Goal: Task Accomplishment & Management: Complete application form

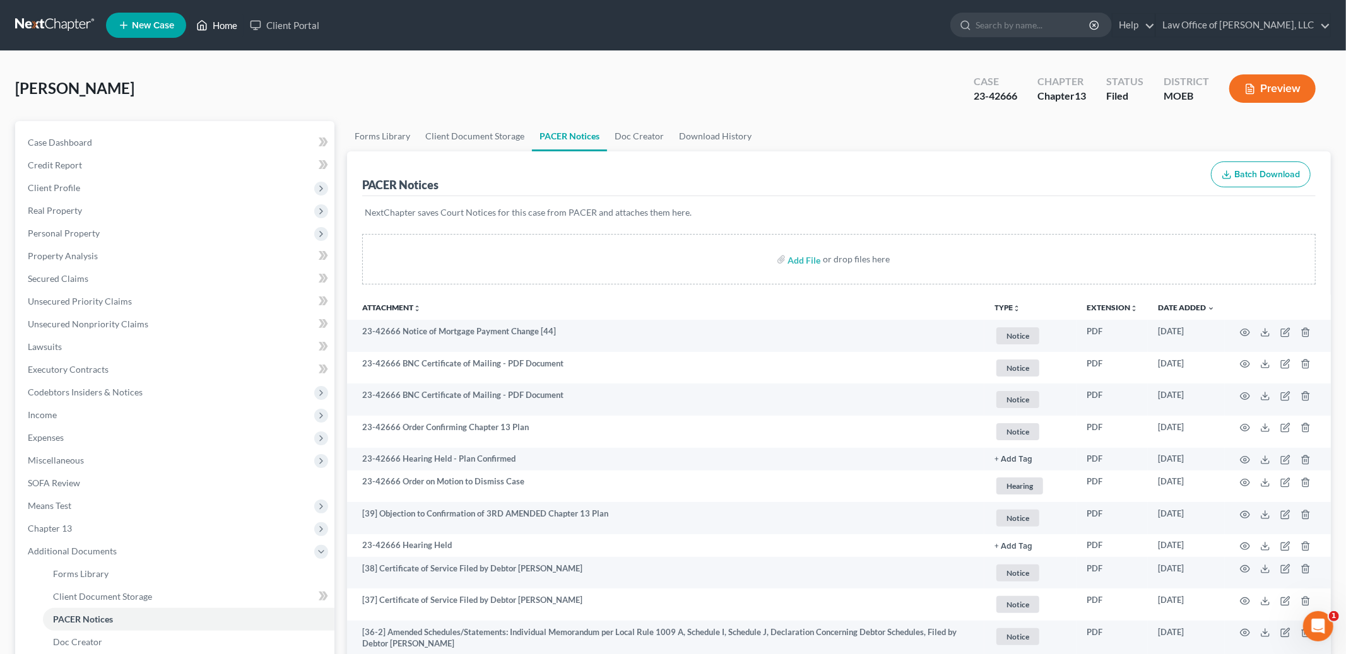
click at [221, 16] on link "Home" at bounding box center [217, 25] width 54 height 23
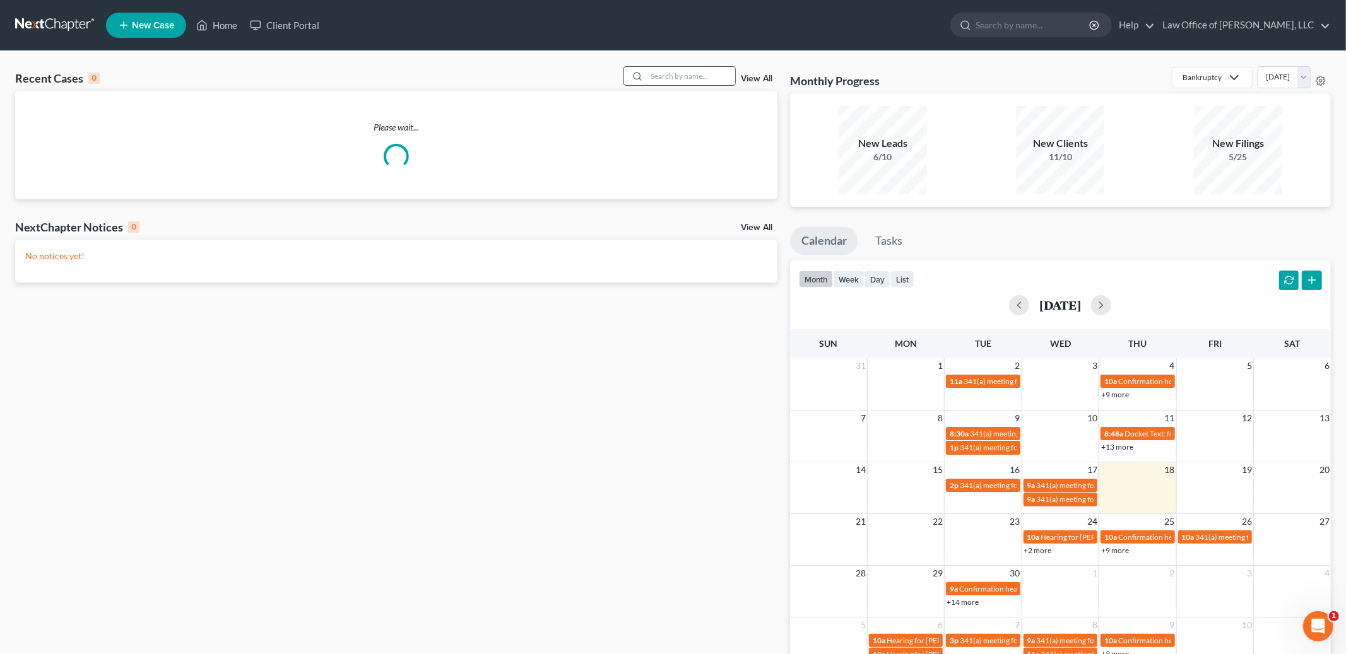
click at [688, 79] on input "search" at bounding box center [691, 76] width 88 height 18
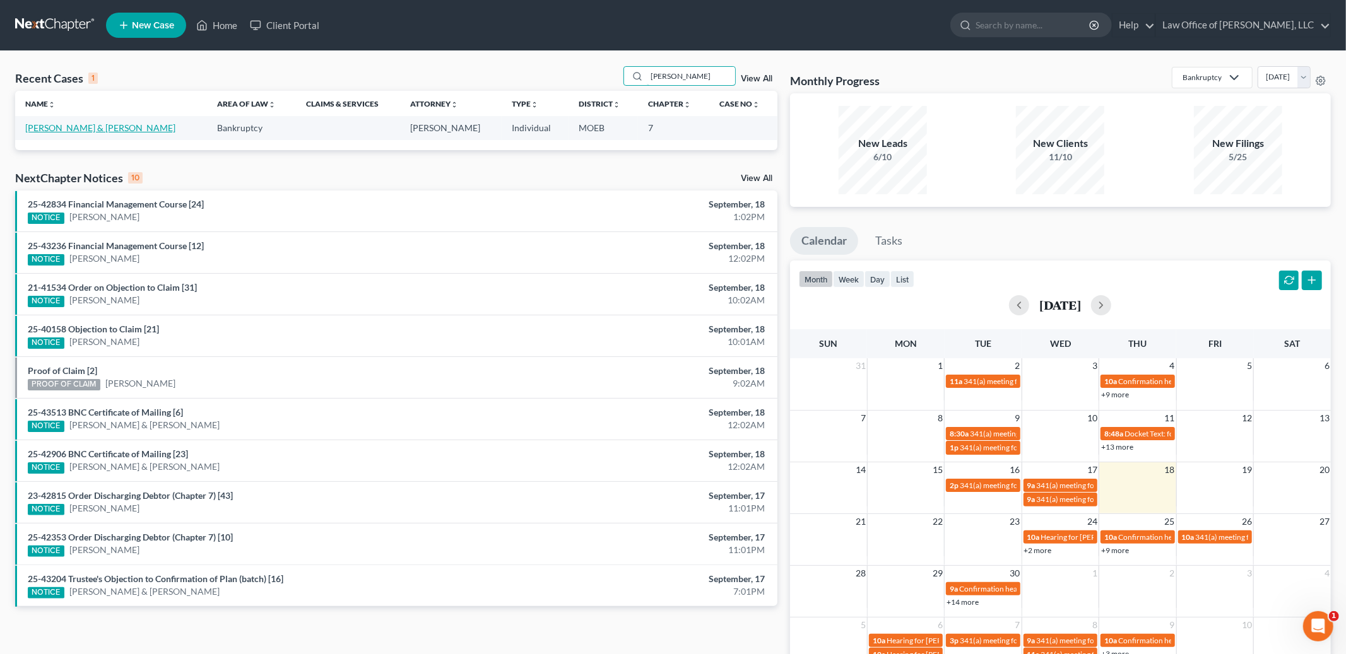
type input "[PERSON_NAME]"
click at [100, 128] on link "[PERSON_NAME] & [PERSON_NAME]" at bounding box center [100, 127] width 150 height 11
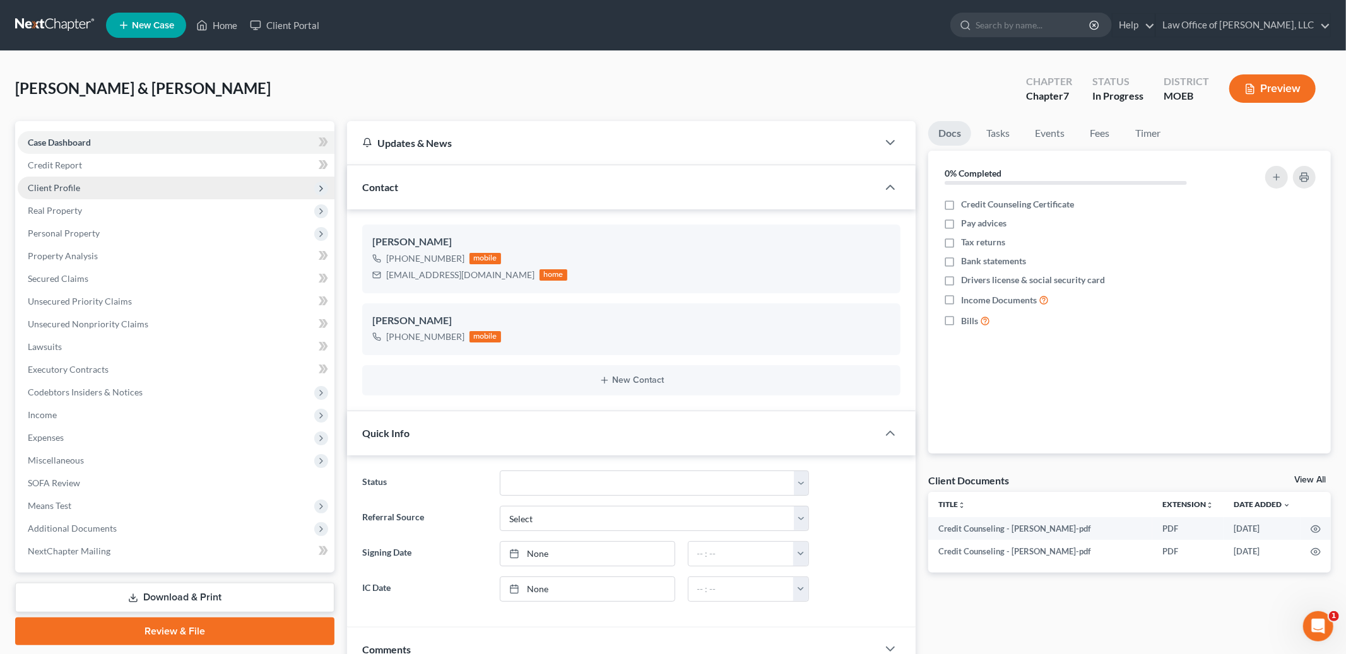
click at [83, 185] on span "Client Profile" at bounding box center [176, 188] width 317 height 23
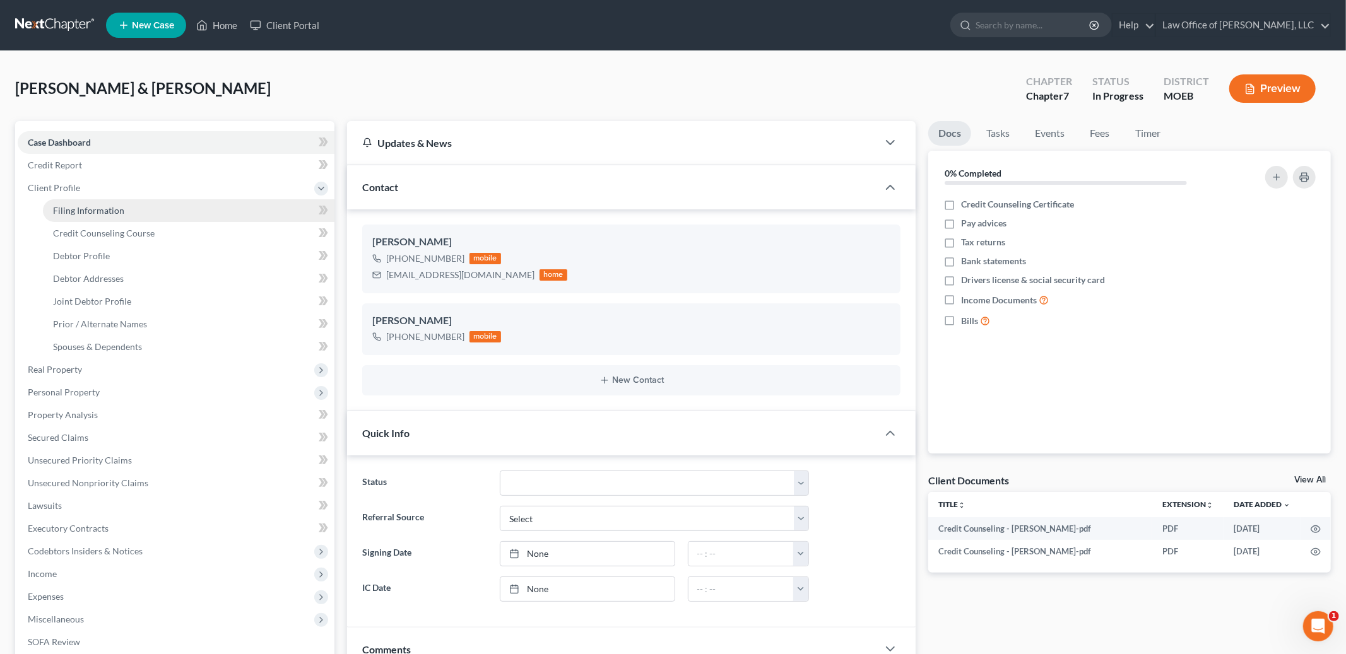
click at [126, 209] on link "Filing Information" at bounding box center [188, 210] width 291 height 23
select select "1"
select select "0"
select select "26"
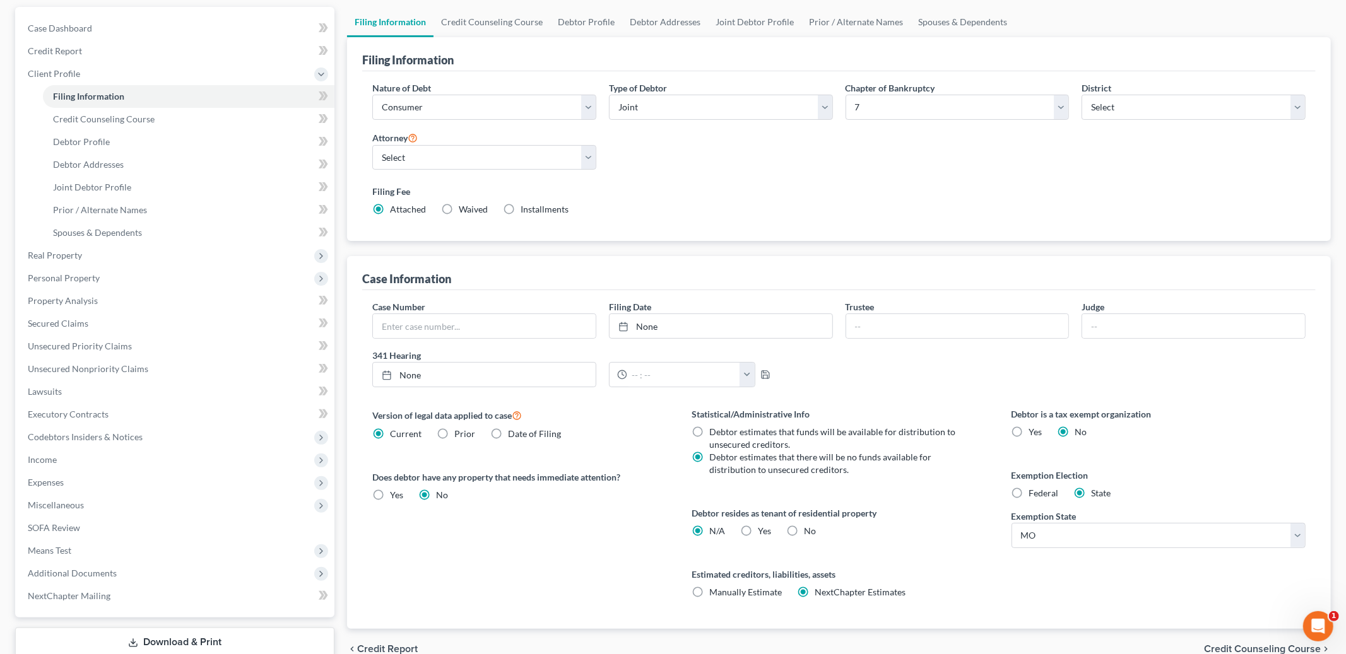
scroll to position [196, 0]
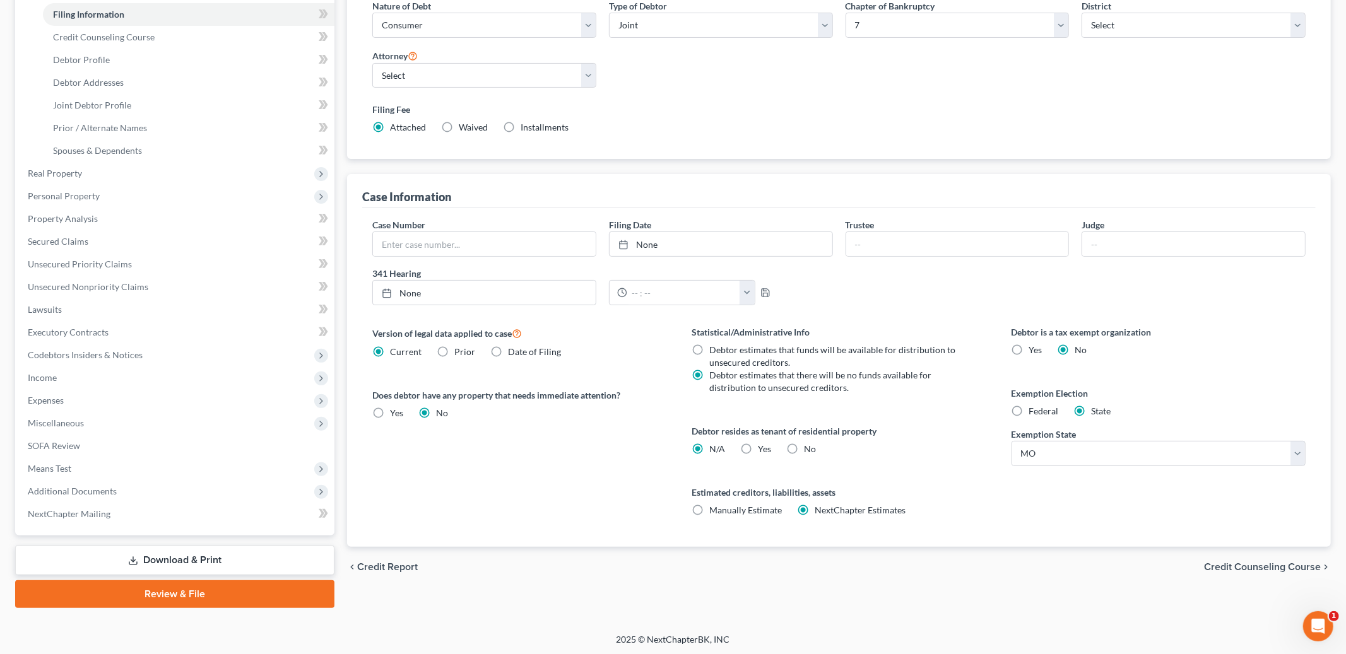
click at [1257, 570] on span "Credit Counseling Course" at bounding box center [1262, 567] width 117 height 10
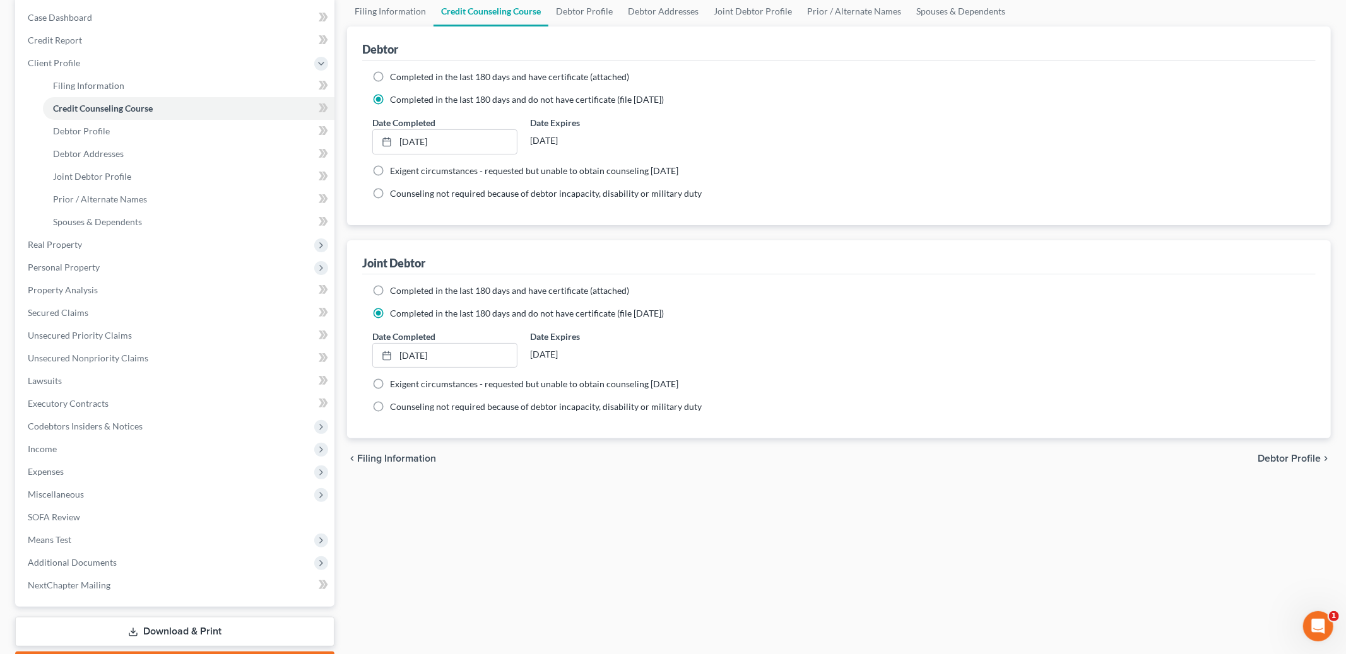
scroll to position [196, 0]
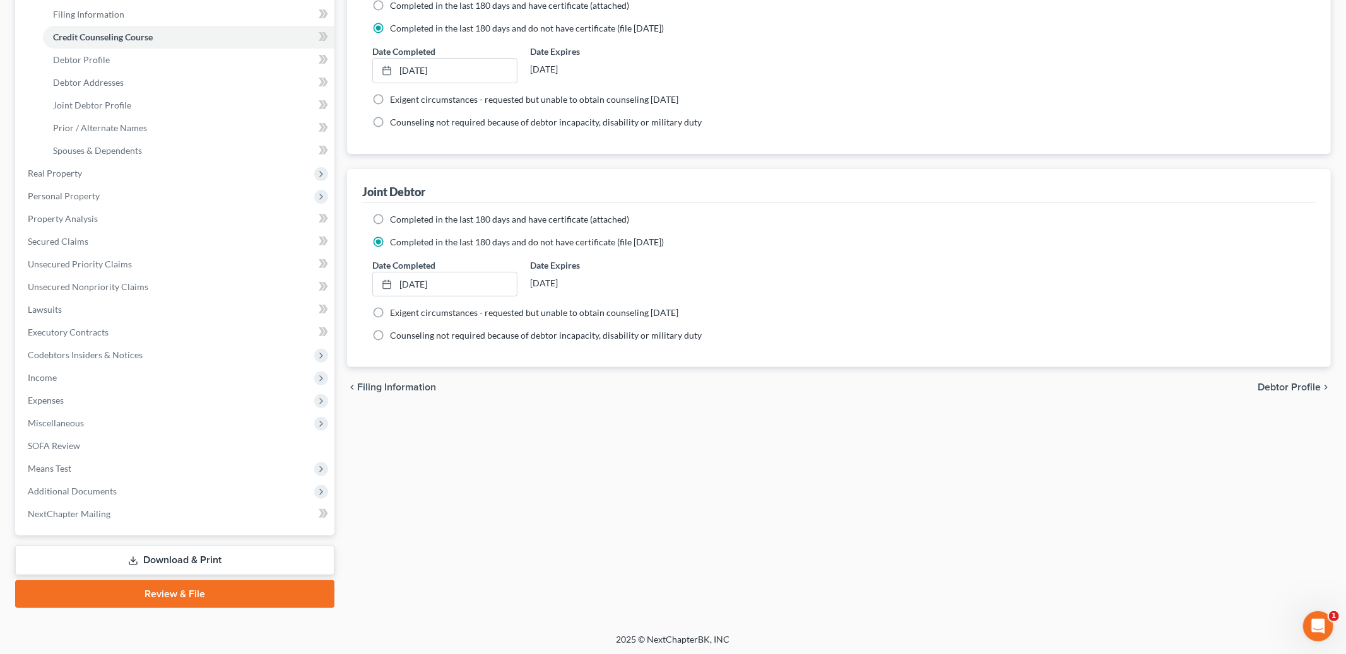
click at [1287, 386] on span "Debtor Profile" at bounding box center [1288, 387] width 63 height 10
select select "1"
select select "4"
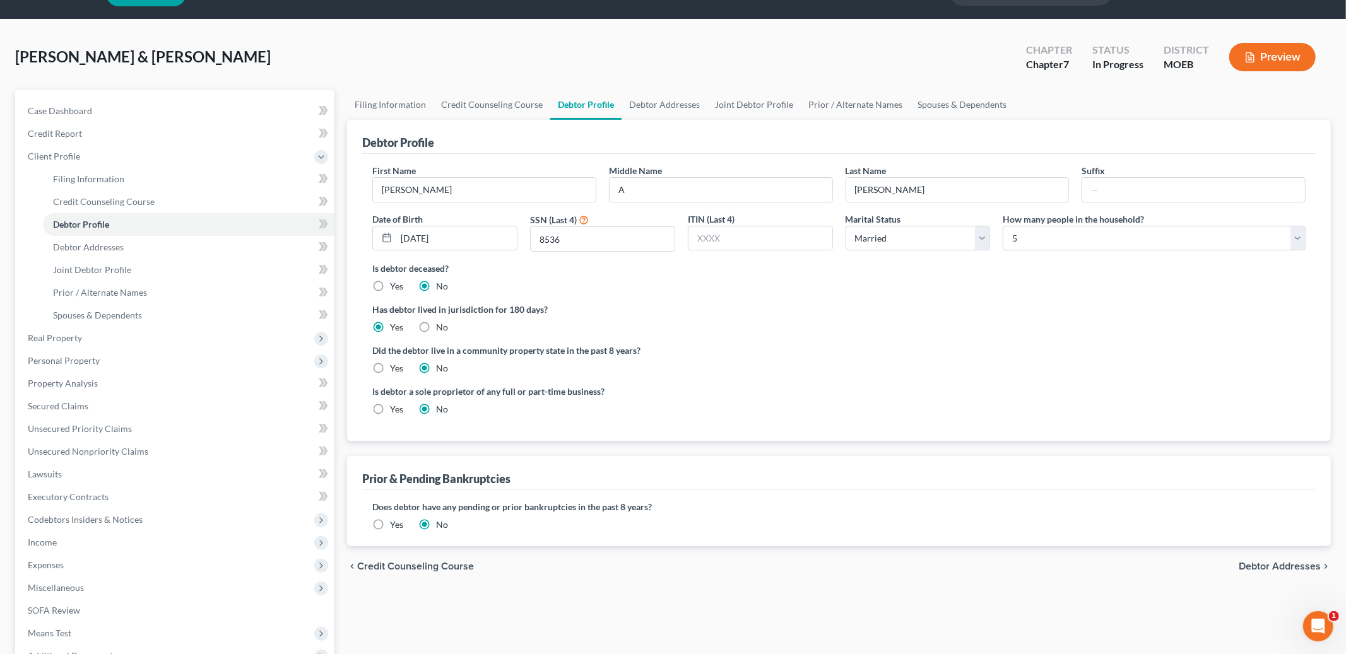
scroll to position [35, 0]
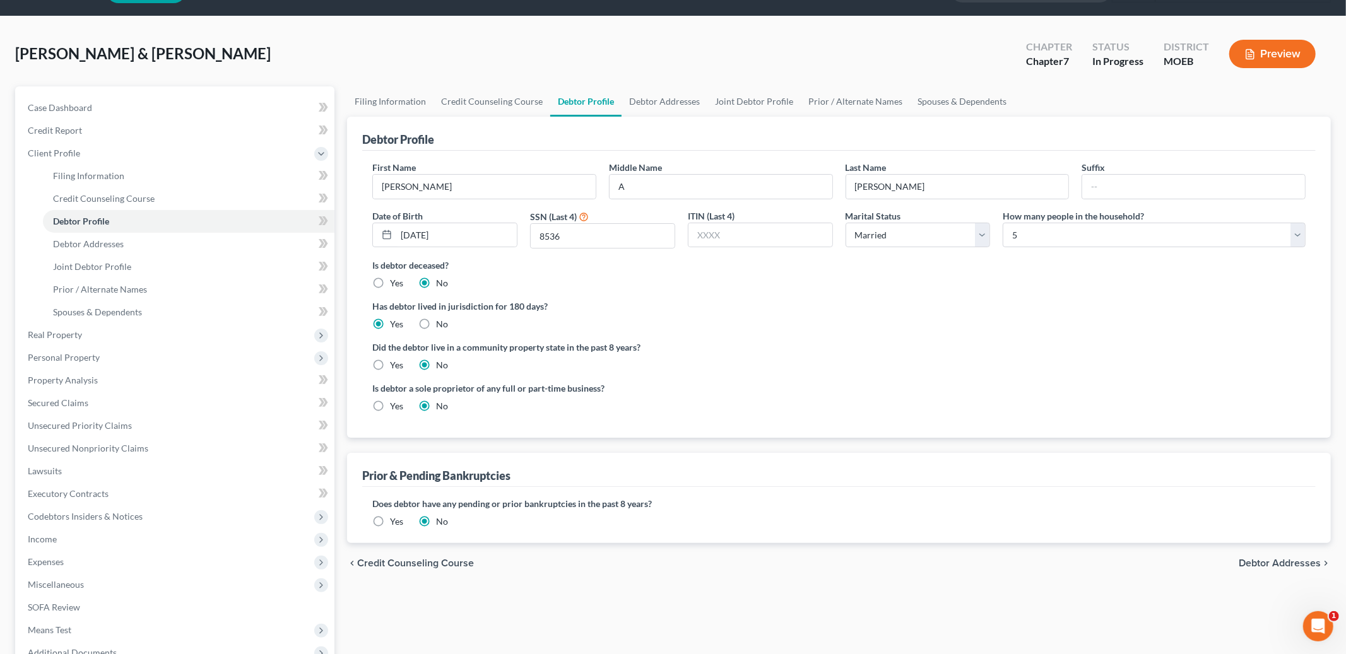
click at [1273, 561] on span "Debtor Addresses" at bounding box center [1279, 563] width 82 height 10
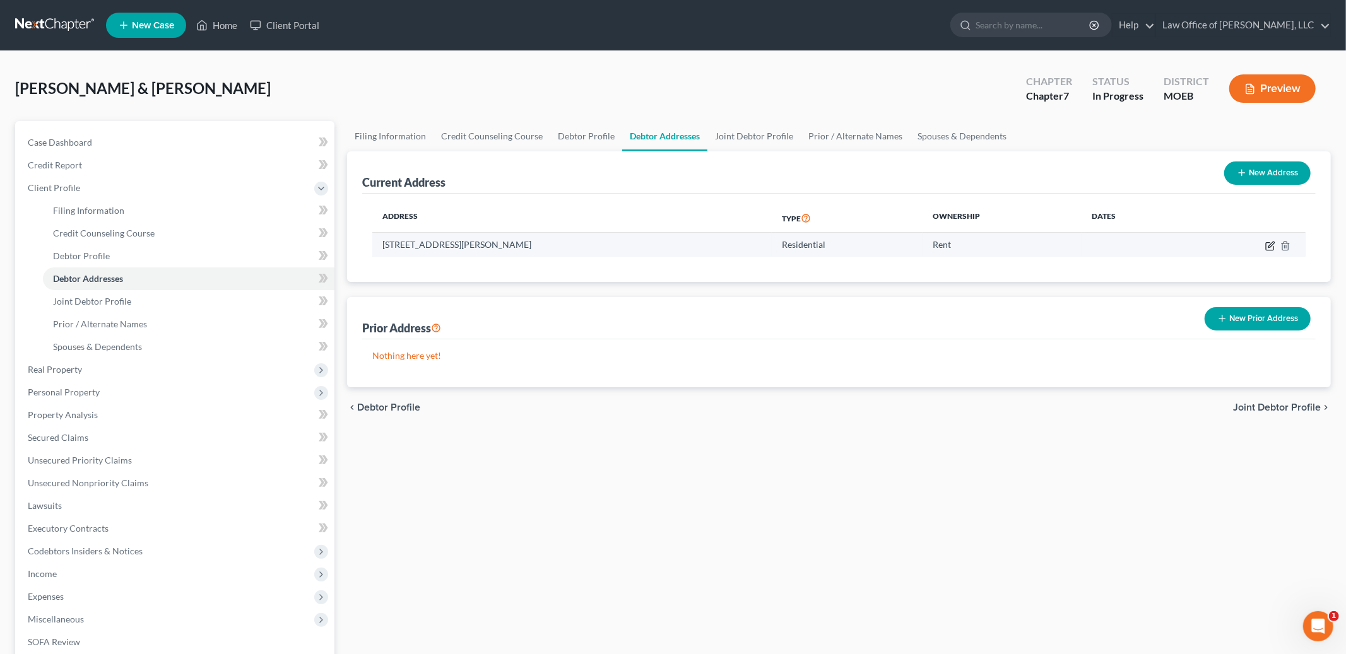
click at [1267, 245] on icon "button" at bounding box center [1270, 246] width 10 height 10
select select "26"
select select "0"
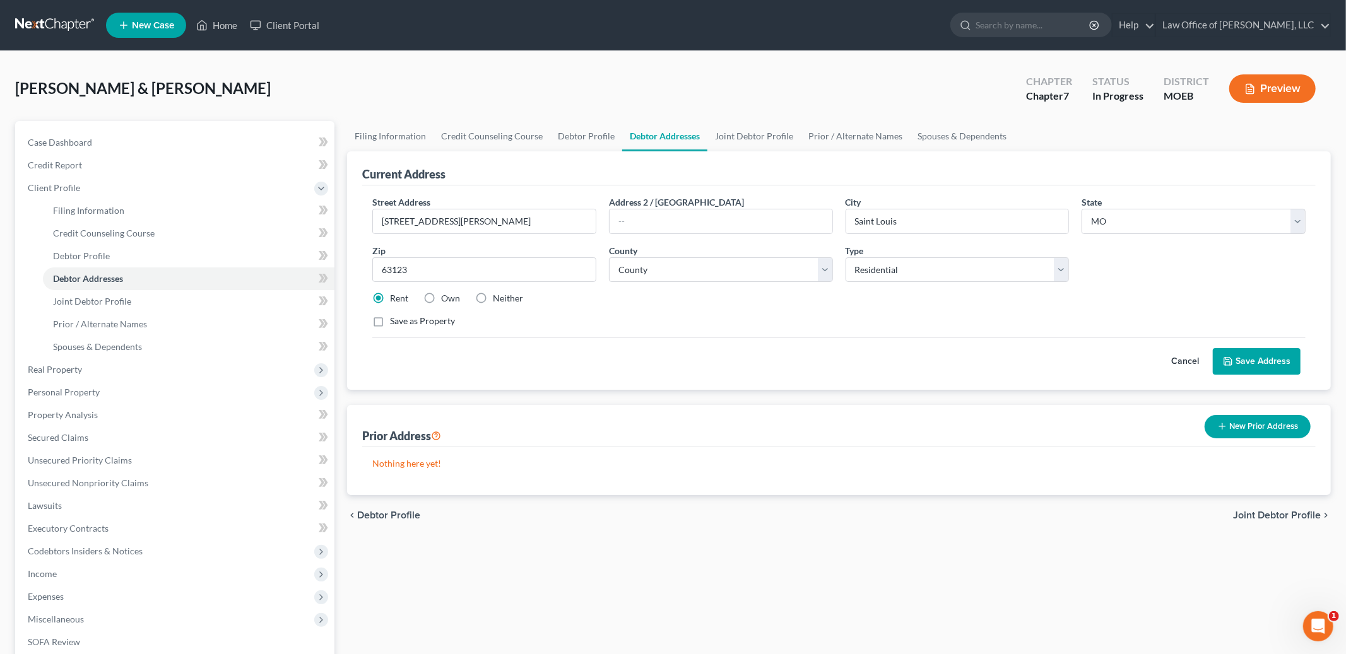
click at [1228, 372] on button "Save Address" at bounding box center [1257, 361] width 88 height 26
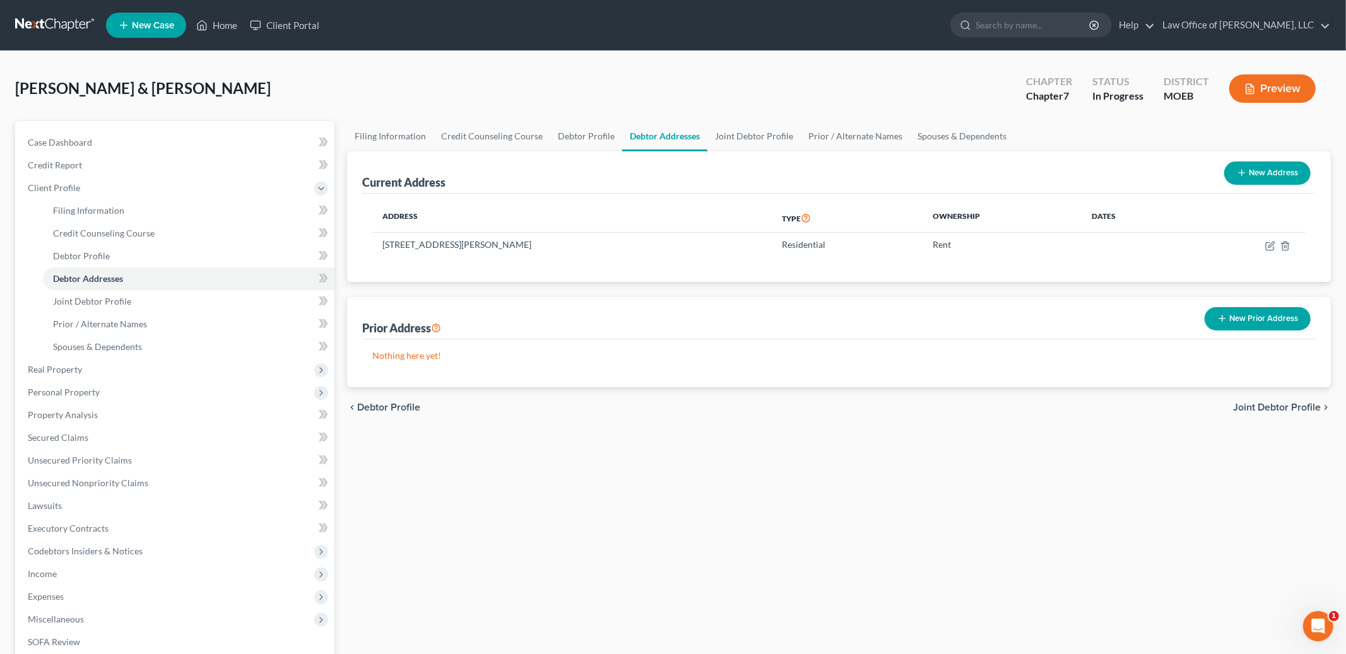
click at [1245, 318] on button "New Prior Address" at bounding box center [1257, 318] width 106 height 23
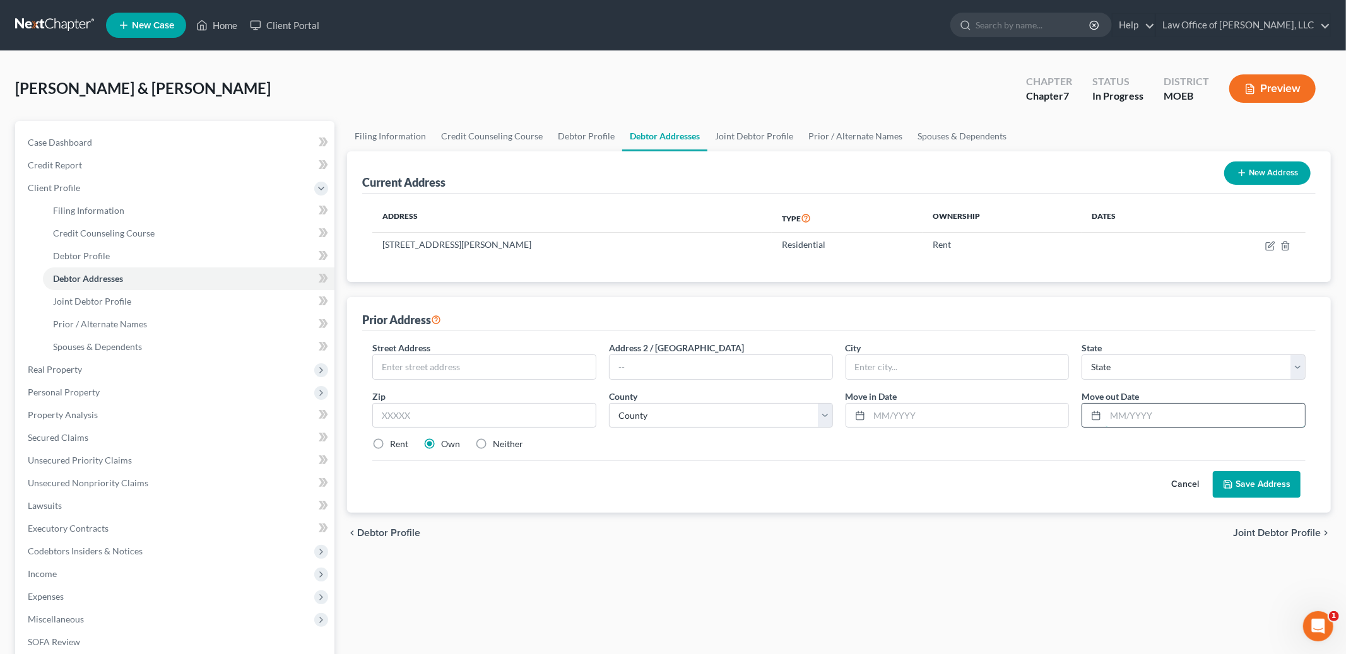
click at [1124, 418] on input "text" at bounding box center [1204, 416] width 199 height 24
type input "10"
click at [435, 365] on input "text" at bounding box center [484, 367] width 223 height 24
type input "[STREET_ADDRESS]"
type input "Apt A"
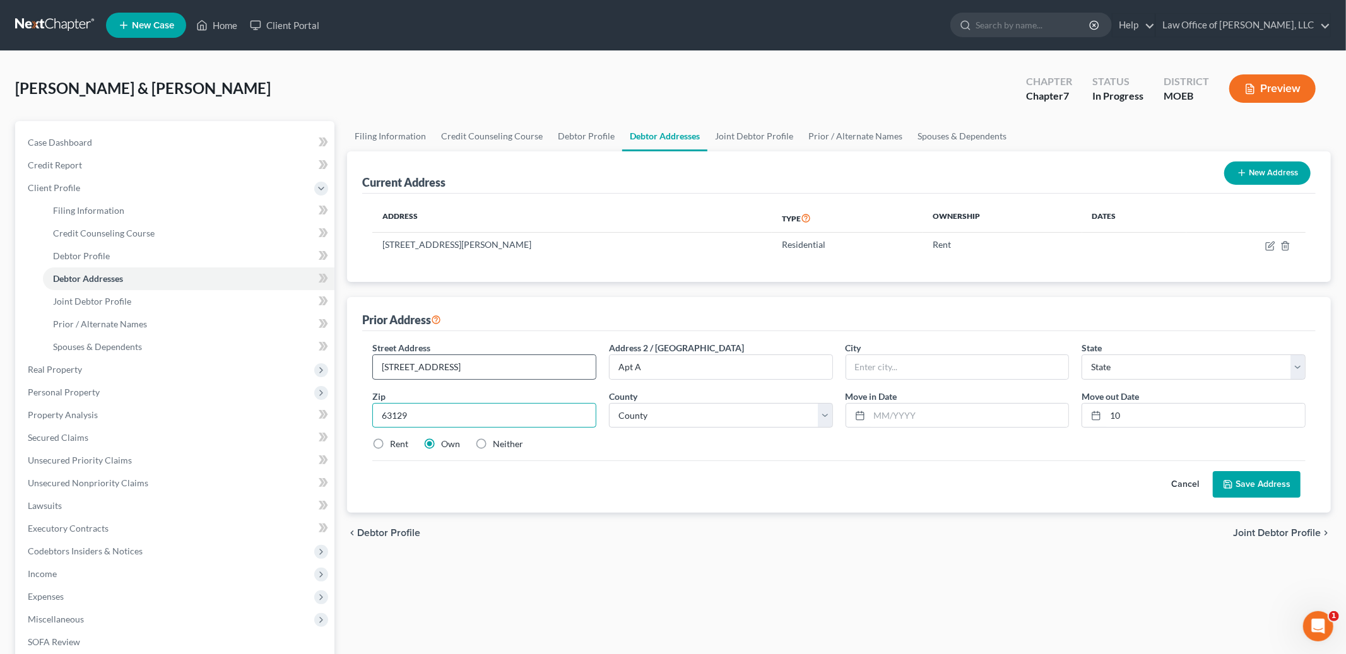
type input "63129"
type input "Saint Louis"
select select "26"
click at [648, 414] on select "County" at bounding box center [721, 415] width 224 height 25
select select "100"
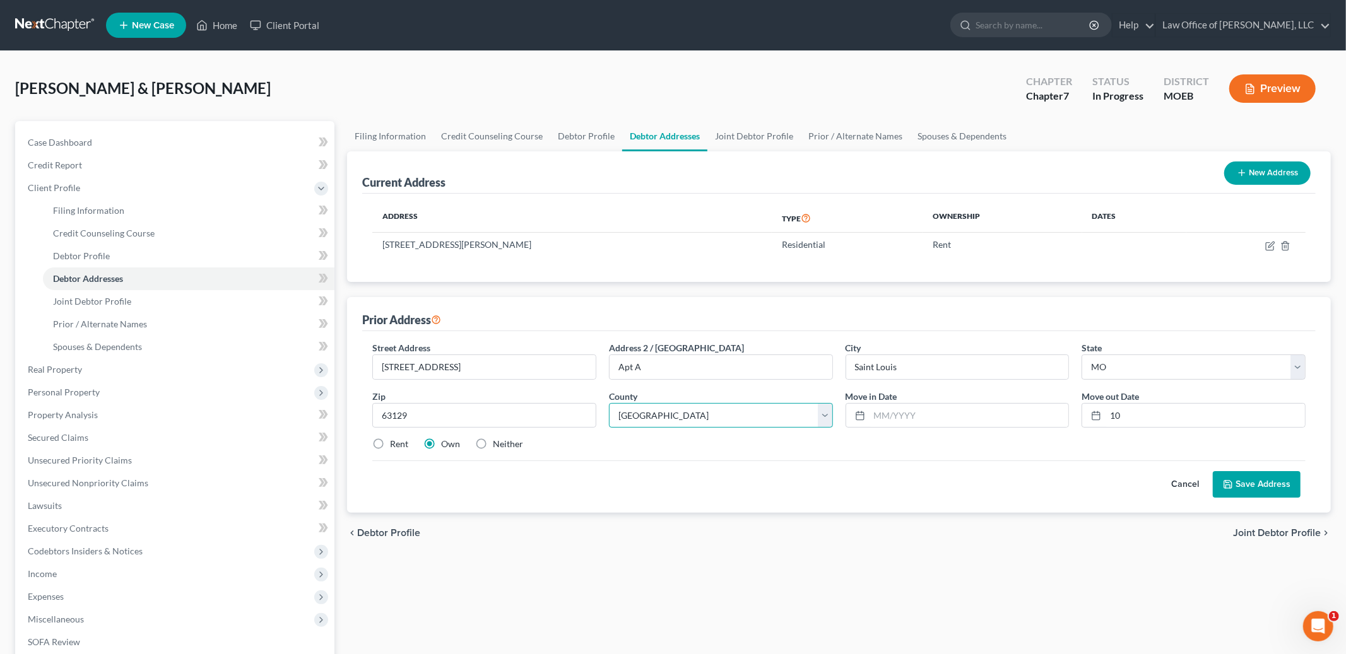
click at [609, 403] on select "County [GEOGRAPHIC_DATA] [GEOGRAPHIC_DATA] [GEOGRAPHIC_DATA] [GEOGRAPHIC_DATA] …" at bounding box center [721, 415] width 224 height 25
click at [888, 412] on input "text" at bounding box center [968, 416] width 199 height 24
click at [1132, 411] on input "10" at bounding box center [1204, 416] width 199 height 24
type input "[DATE]"
click at [952, 419] on input "text" at bounding box center [968, 416] width 199 height 24
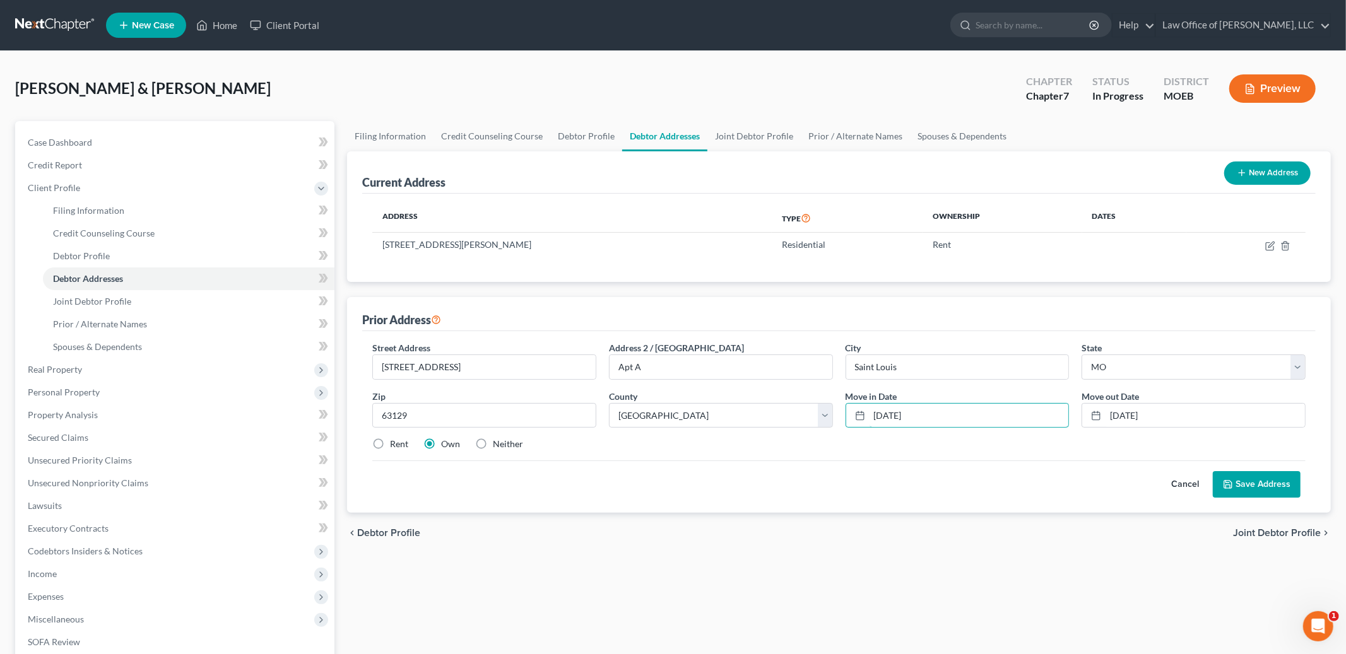
type input "[DATE]"
click at [390, 445] on label "Rent" at bounding box center [399, 444] width 18 height 13
click at [395, 445] on input "Rent" at bounding box center [399, 442] width 8 height 8
radio input "true"
click at [1243, 483] on button "Save Address" at bounding box center [1257, 484] width 88 height 26
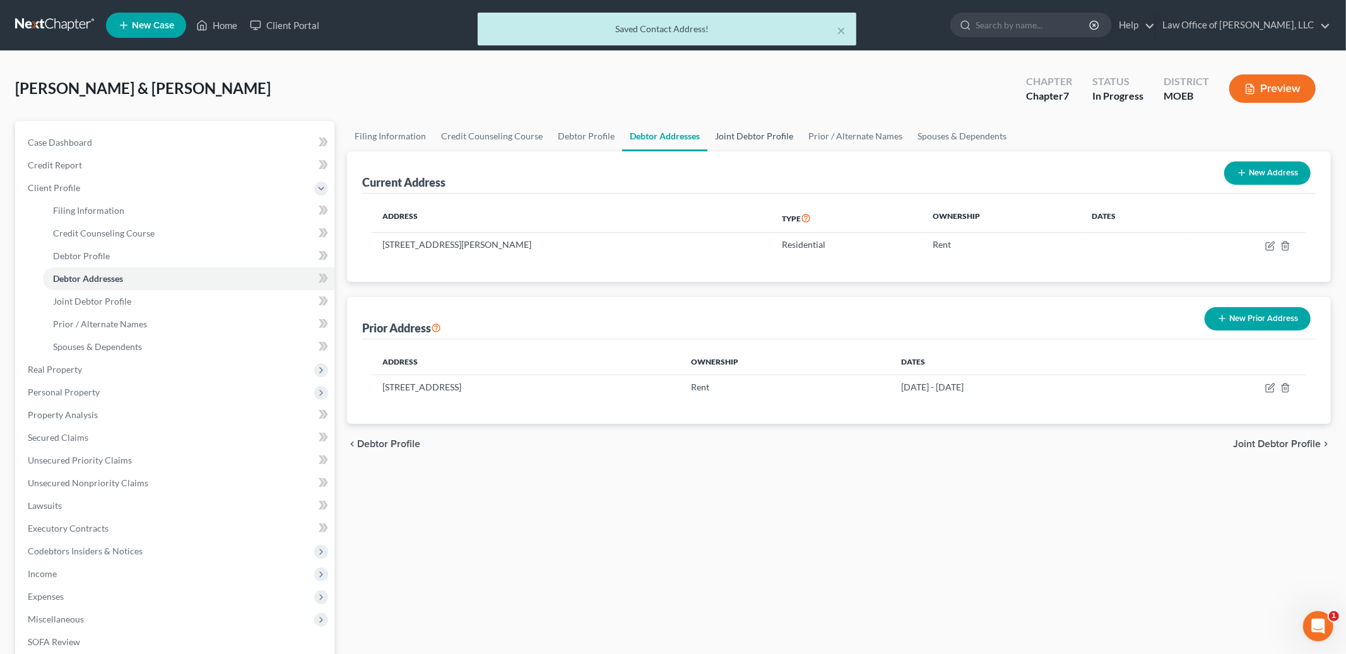
click at [749, 131] on link "Joint Debtor Profile" at bounding box center [753, 136] width 93 height 30
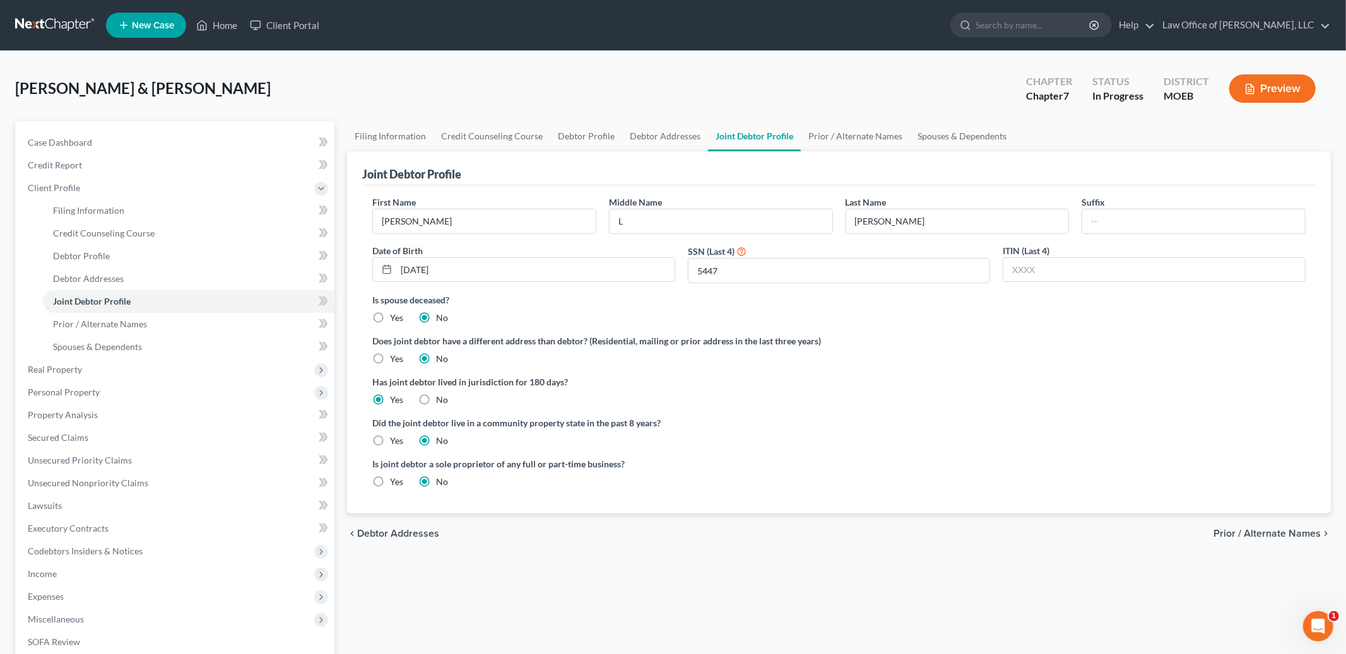
click at [1233, 530] on span "Prior / Alternate Names" at bounding box center [1266, 534] width 107 height 10
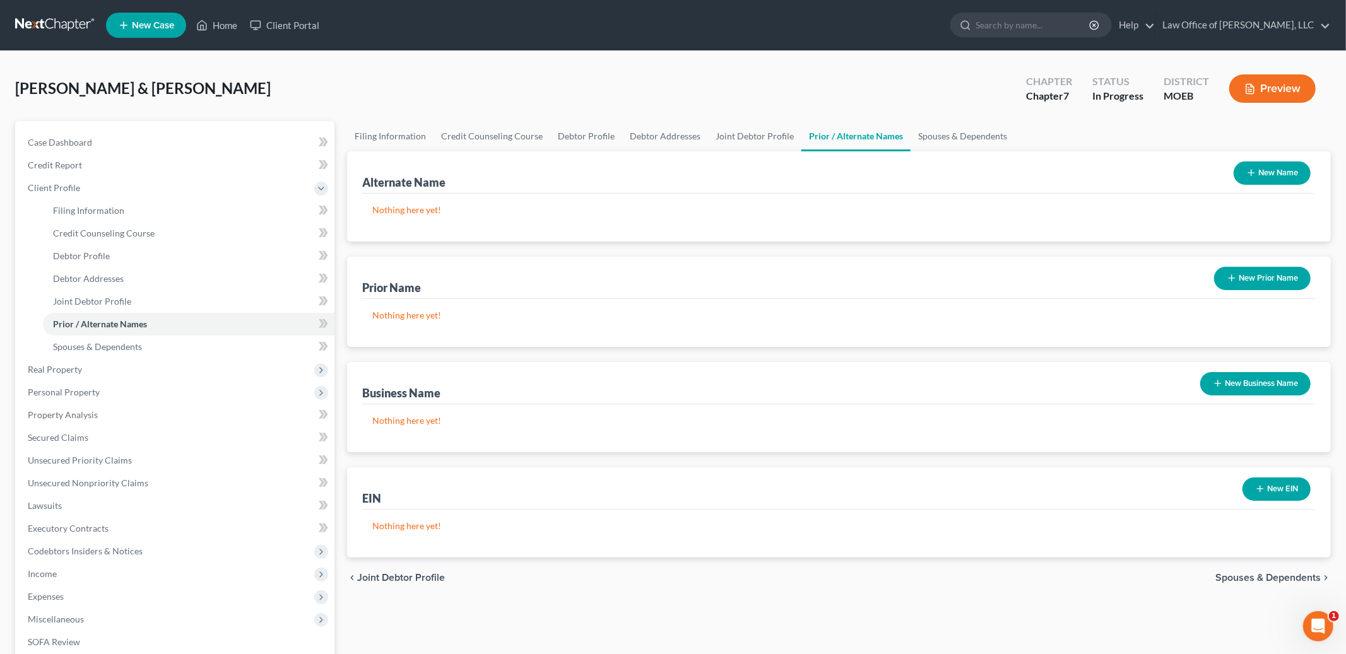
click at [1245, 573] on span "Spouses & Dependents" at bounding box center [1267, 578] width 105 height 10
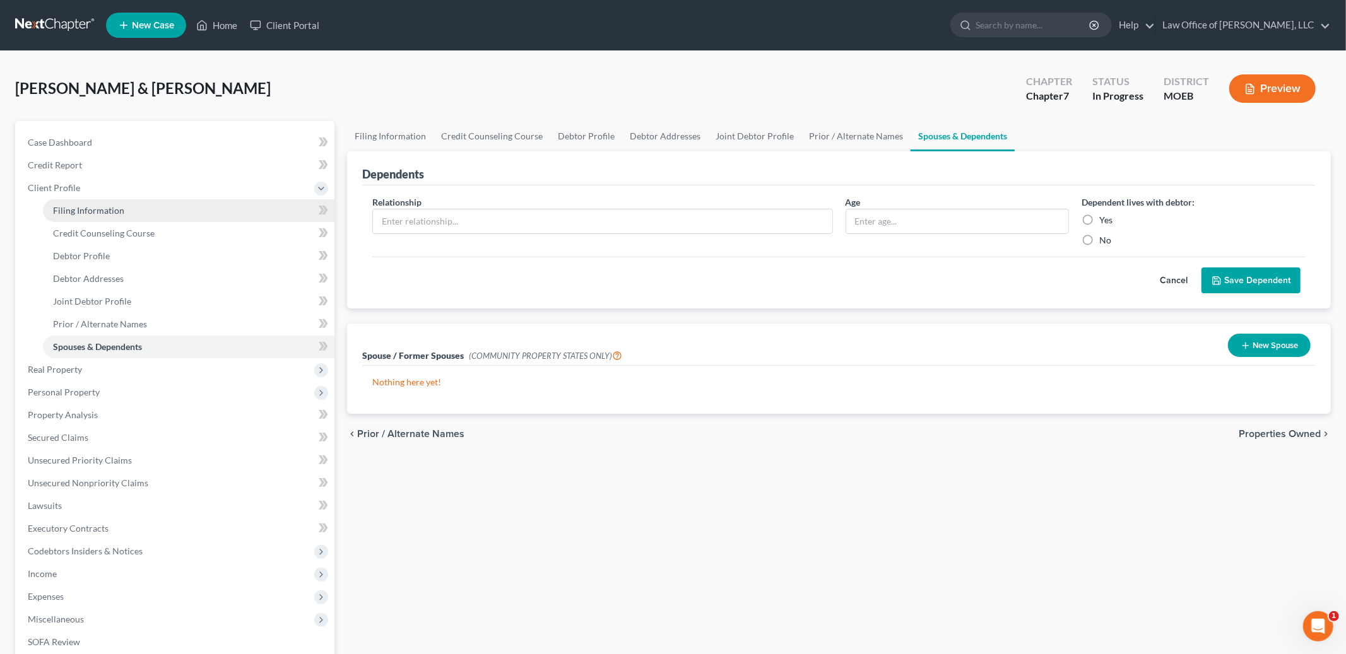
click at [109, 203] on link "Filing Information" at bounding box center [188, 210] width 291 height 23
select select "1"
select select "0"
select select "45"
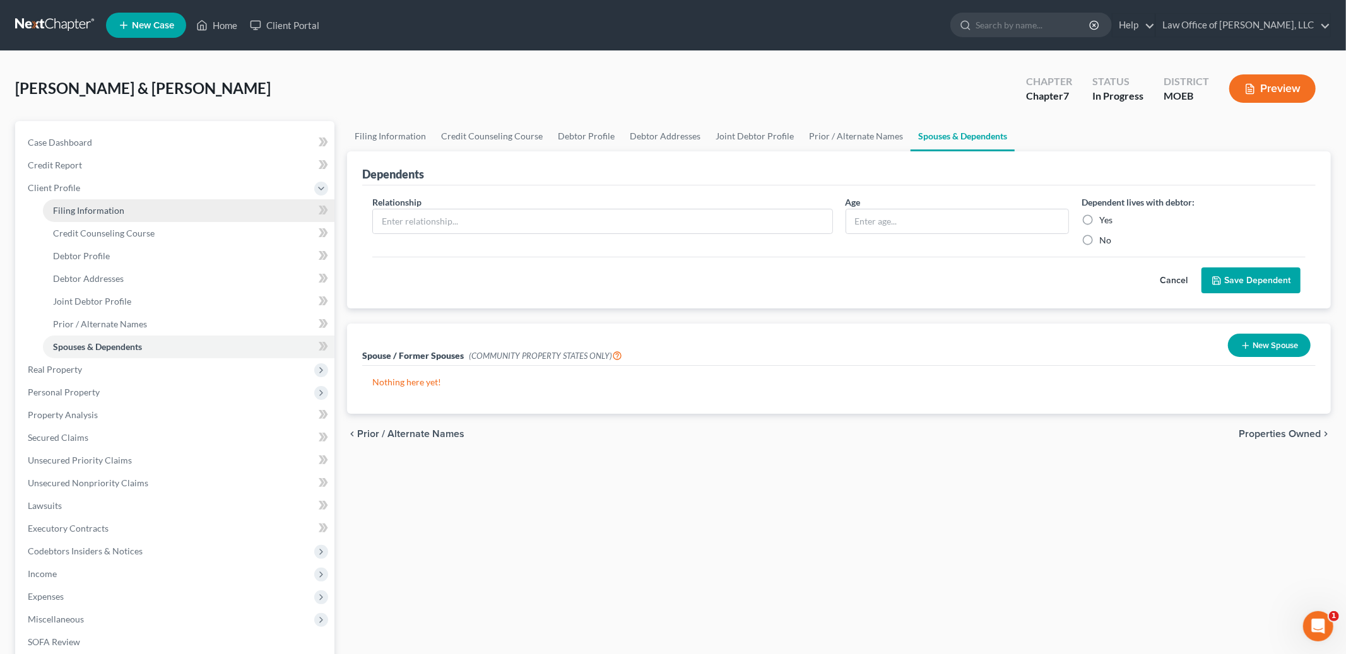
select select "0"
select select "26"
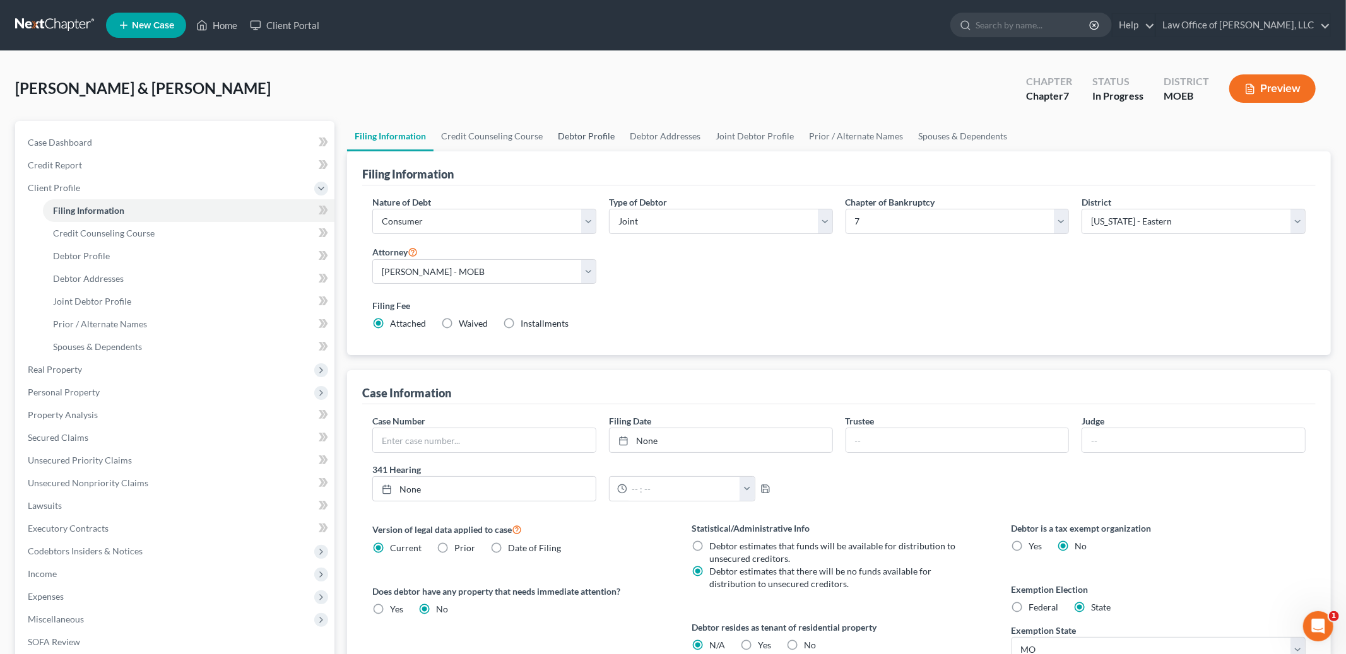
click at [585, 126] on link "Debtor Profile" at bounding box center [586, 136] width 72 height 30
select select "1"
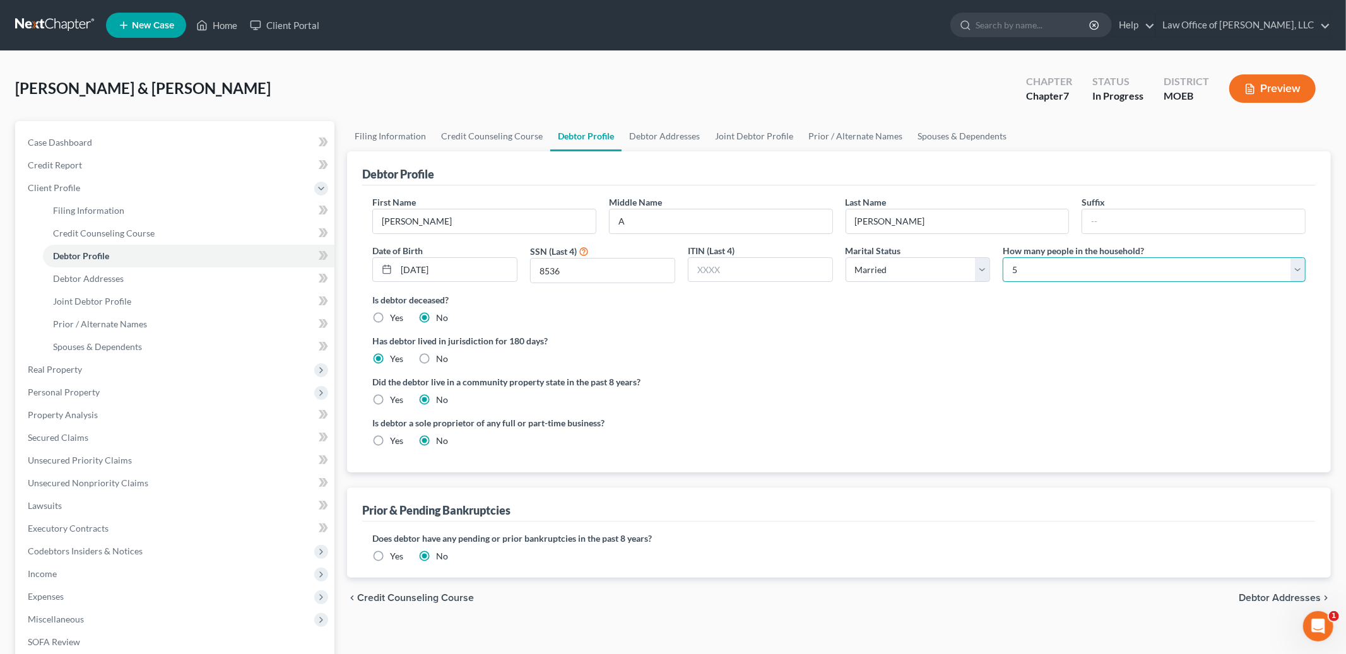
click at [1161, 269] on select "Select 1 2 3 4 5 6 7 8 9 10 11 12 13 14 15 16 17 18 19 20" at bounding box center [1153, 269] width 303 height 25
click at [1002, 257] on select "Select 1 2 3 4 5 6 7 8 9 10 11 12 13 14 15 16 17 18 19 20" at bounding box center [1153, 269] width 303 height 25
click at [1102, 267] on select "Select 1 2 3 4 5 6 7 8 9 10 11 12 13 14 15 16 17 18 19 20" at bounding box center [1153, 269] width 303 height 25
select select "1"
click at [1002, 257] on select "Select 1 2 3 4 5 6 7 8 9 10 11 12 13 14 15 16 17 18 19 20" at bounding box center [1153, 269] width 303 height 25
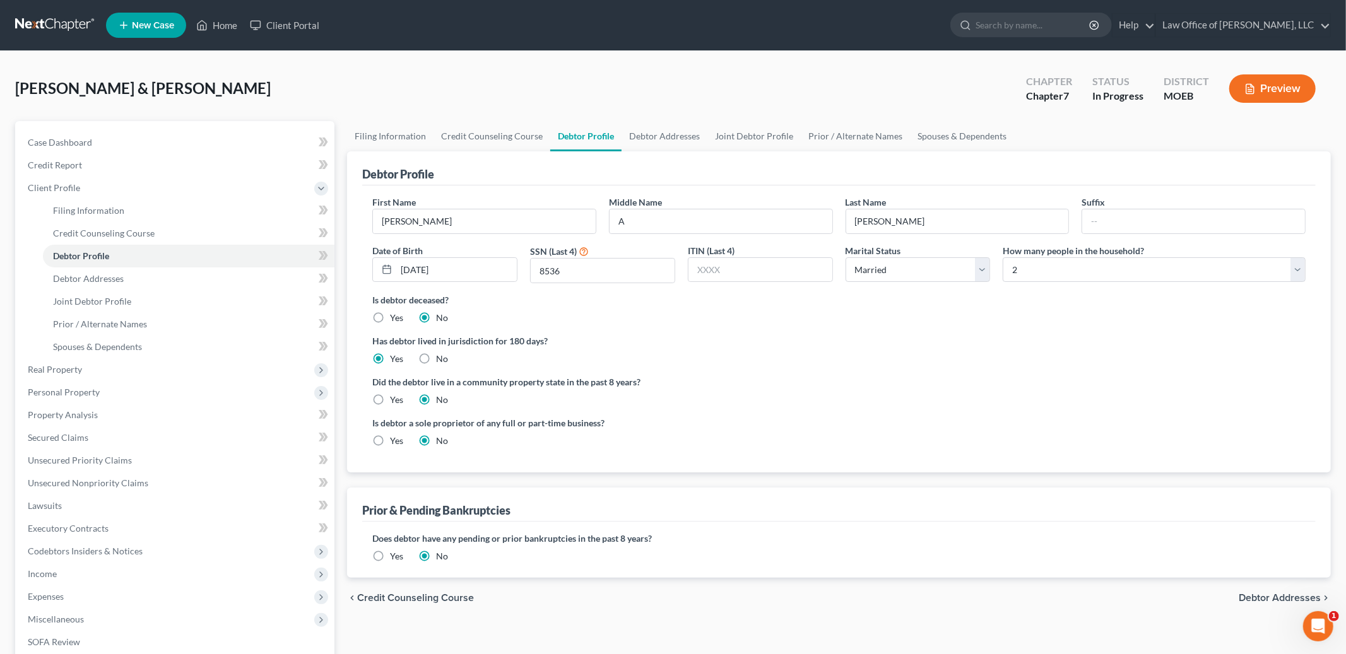
click at [1259, 596] on span "Debtor Addresses" at bounding box center [1279, 598] width 82 height 10
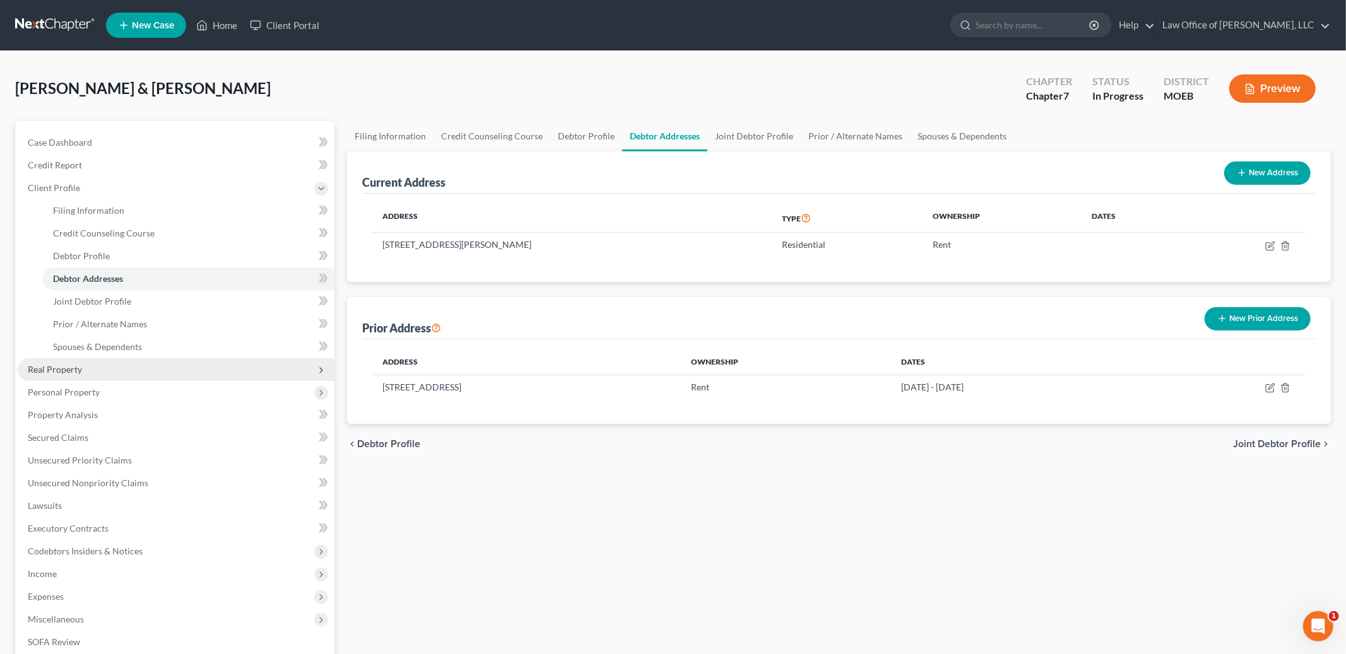
click at [86, 373] on span "Real Property" at bounding box center [176, 369] width 317 height 23
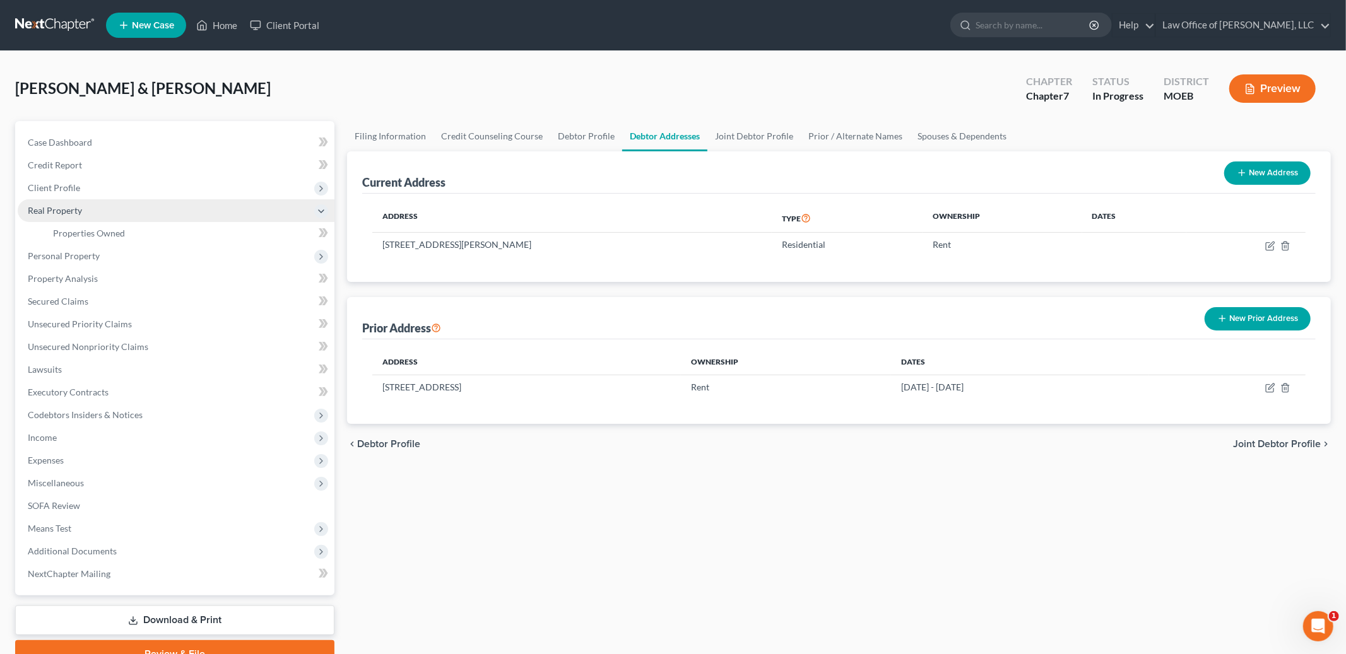
click at [97, 220] on span "Real Property" at bounding box center [176, 210] width 317 height 23
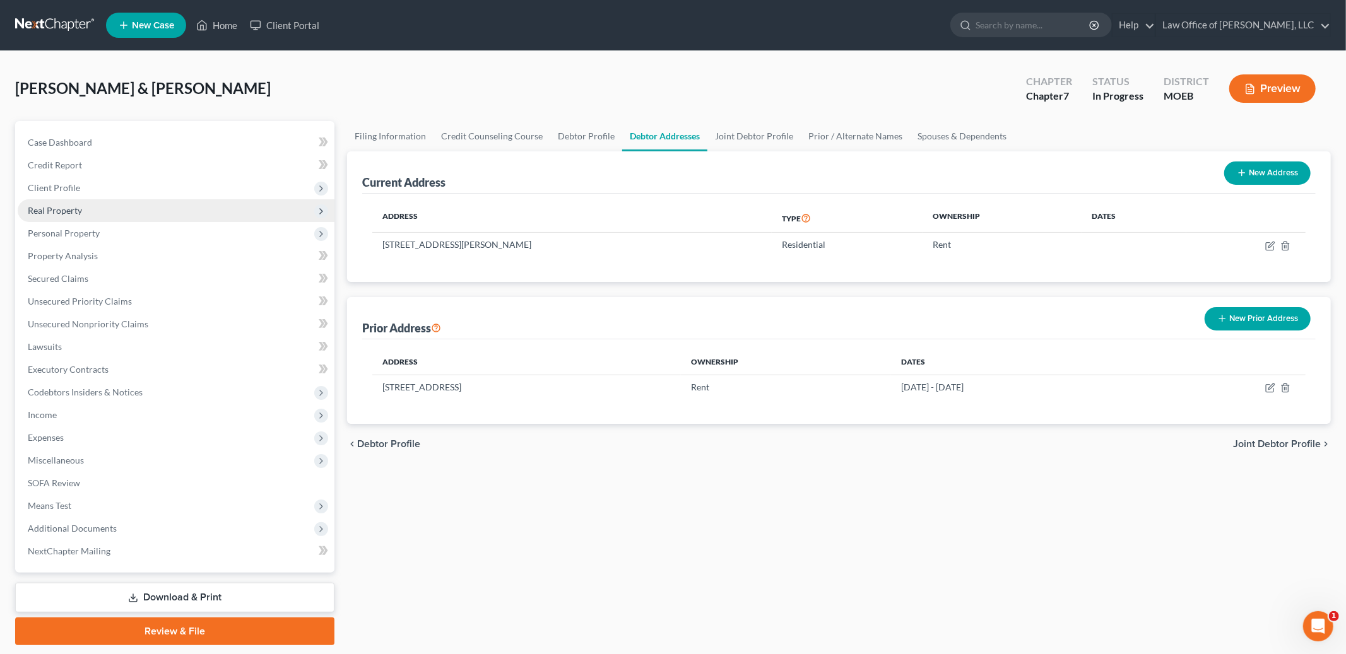
click at [97, 220] on span "Real Property" at bounding box center [176, 210] width 317 height 23
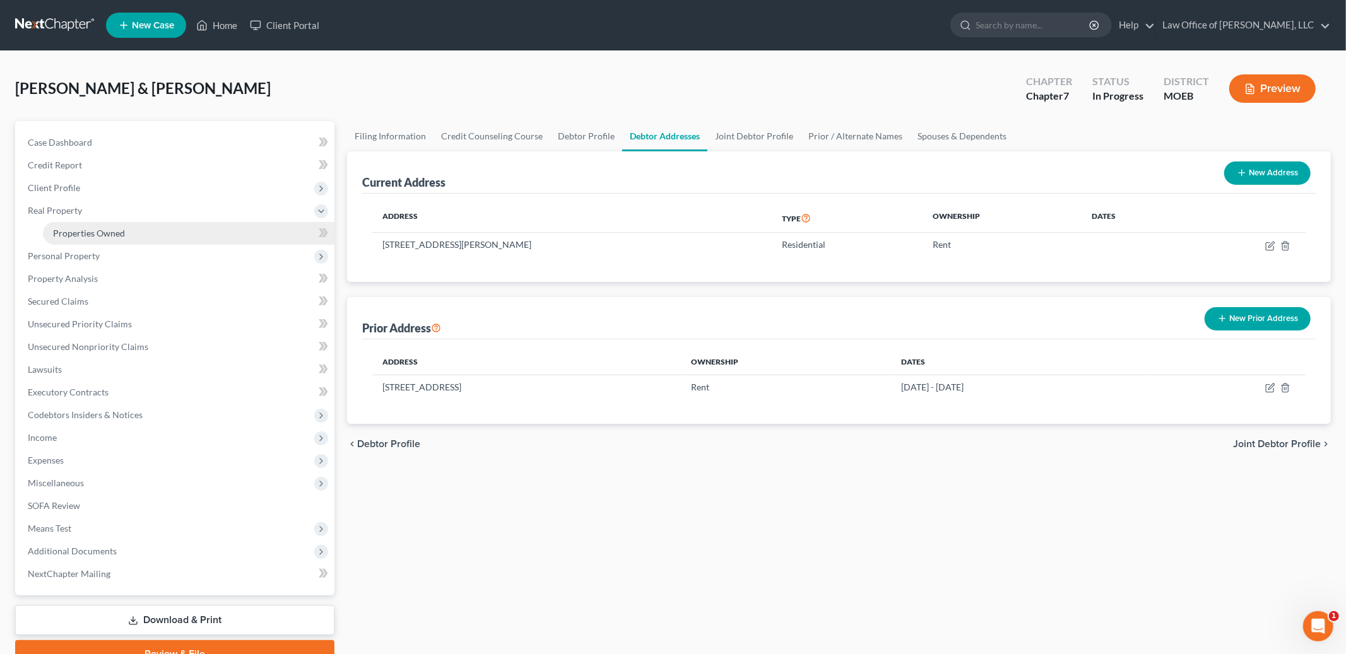
click at [97, 231] on span "Properties Owned" at bounding box center [89, 233] width 72 height 11
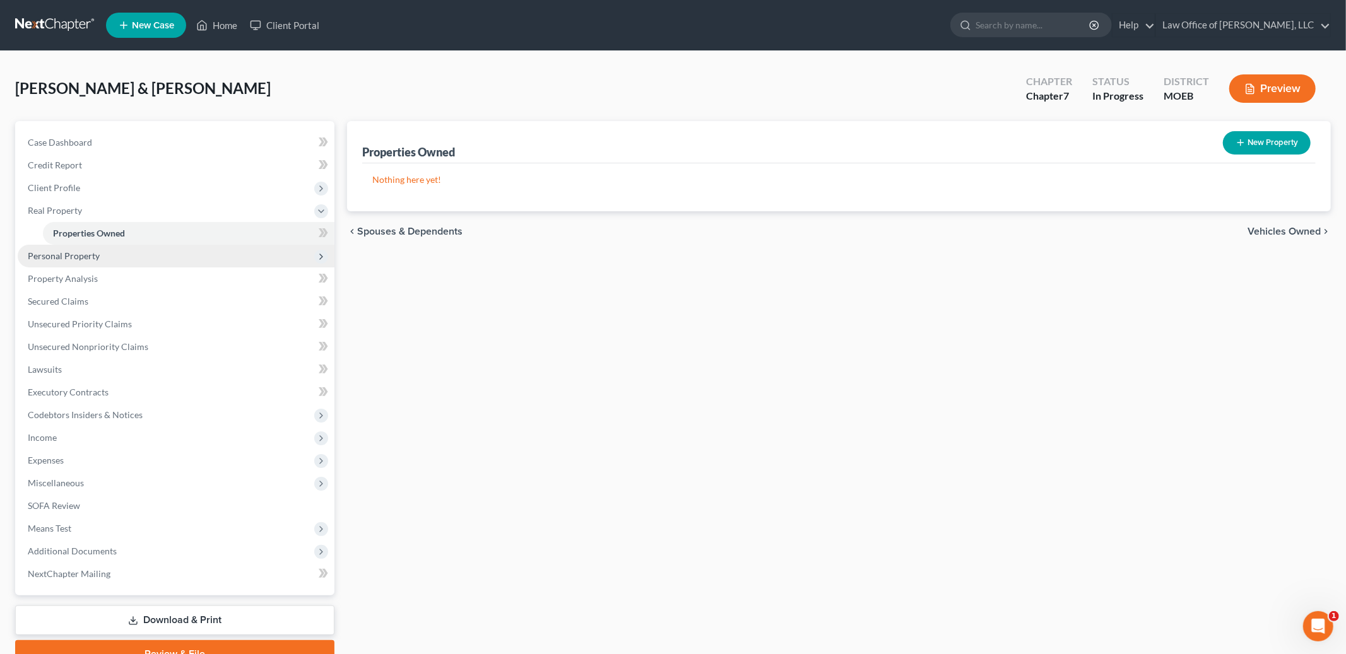
click at [88, 253] on span "Personal Property" at bounding box center [64, 255] width 72 height 11
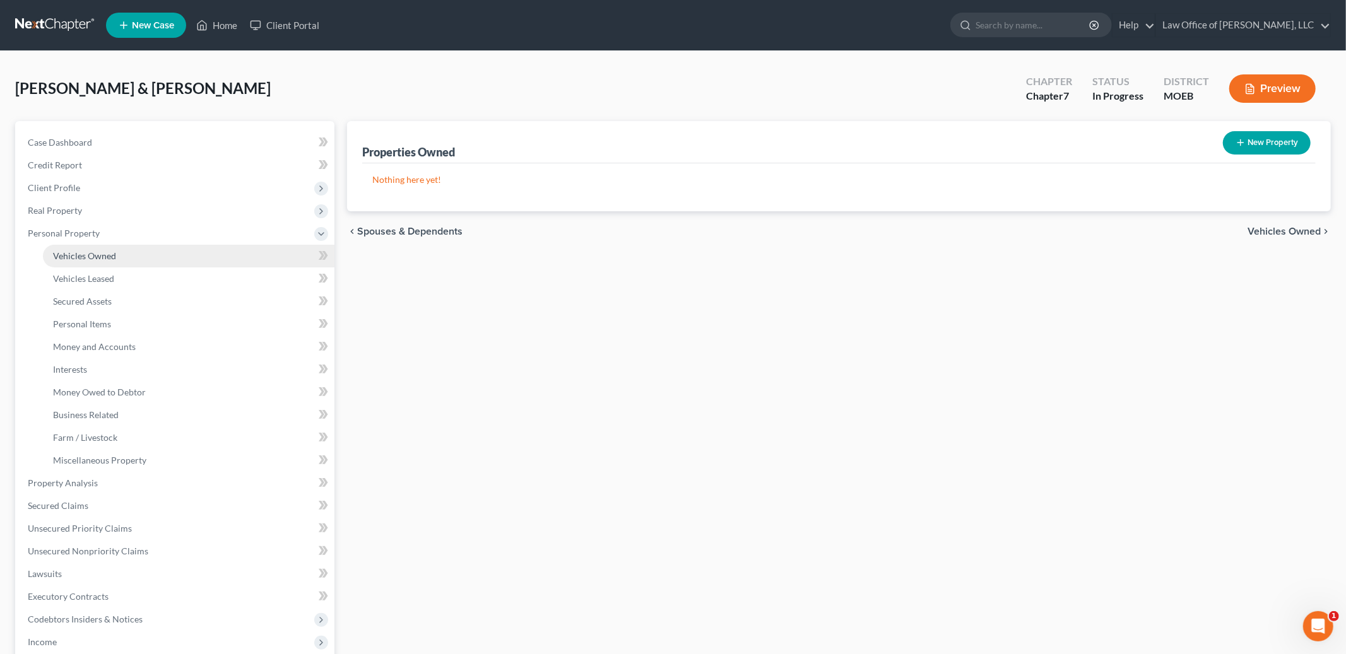
click at [100, 254] on span "Vehicles Owned" at bounding box center [84, 255] width 63 height 11
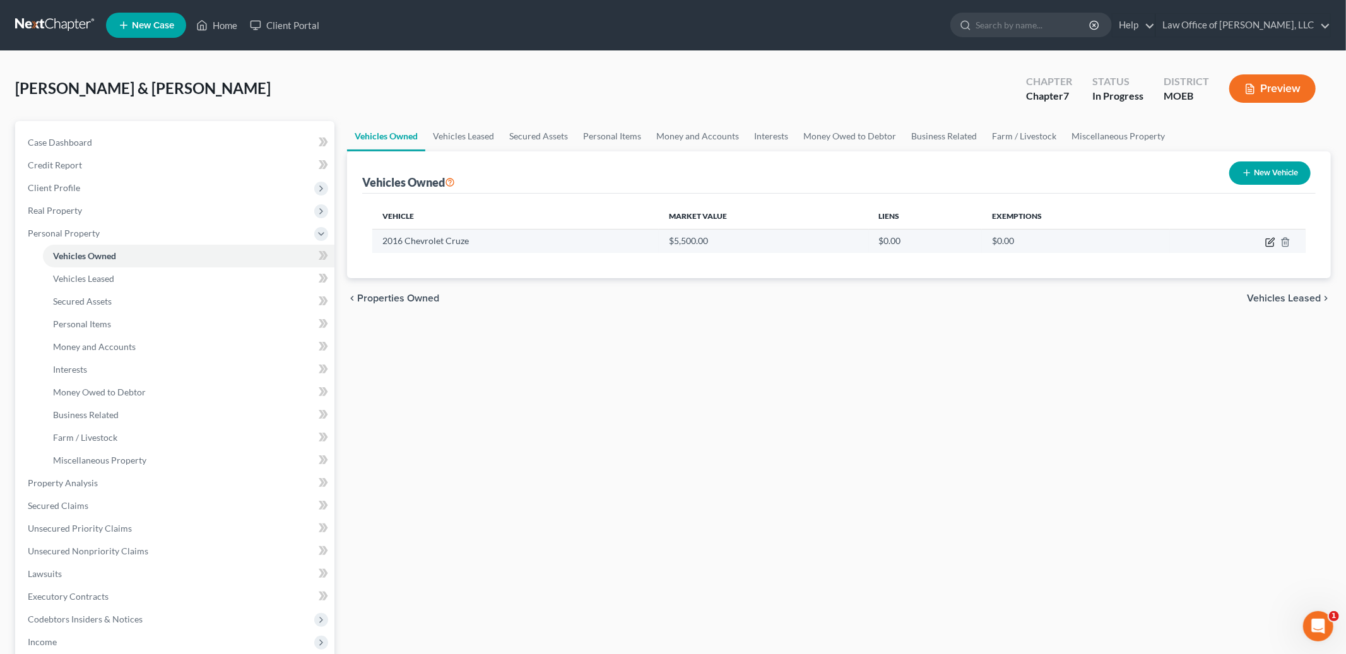
click at [1267, 241] on icon "button" at bounding box center [1270, 242] width 10 height 10
select select "0"
select select "10"
select select "2"
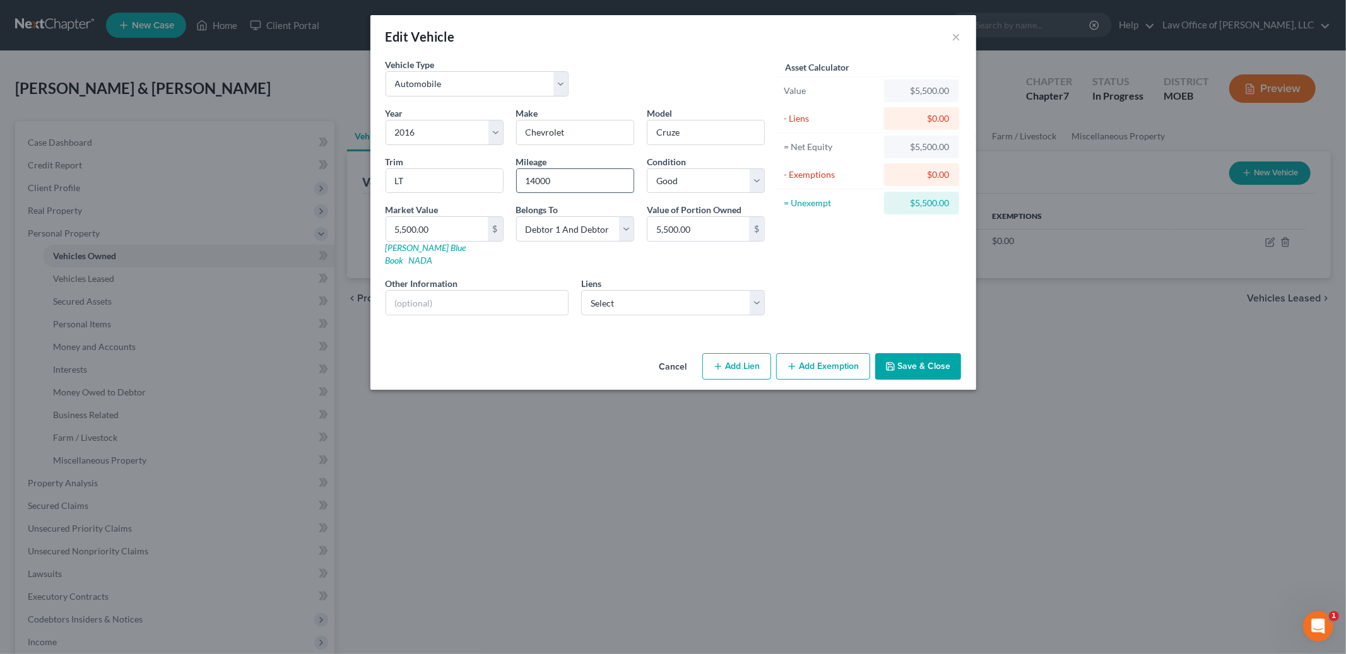
click at [568, 184] on input "14000" at bounding box center [575, 181] width 117 height 24
type input "114000"
click at [430, 248] on link "[PERSON_NAME] Blue Book" at bounding box center [425, 253] width 81 height 23
type input "4"
type input "4.00"
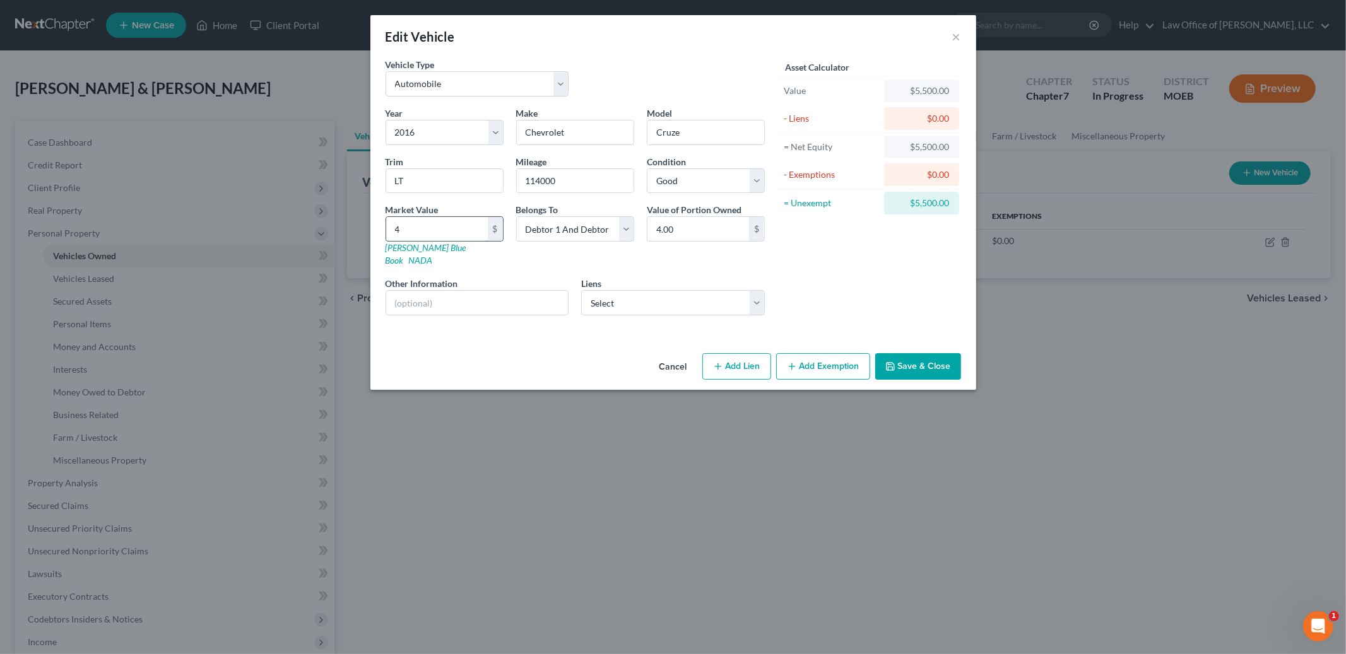
type input "40"
type input "40.00"
type input "400"
type input "400.00"
type input "4000"
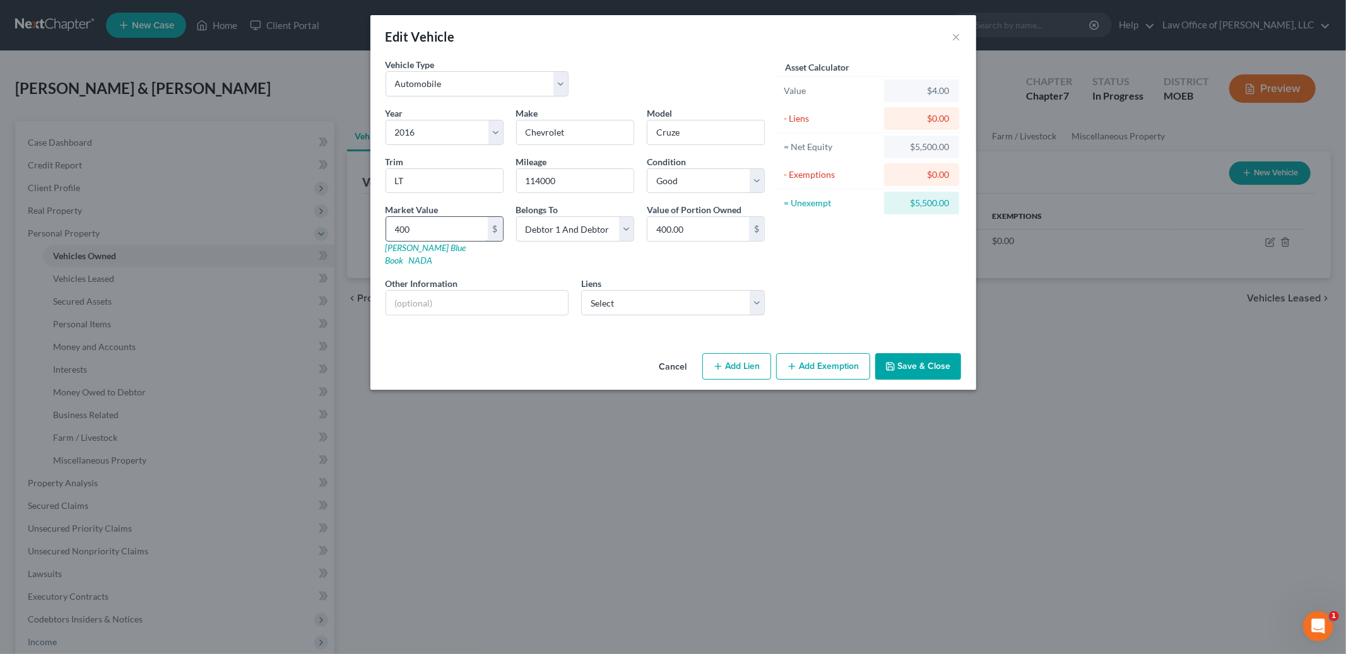
type input "4,000.00"
click at [809, 353] on button "Add Exemption" at bounding box center [823, 366] width 94 height 26
select select "2"
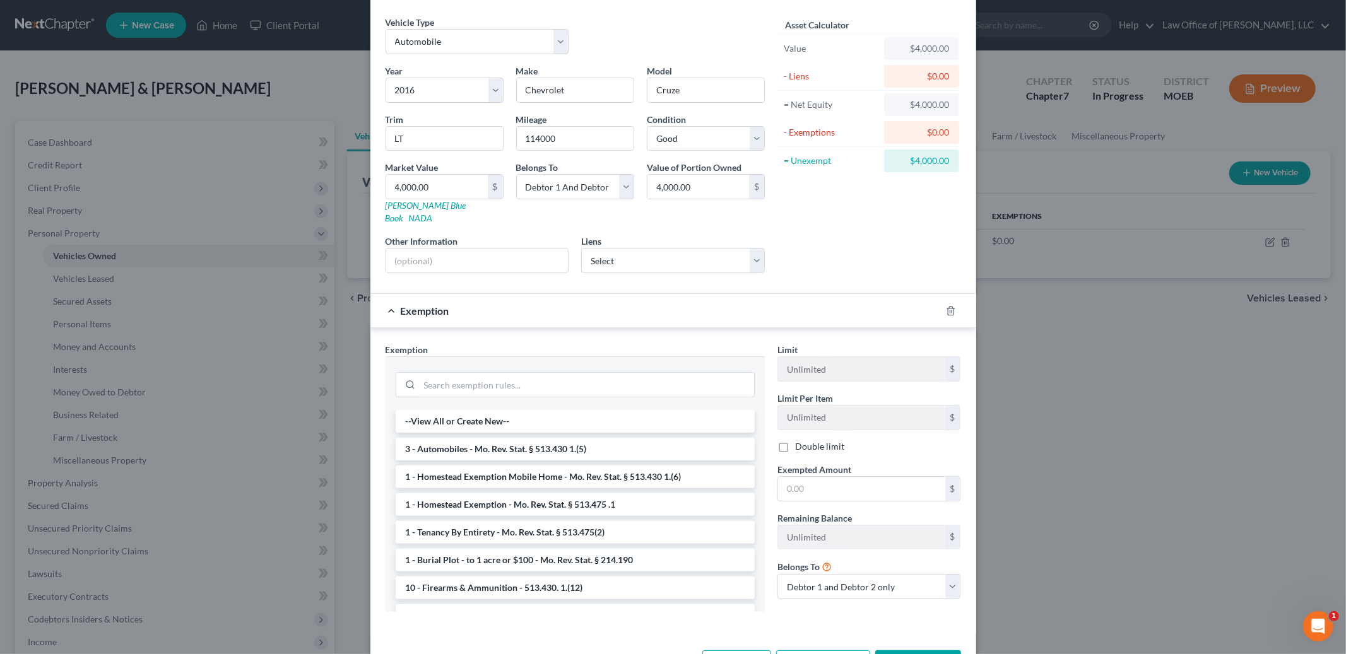
scroll to position [64, 0]
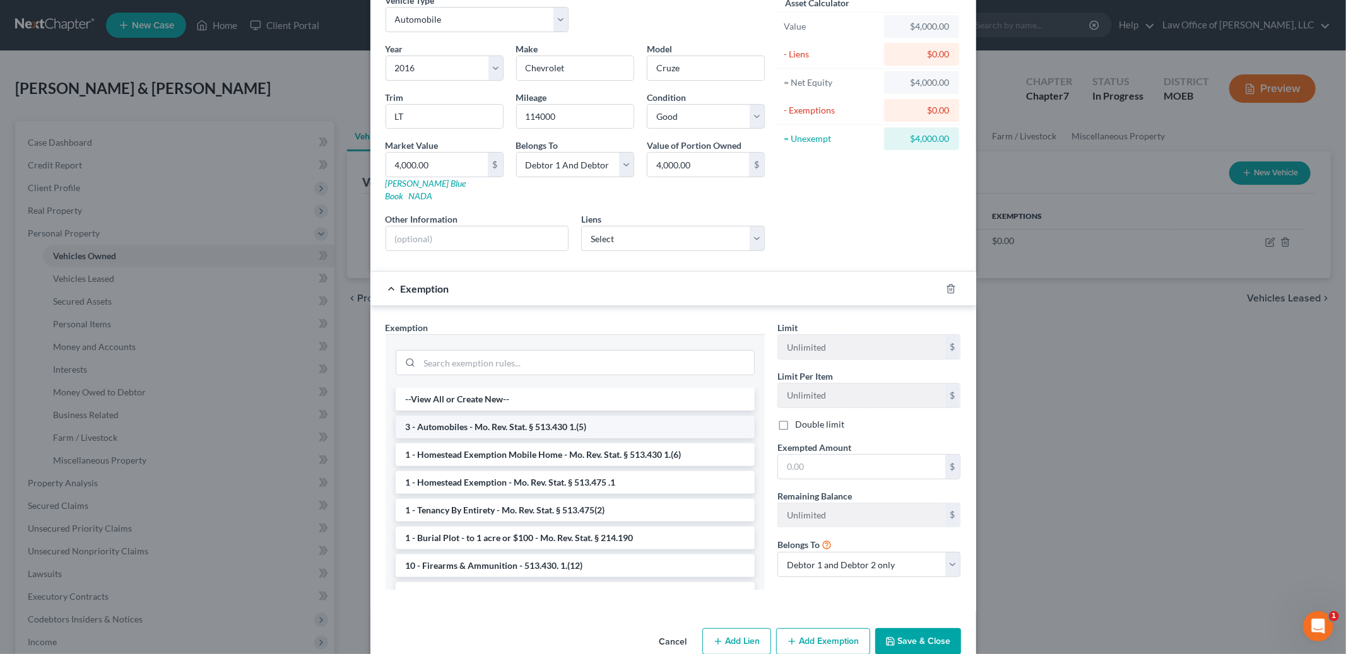
click at [681, 416] on li "3 - Automobiles - Mo. Rev. Stat. § 513.430 1.(5)" at bounding box center [575, 427] width 359 height 23
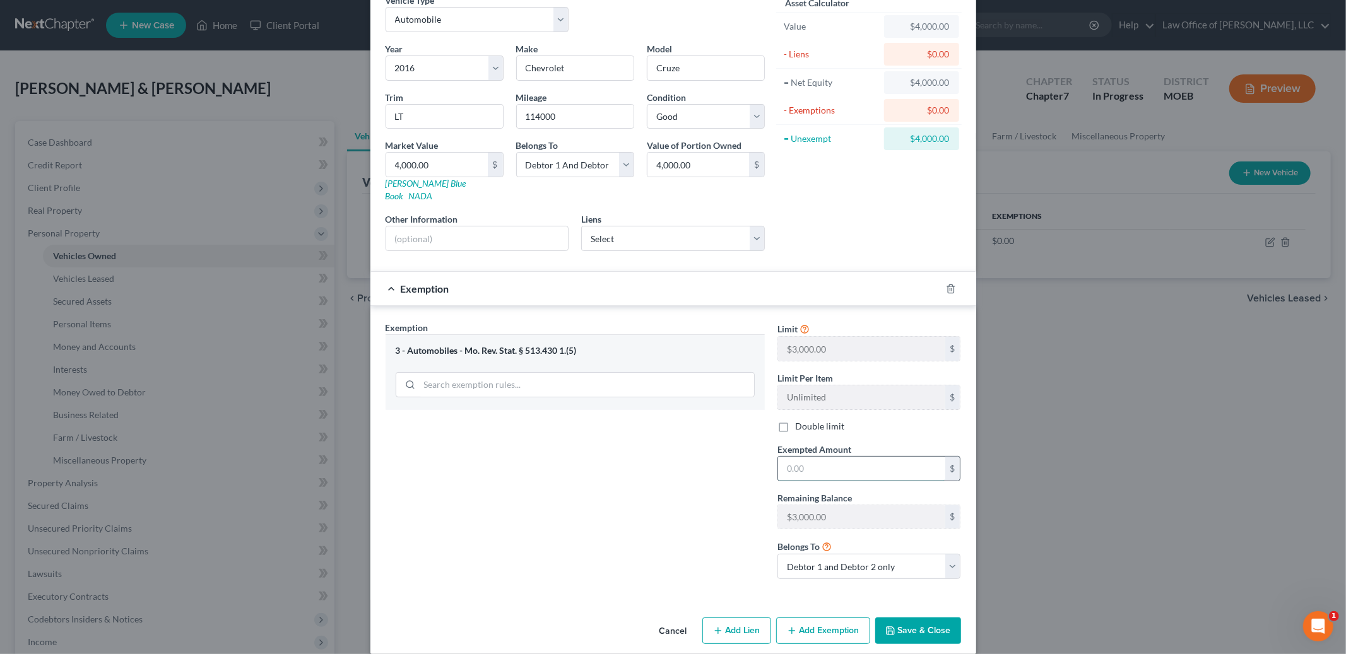
click at [847, 461] on input "text" at bounding box center [861, 469] width 167 height 24
type input "4,000.00"
click at [895, 626] on button "Save & Close" at bounding box center [918, 631] width 86 height 26
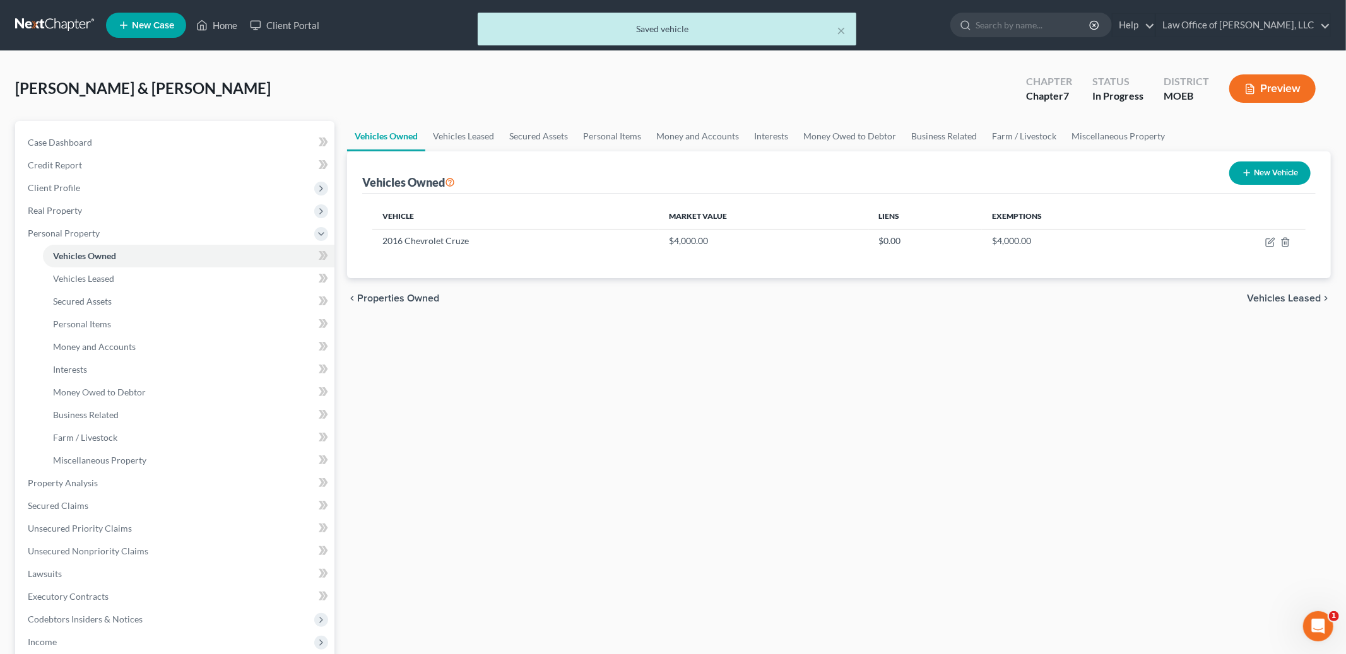
click at [1278, 295] on span "Vehicles Leased" at bounding box center [1284, 298] width 74 height 10
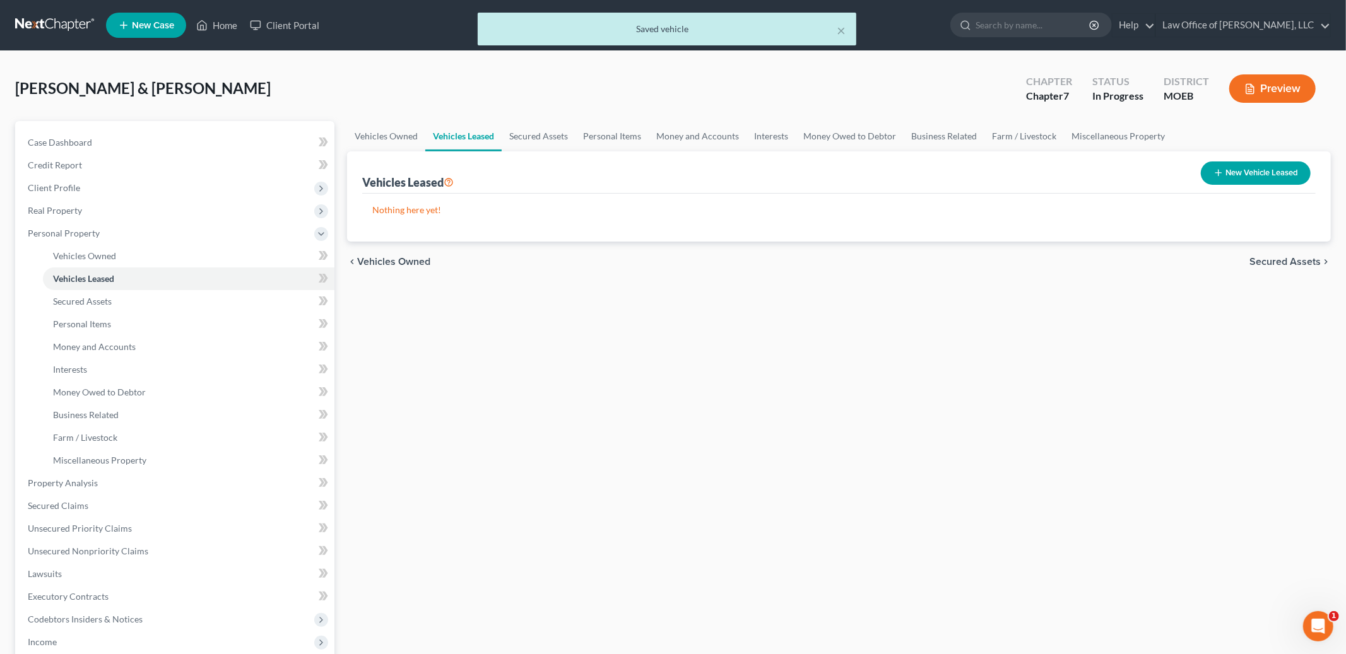
click at [1276, 260] on span "Secured Assets" at bounding box center [1284, 262] width 71 height 10
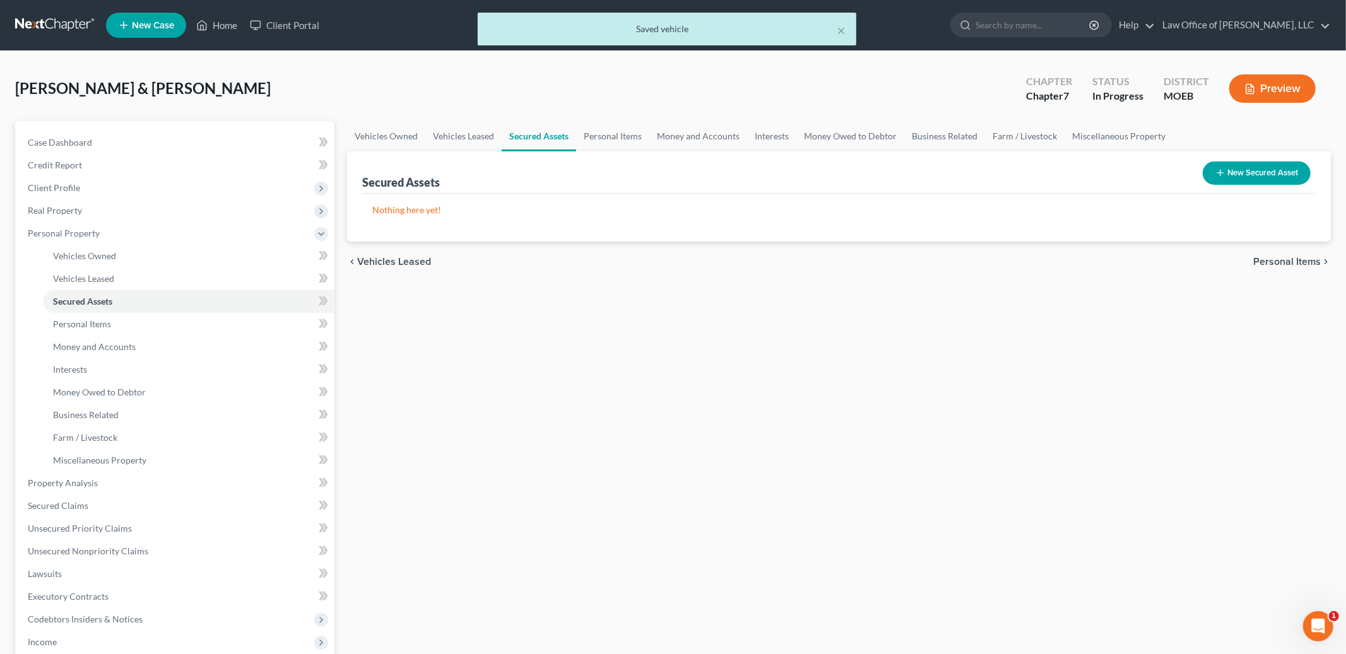
click at [1276, 257] on span "Personal Items" at bounding box center [1287, 262] width 68 height 10
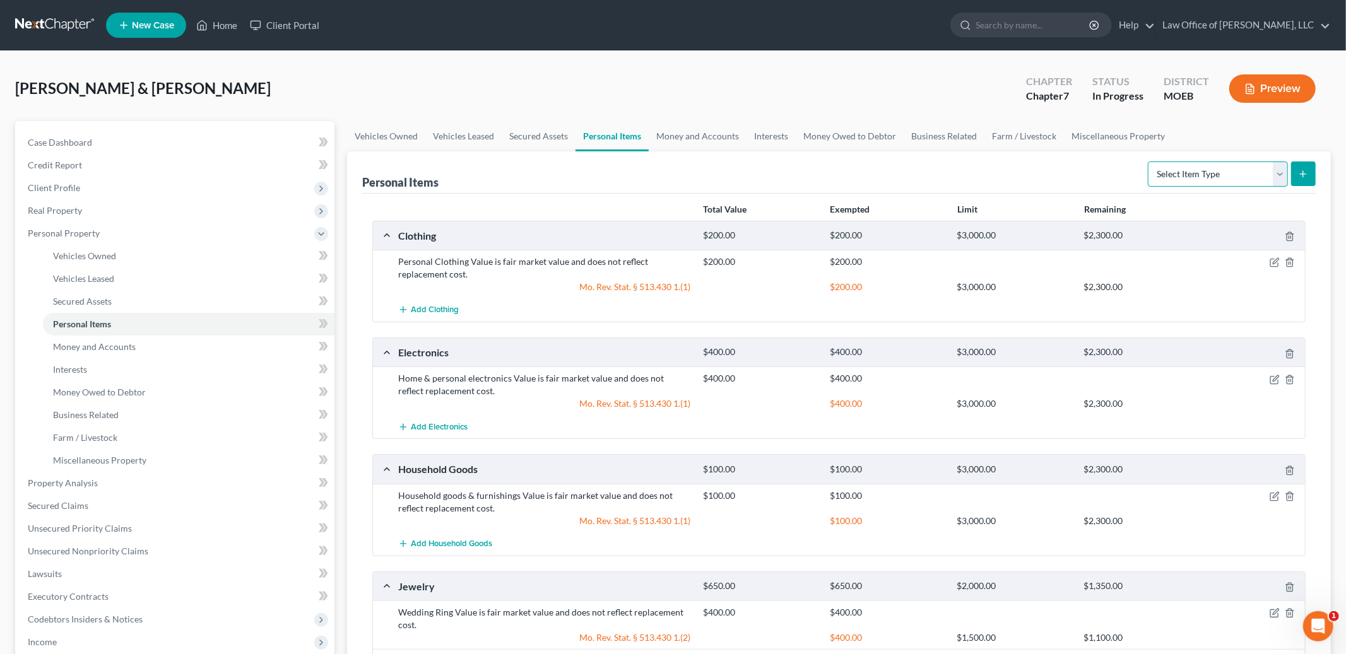
click at [1210, 171] on select "Select Item Type Clothing Collectibles Of Value Electronics Firearms Household …" at bounding box center [1218, 174] width 140 height 25
click at [1149, 162] on select "Select Item Type Clothing Collectibles Of Value Electronics Firearms Household …" at bounding box center [1218, 174] width 140 height 25
click at [1208, 165] on select "Select Item Type Clothing Collectibles Of Value Electronics Firearms Household …" at bounding box center [1218, 174] width 140 height 25
select select "sports_and_hobby_equipment"
click at [1149, 162] on select "Select Item Type Clothing Collectibles Of Value Electronics Firearms Household …" at bounding box center [1218, 174] width 140 height 25
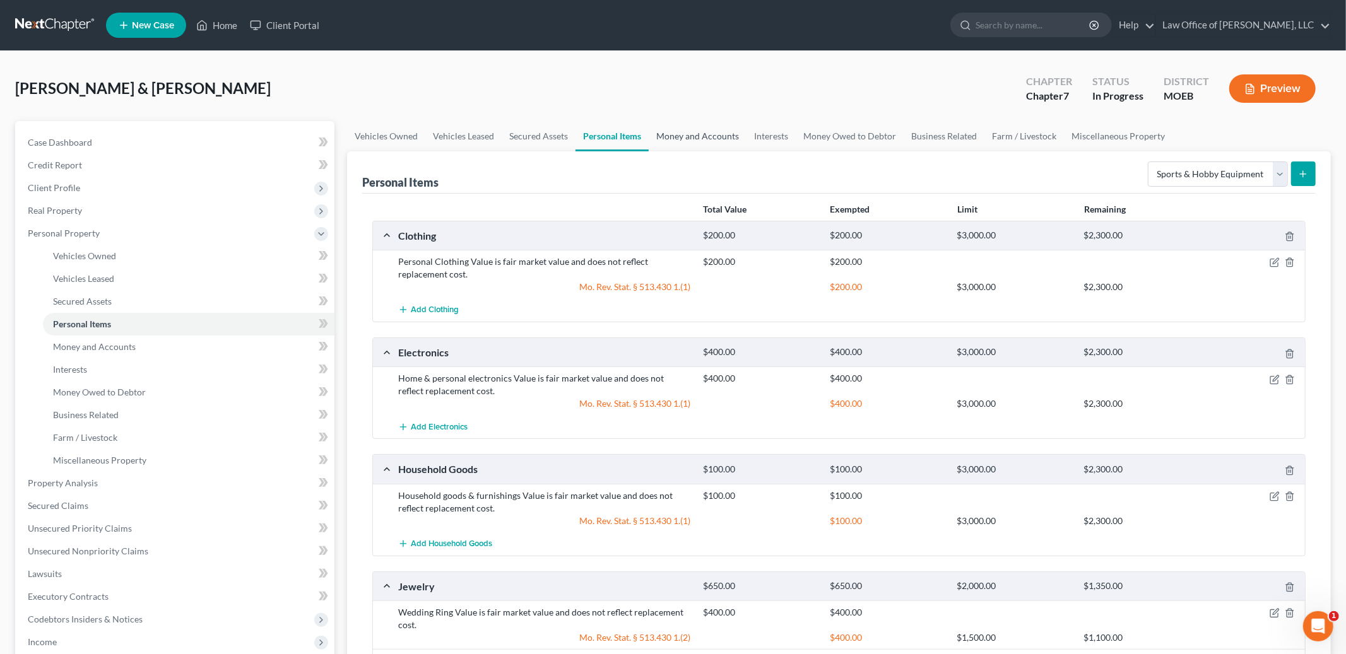
click at [702, 137] on link "Money and Accounts" at bounding box center [698, 136] width 98 height 30
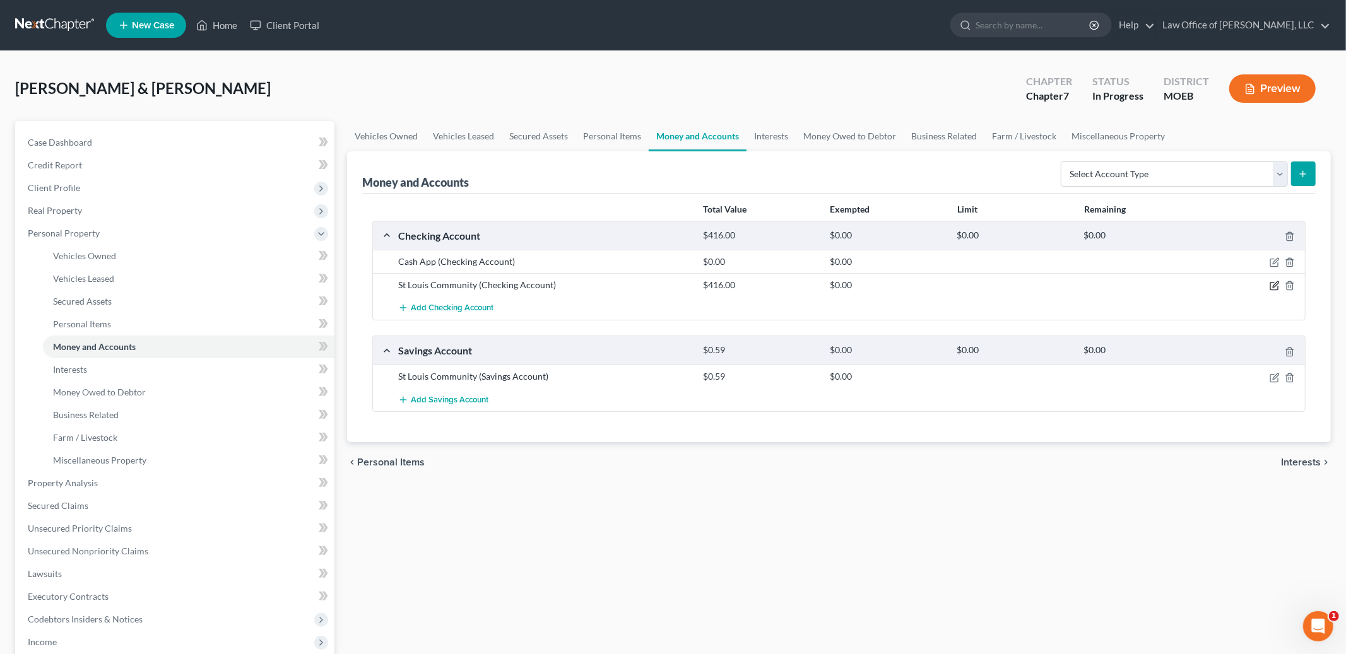
click at [1273, 286] on icon "button" at bounding box center [1275, 285] width 6 height 6
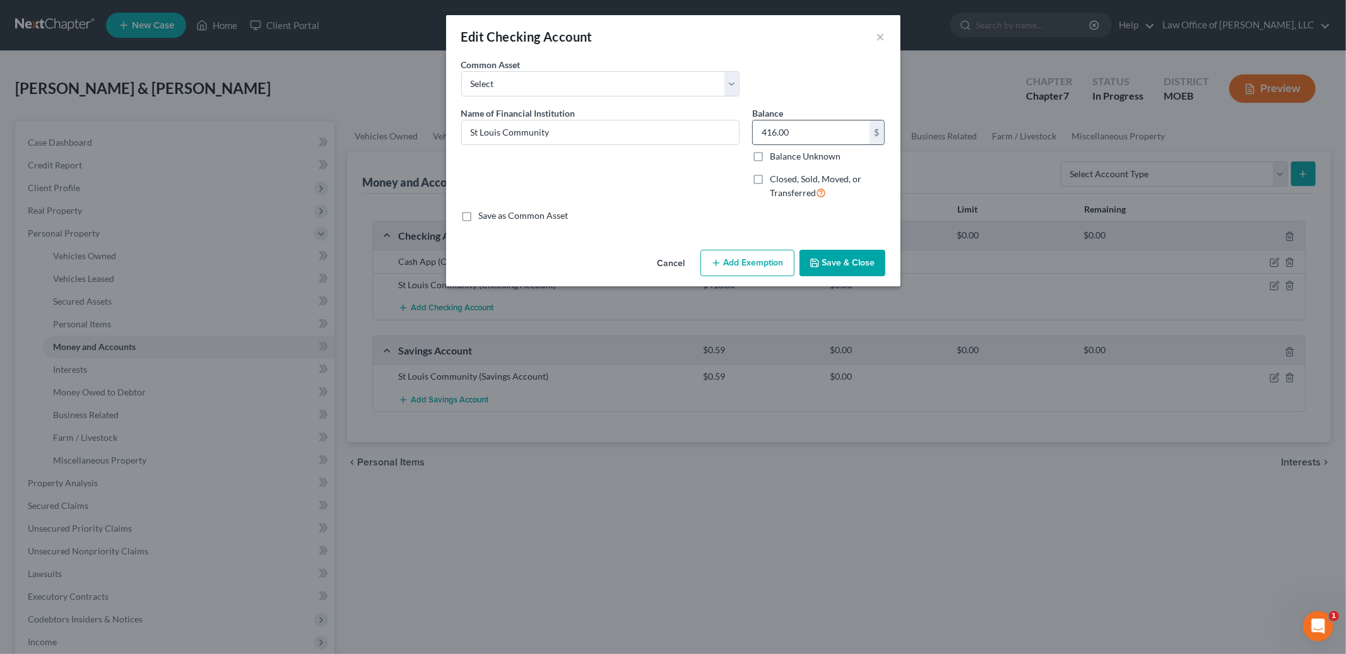
click at [809, 134] on input "416.00" at bounding box center [811, 132] width 117 height 24
type input "600.00"
click at [749, 258] on button "Add Exemption" at bounding box center [747, 263] width 94 height 26
select select "2"
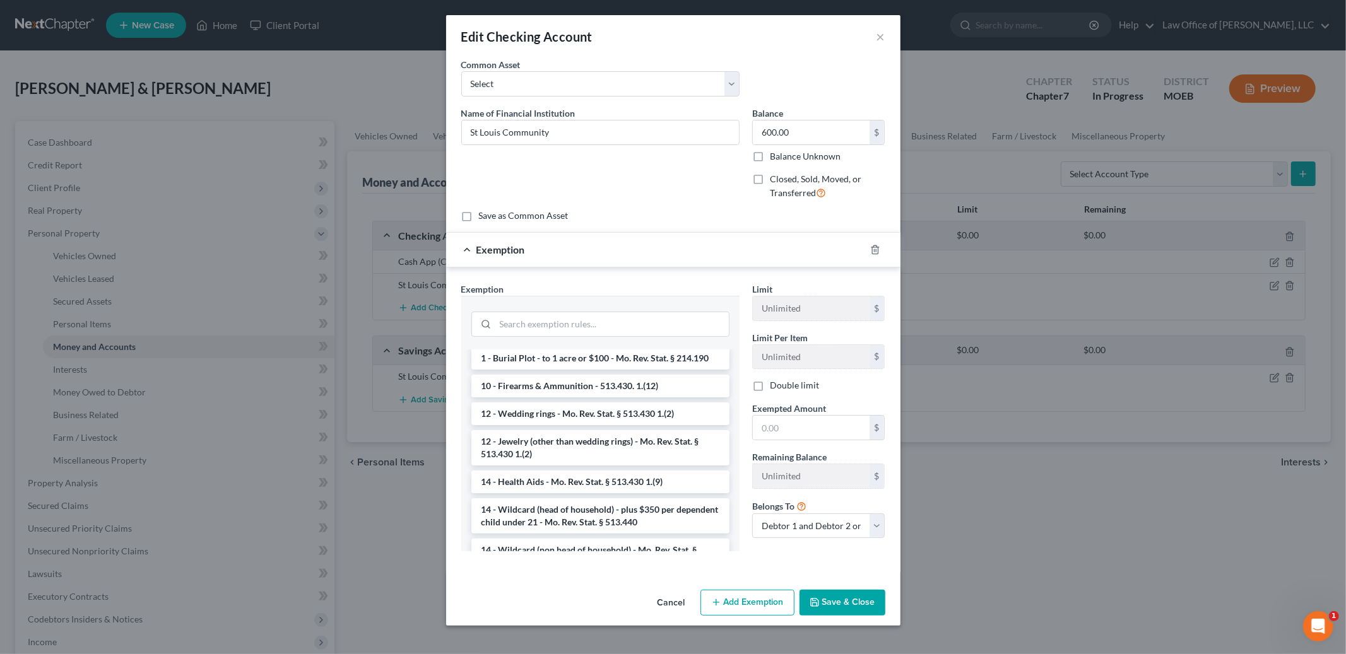
scroll to position [140, 0]
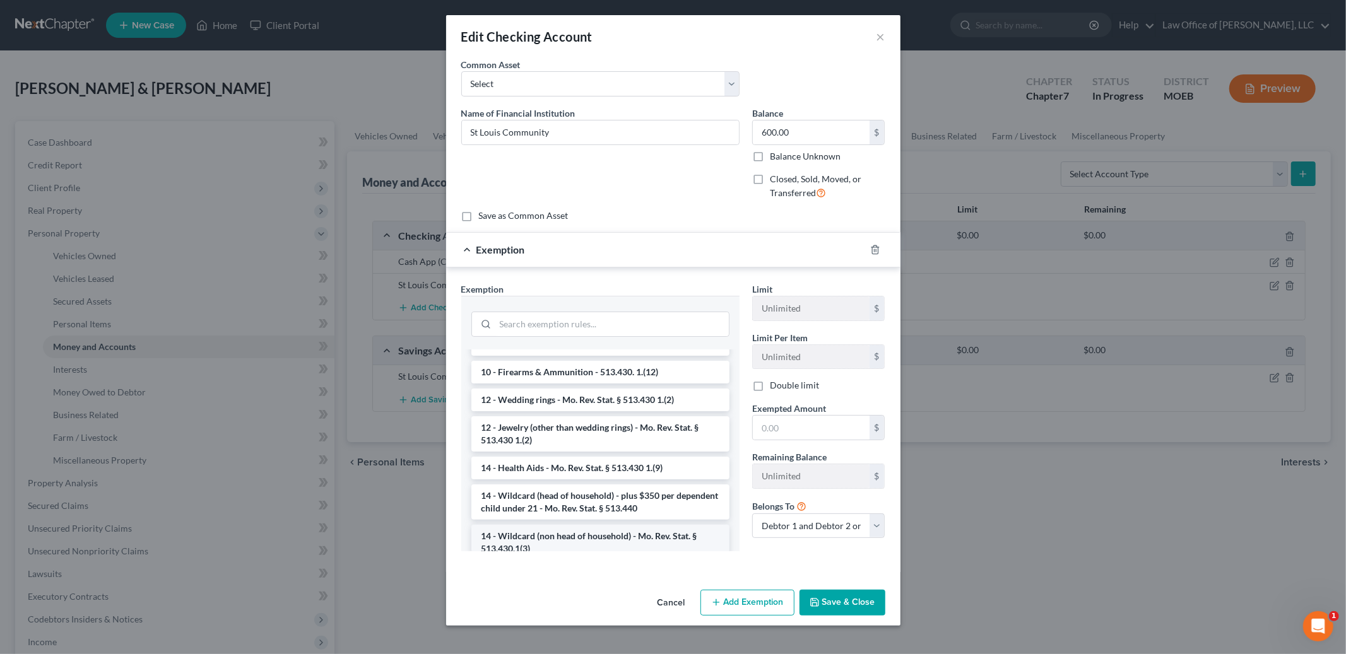
click at [625, 532] on li "14 - Wildcard (non head of household) - Mo. Rev. Stat. § 513.430.1(3)" at bounding box center [600, 542] width 258 height 35
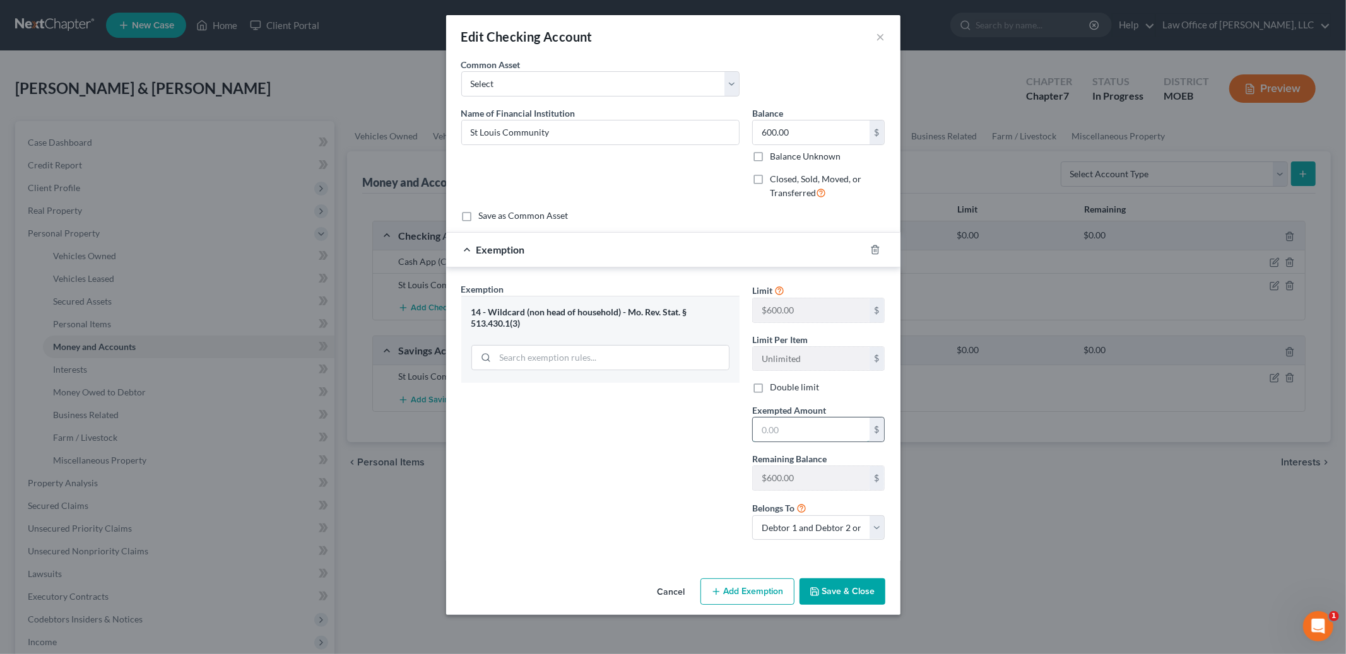
click at [794, 435] on input "text" at bounding box center [811, 430] width 117 height 24
type input "600.00"
click at [861, 590] on button "Save & Close" at bounding box center [842, 592] width 86 height 26
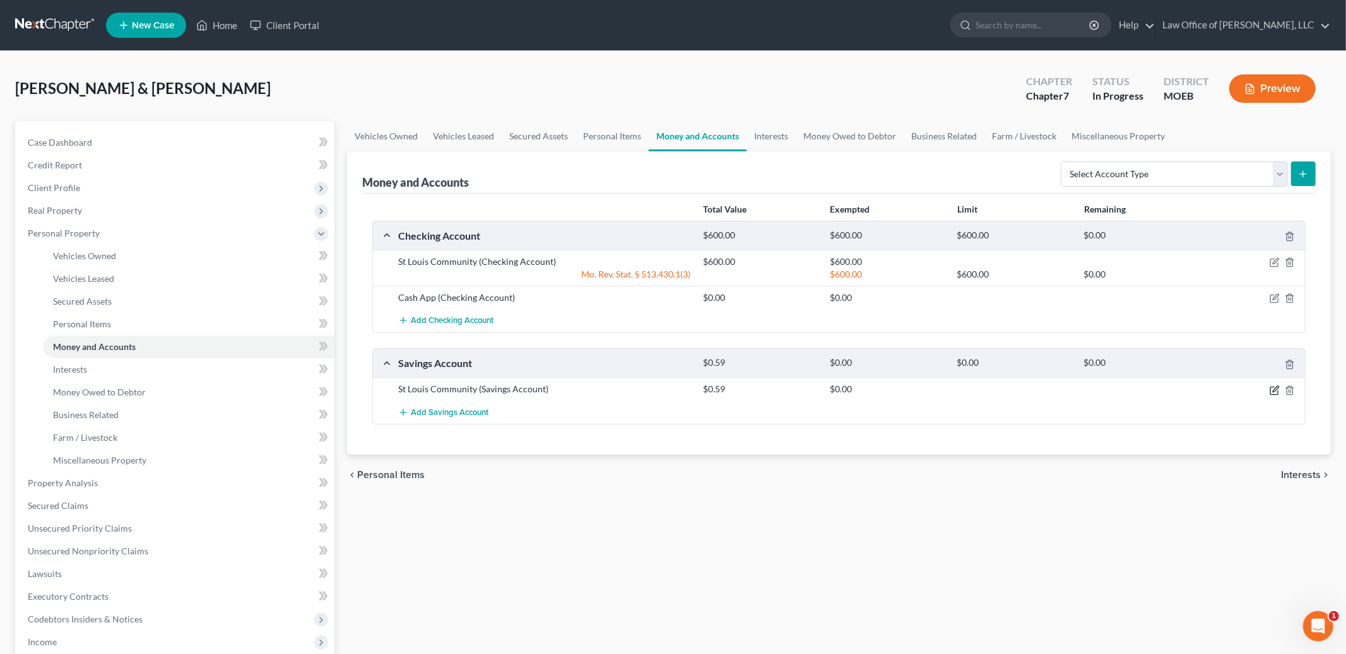
click at [1271, 392] on icon "button" at bounding box center [1274, 390] width 10 height 10
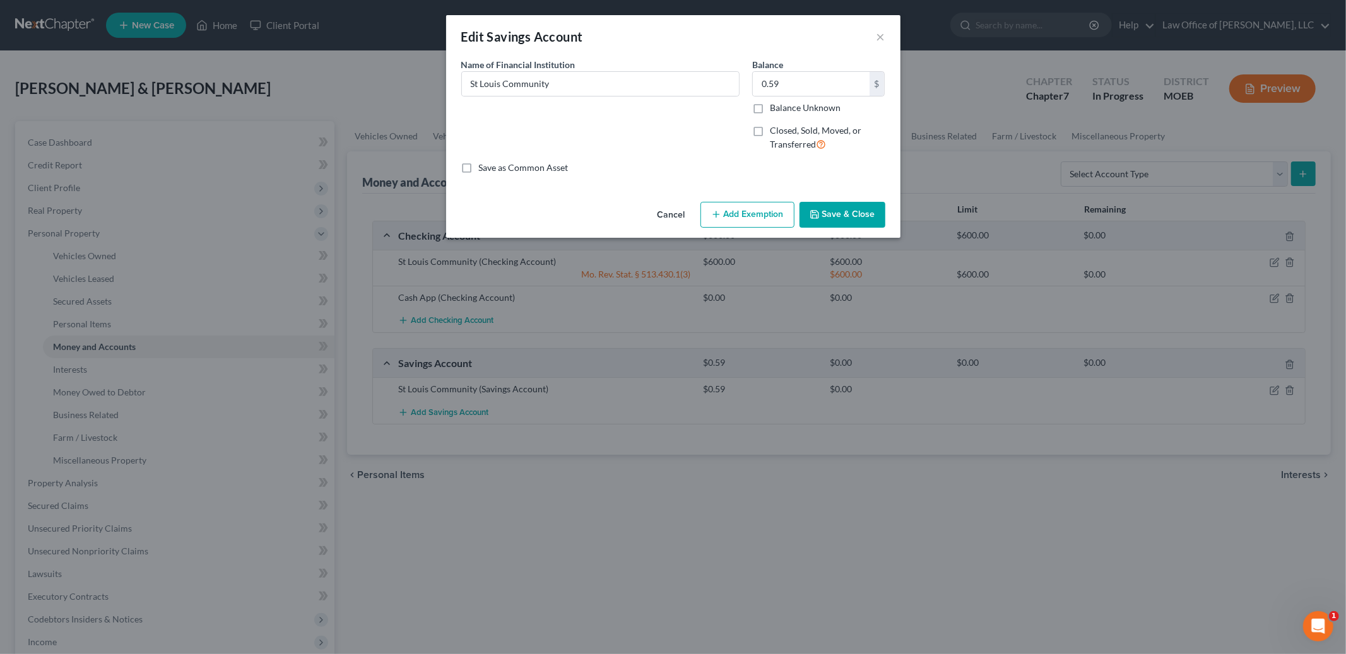
click at [758, 214] on button "Add Exemption" at bounding box center [747, 215] width 94 height 26
select select "2"
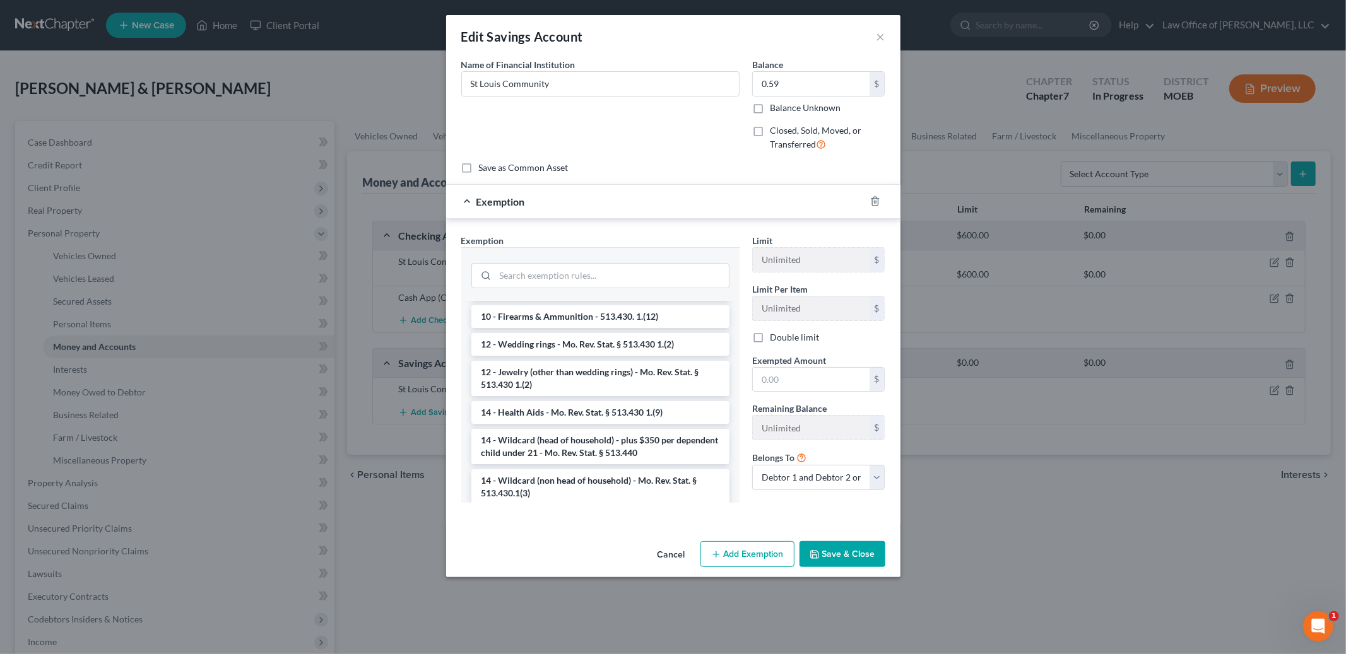
scroll to position [155, 0]
click at [623, 471] on li "14 - Wildcard (non head of household) - Mo. Rev. Stat. § 513.430.1(3)" at bounding box center [600, 478] width 258 height 35
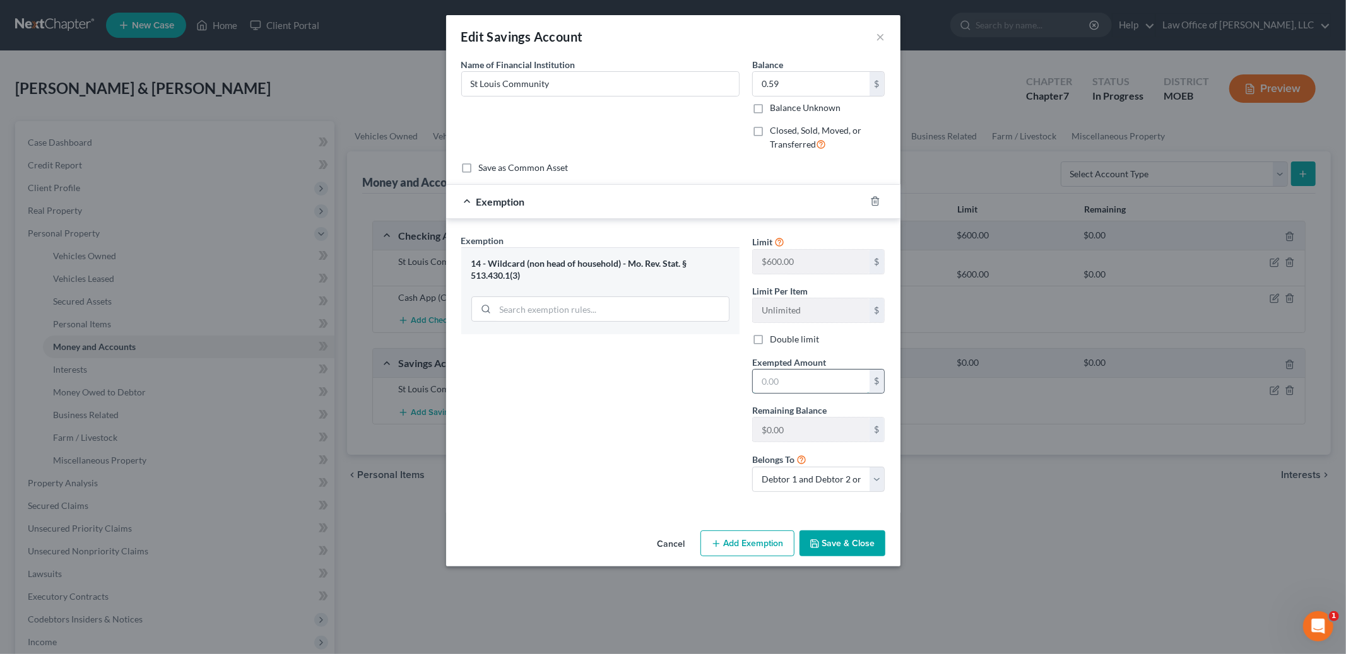
click at [794, 383] on input "text" at bounding box center [811, 382] width 117 height 24
type input "0.59"
click at [828, 541] on button "Save & Close" at bounding box center [842, 544] width 86 height 26
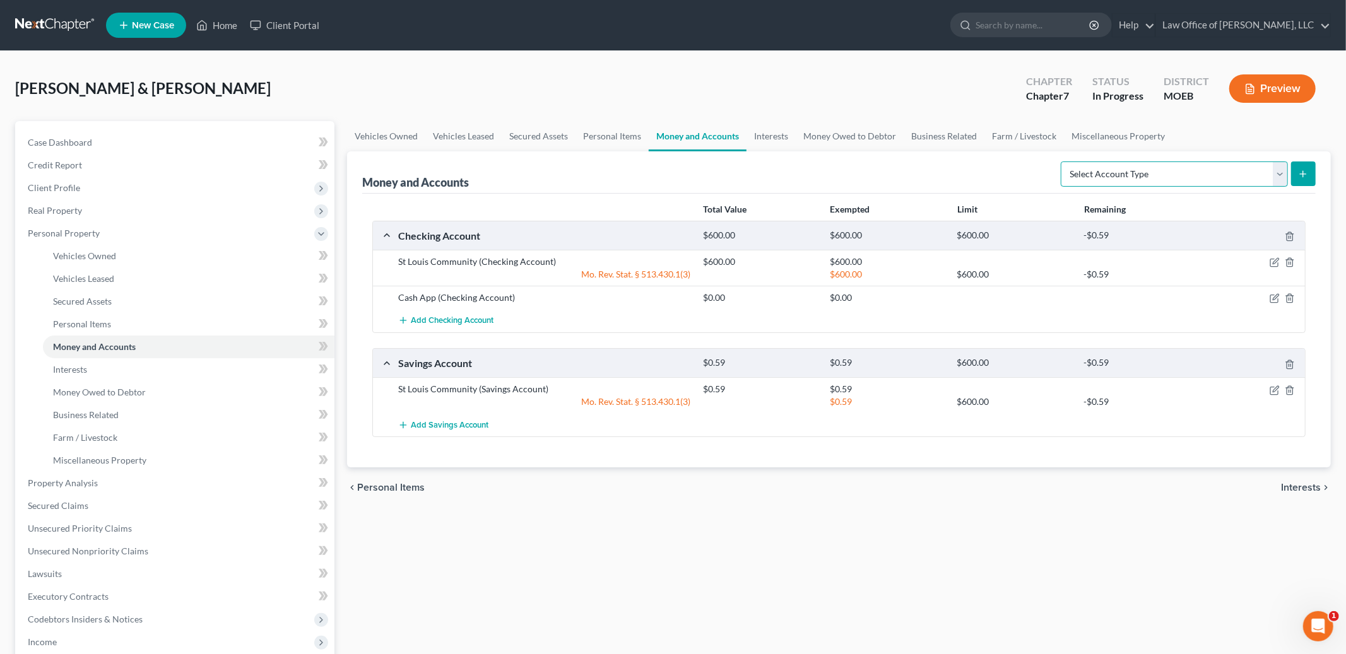
click at [1113, 172] on select "Select Account Type Brokerage Cash on Hand Certificates of Deposit Checking Acc…" at bounding box center [1174, 174] width 227 height 25
select select "cash_on_hand"
click at [1063, 162] on select "Select Account Type Brokerage Cash on Hand Certificates of Deposit Checking Acc…" at bounding box center [1174, 174] width 227 height 25
click at [1300, 175] on icon "submit" at bounding box center [1303, 174] width 10 height 10
click at [1231, 158] on div "Select Account Type Brokerage Cash on Hand Certificates of Deposit Checking Acc…" at bounding box center [1185, 172] width 260 height 33
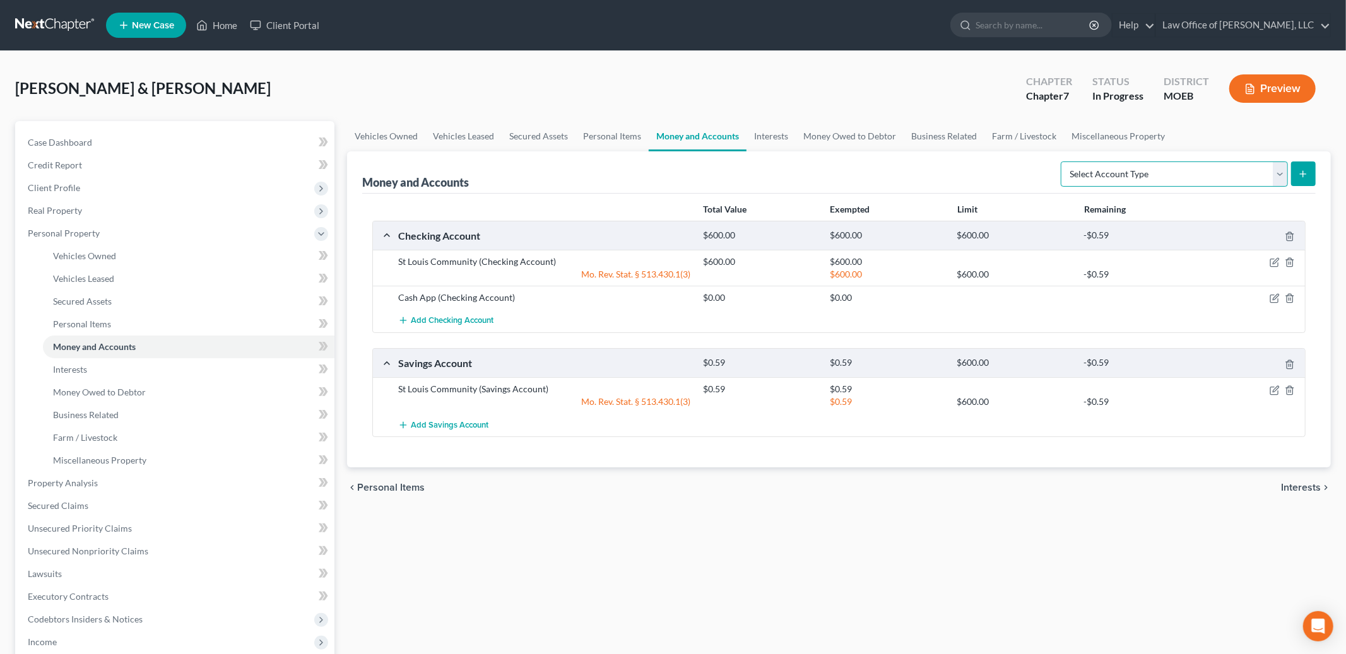
click at [1231, 163] on select "Select Account Type Brokerage Cash on Hand Certificates of Deposit Checking Acc…" at bounding box center [1174, 174] width 227 height 25
select select "cash_on_hand"
click at [1063, 162] on select "Select Account Type Brokerage Cash on Hand Certificates of Deposit Checking Acc…" at bounding box center [1174, 174] width 227 height 25
click at [1301, 174] on line "submit" at bounding box center [1303, 174] width 6 height 0
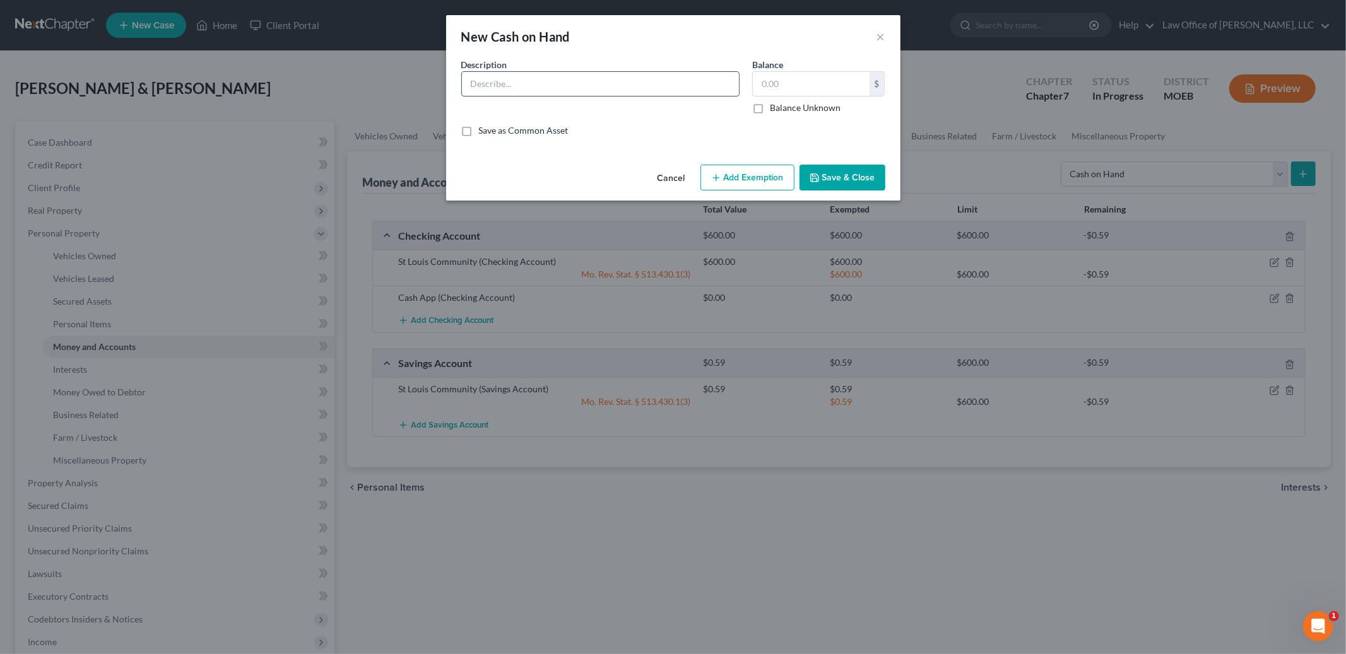
click at [703, 88] on input "text" at bounding box center [600, 84] width 277 height 24
type input "Cash"
click at [806, 82] on input "text" at bounding box center [811, 84] width 117 height 24
type input "35.00"
click at [739, 180] on button "Add Exemption" at bounding box center [747, 178] width 94 height 26
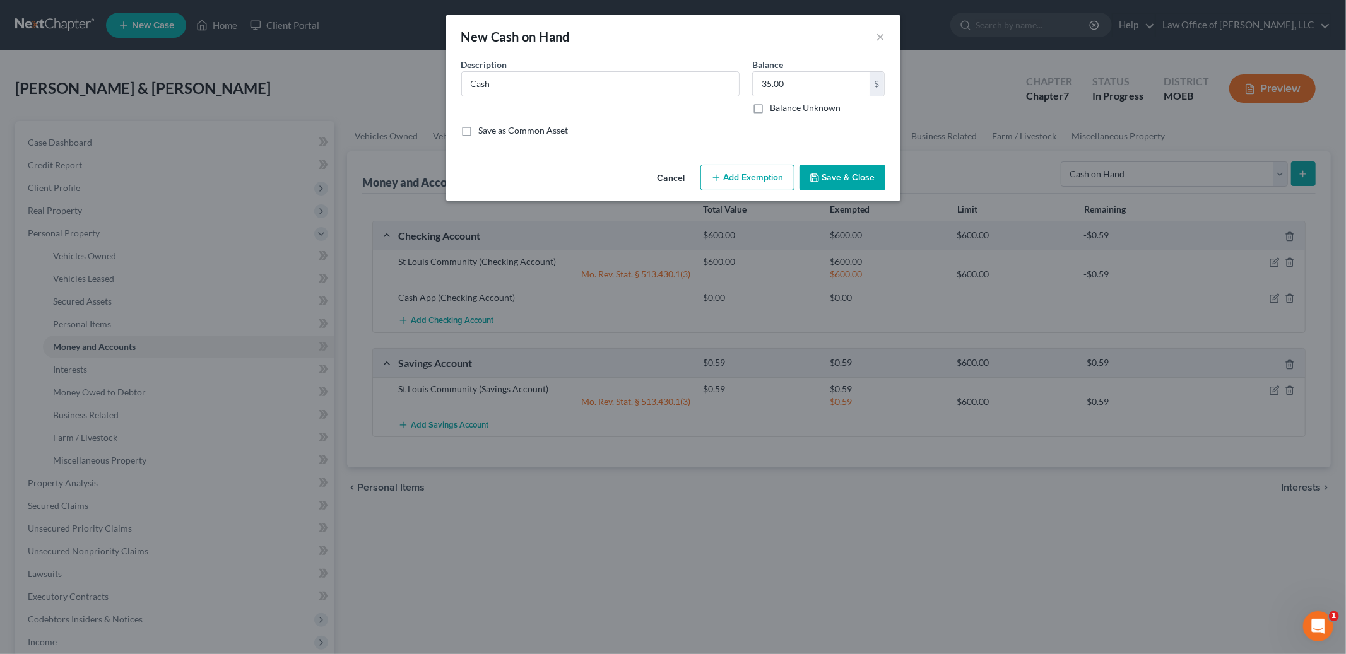
select select "2"
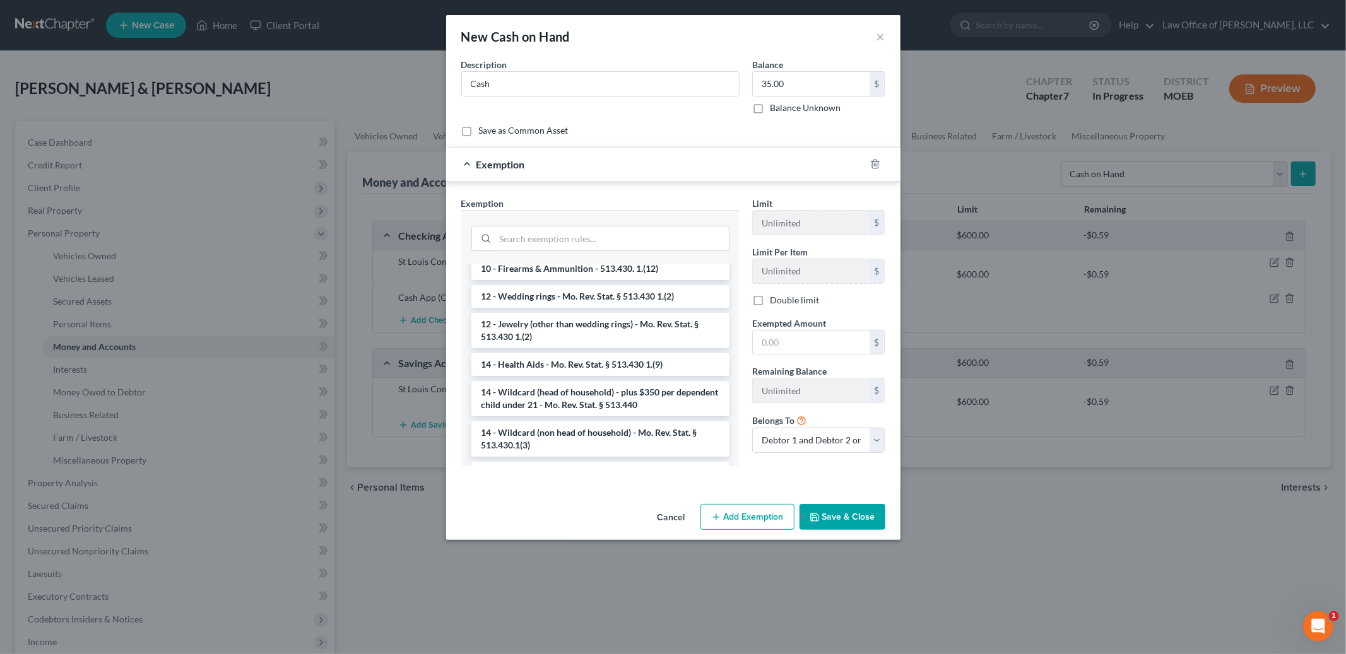
scroll to position [165, 0]
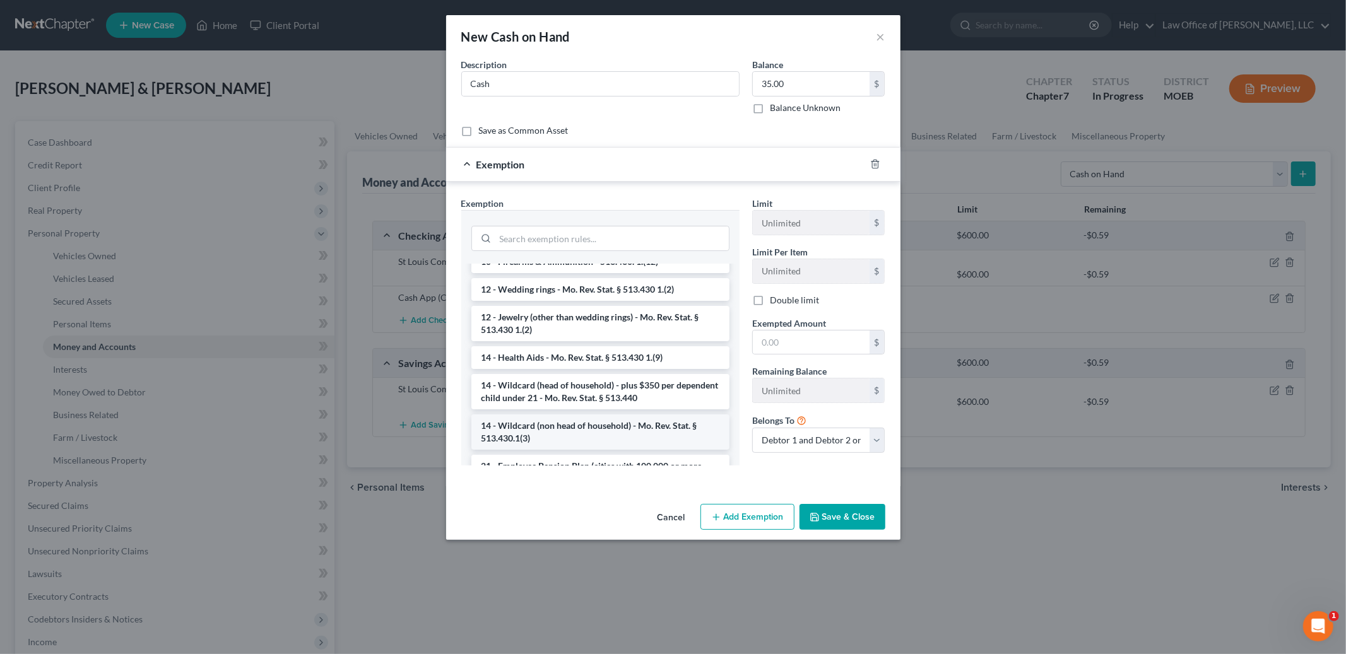
click at [633, 432] on li "14 - Wildcard (non head of household) - Mo. Rev. Stat. § 513.430.1(3)" at bounding box center [600, 431] width 258 height 35
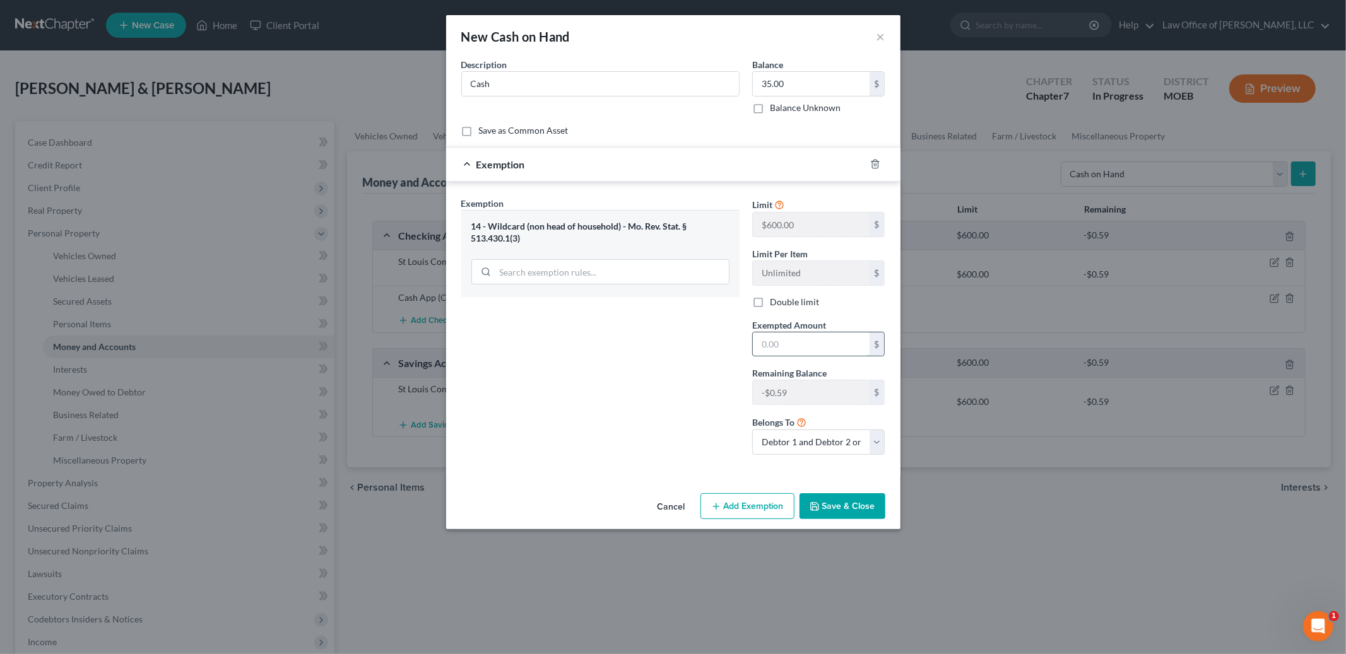
click at [781, 347] on input "text" at bounding box center [811, 344] width 117 height 24
type input "35.00"
click at [833, 505] on button "Save & Close" at bounding box center [842, 506] width 86 height 26
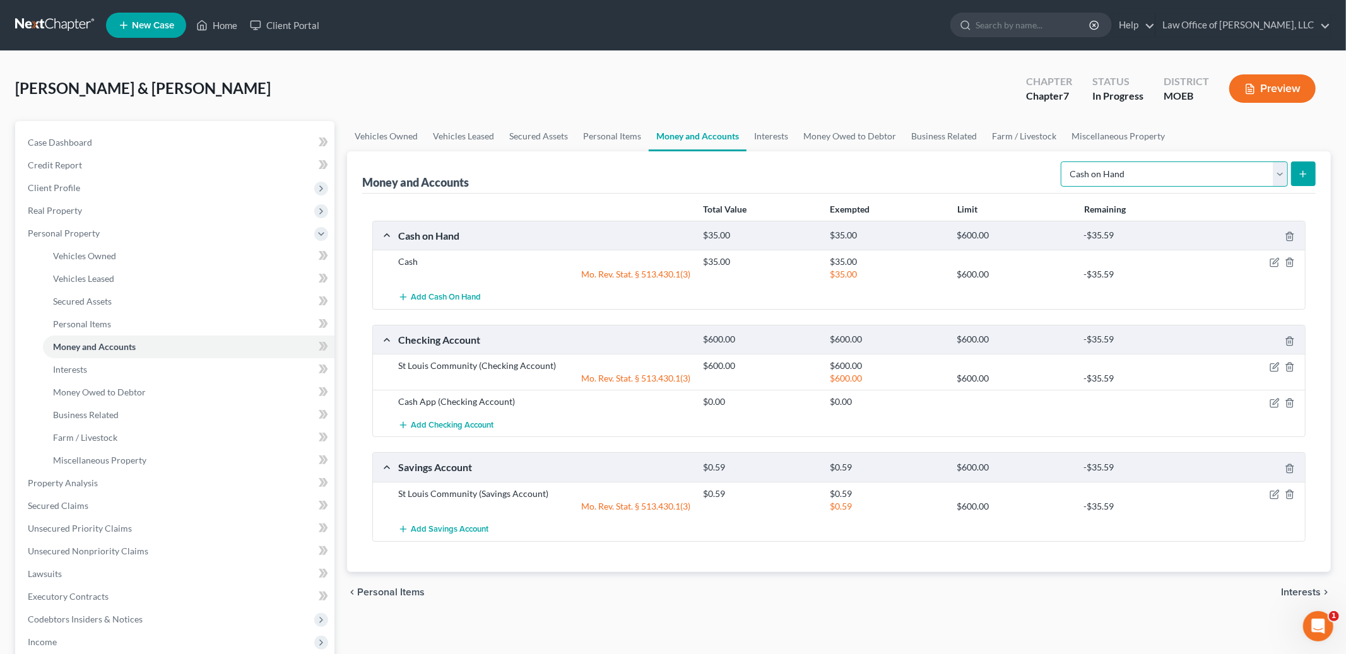
click at [1156, 172] on select "Select Account Type Brokerage Cash on Hand Certificates of Deposit Checking Acc…" at bounding box center [1174, 174] width 227 height 25
click at [770, 144] on link "Interests" at bounding box center [770, 136] width 49 height 30
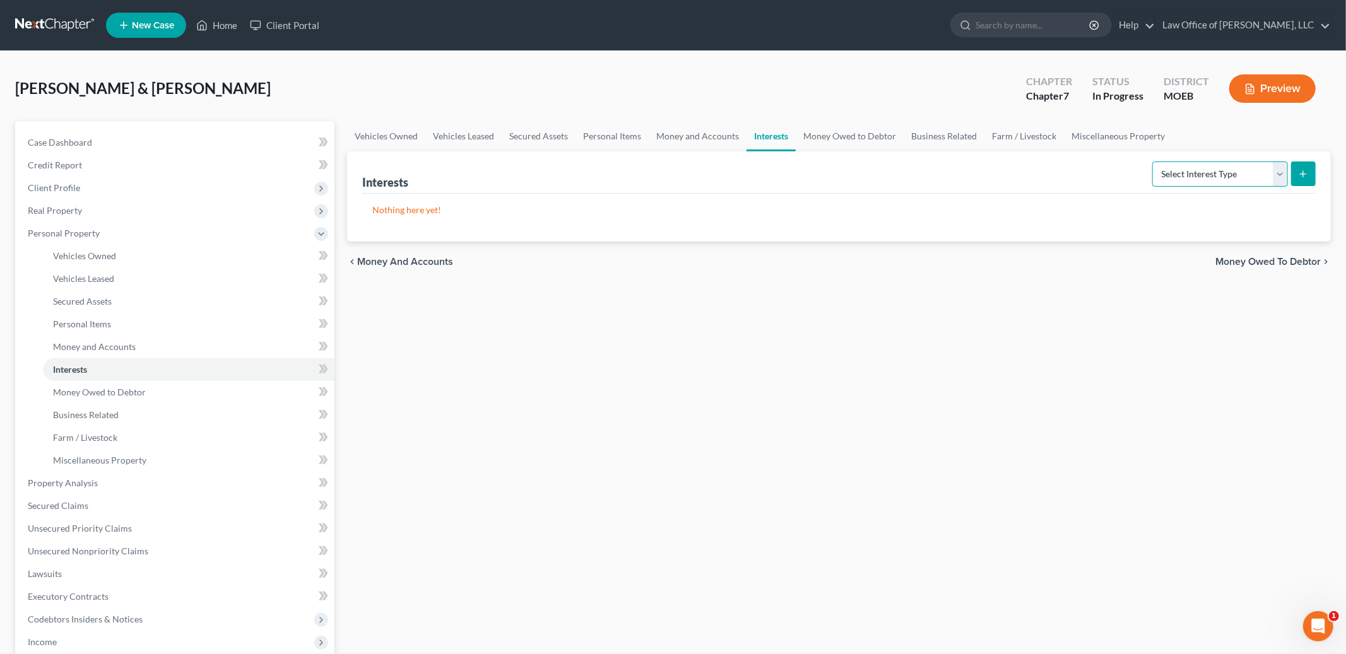
click at [1213, 170] on select "Select Interest Type 401K Annuity Bond Education IRA Government Bond Government…" at bounding box center [1220, 174] width 136 height 25
select select "pension_plan"
click at [1153, 162] on select "Select Interest Type 401K Annuity Bond Education IRA Government Bond Government…" at bounding box center [1220, 174] width 136 height 25
click at [1300, 165] on button "submit" at bounding box center [1303, 174] width 25 height 25
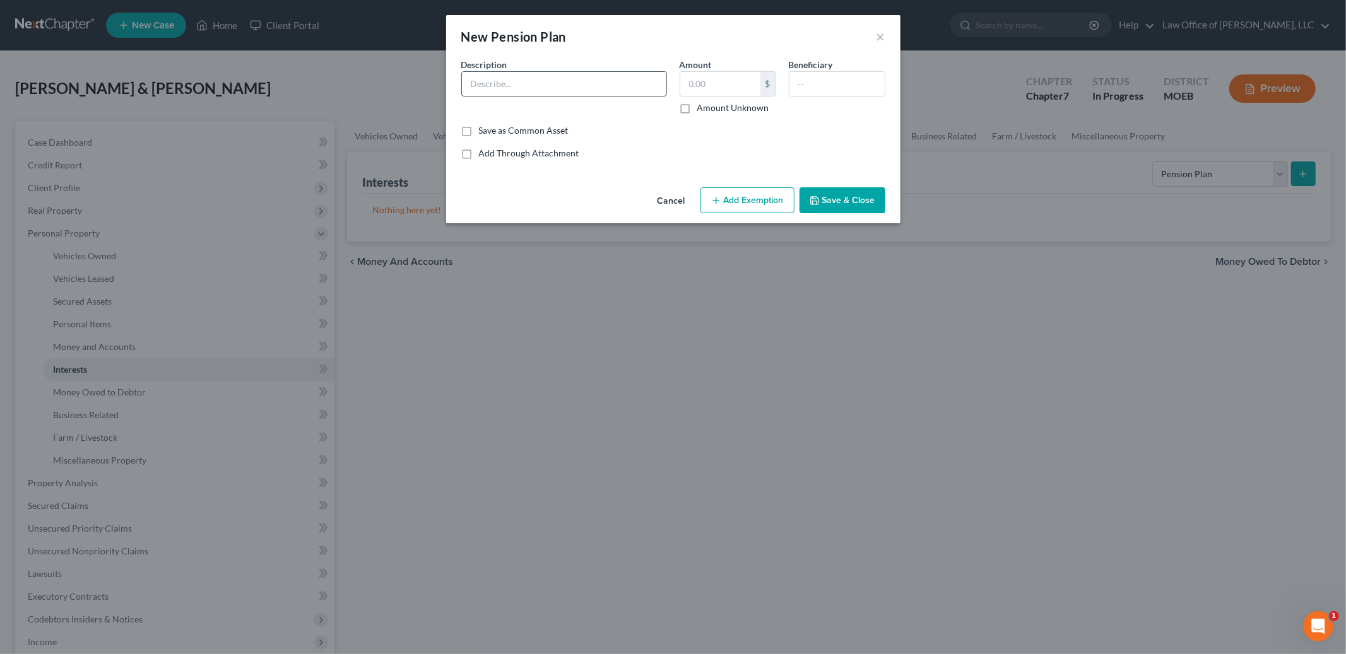
click at [565, 85] on input "text" at bounding box center [564, 84] width 204 height 24
type input "Machinist Pension"
click at [697, 109] on label "Amount Unknown" at bounding box center [733, 108] width 72 height 13
click at [702, 109] on input "Amount Unknown" at bounding box center [706, 106] width 8 height 8
checkbox input "true"
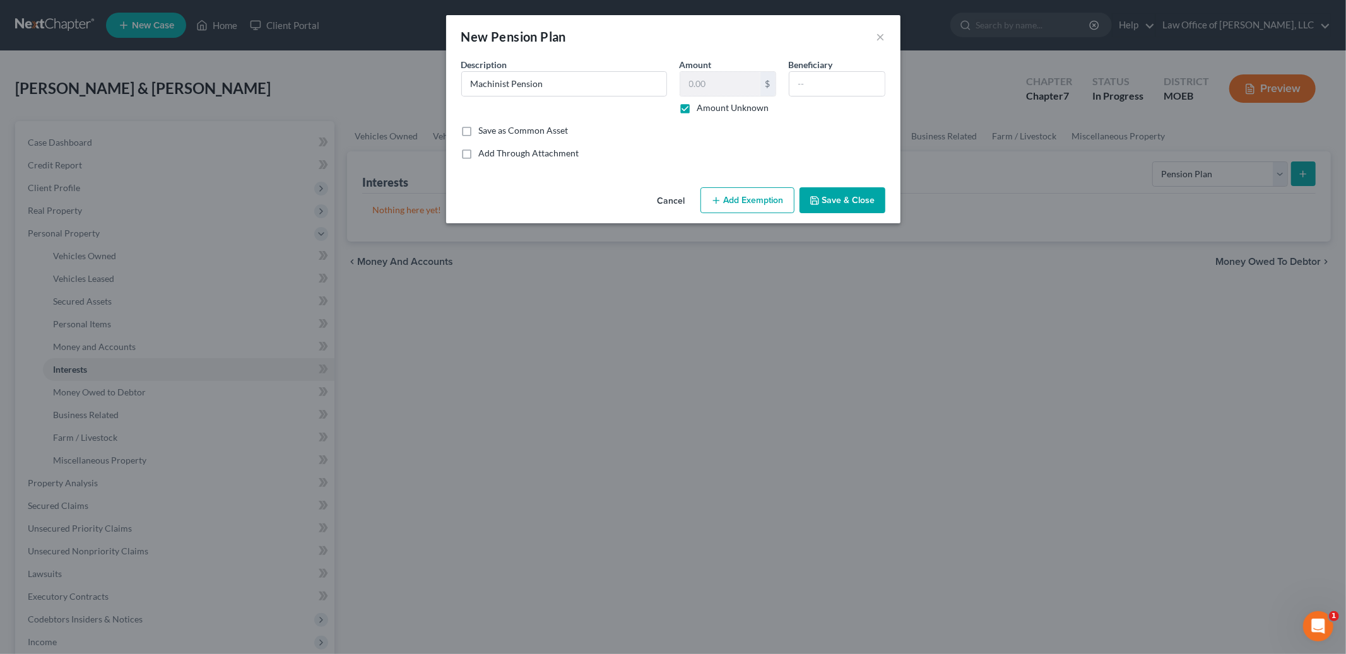
click at [724, 197] on button "Add Exemption" at bounding box center [747, 200] width 94 height 26
select select "2"
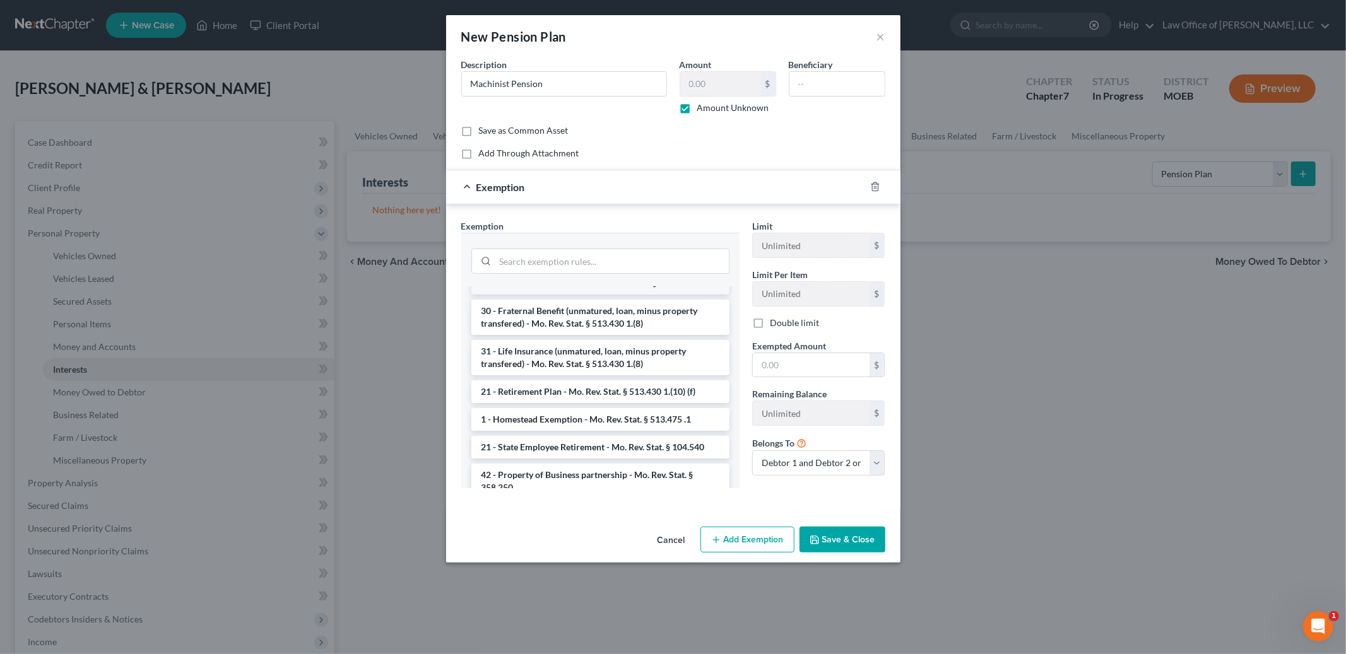
scroll to position [102, 0]
click at [663, 390] on li "21 - Retirement Plan - Mo. Rev. Stat. § 513.430 1.(10) (f)" at bounding box center [600, 387] width 258 height 23
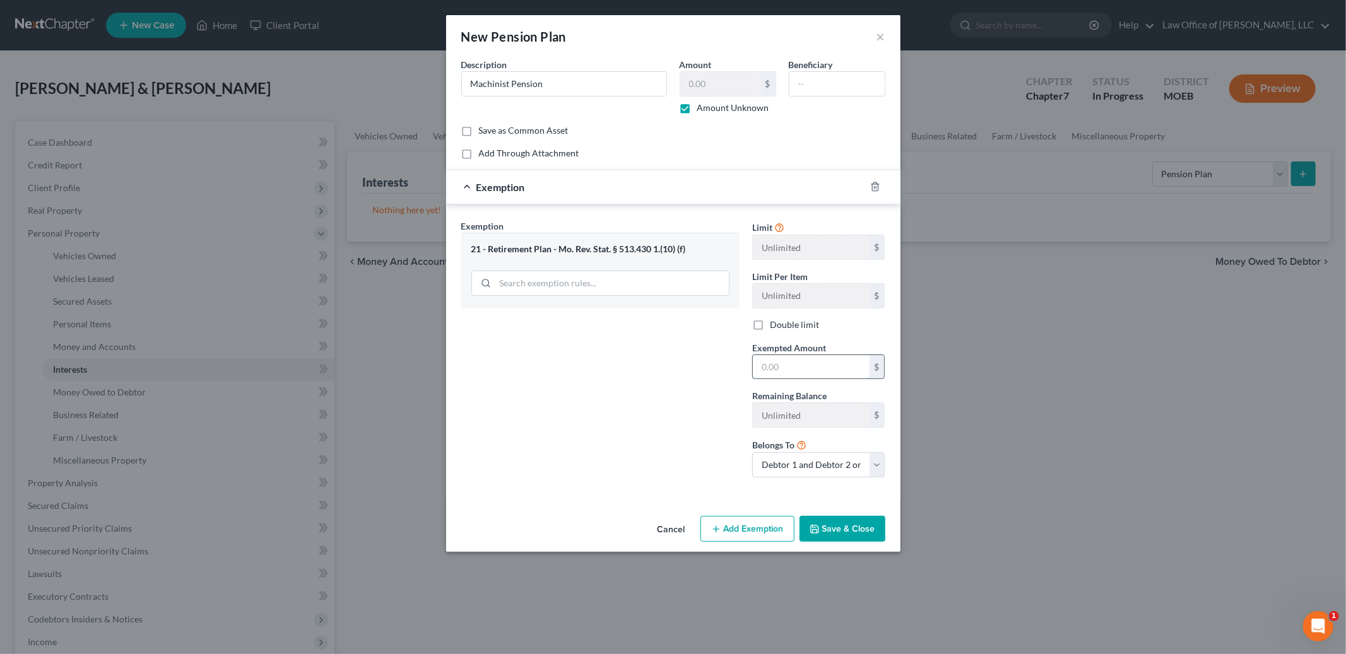
click at [789, 367] on input "text" at bounding box center [811, 367] width 117 height 24
type input "0.00"
click at [835, 531] on button "Save & Close" at bounding box center [842, 529] width 86 height 26
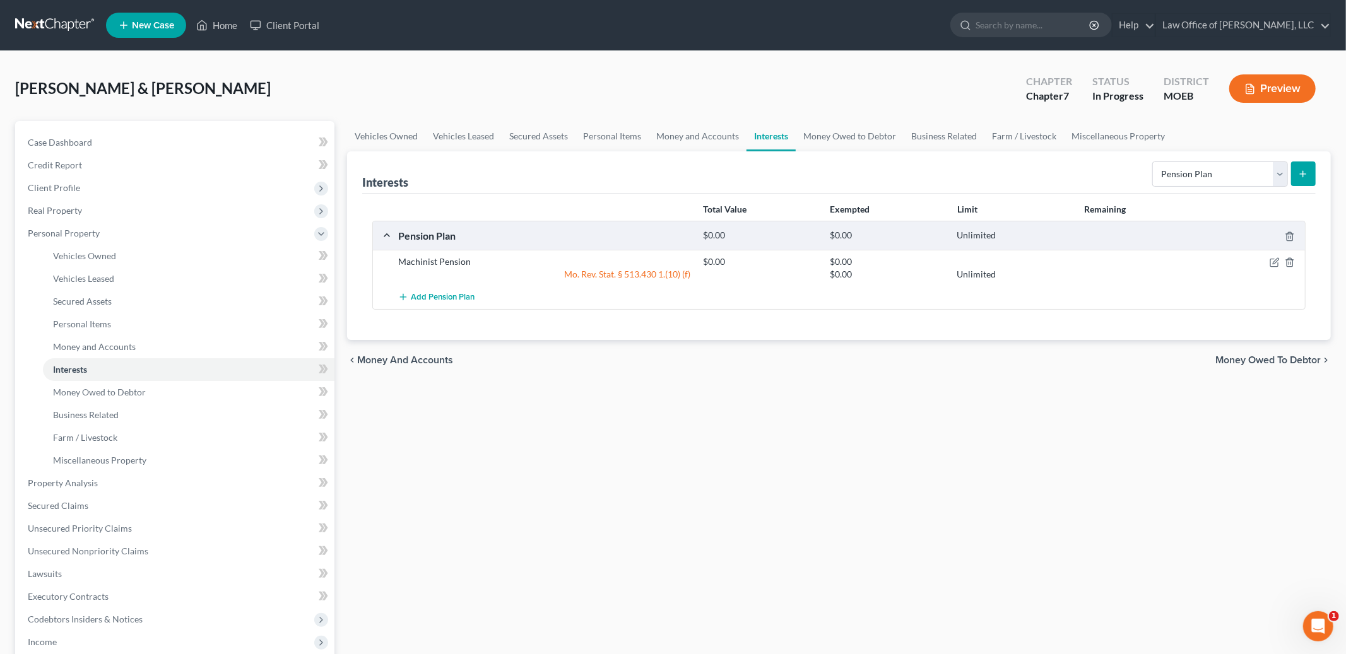
click at [1301, 172] on icon "submit" at bounding box center [1303, 174] width 10 height 10
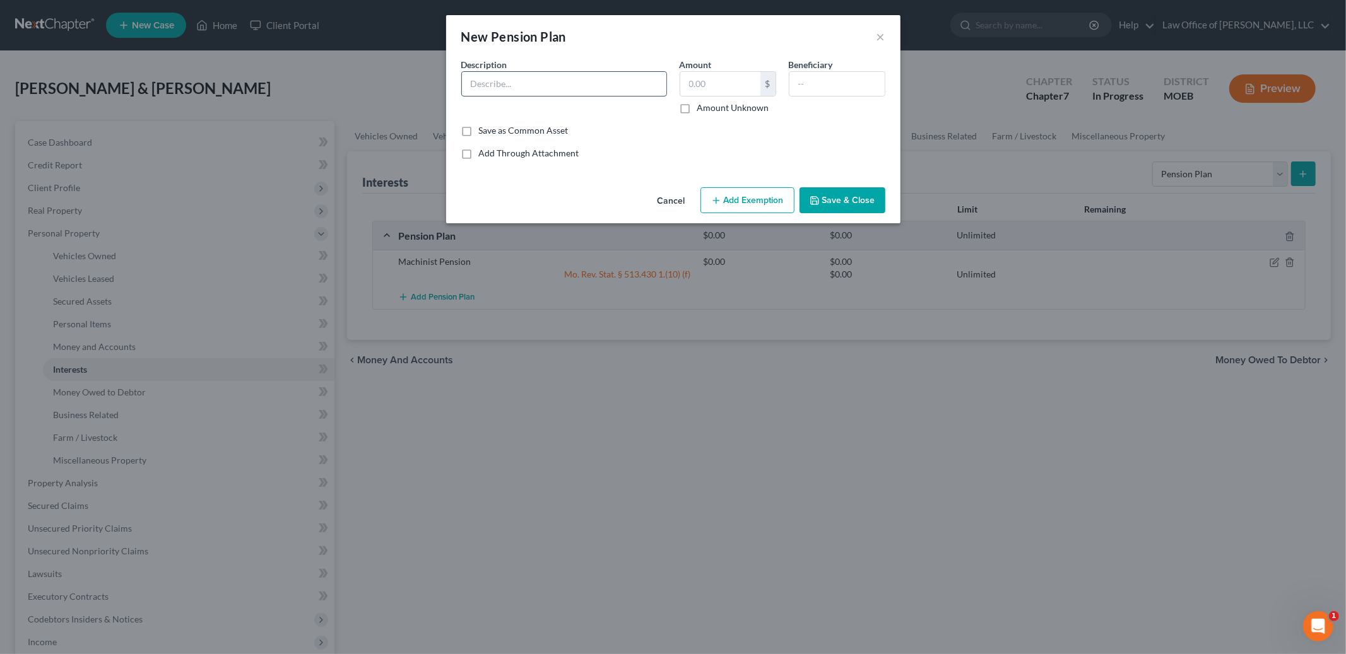
click at [532, 85] on input "text" at bounding box center [564, 84] width 204 height 24
type input "St. Louis Public Schools Pension"
click at [697, 104] on label "Amount Unknown" at bounding box center [733, 108] width 72 height 13
click at [702, 104] on input "Amount Unknown" at bounding box center [706, 106] width 8 height 8
checkbox input "true"
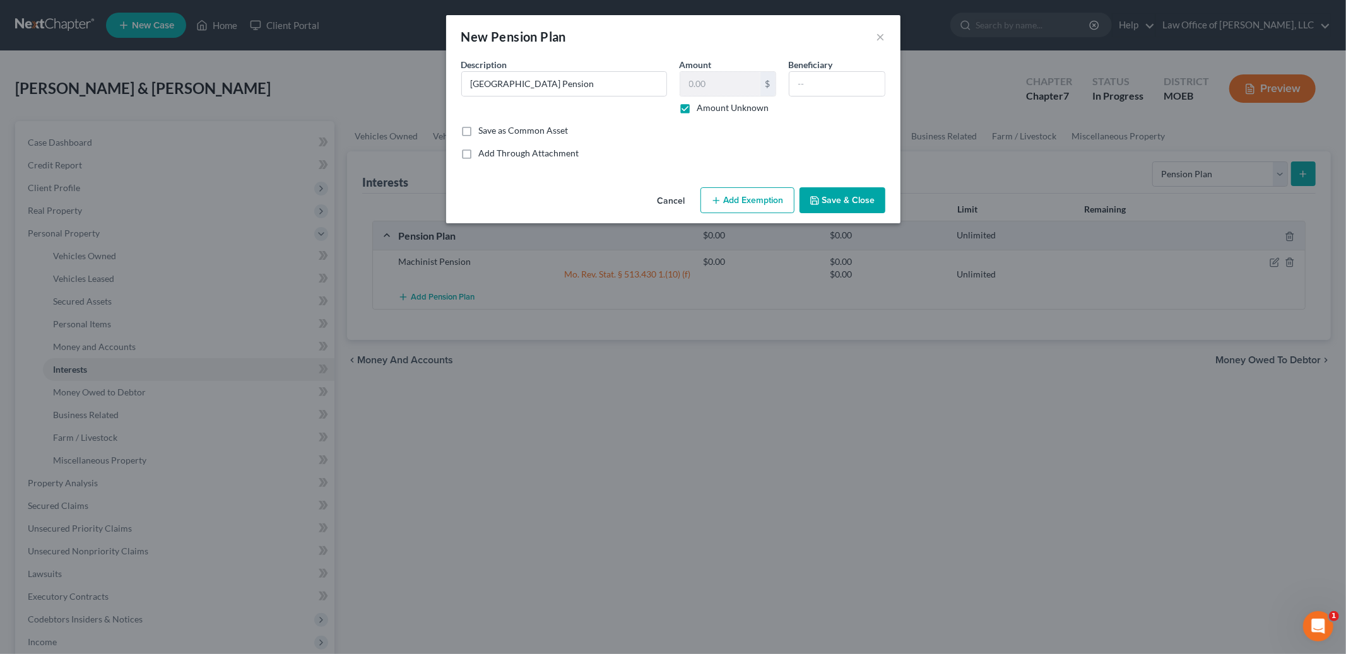
click at [743, 198] on button "Add Exemption" at bounding box center [747, 200] width 94 height 26
select select "2"
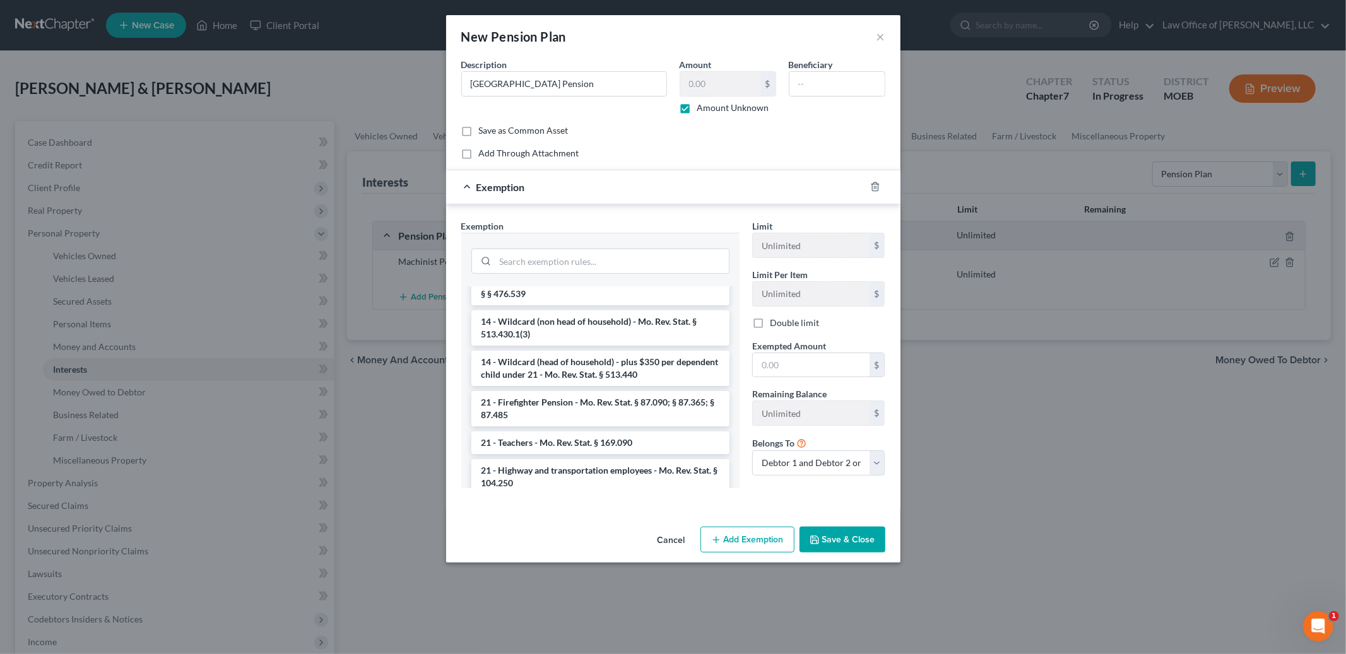
scroll to position [1189, 0]
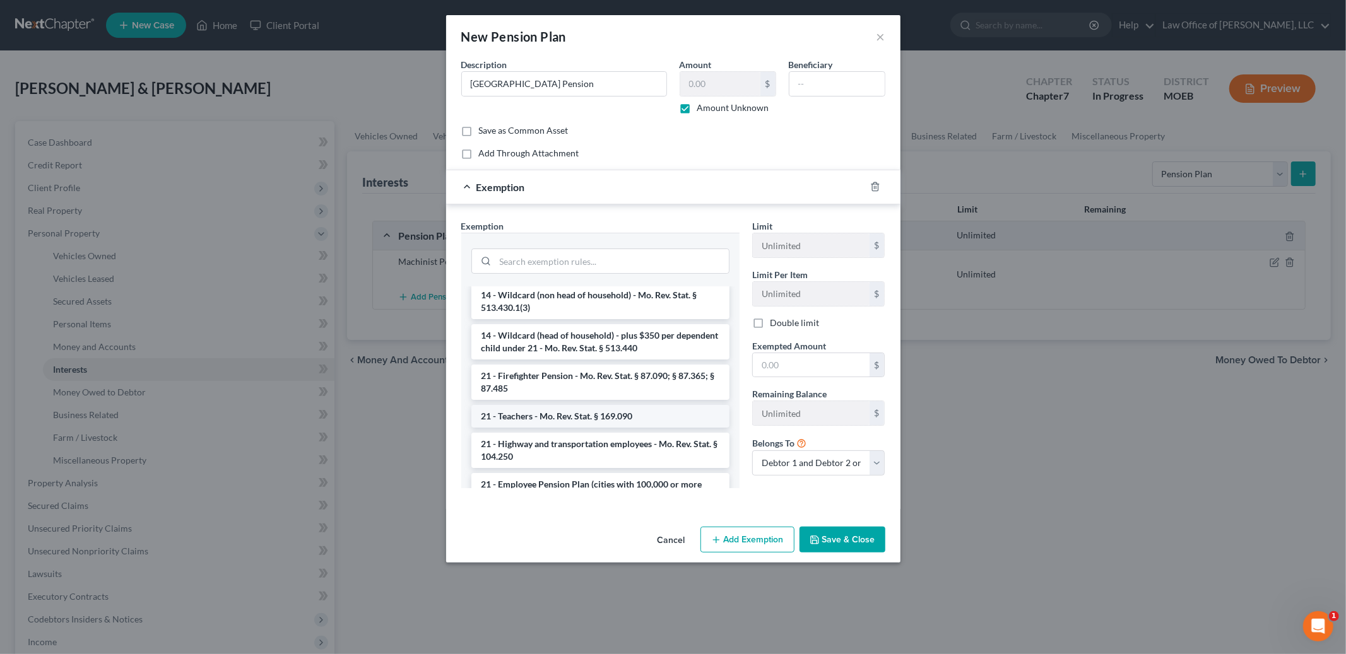
click at [625, 416] on li "21 - Teachers - Mo. Rev. Stat. § 169.090" at bounding box center [600, 416] width 258 height 23
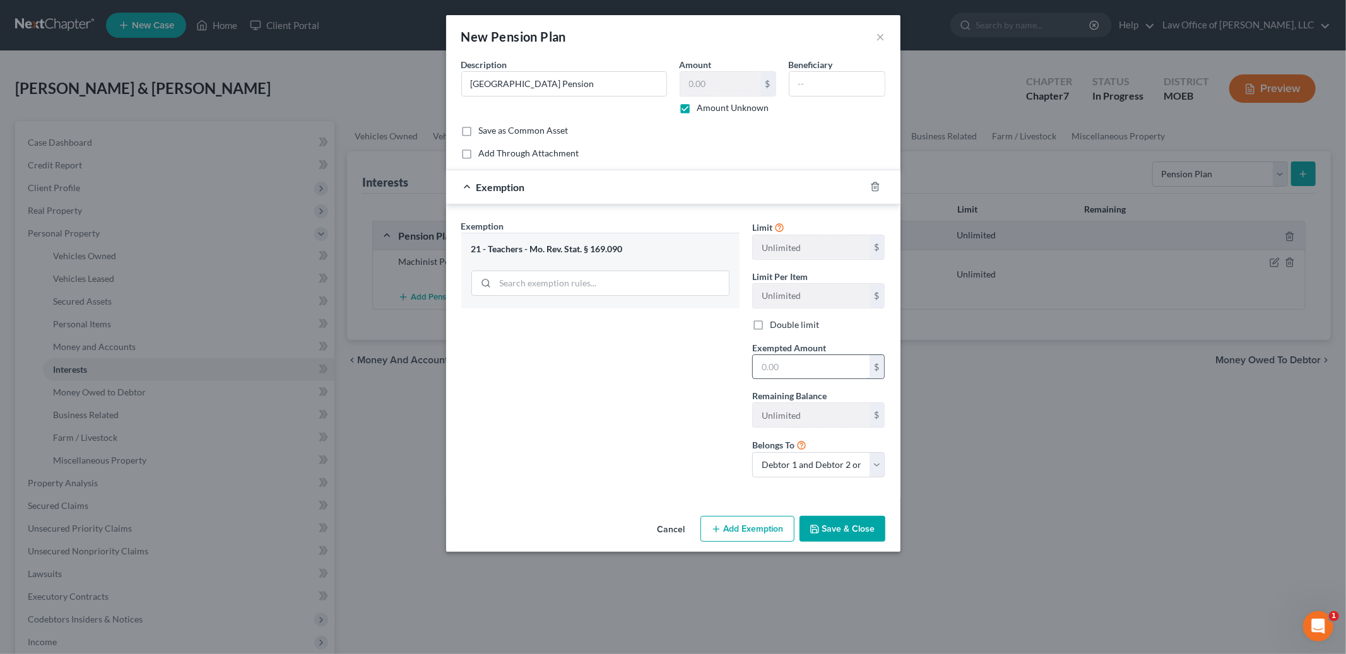
click at [825, 370] on input "text" at bounding box center [811, 367] width 117 height 24
type input "0.00"
click at [846, 529] on button "Save & Close" at bounding box center [842, 529] width 86 height 26
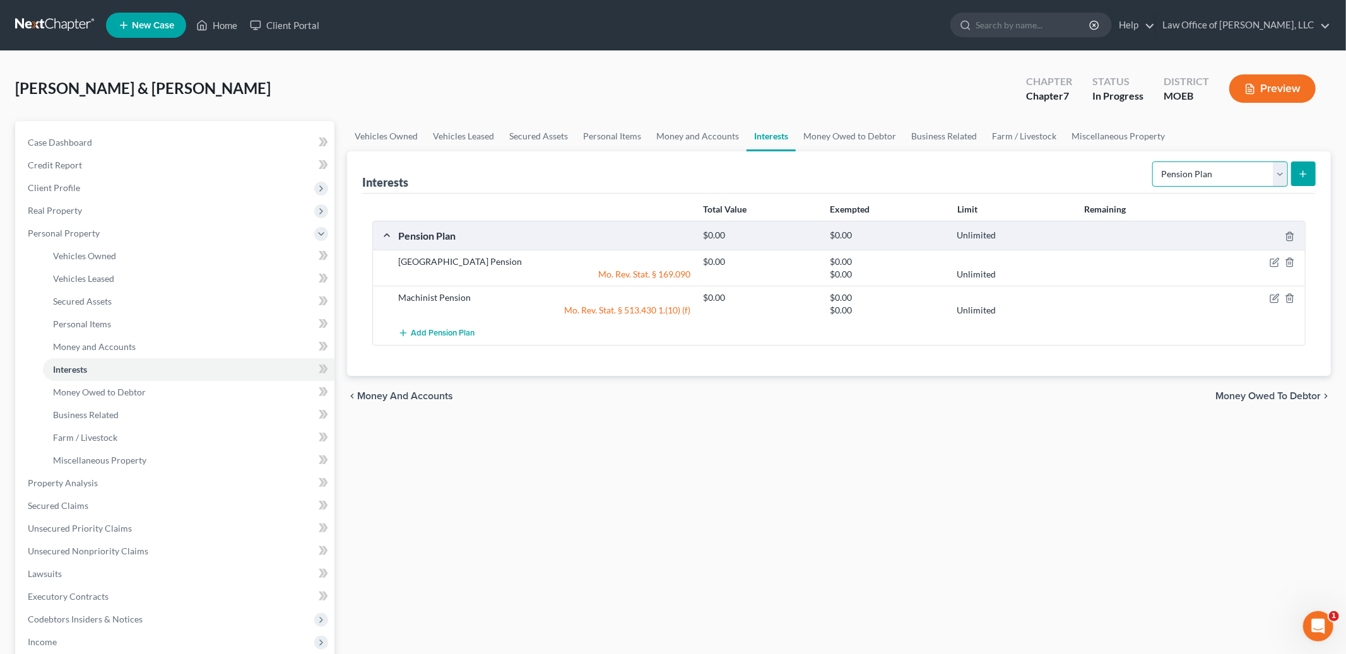
click at [1214, 171] on select "Select Interest Type 401K Annuity Bond Education IRA Government Bond Government…" at bounding box center [1220, 174] width 136 height 25
click at [1153, 162] on select "Select Interest Type 401K Annuity Bond Education IRA Government Bond Government…" at bounding box center [1220, 174] width 136 height 25
click at [1284, 175] on select "Select Interest Type 401K Annuity Bond Education IRA Government Bond Government…" at bounding box center [1220, 174] width 136 height 25
select select "whole_life_insurance"
click at [1153, 162] on select "Select Interest Type 401K Annuity Bond Education IRA Government Bond Government…" at bounding box center [1220, 174] width 136 height 25
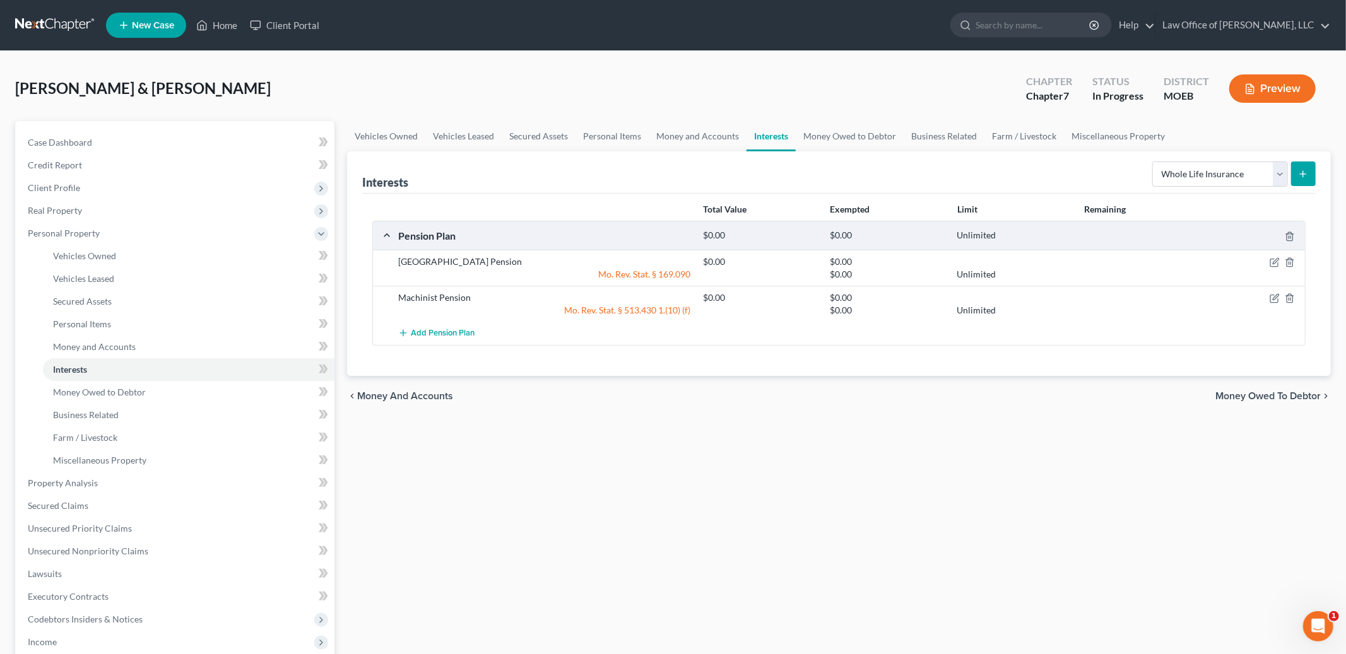
click at [1305, 177] on icon "submit" at bounding box center [1303, 174] width 10 height 10
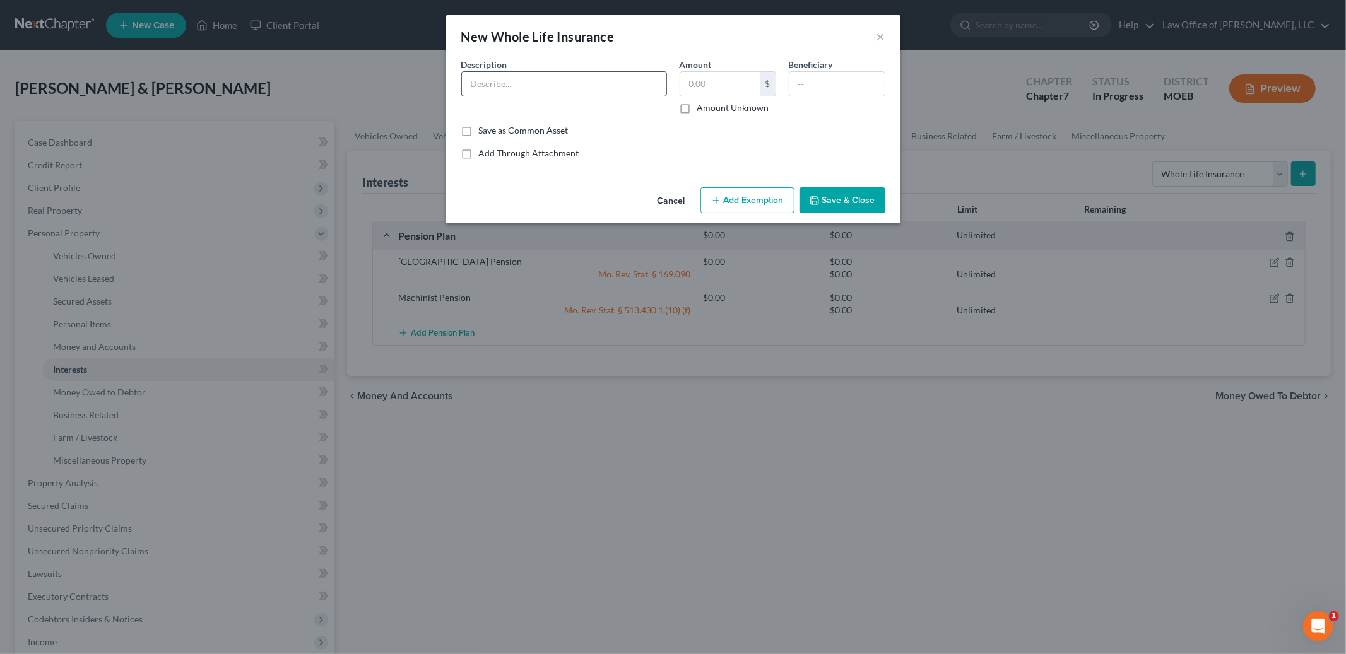
click at [577, 81] on input "text" at bounding box center [564, 84] width 204 height 24
type input "Brighthouse"
click at [712, 82] on input "text" at bounding box center [720, 84] width 80 height 24
type input "9,000.00"
click at [736, 198] on button "Add Exemption" at bounding box center [747, 200] width 94 height 26
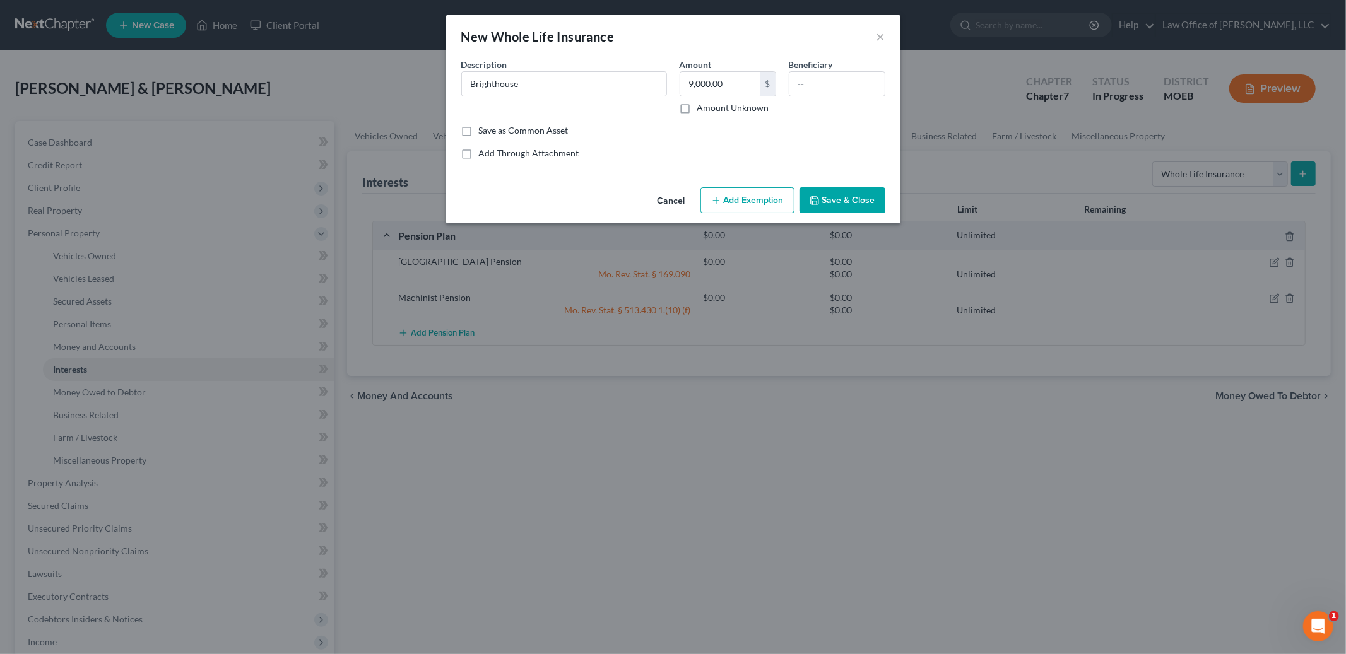
select select "2"
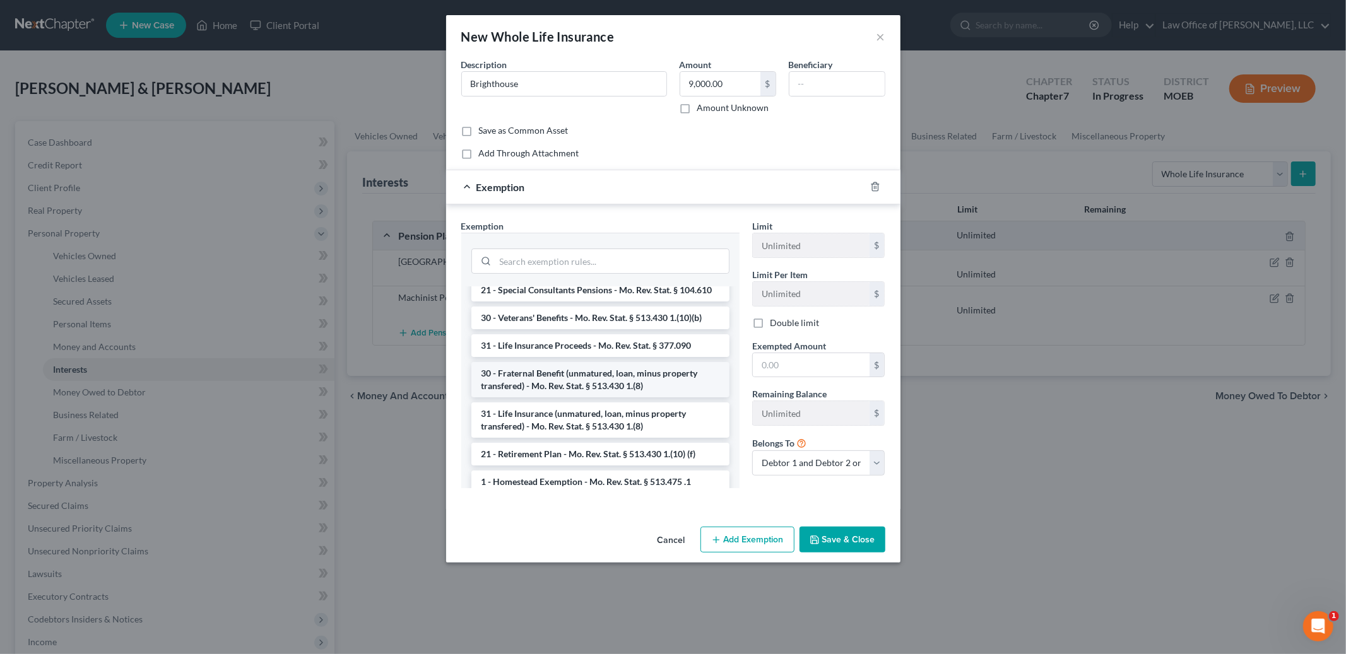
scroll to position [45, 0]
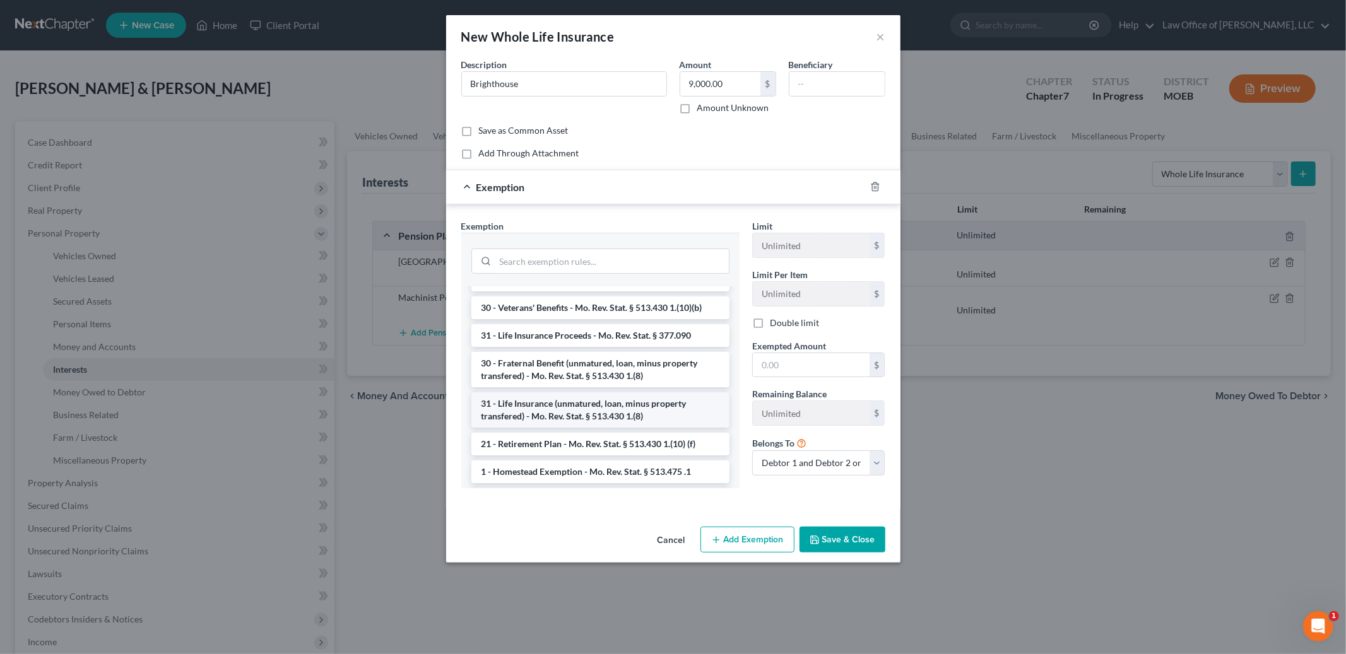
click at [655, 408] on li "31 - Life Insurance (unmatured, loan, minus property transfered) - Mo. Rev. Sta…" at bounding box center [600, 409] width 258 height 35
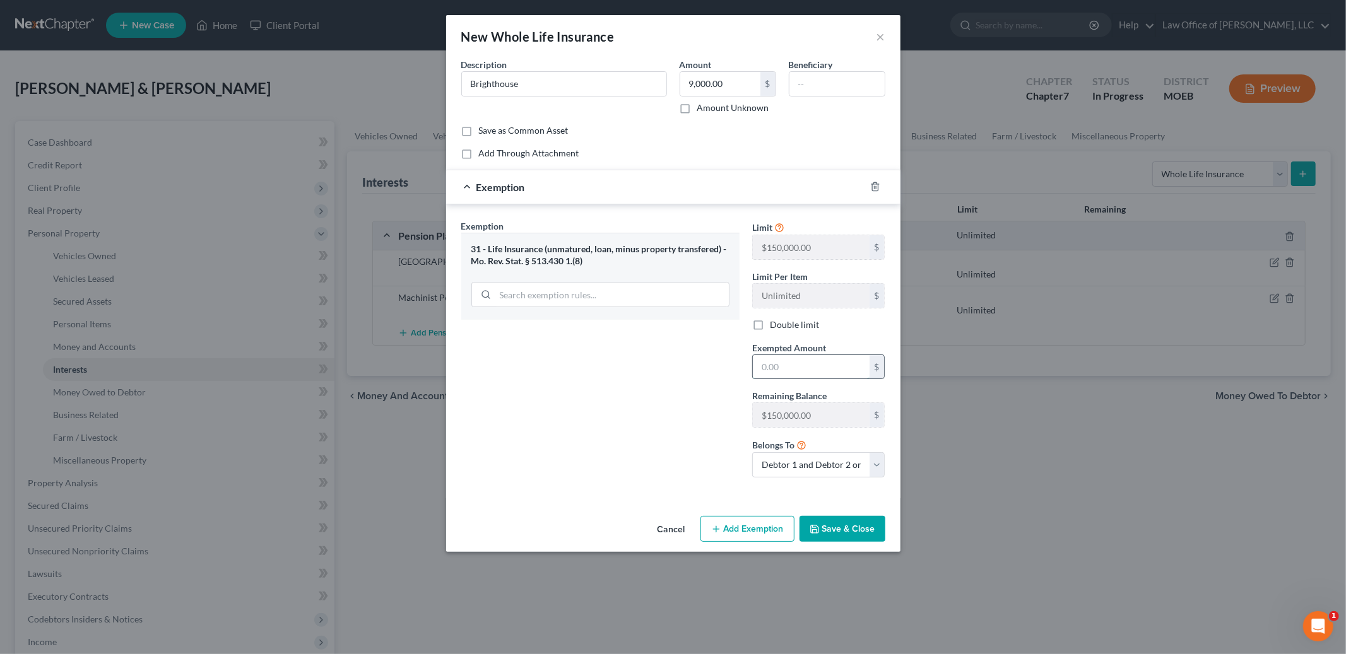
click at [797, 367] on input "text" at bounding box center [811, 367] width 117 height 24
type input "9,000.00"
click at [835, 526] on button "Save & Close" at bounding box center [842, 529] width 86 height 26
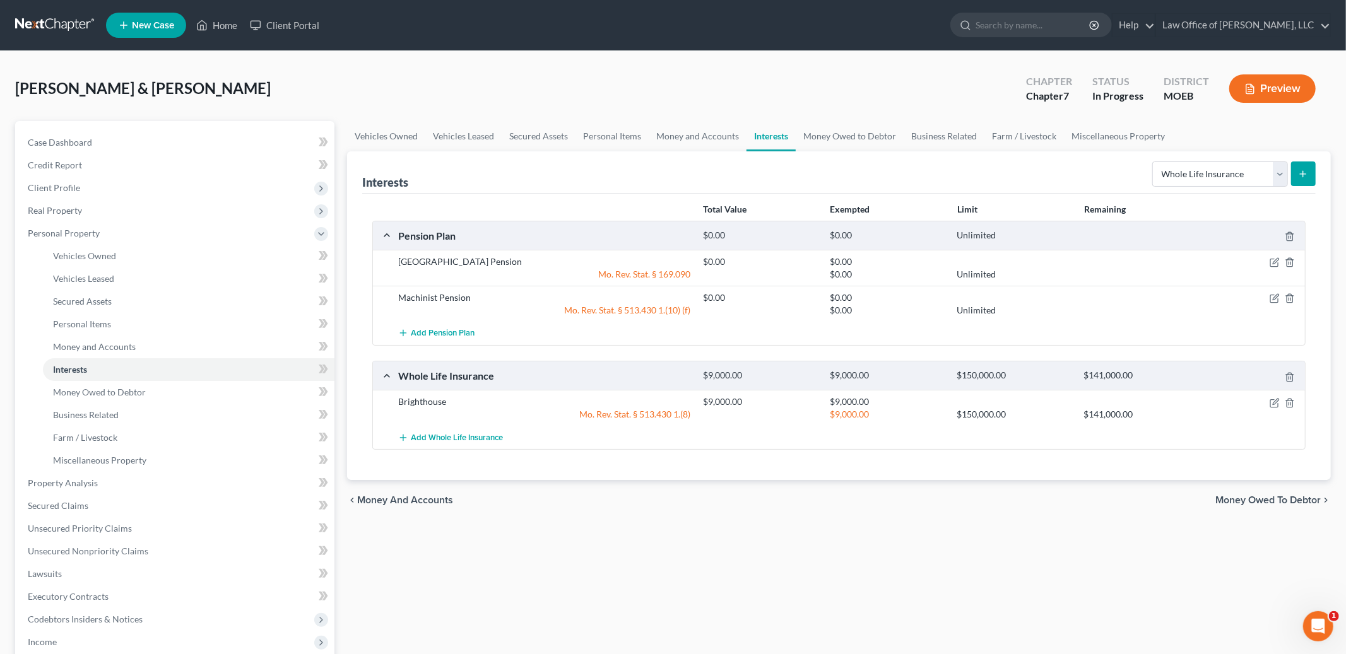
click at [1309, 171] on button "submit" at bounding box center [1303, 174] width 25 height 25
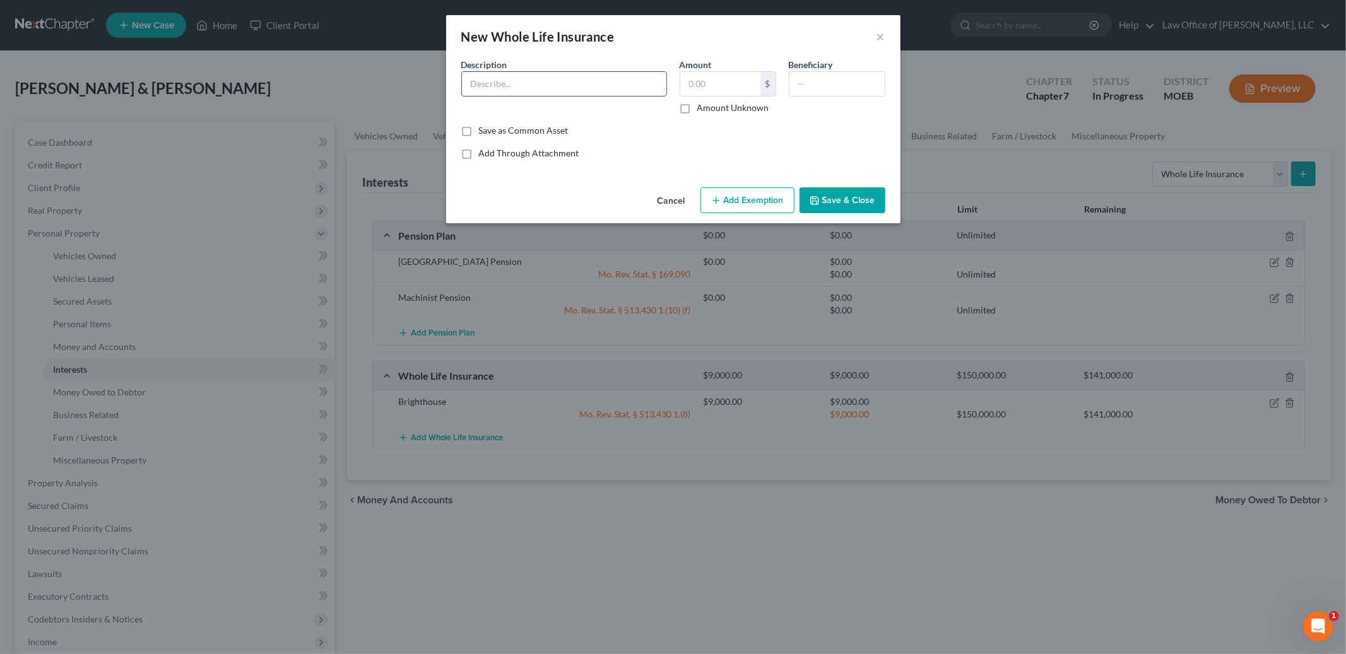
click at [601, 85] on input "text" at bounding box center [564, 84] width 204 height 24
type input "Lincoln Heritage"
type input "8,000.00"
click at [762, 202] on button "Add Exemption" at bounding box center [747, 200] width 94 height 26
select select "2"
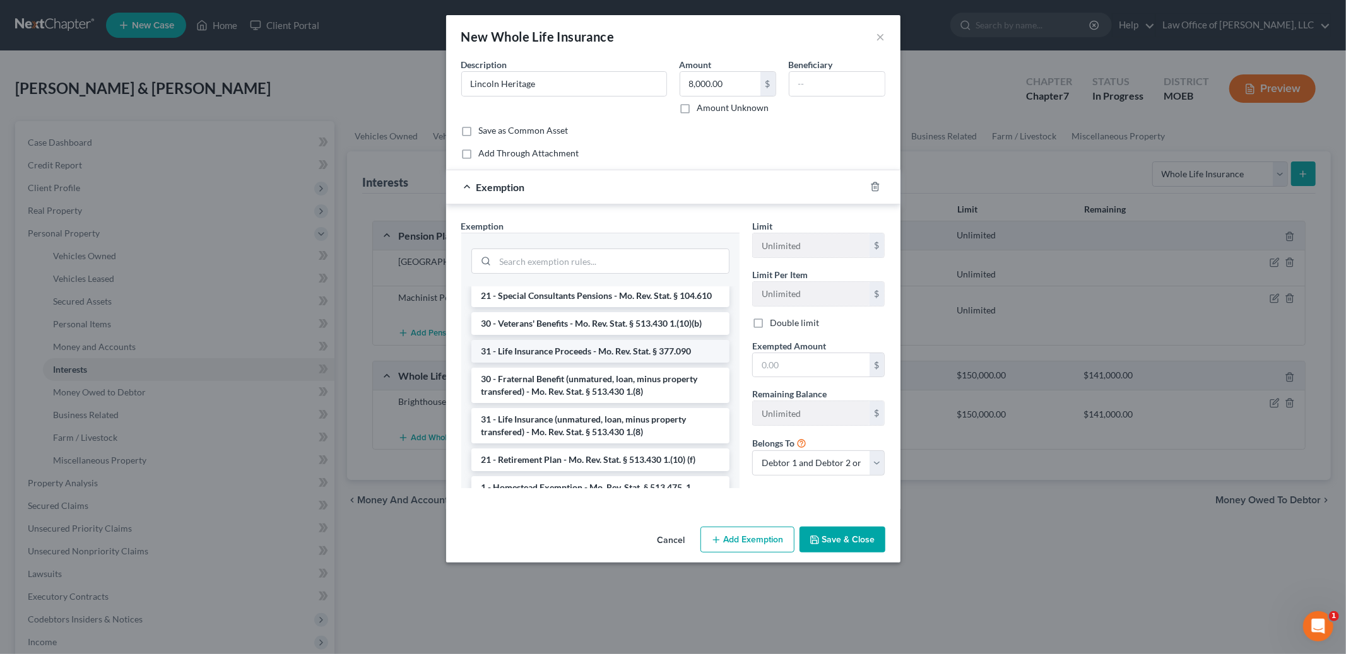
scroll to position [32, 0]
click at [657, 420] on li "31 - Life Insurance (unmatured, loan, minus property transfered) - Mo. Rev. Sta…" at bounding box center [600, 423] width 258 height 35
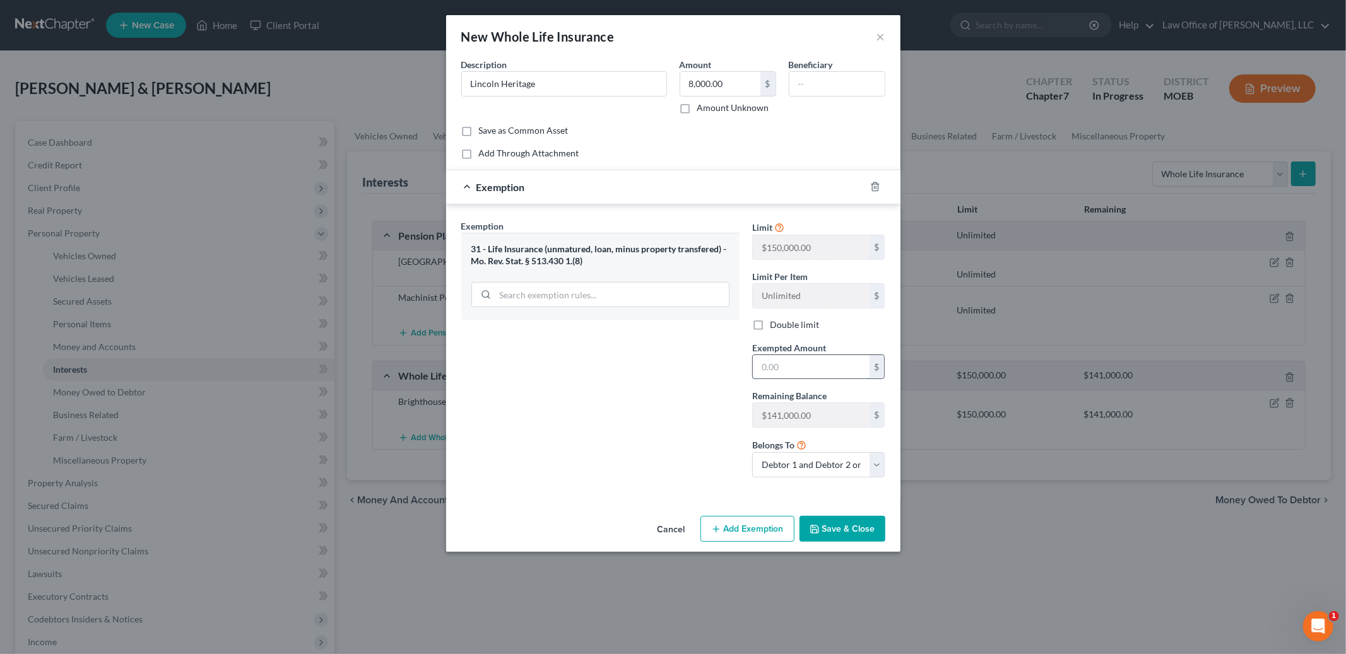
click at [808, 369] on input "text" at bounding box center [811, 367] width 117 height 24
type input "8,000.00"
click at [844, 519] on button "Save & Close" at bounding box center [842, 529] width 86 height 26
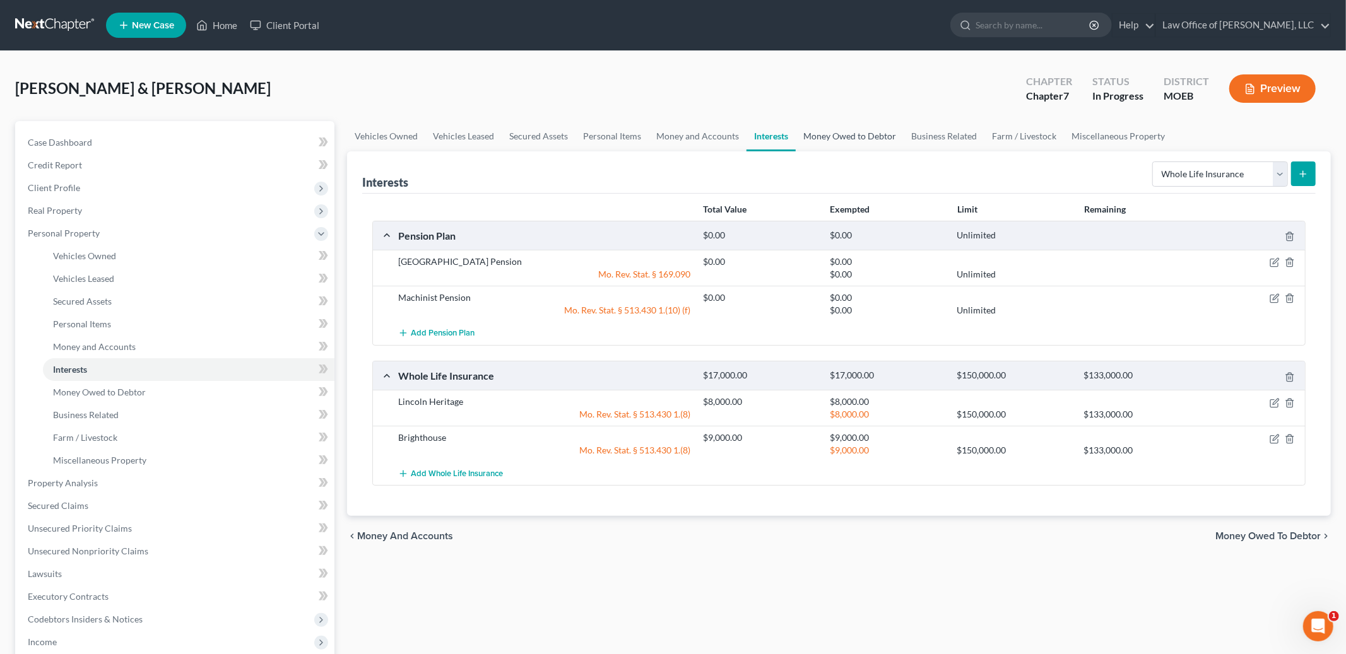
click at [809, 128] on link "Money Owed to Debtor" at bounding box center [850, 136] width 108 height 30
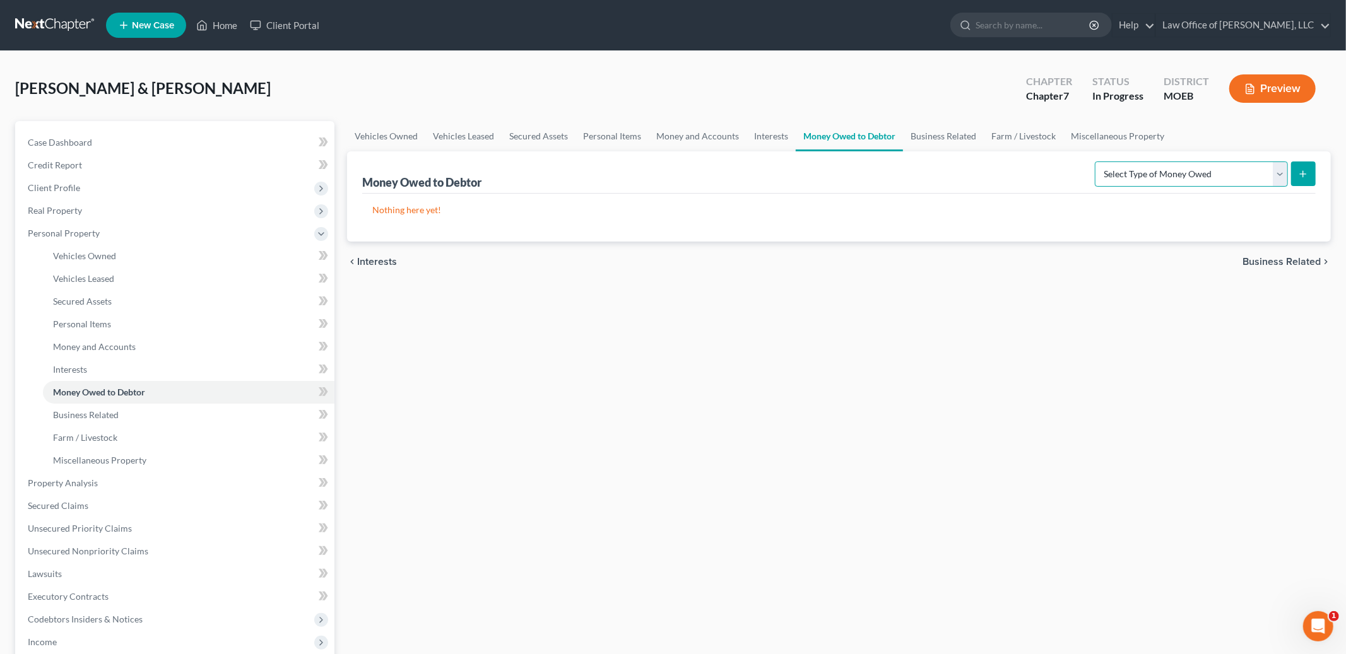
click at [1111, 181] on select "Select Type of Money Owed Accounts Receivable Alimony Child Support Claims Agai…" at bounding box center [1191, 174] width 193 height 25
click at [960, 129] on link "Business Related" at bounding box center [943, 136] width 81 height 30
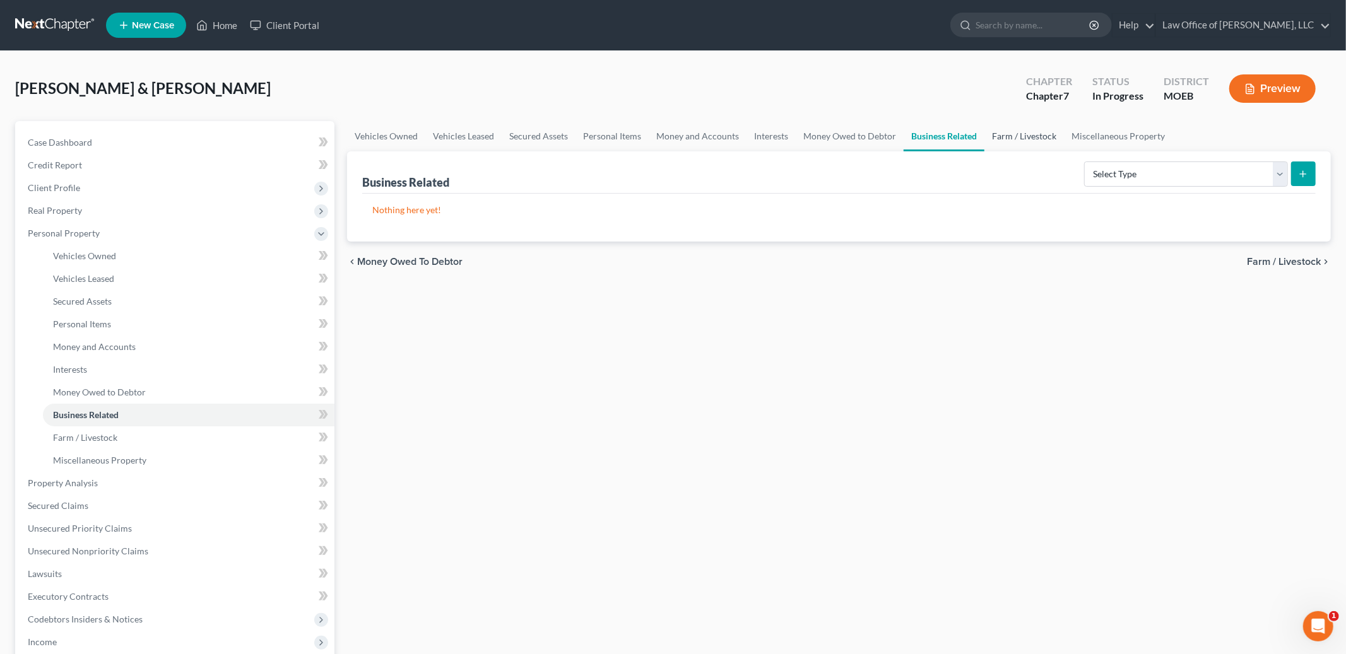
click at [996, 139] on link "Farm / Livestock" at bounding box center [1023, 136] width 79 height 30
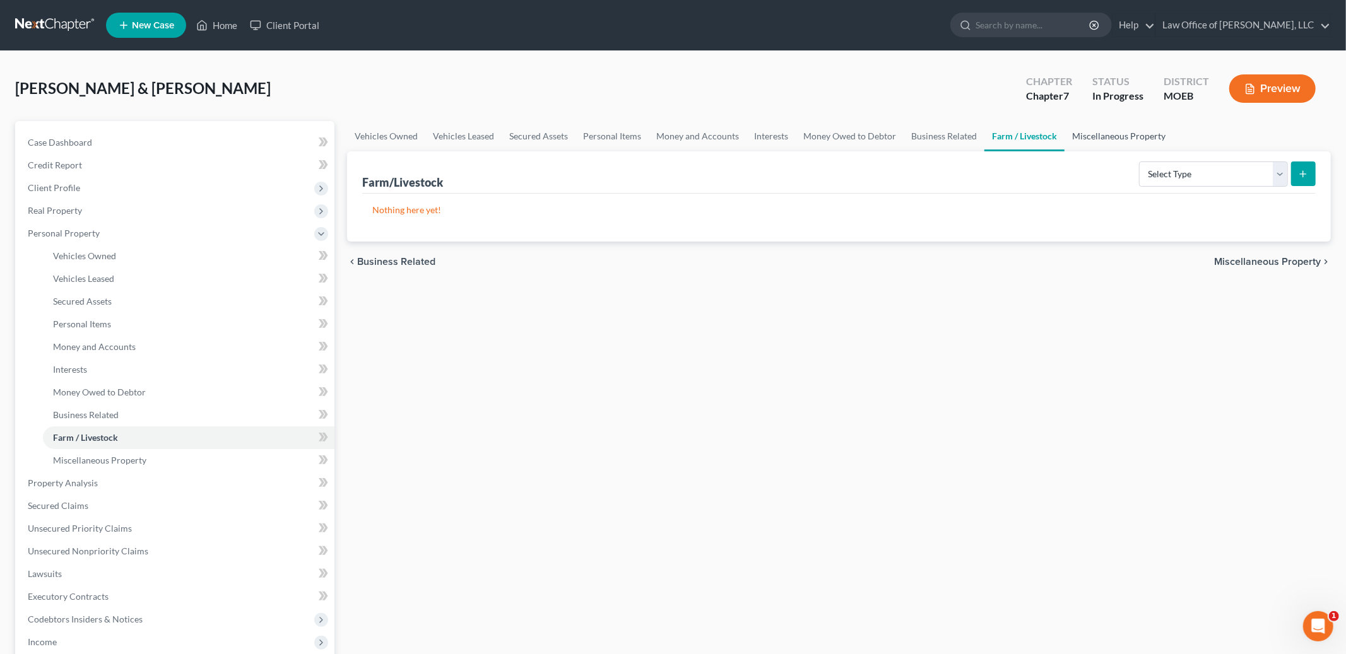
click at [1117, 139] on link "Miscellaneous Property" at bounding box center [1118, 136] width 109 height 30
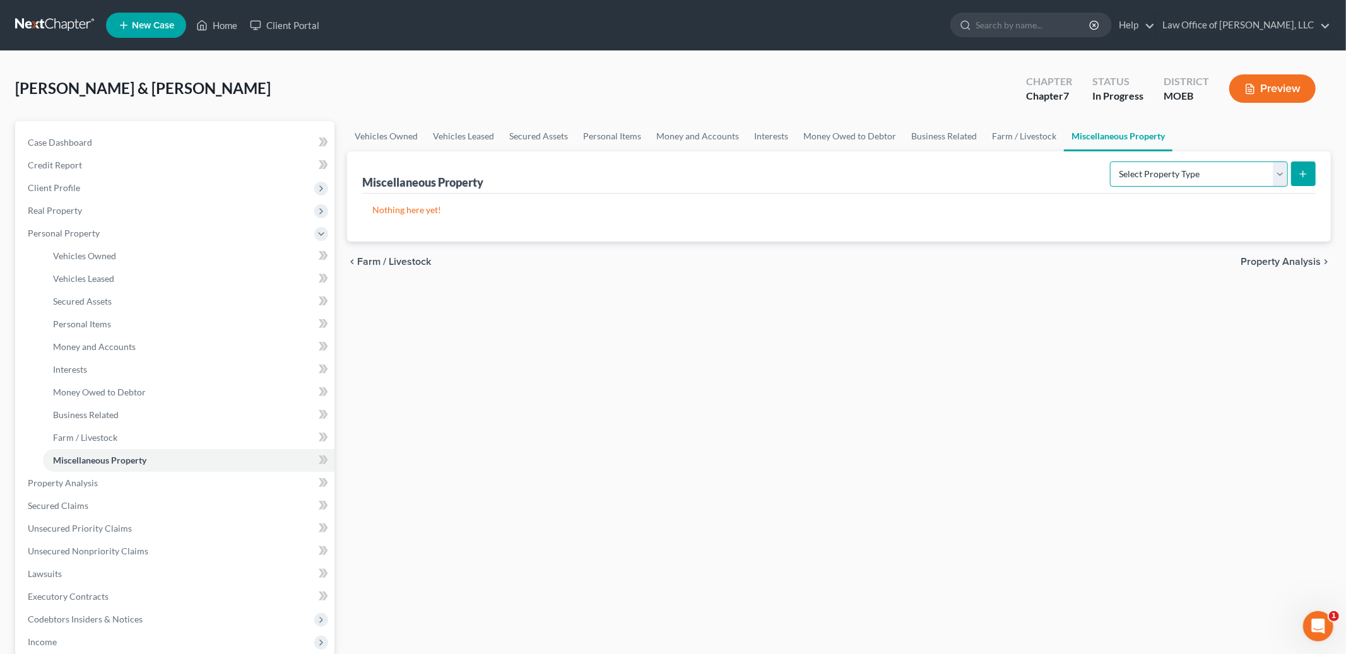
click at [1131, 169] on select "Select Property Type Assigned for Creditor Benefit Within 1 Year Holding for An…" at bounding box center [1199, 174] width 178 height 25
select select "stored_within_1_year"
click at [1110, 162] on select "Select Property Type Assigned for Creditor Benefit Within 1 Year Holding for An…" at bounding box center [1199, 174] width 178 height 25
click at [1292, 170] on button "submit" at bounding box center [1303, 174] width 25 height 25
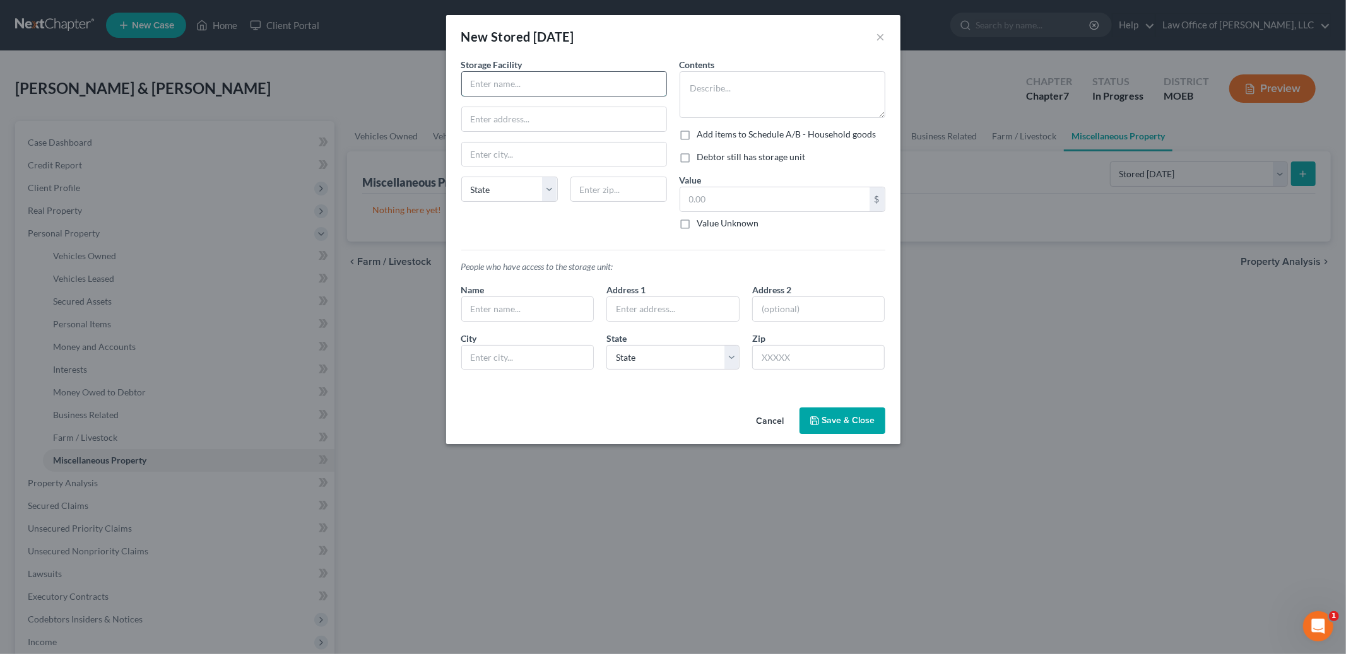
click at [575, 86] on input "text" at bounding box center [564, 84] width 204 height 24
click at [727, 92] on textarea at bounding box center [782, 94] width 206 height 47
click at [521, 78] on input "text" at bounding box center [564, 84] width 204 height 24
type input "Uhaul Storage"
click at [796, 98] on textarea at bounding box center [782, 94] width 206 height 47
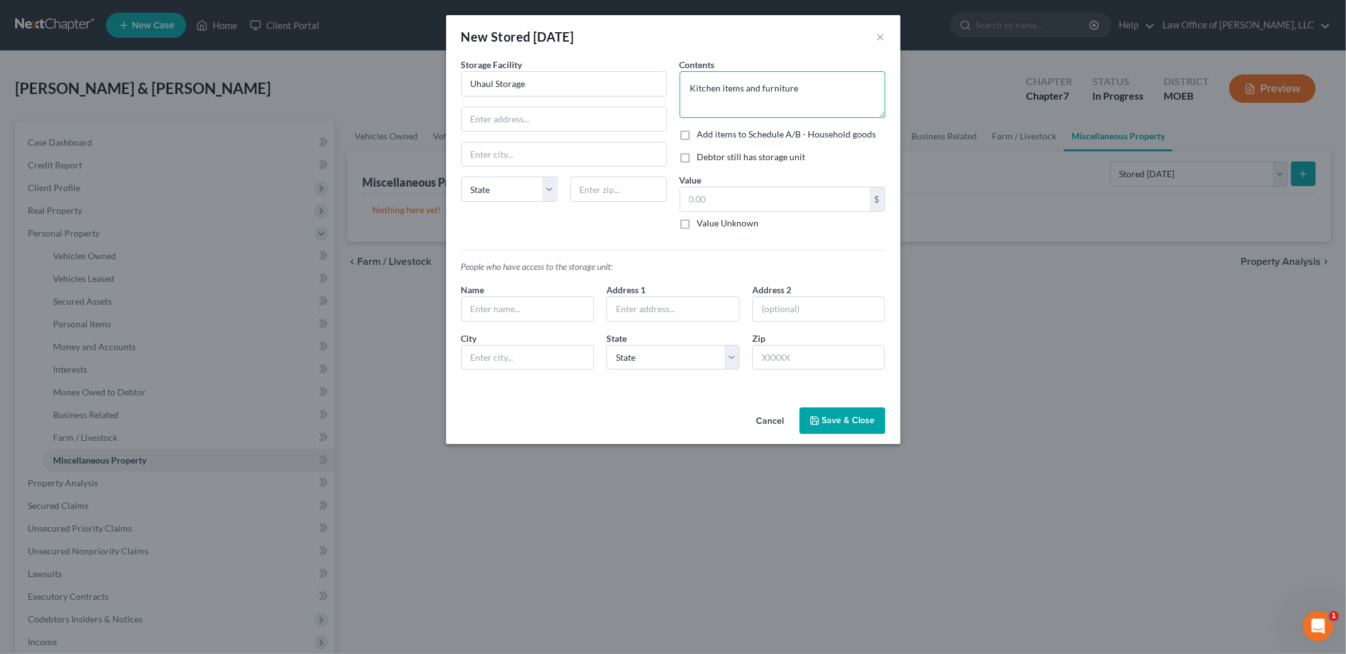
type textarea "Kitchen items and furniture"
click at [697, 156] on label "Debtor still has storage unit" at bounding box center [751, 157] width 109 height 13
click at [702, 156] on input "Debtor still has storage unit" at bounding box center [706, 155] width 8 height 8
checkbox input "true"
click at [813, 98] on textarea "Kitchen items and furniture" at bounding box center [782, 94] width 206 height 47
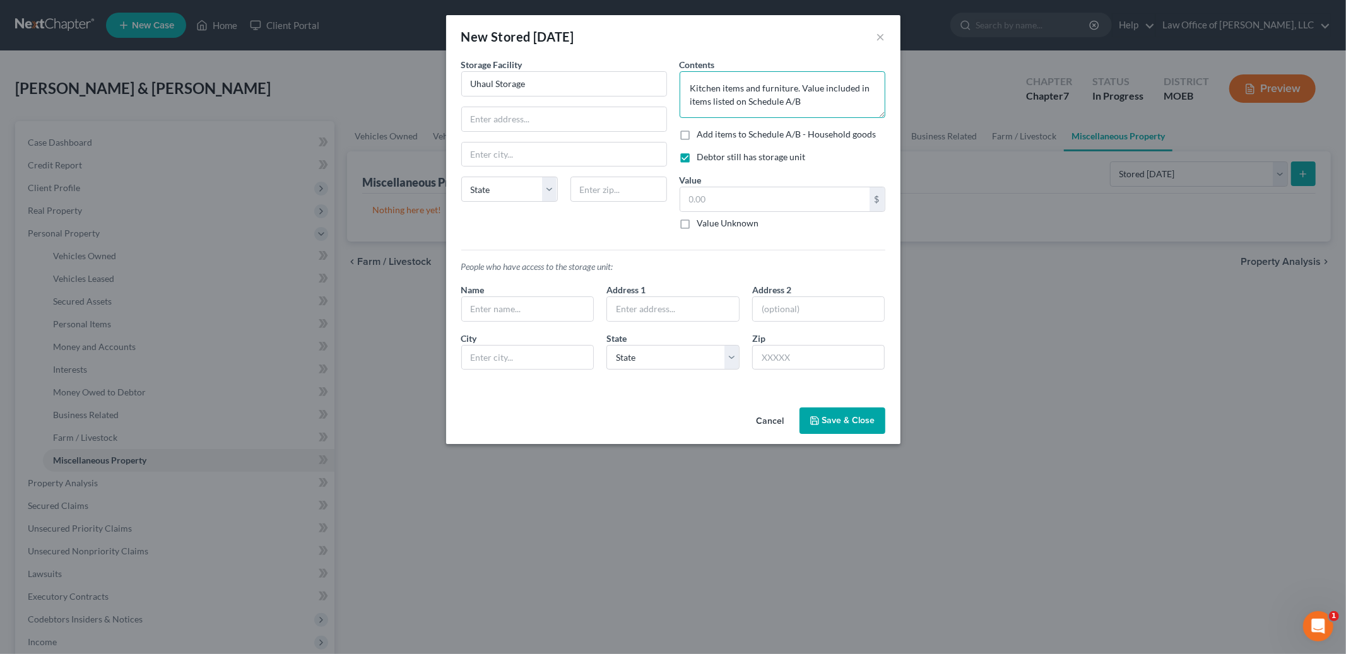
type textarea "Kitchen items and furniture. Value included in items listed on Schedule A/B"
click at [830, 423] on button "Save & Close" at bounding box center [842, 421] width 86 height 26
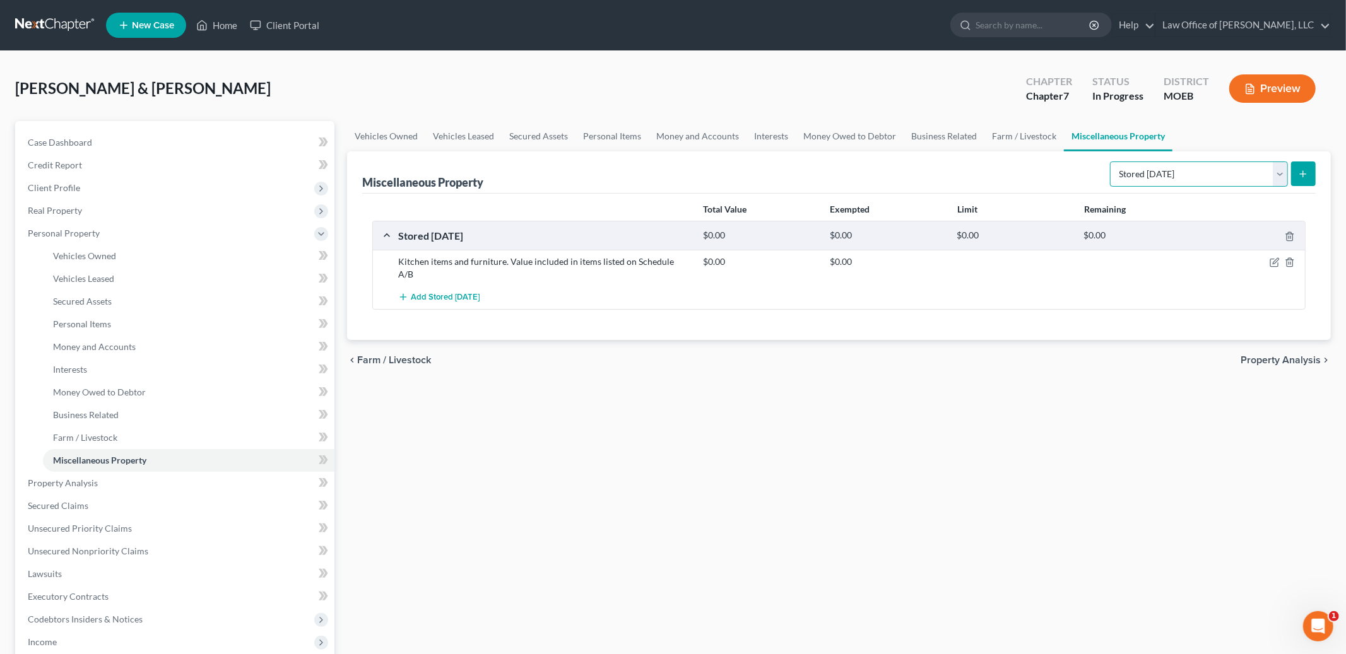
click at [1158, 163] on select "Select Property Type Assigned for Creditor Benefit Within 1 Year Holding for An…" at bounding box center [1199, 174] width 178 height 25
click at [1268, 355] on span "Property Analysis" at bounding box center [1280, 360] width 80 height 10
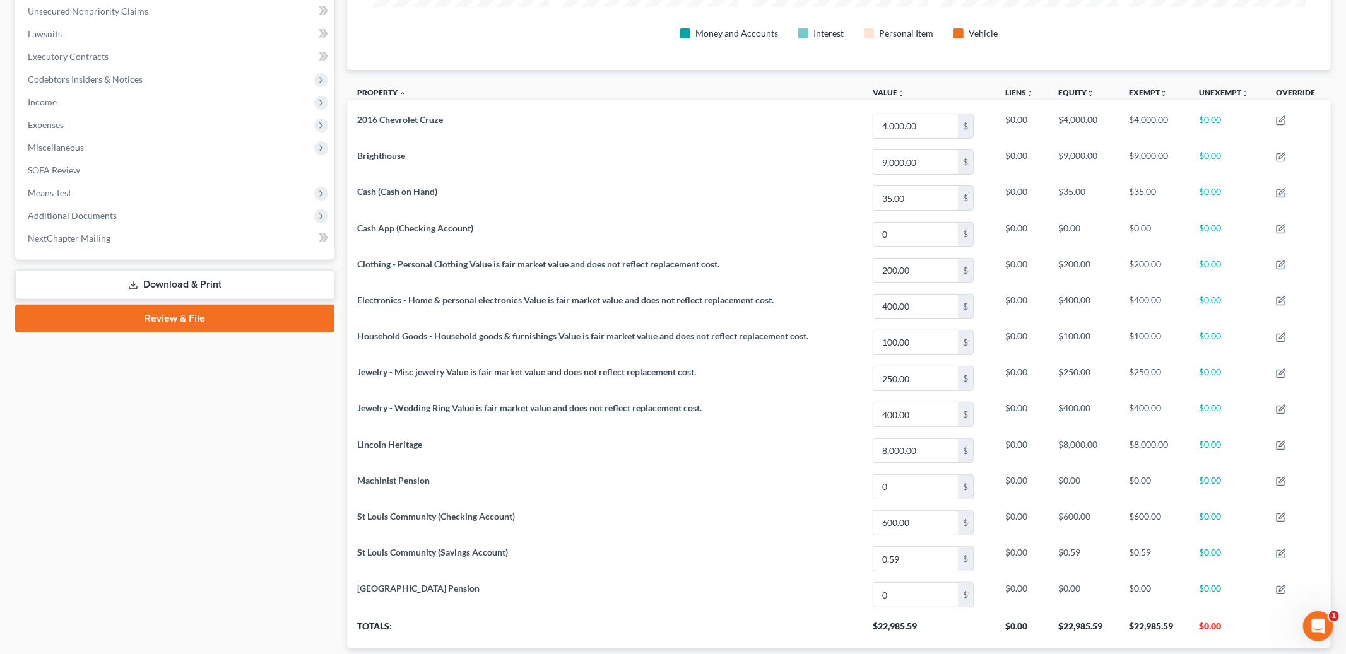
scroll to position [396, 0]
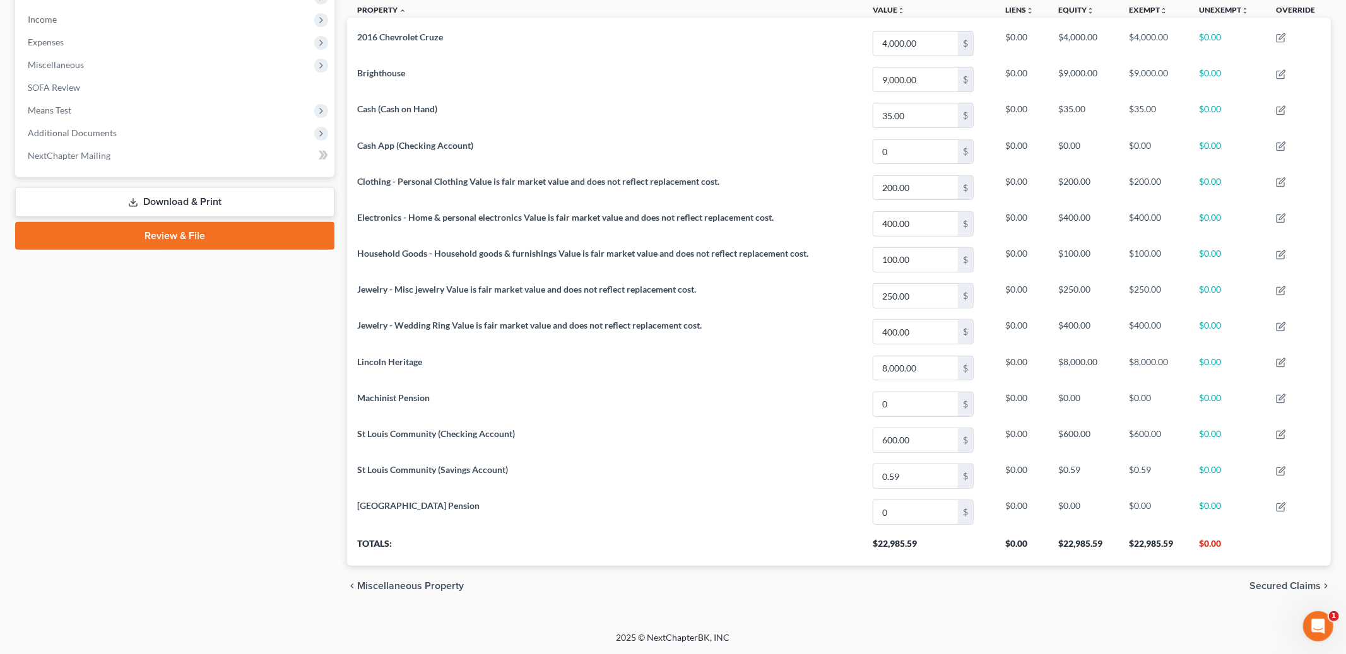
click at [1269, 589] on span "Secured Claims" at bounding box center [1284, 586] width 71 height 10
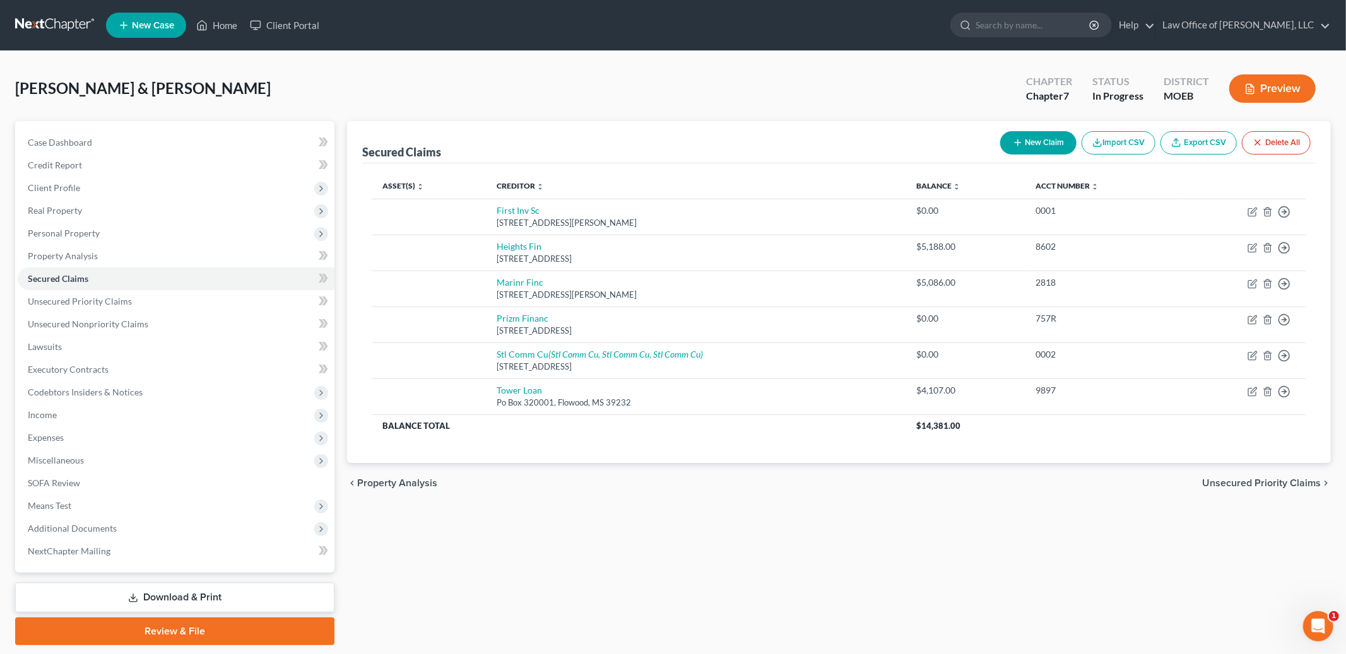
click at [763, 57] on div "Crayton, Beverly & Tommie Upgraded Chapter Chapter 7 Status In Progress Distric…" at bounding box center [673, 361] width 1346 height 620
click at [1281, 209] on icon "button" at bounding box center [1284, 212] width 13 height 13
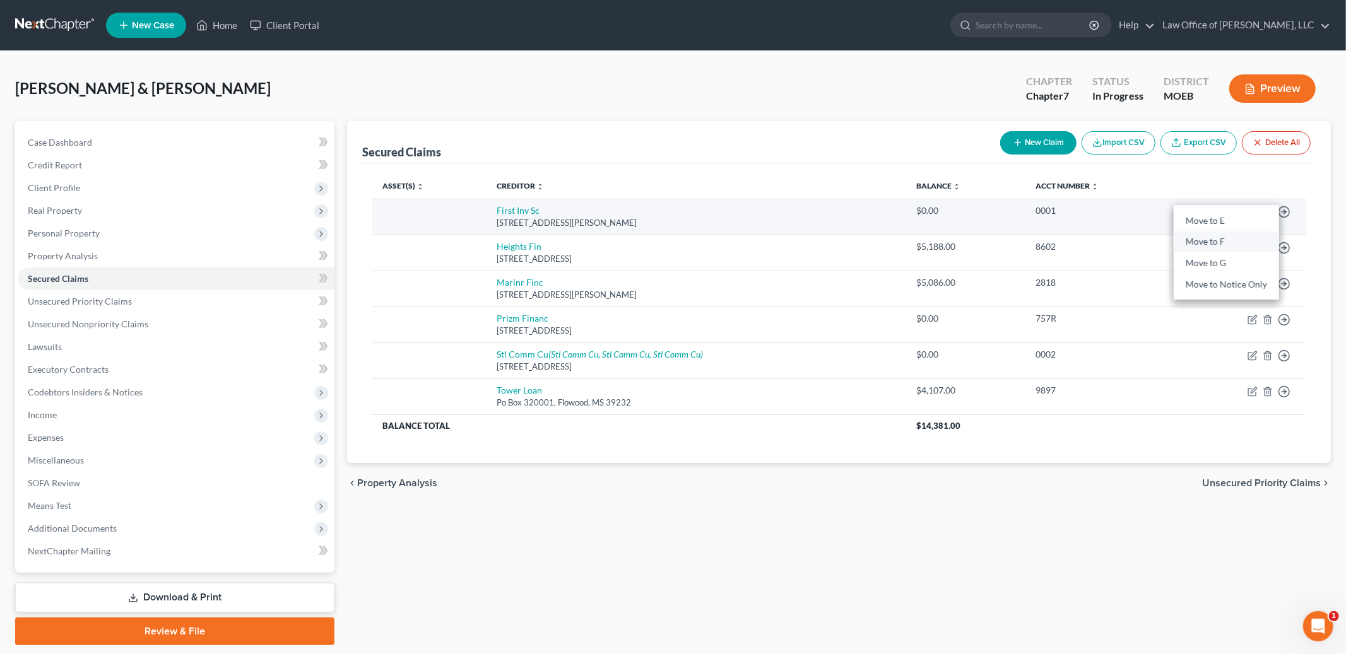
click at [1202, 242] on link "Move to F" at bounding box center [1225, 242] width 105 height 21
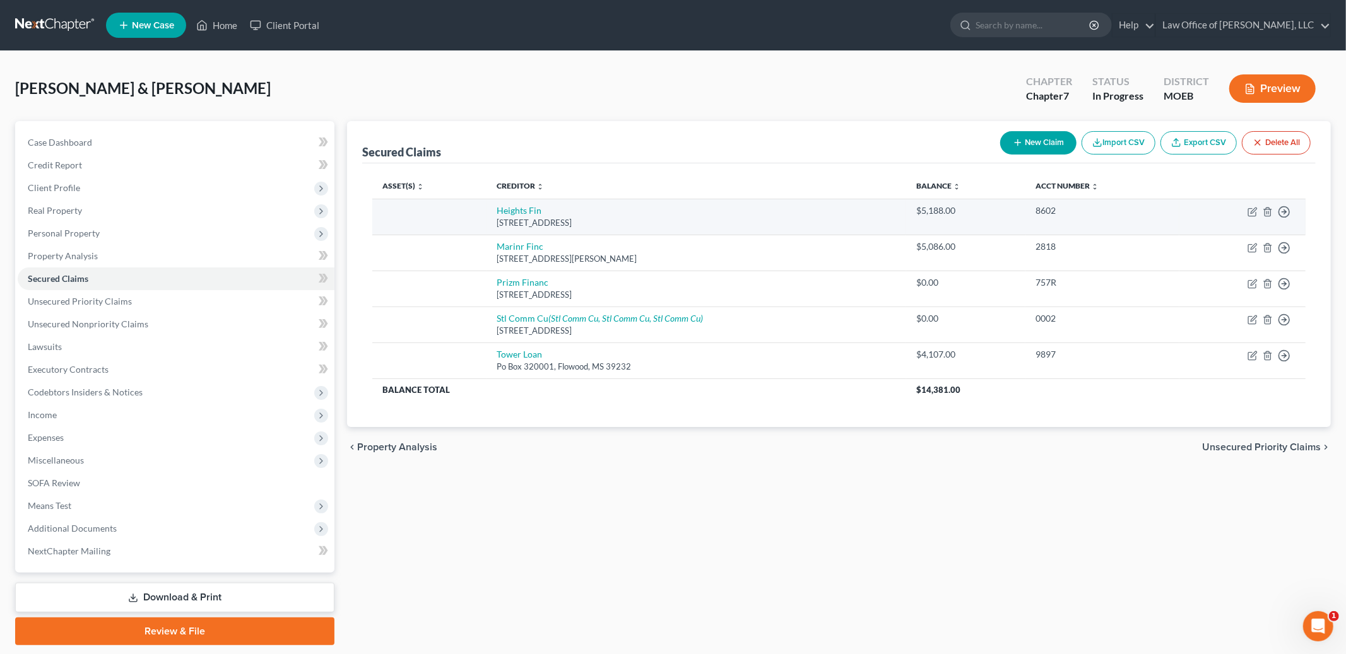
click at [1160, 218] on td "8602" at bounding box center [1102, 217] width 154 height 36
click at [1281, 213] on icon "button" at bounding box center [1284, 212] width 13 height 13
click at [1224, 240] on link "Move to F" at bounding box center [1225, 242] width 105 height 21
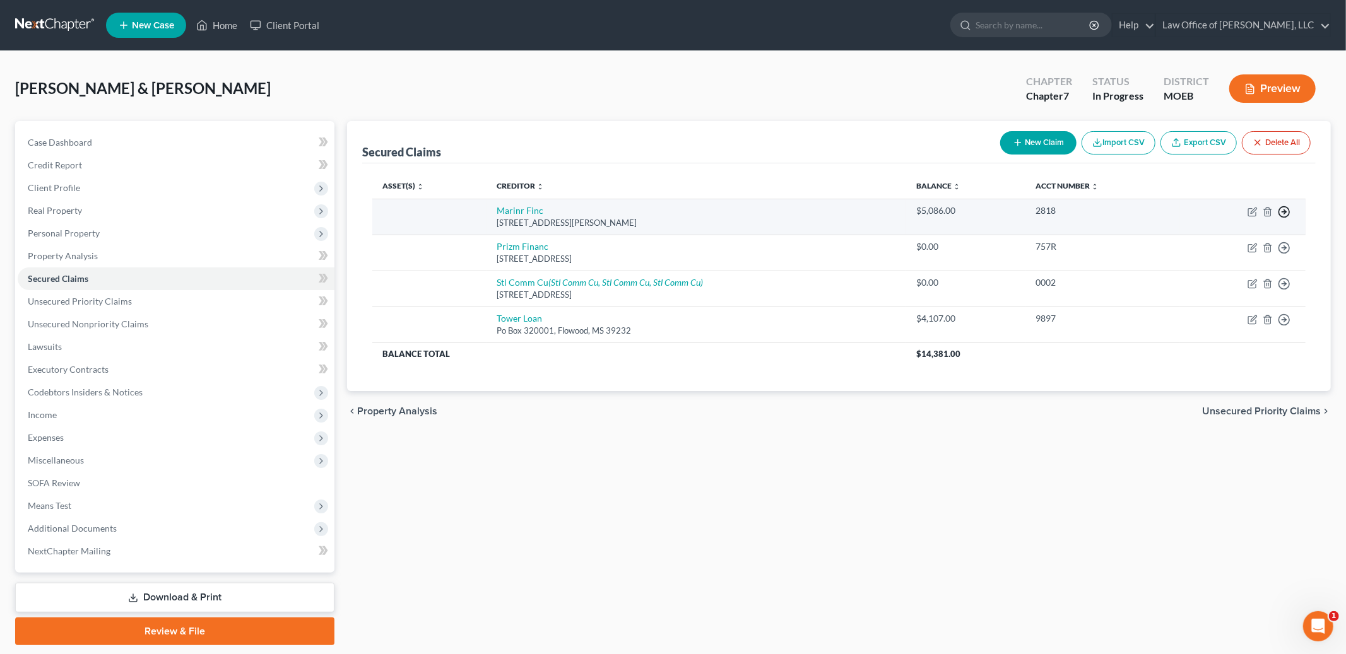
click at [1281, 209] on icon "button" at bounding box center [1284, 212] width 13 height 13
click at [1233, 240] on link "Move to F" at bounding box center [1225, 242] width 105 height 21
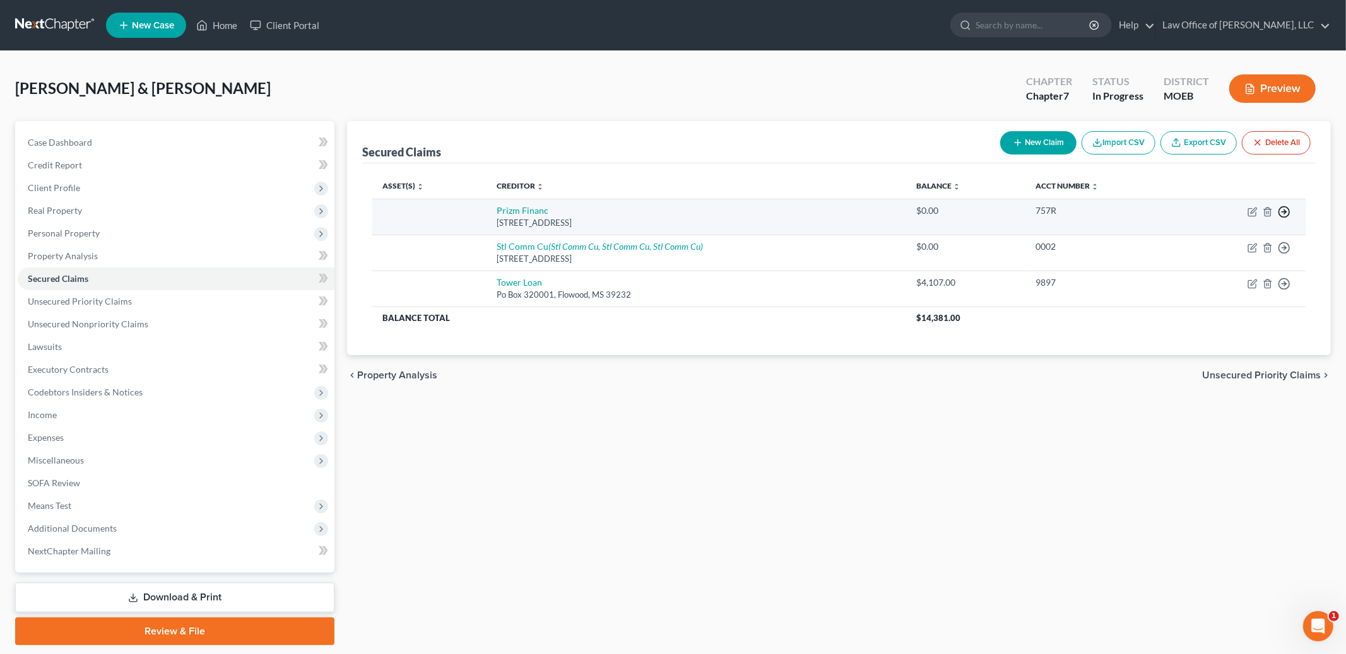
click at [1282, 212] on line "button" at bounding box center [1284, 212] width 4 height 0
click at [1189, 244] on link "Move to F" at bounding box center [1225, 242] width 105 height 21
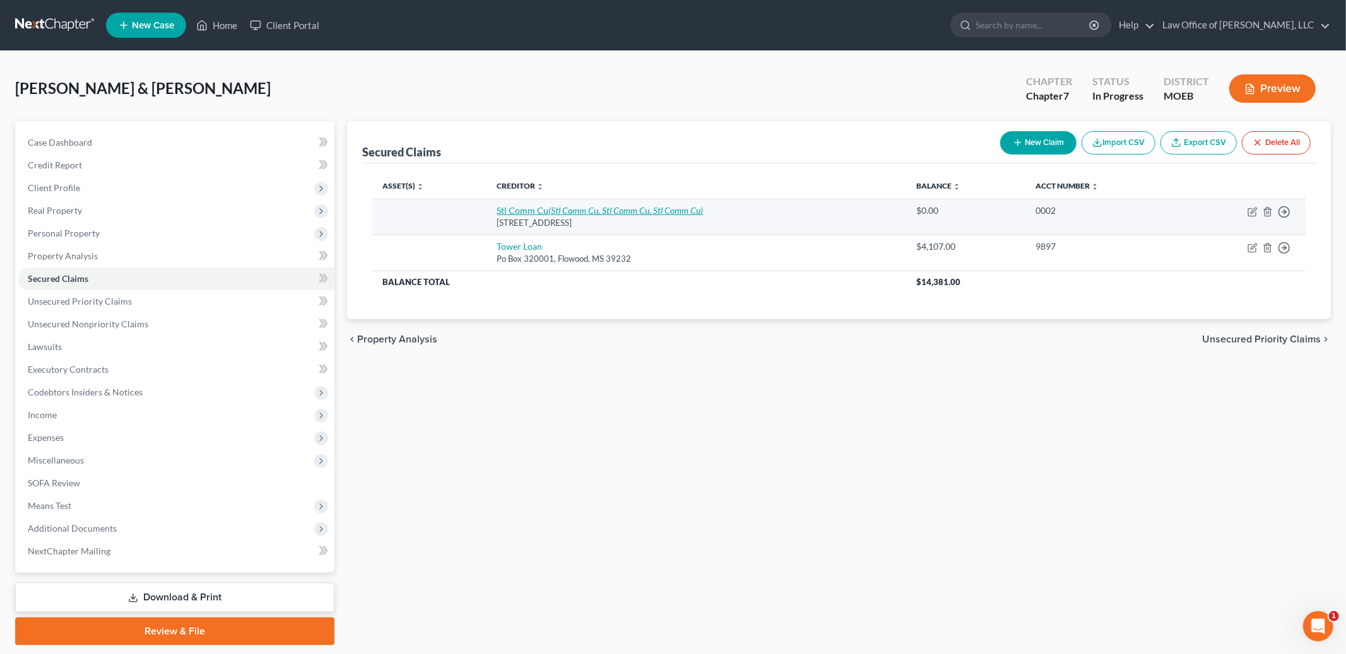
click at [690, 209] on icon "(Stl Comm Cu, Stl Comm Cu, Stl Comm Cu)" at bounding box center [626, 210] width 155 height 11
select select "26"
select select "2"
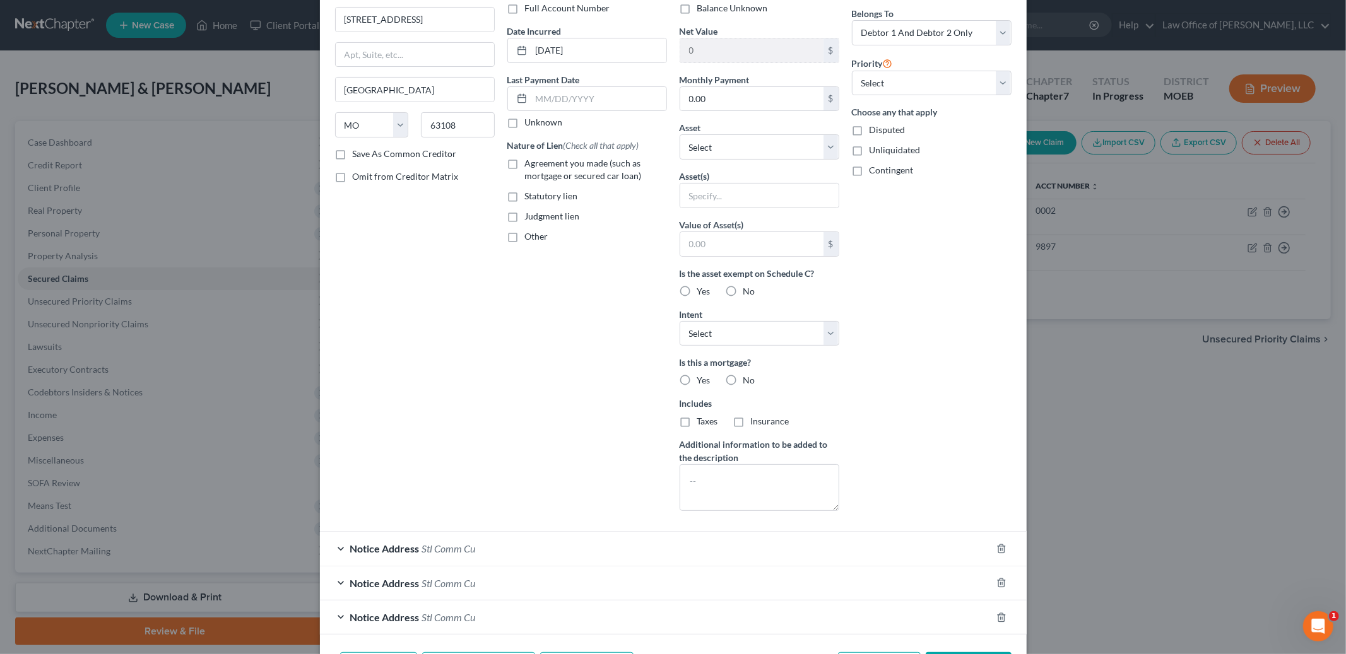
scroll to position [186, 0]
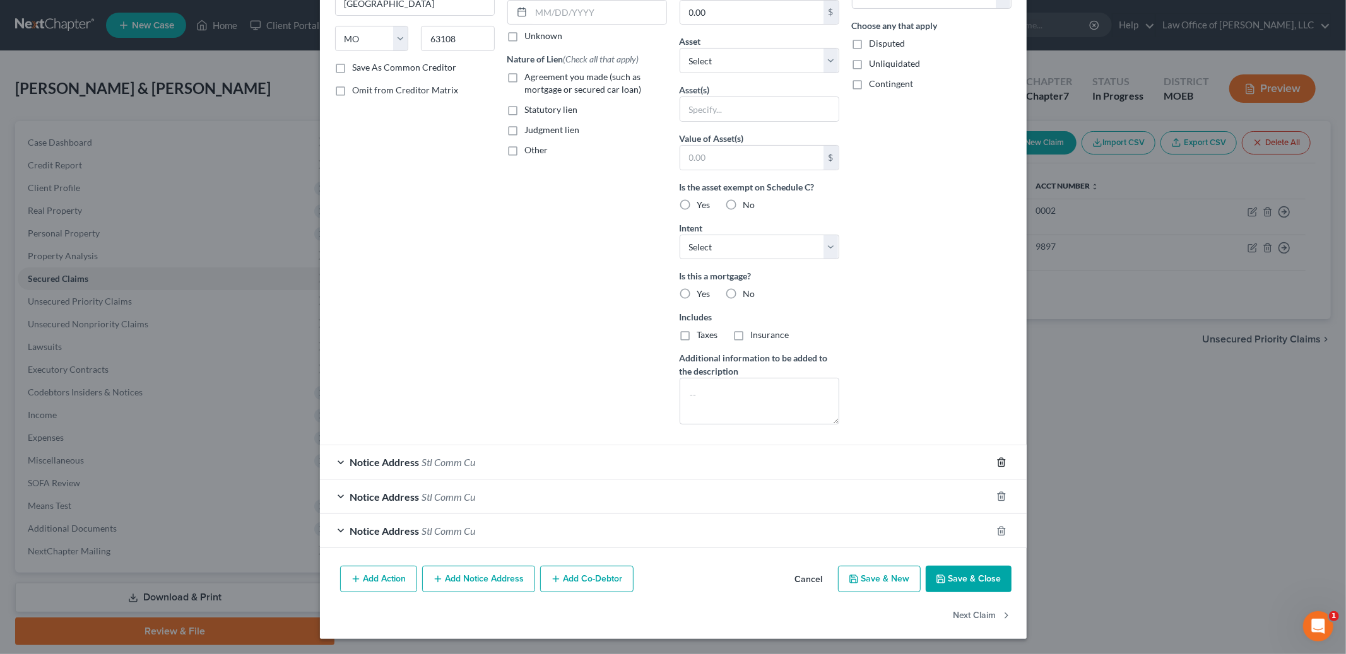
click at [1002, 464] on icon "button" at bounding box center [1001, 462] width 10 height 10
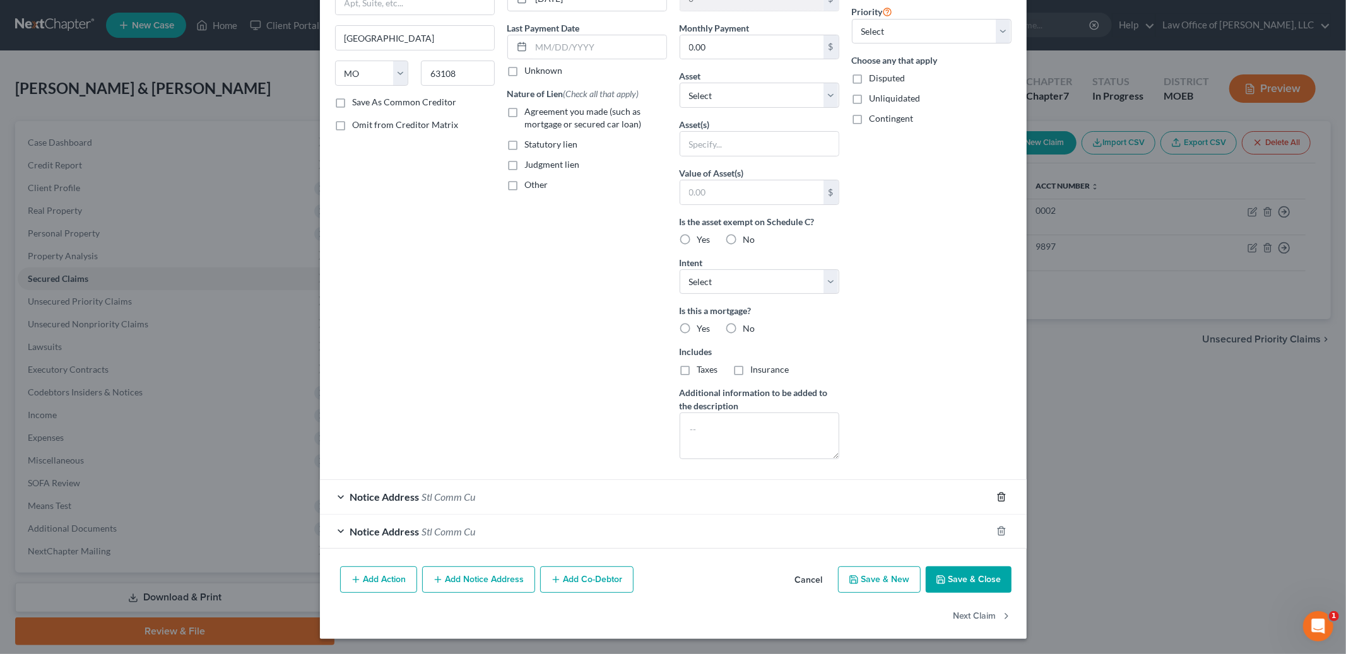
click at [1004, 495] on polyline "button" at bounding box center [1001, 495] width 8 height 0
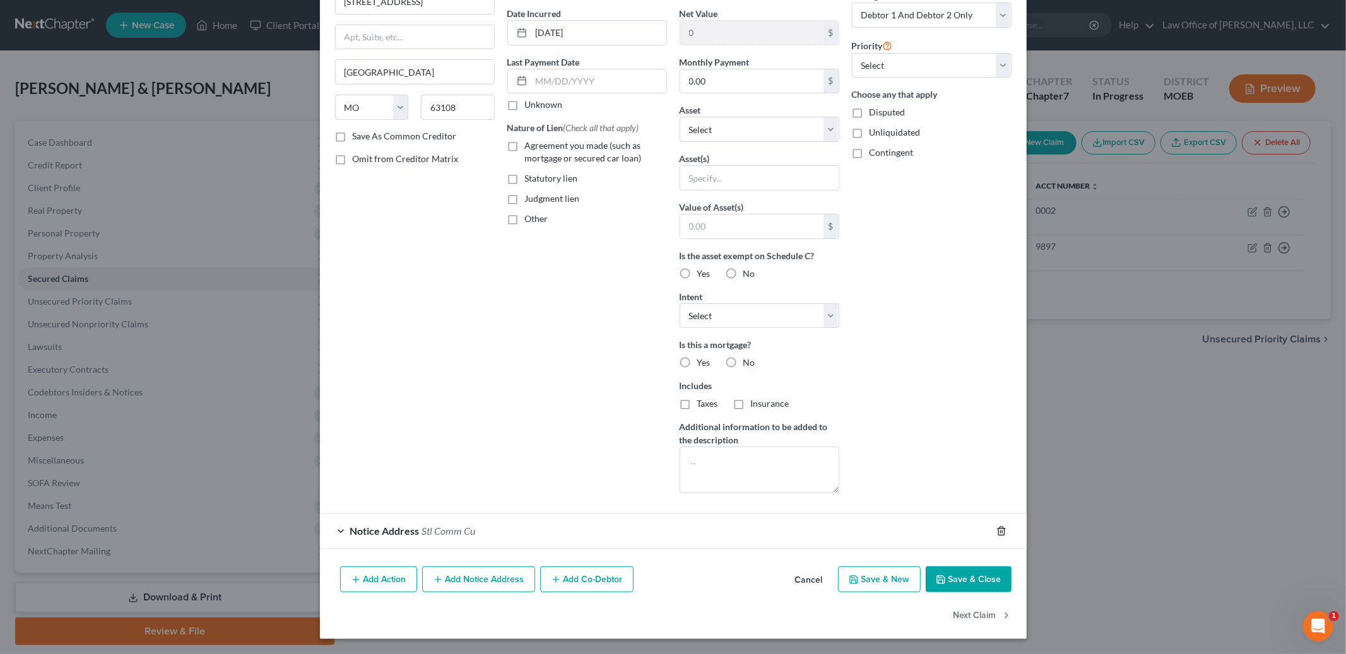
click at [1004, 534] on icon "button" at bounding box center [1001, 531] width 6 height 8
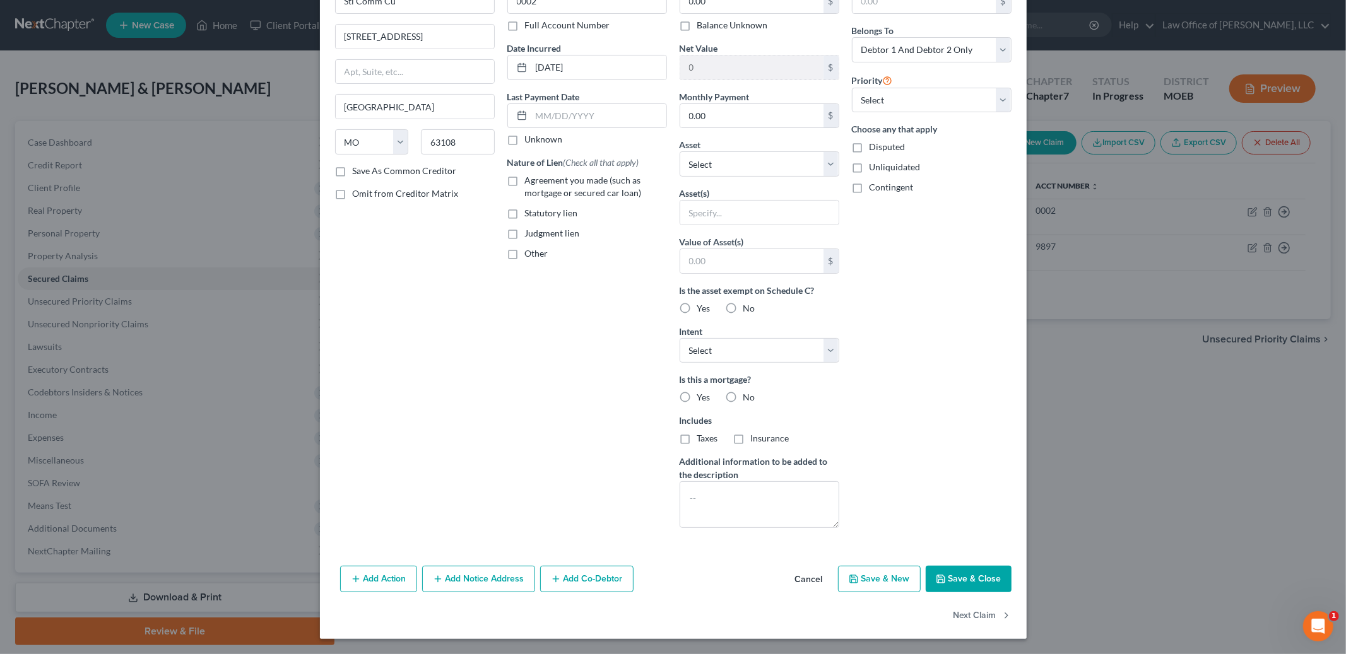
scroll to position [83, 0]
click at [990, 580] on button "Save & Close" at bounding box center [968, 579] width 86 height 26
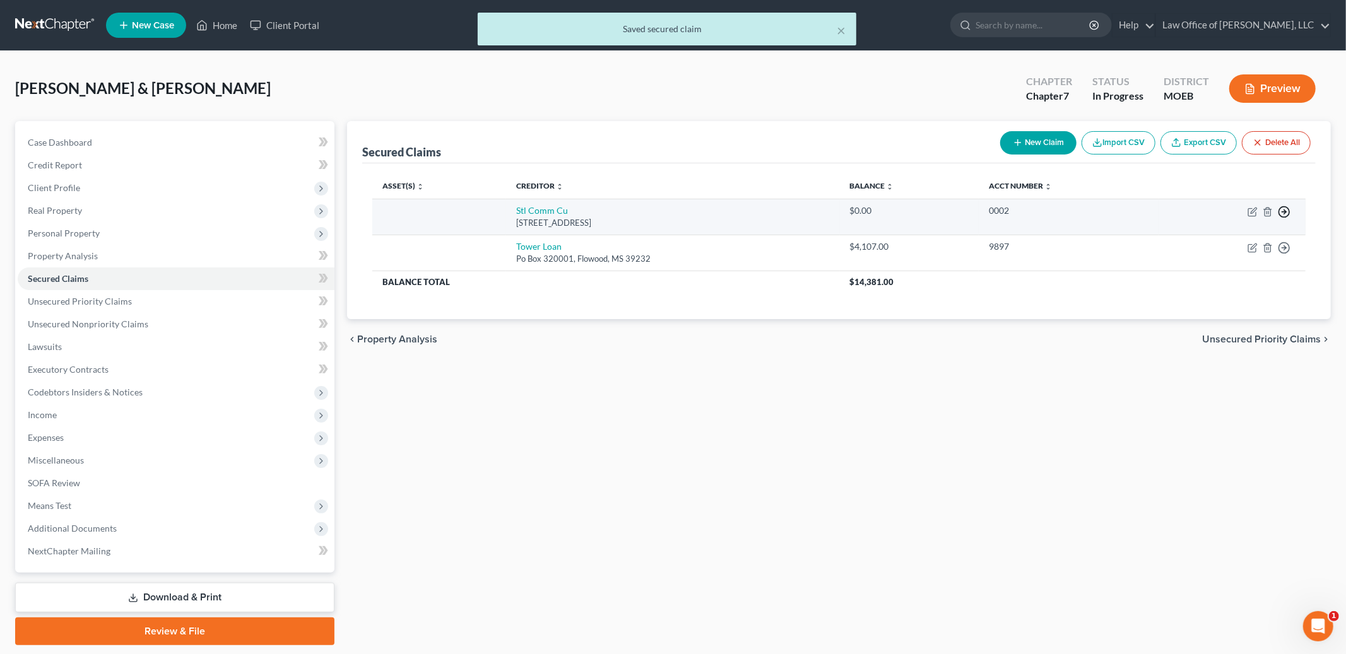
click at [1284, 214] on polyline "button" at bounding box center [1285, 212] width 2 height 4
click at [1236, 245] on link "Move to F" at bounding box center [1225, 242] width 105 height 21
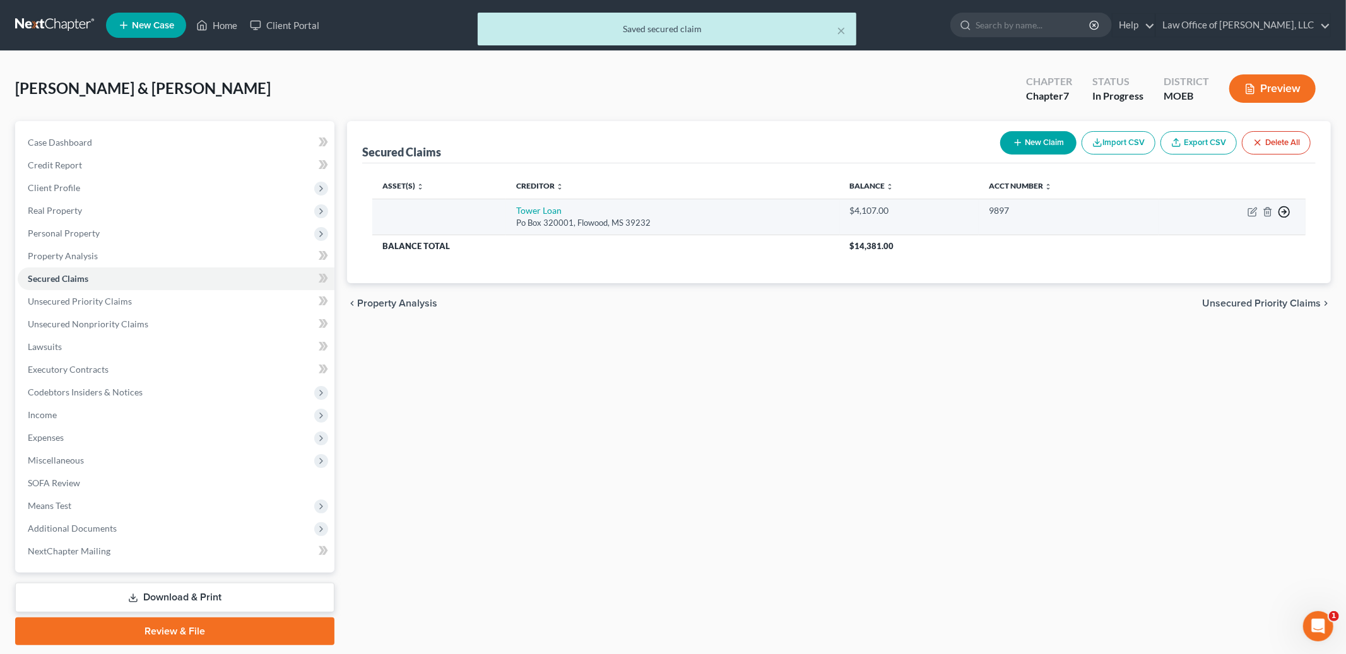
click at [1283, 211] on icon "button" at bounding box center [1284, 212] width 13 height 13
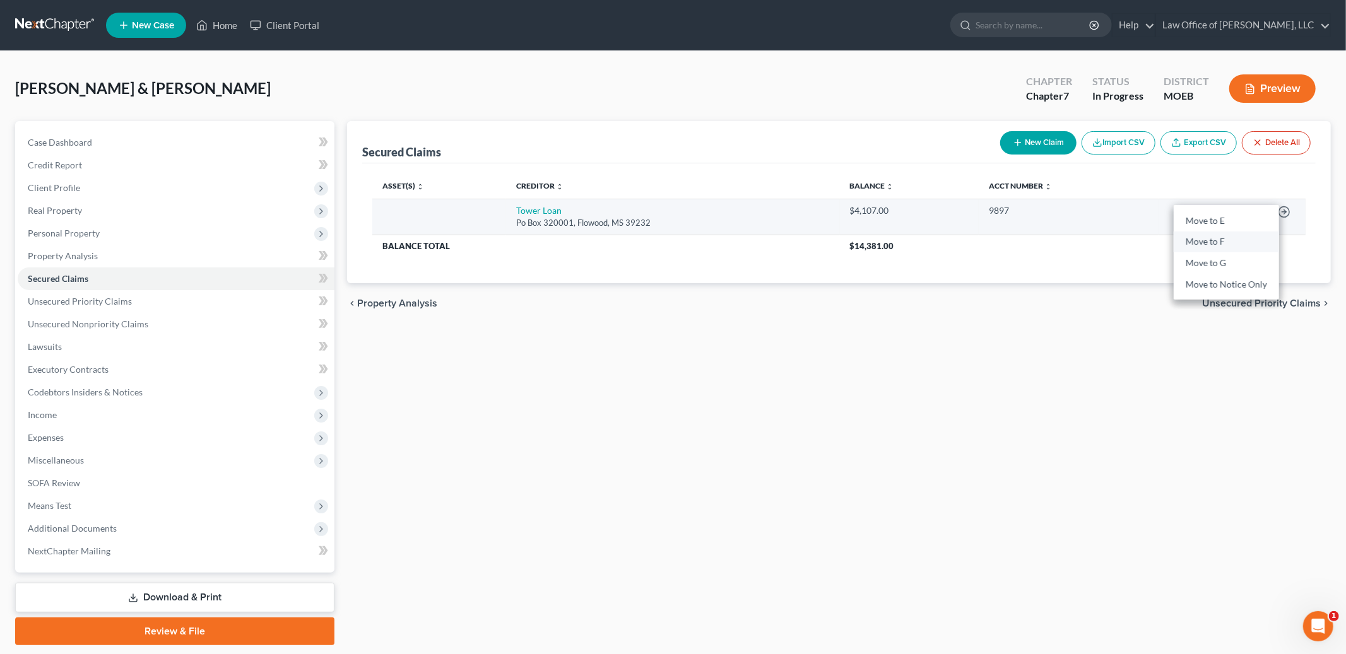
click at [1218, 242] on link "Move to F" at bounding box center [1225, 242] width 105 height 21
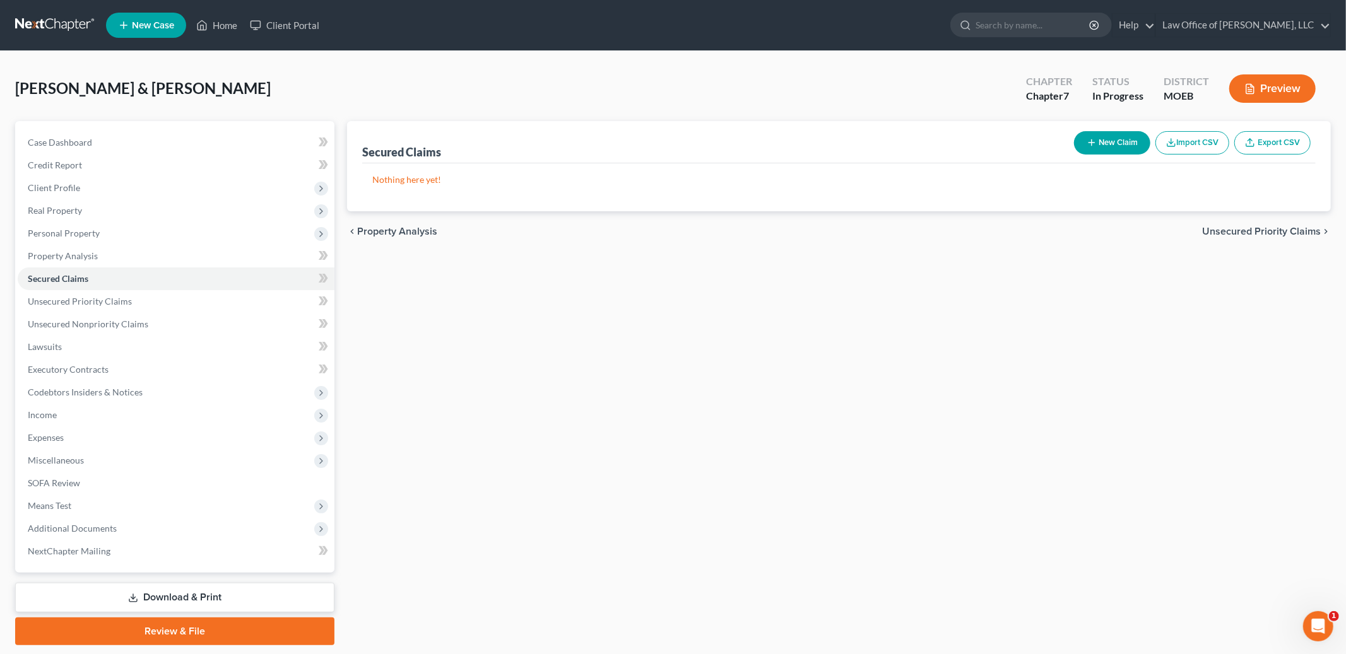
click at [1225, 227] on span "Unsecured Priority Claims" at bounding box center [1261, 231] width 119 height 10
click at [1219, 228] on span "Unsecured Nonpriority Claims" at bounding box center [1252, 231] width 137 height 10
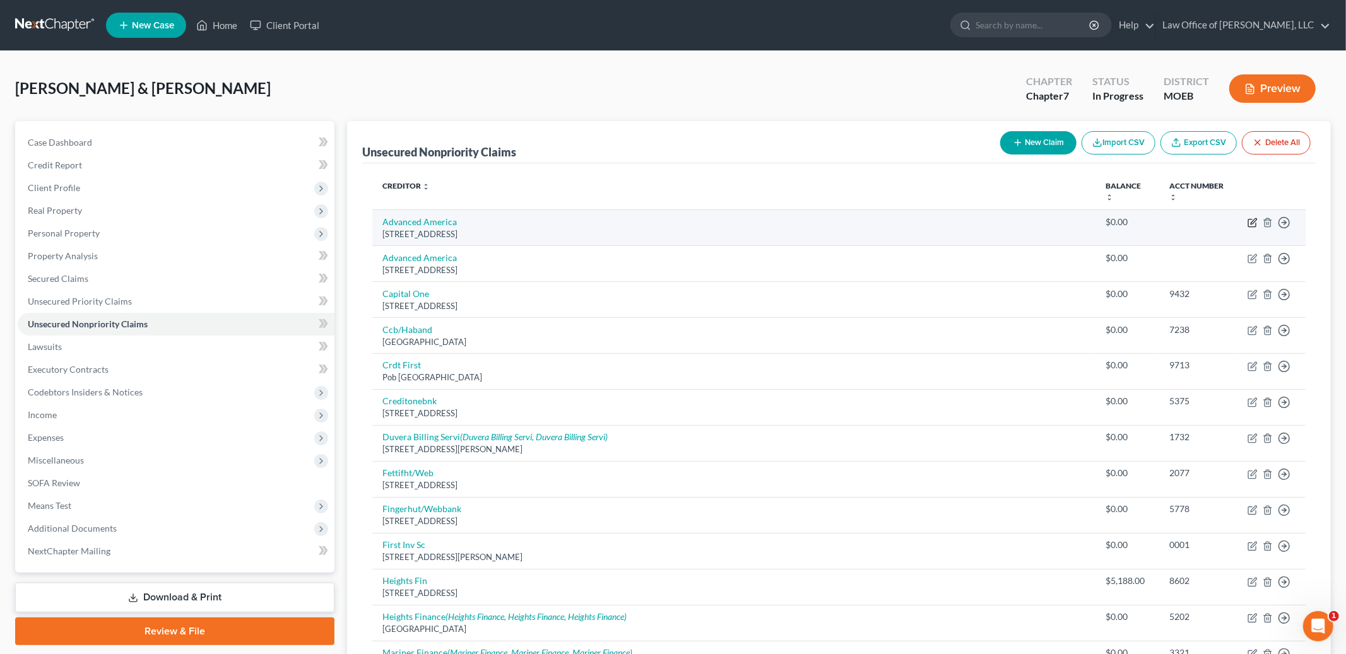
click at [1249, 221] on icon "button" at bounding box center [1252, 223] width 10 height 10
select select "42"
select select "2"
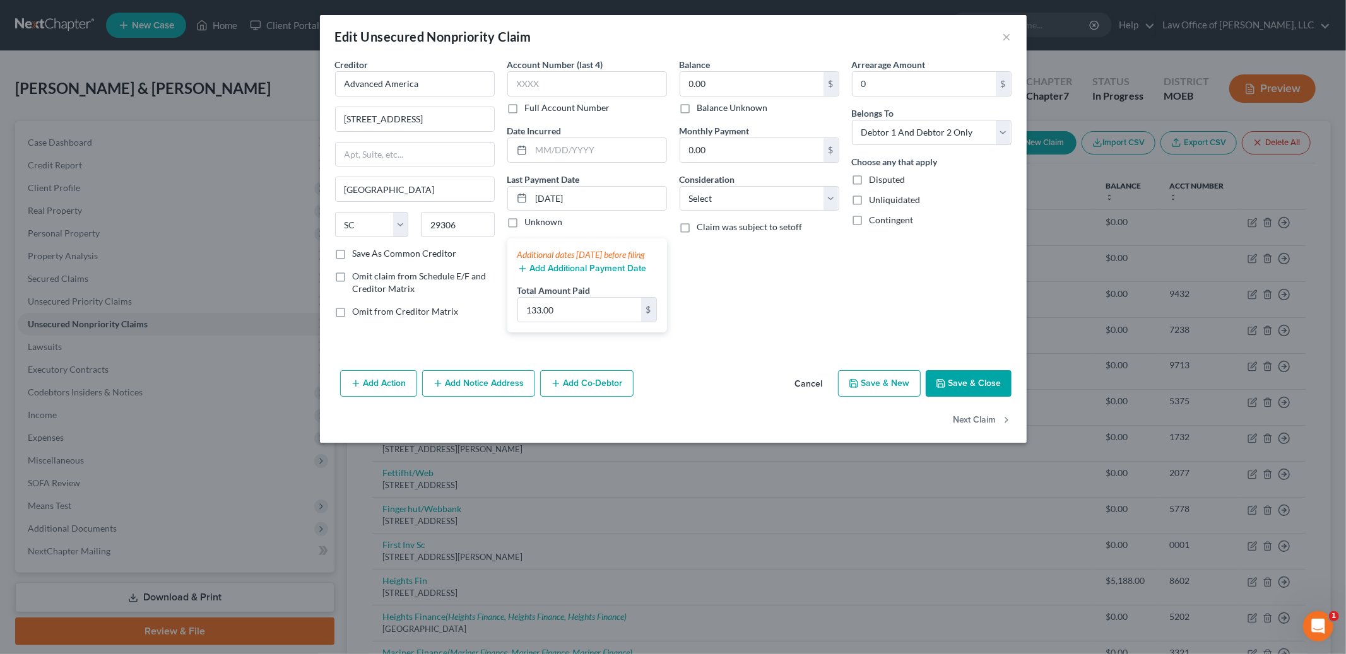
click at [697, 109] on label "Balance Unknown" at bounding box center [732, 108] width 71 height 13
click at [702, 109] on input "Balance Unknown" at bounding box center [706, 106] width 8 height 8
checkbox input "true"
click at [951, 397] on button "Save & Close" at bounding box center [968, 383] width 86 height 26
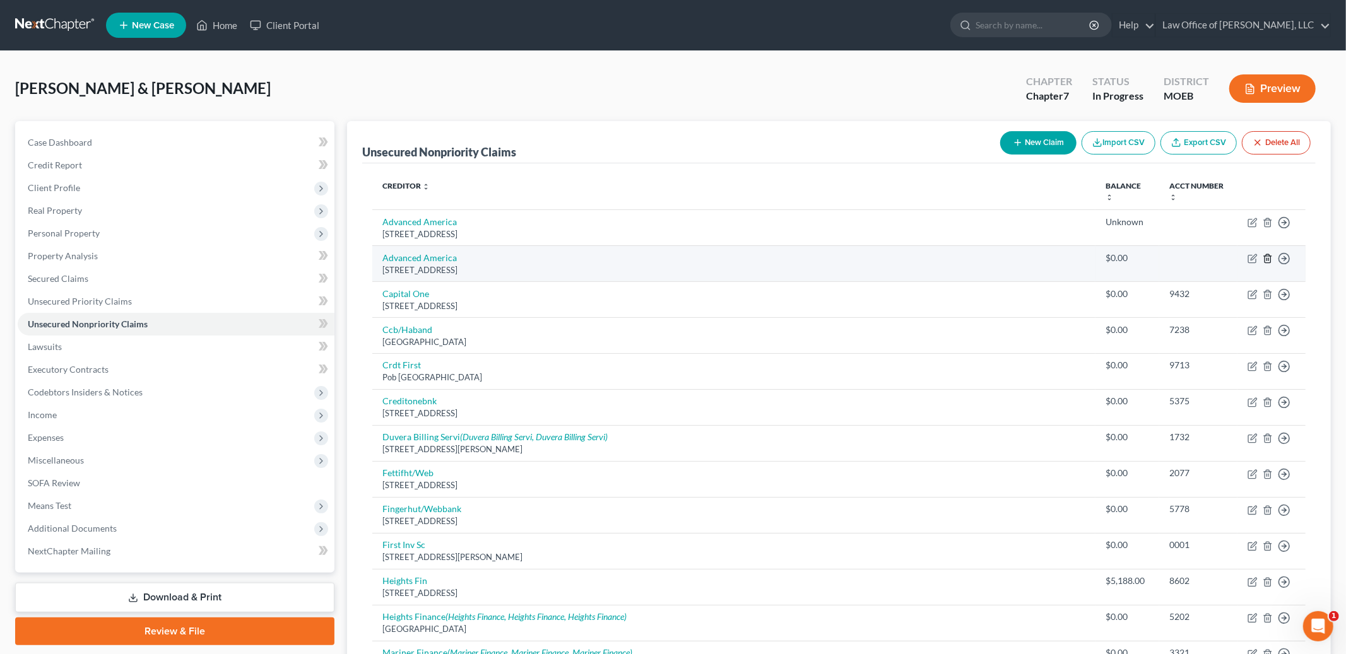
click at [1267, 257] on icon "button" at bounding box center [1267, 259] width 10 height 10
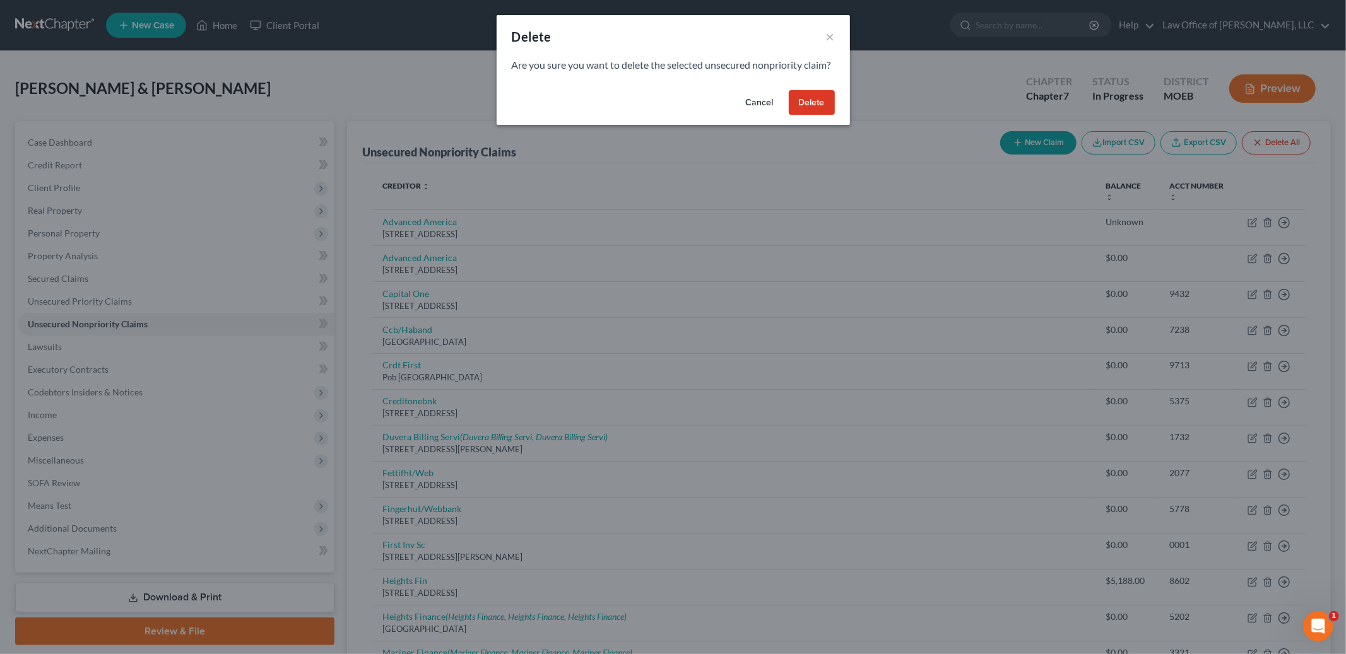
click at [816, 115] on button "Delete" at bounding box center [812, 102] width 46 height 25
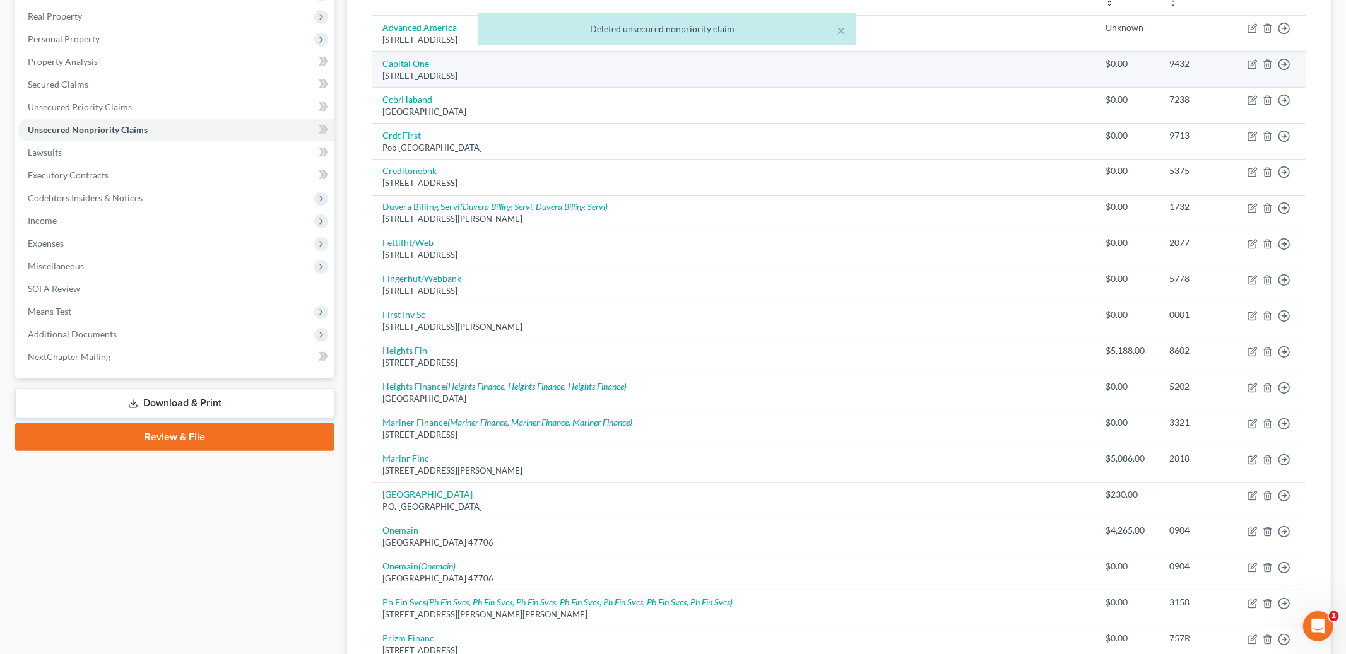
scroll to position [201, 0]
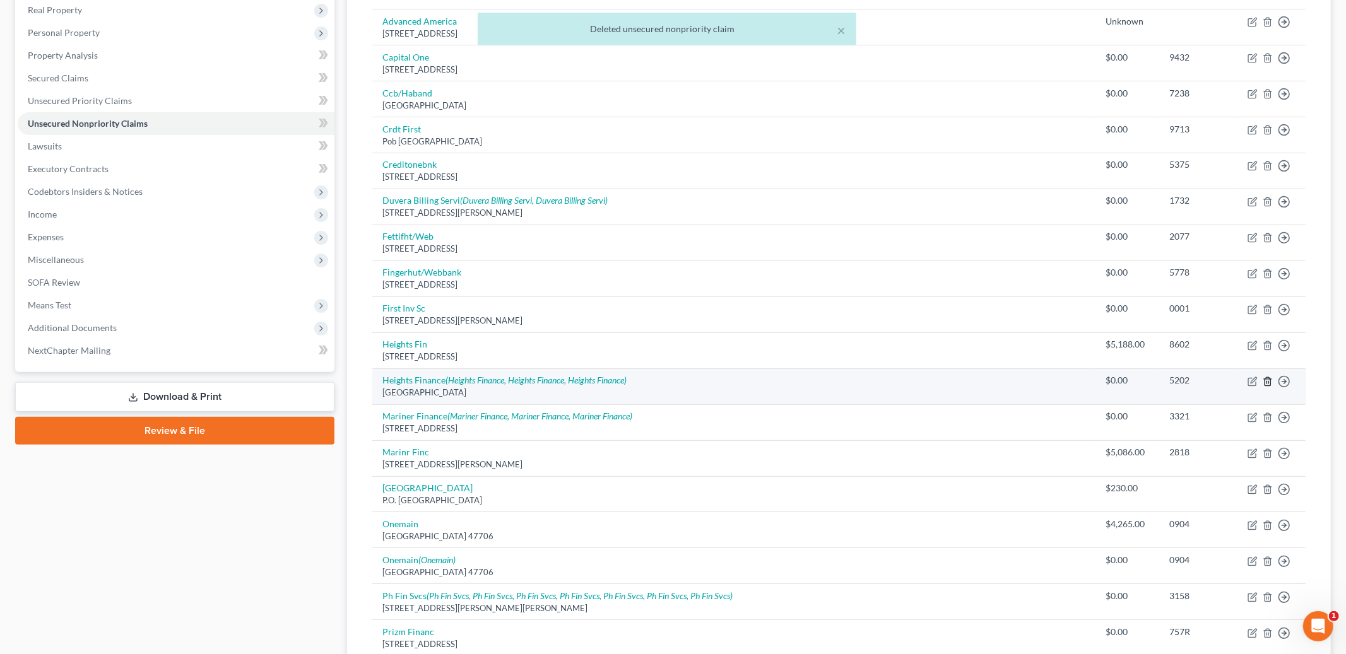
click at [1268, 382] on line "button" at bounding box center [1268, 382] width 0 height 3
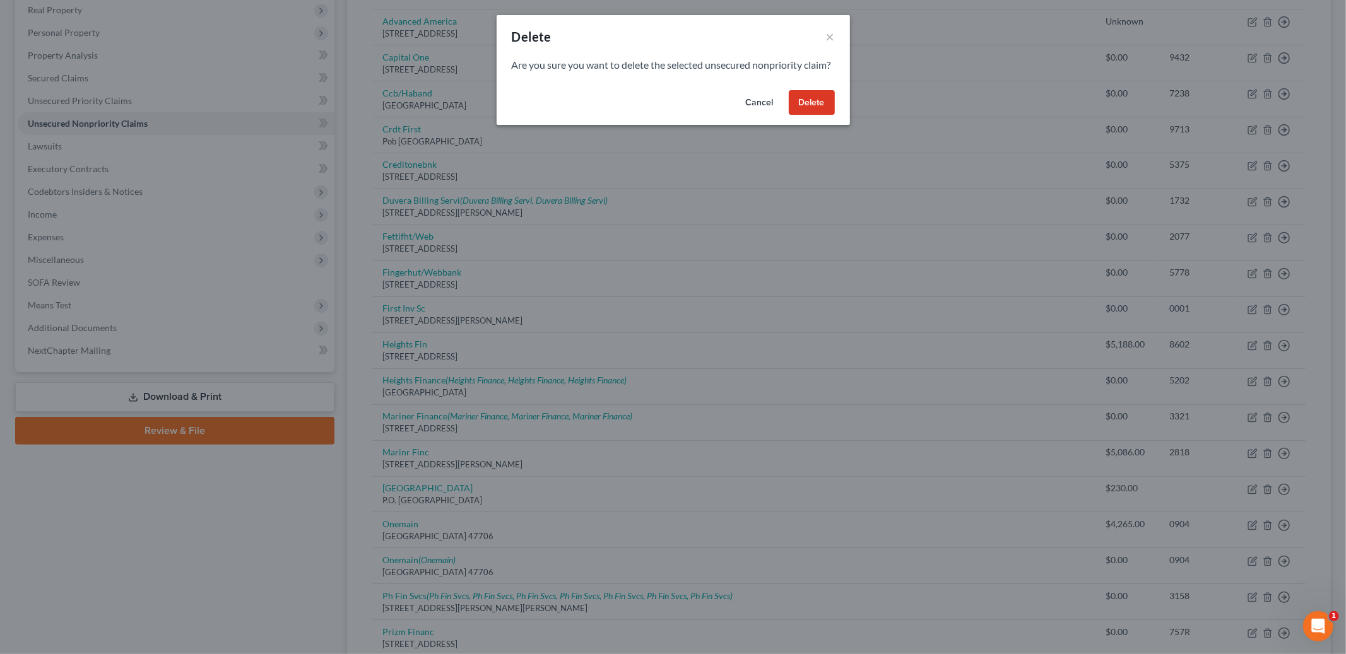
click at [806, 115] on button "Delete" at bounding box center [812, 102] width 46 height 25
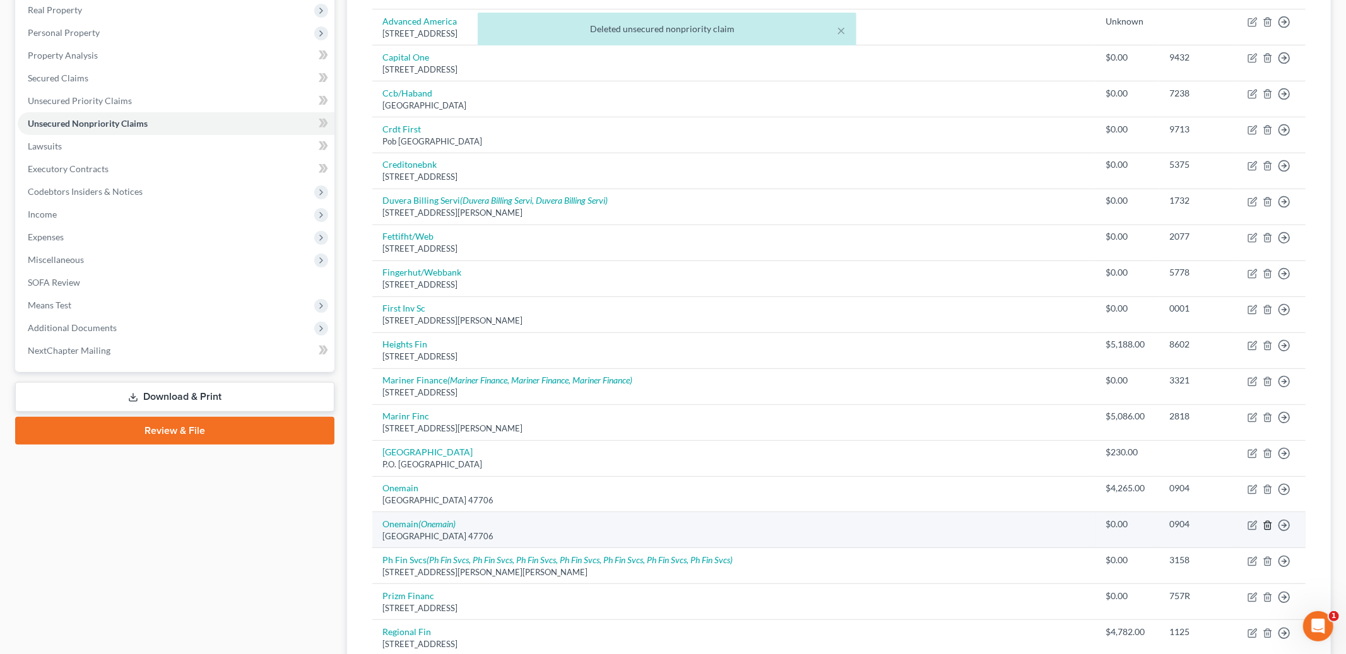
click at [1271, 524] on icon "button" at bounding box center [1267, 525] width 10 height 10
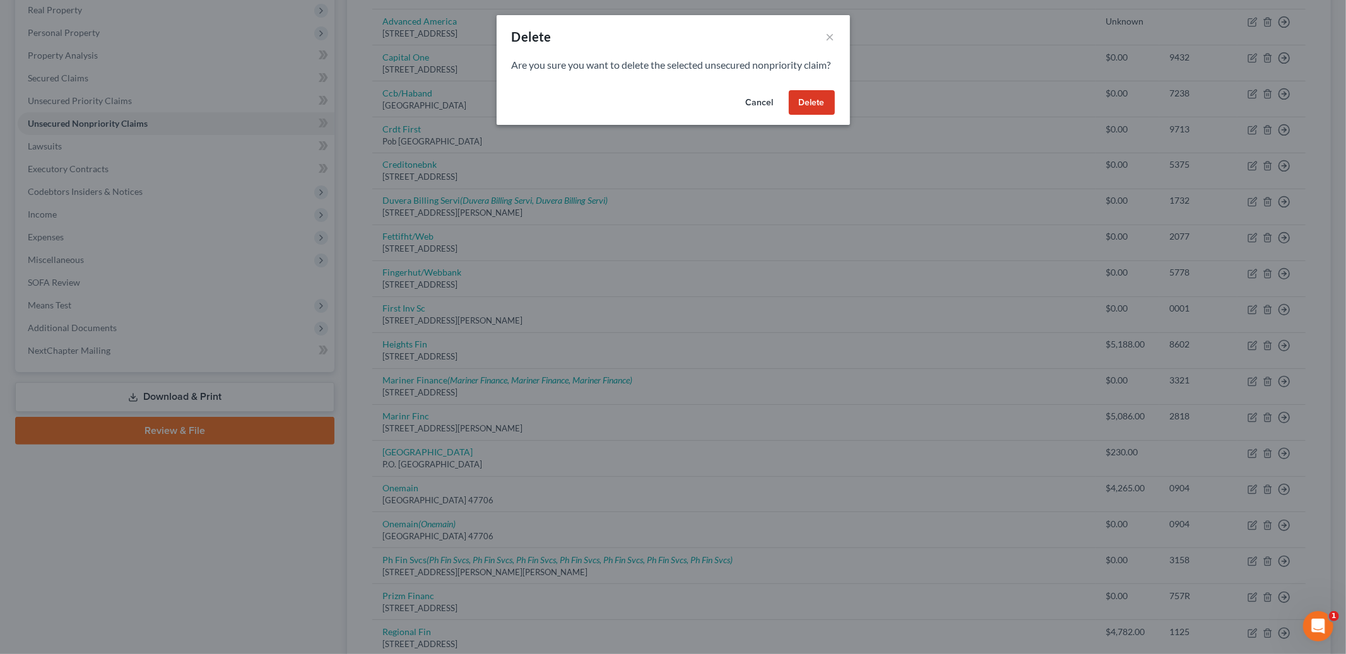
click at [814, 112] on button "Delete" at bounding box center [812, 102] width 46 height 25
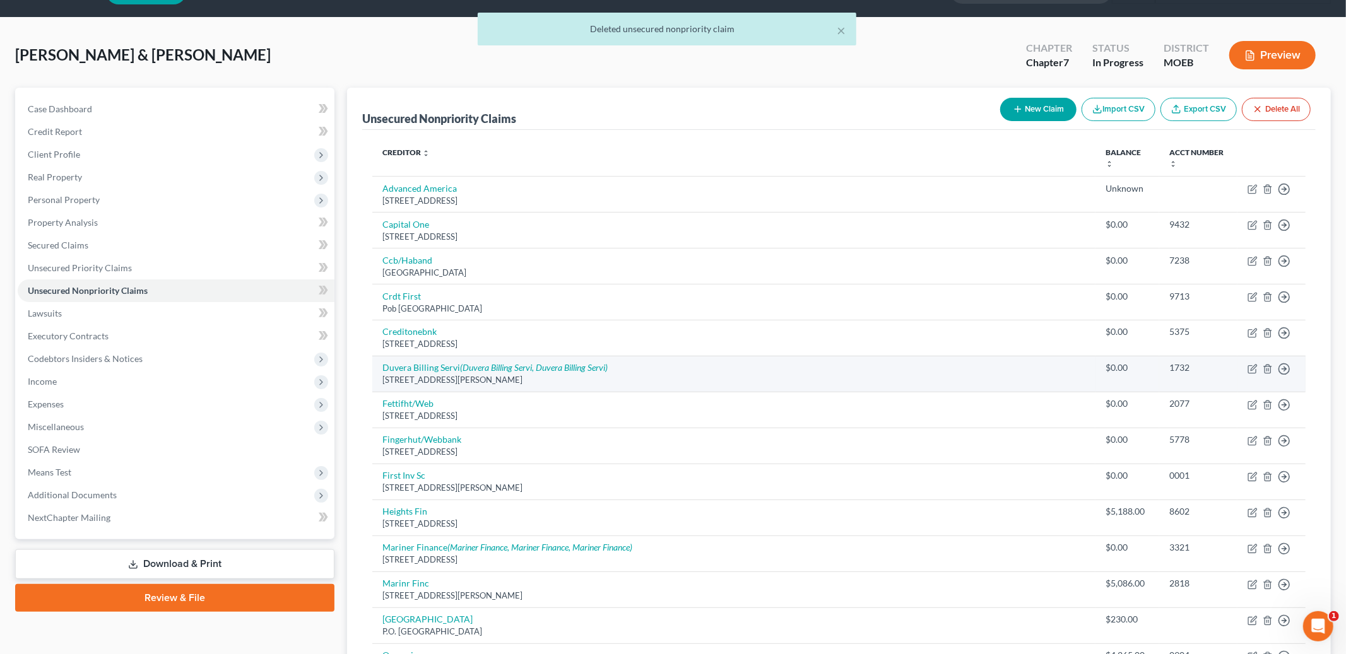
scroll to position [0, 0]
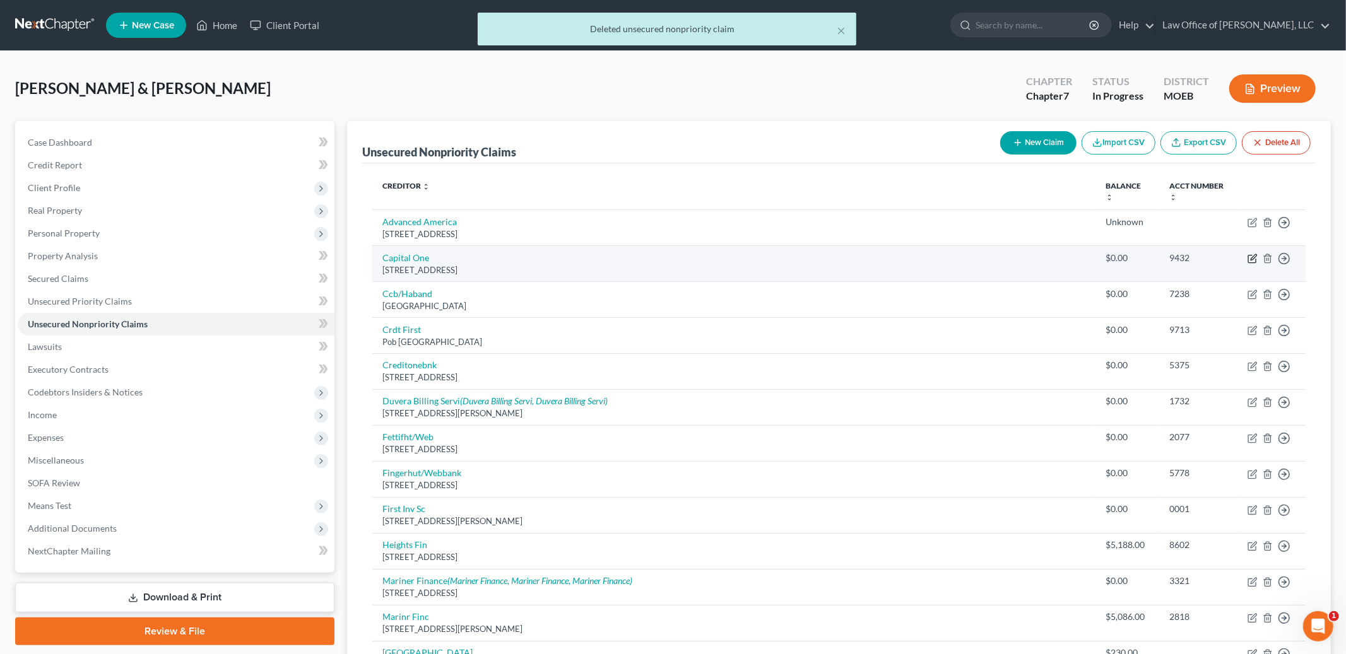
click at [1254, 259] on icon "button" at bounding box center [1252, 259] width 10 height 10
select select "46"
select select "2"
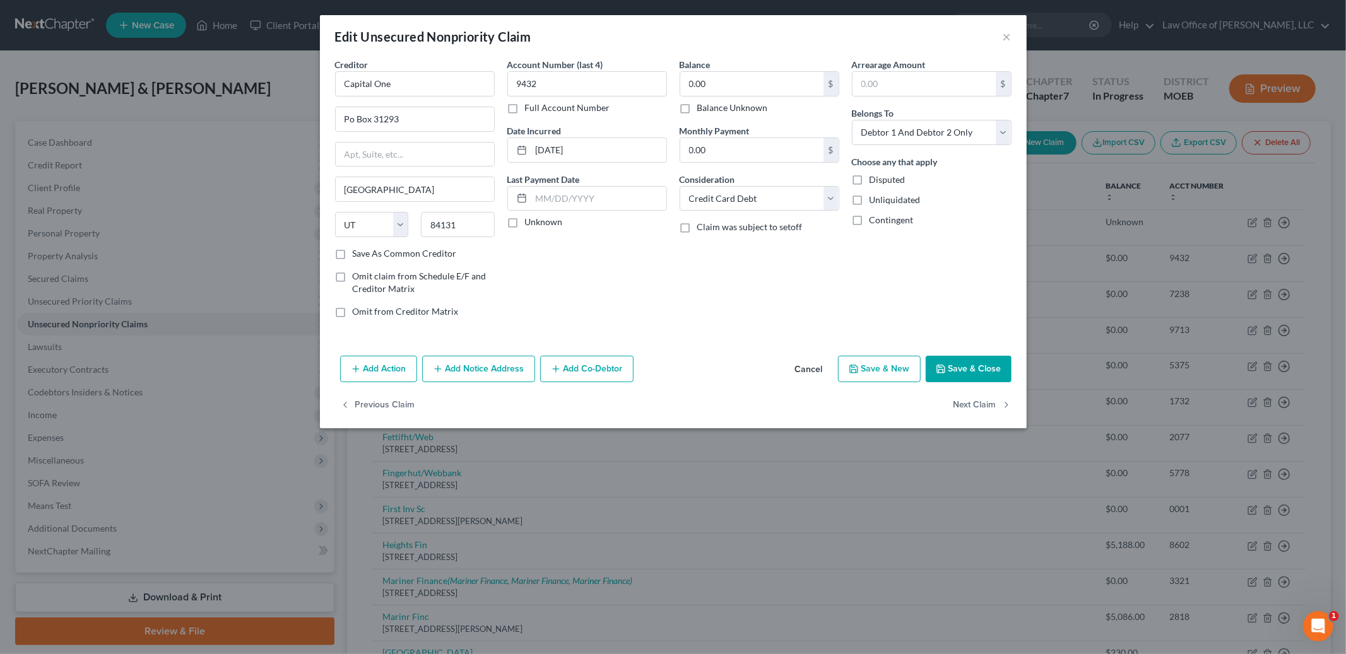
click at [697, 109] on label "Balance Unknown" at bounding box center [732, 108] width 71 height 13
click at [702, 109] on input "Balance Unknown" at bounding box center [706, 106] width 8 height 8
checkbox input "true"
click at [973, 370] on button "Save & Close" at bounding box center [968, 369] width 86 height 26
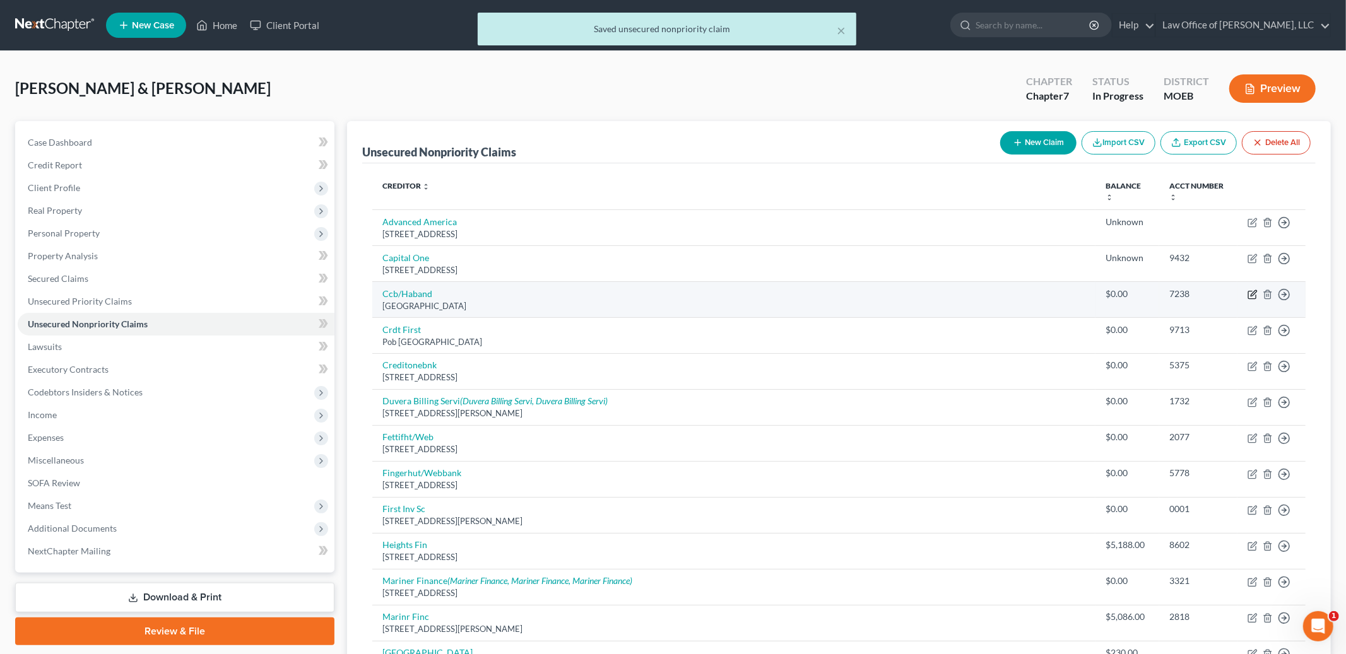
click at [1252, 290] on icon "button" at bounding box center [1252, 295] width 10 height 10
select select "36"
select select "2"
select select "0"
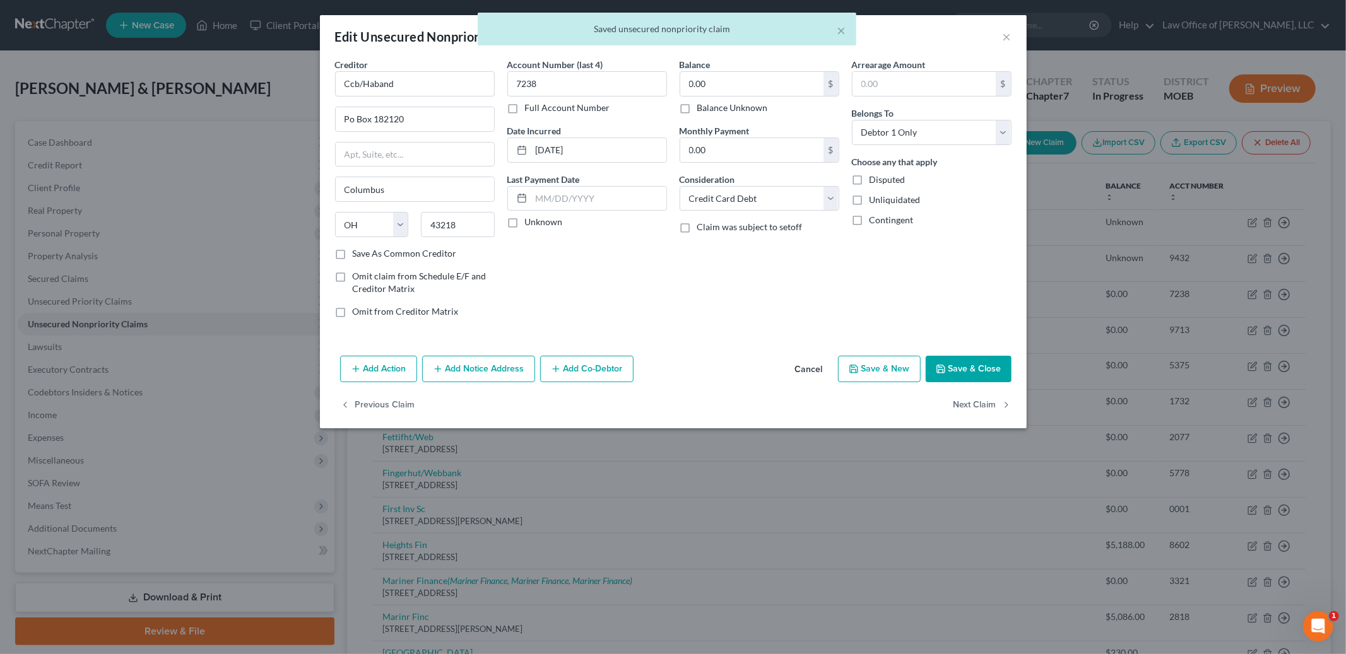
click at [697, 109] on label "Balance Unknown" at bounding box center [732, 108] width 71 height 13
click at [702, 109] on input "Balance Unknown" at bounding box center [706, 106] width 8 height 8
checkbox input "true"
click at [954, 372] on button "Save & Close" at bounding box center [968, 369] width 86 height 26
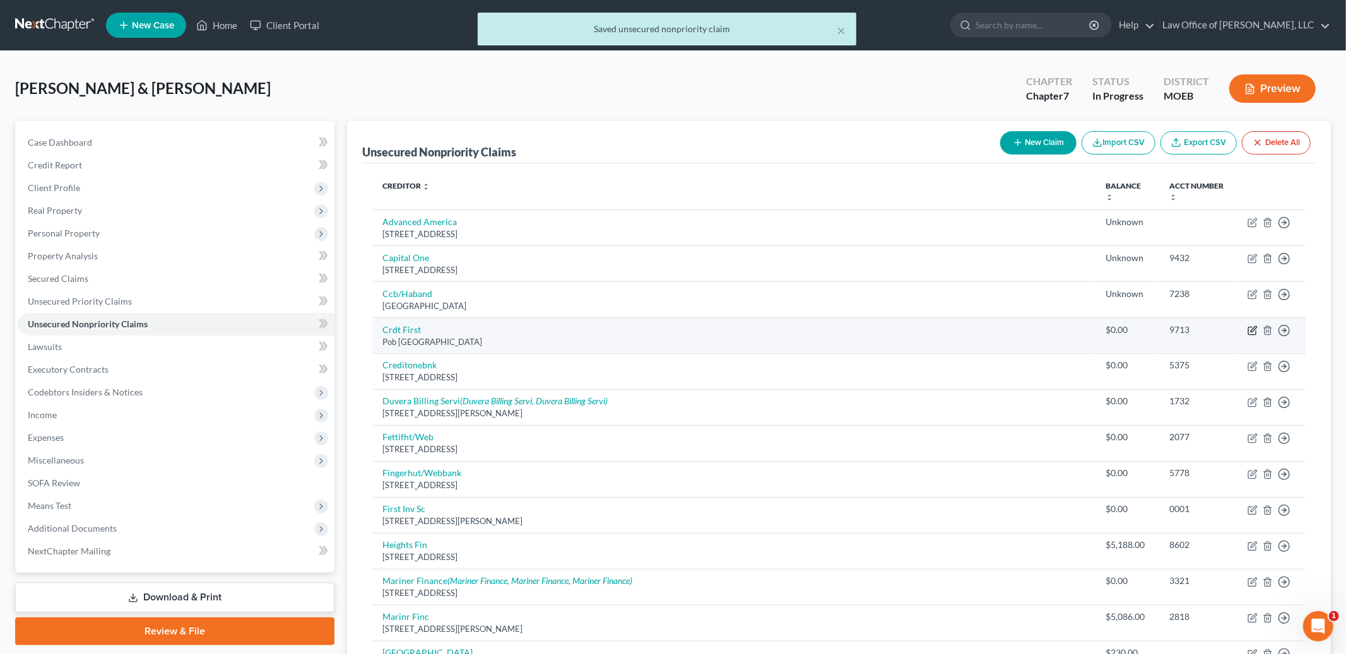
click at [1253, 331] on icon "button" at bounding box center [1253, 329] width 6 height 6
select select "36"
select select "2"
select select "1"
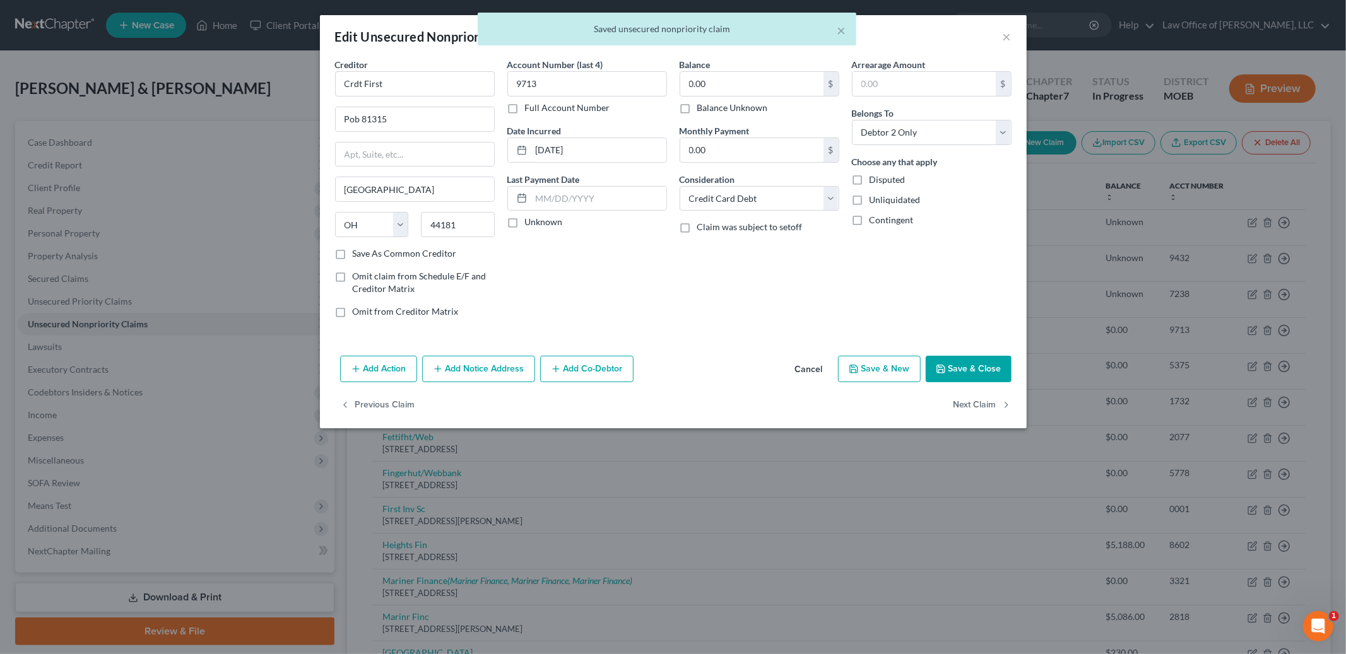
click at [697, 107] on label "Balance Unknown" at bounding box center [732, 108] width 71 height 13
click at [702, 107] on input "Balance Unknown" at bounding box center [706, 106] width 8 height 8
checkbox input "true"
click at [967, 368] on button "Save & Close" at bounding box center [968, 369] width 86 height 26
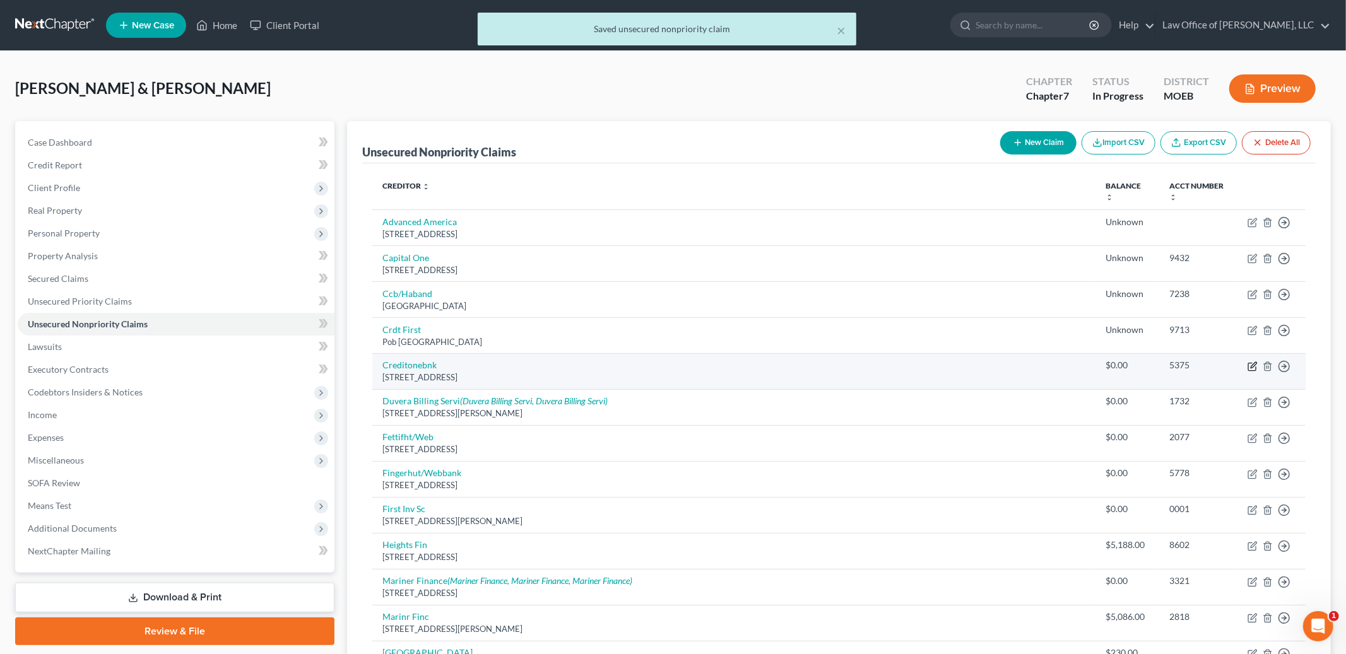
click at [1253, 367] on icon "button" at bounding box center [1253, 365] width 6 height 6
select select "31"
select select "2"
select select "1"
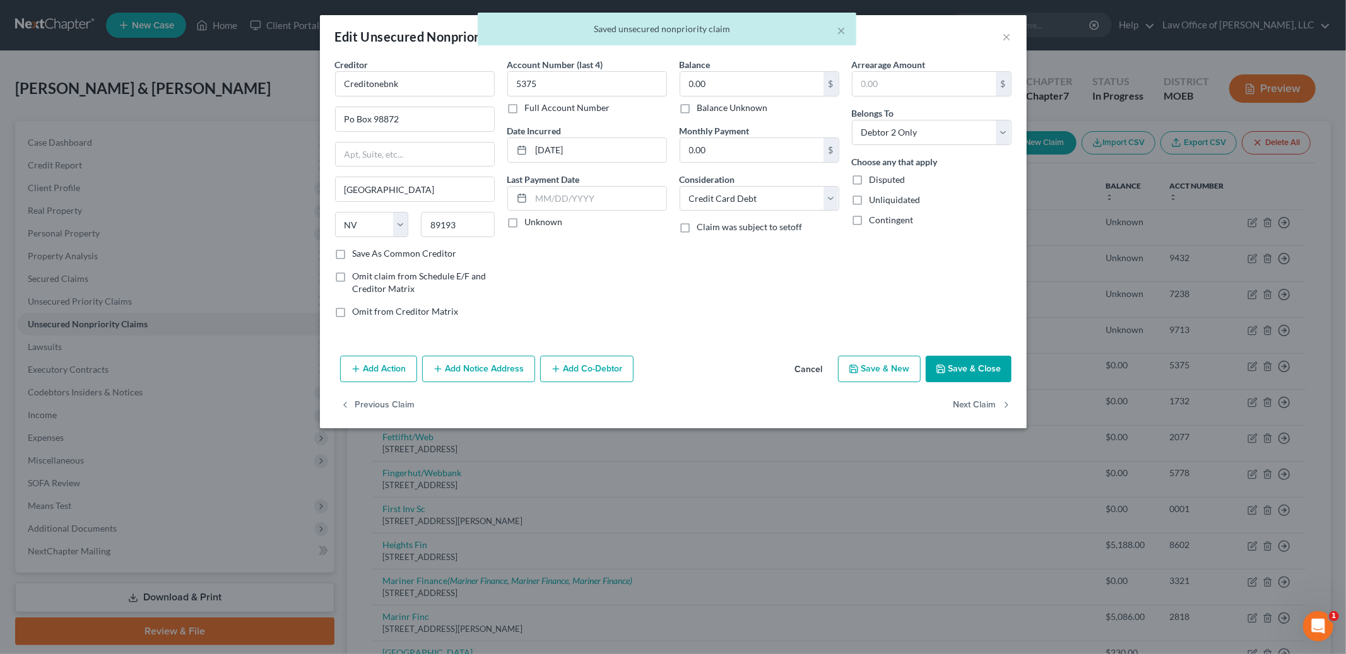
click at [697, 108] on label "Balance Unknown" at bounding box center [732, 108] width 71 height 13
click at [702, 108] on input "Balance Unknown" at bounding box center [706, 106] width 8 height 8
checkbox input "true"
click at [984, 370] on button "Save & Close" at bounding box center [968, 369] width 86 height 26
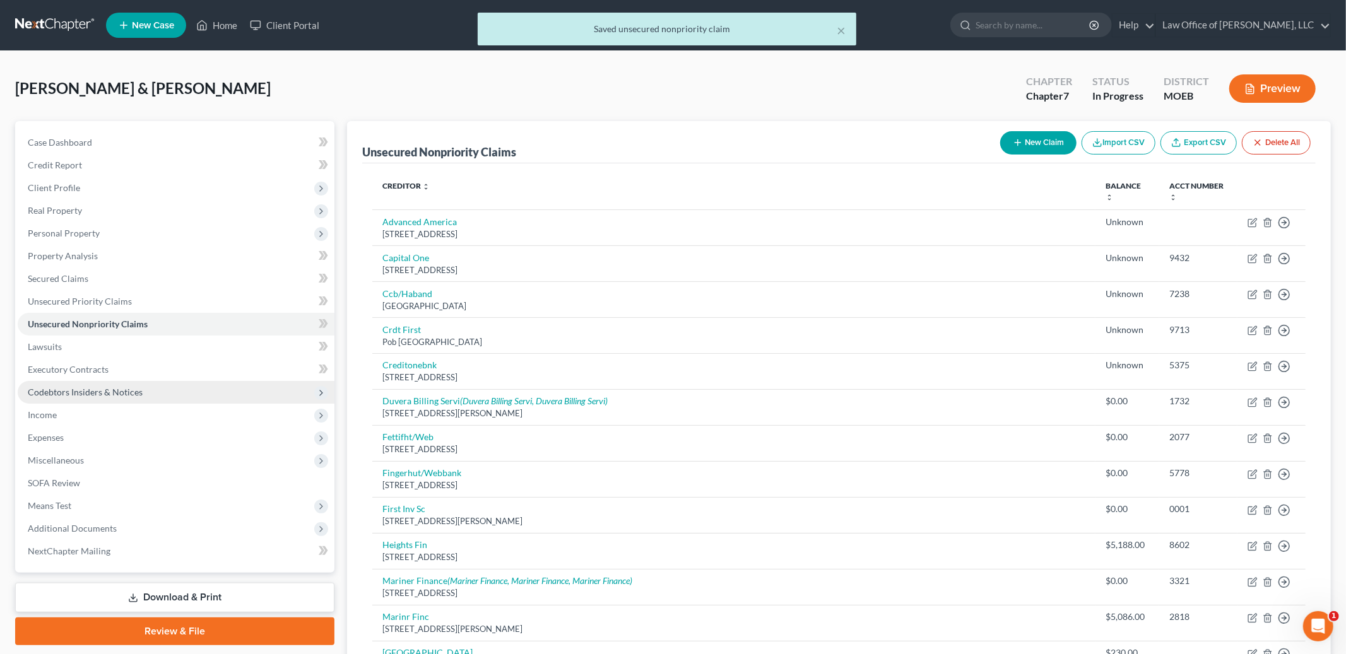
click at [79, 389] on span "Codebtors Insiders & Notices" at bounding box center [85, 392] width 115 height 11
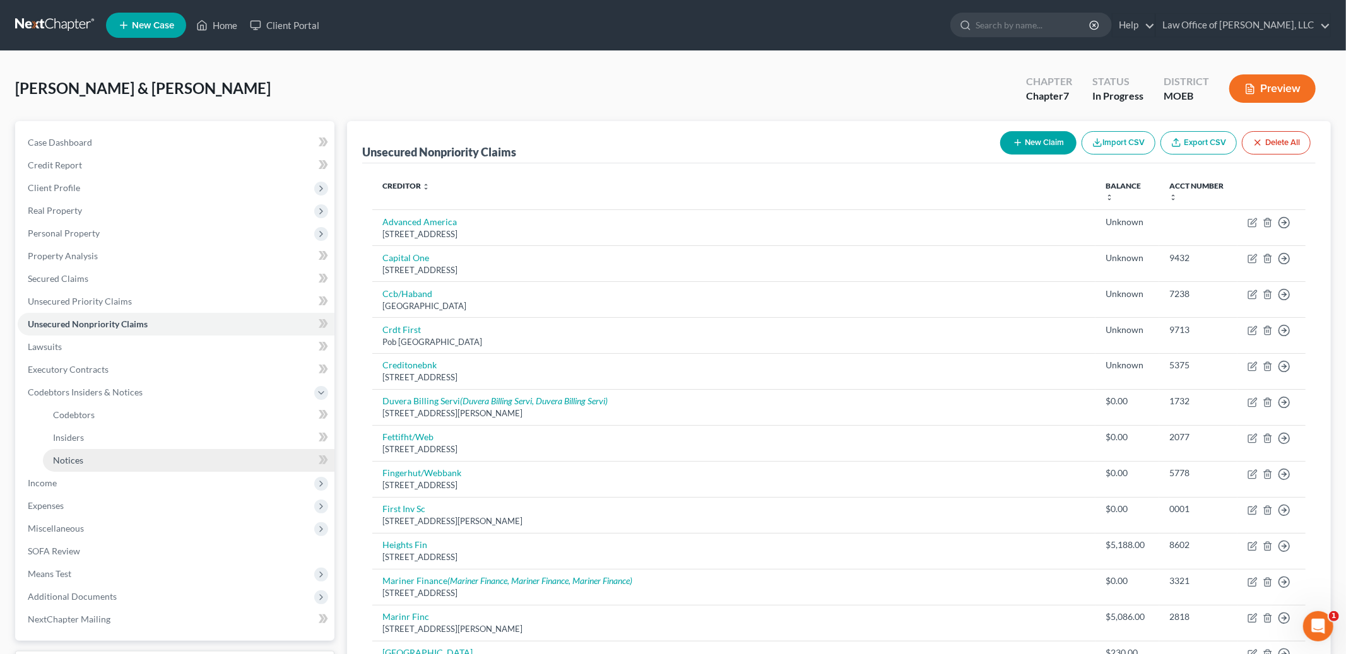
click at [82, 452] on link "Notices" at bounding box center [188, 460] width 291 height 23
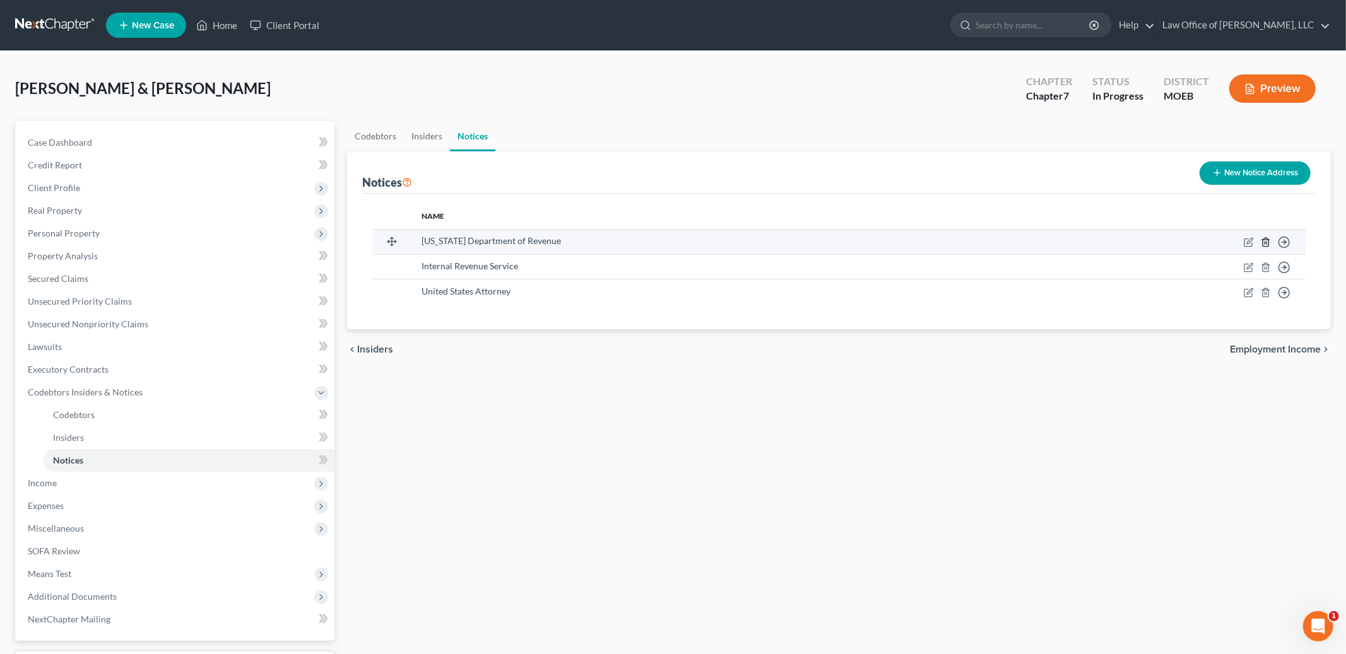
click at [1265, 240] on polyline "button" at bounding box center [1266, 240] width 8 height 0
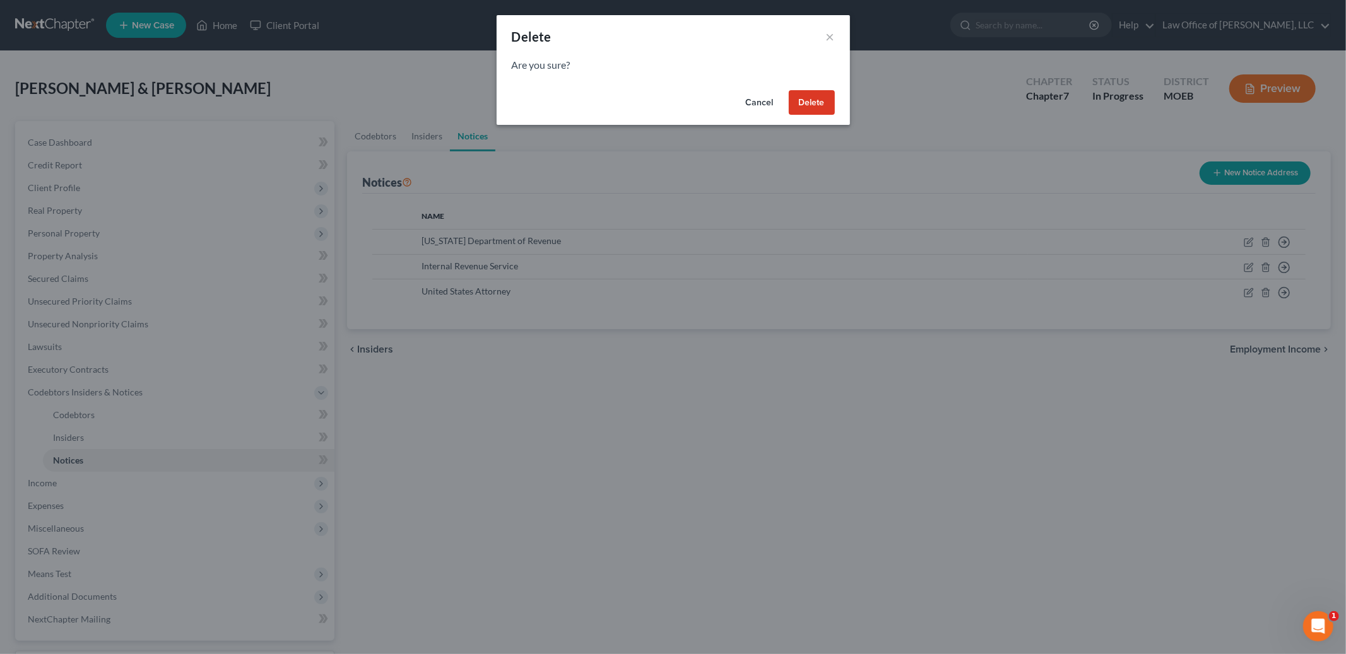
click at [814, 103] on button "Delete" at bounding box center [812, 102] width 46 height 25
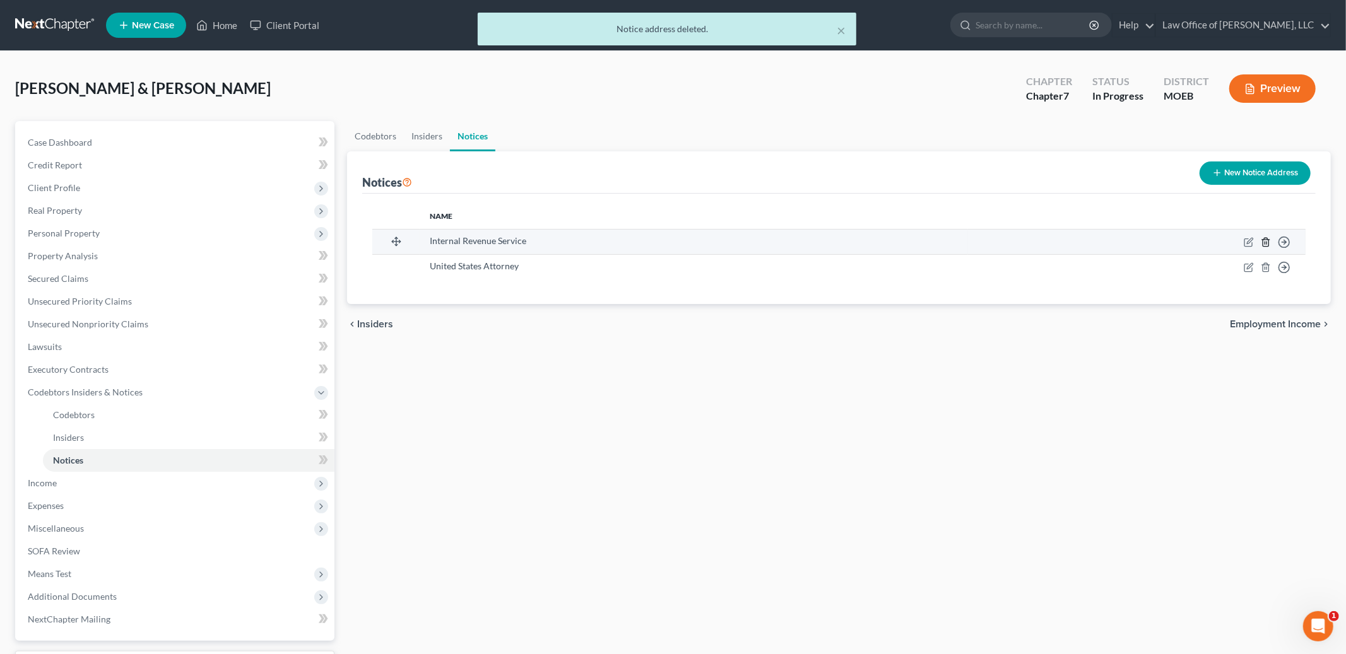
click at [1269, 243] on icon "button" at bounding box center [1265, 242] width 10 height 10
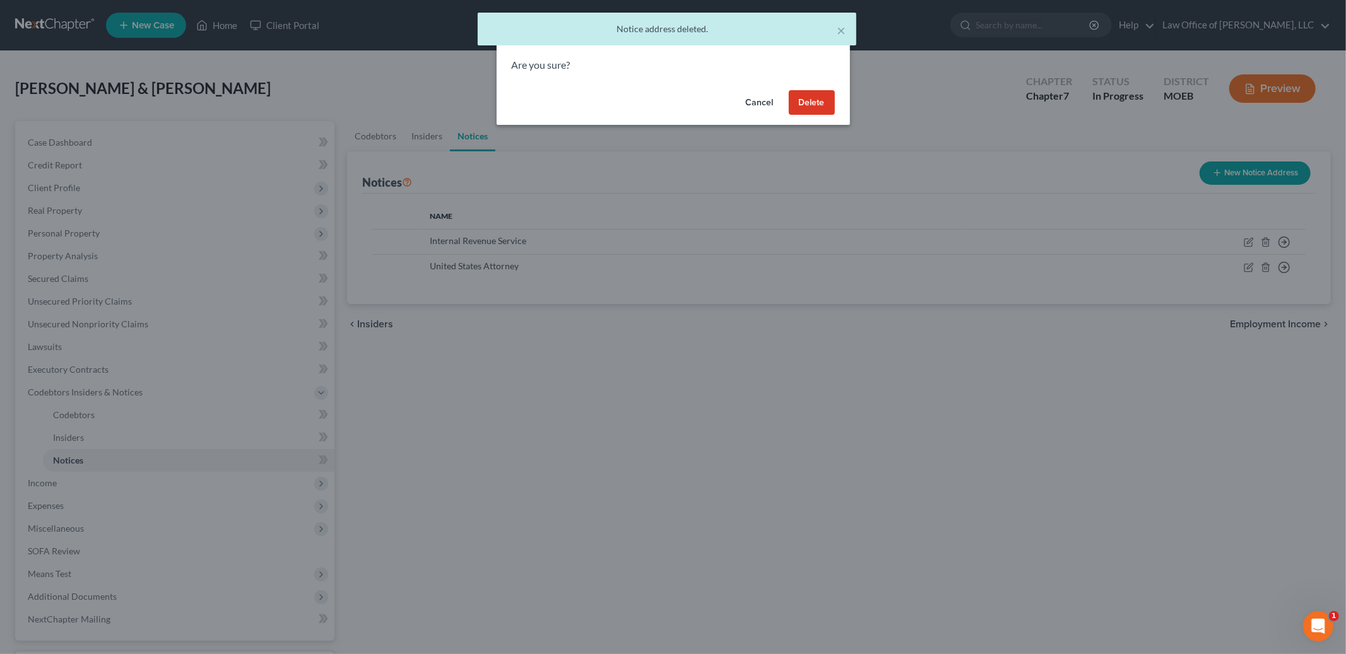
click at [804, 103] on button "Delete" at bounding box center [812, 102] width 46 height 25
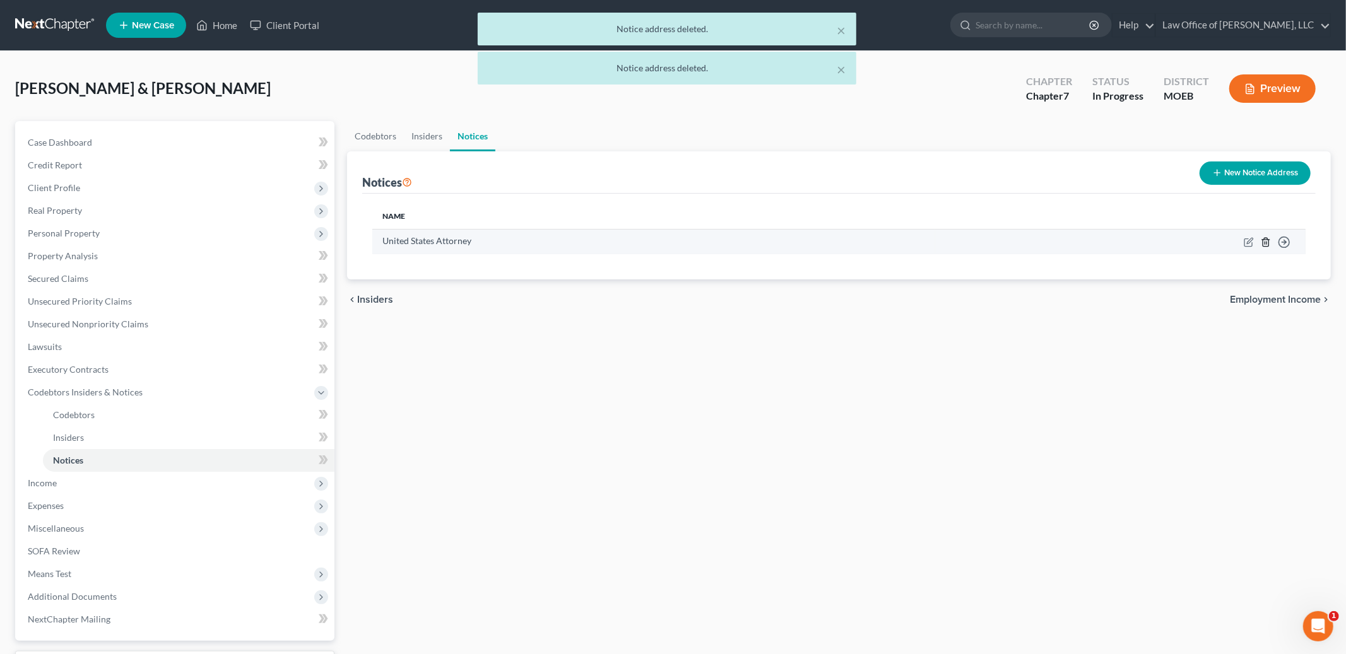
click at [1268, 239] on icon "button" at bounding box center [1265, 242] width 6 height 8
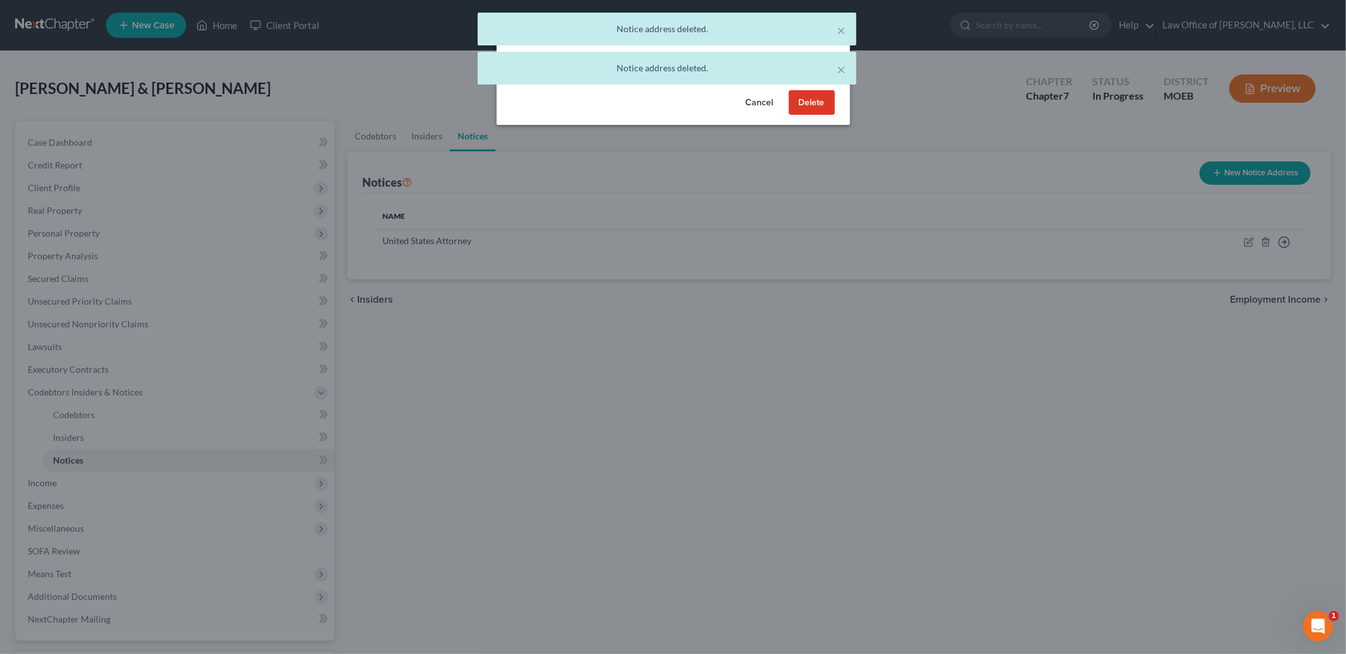
click at [818, 109] on button "Delete" at bounding box center [812, 102] width 46 height 25
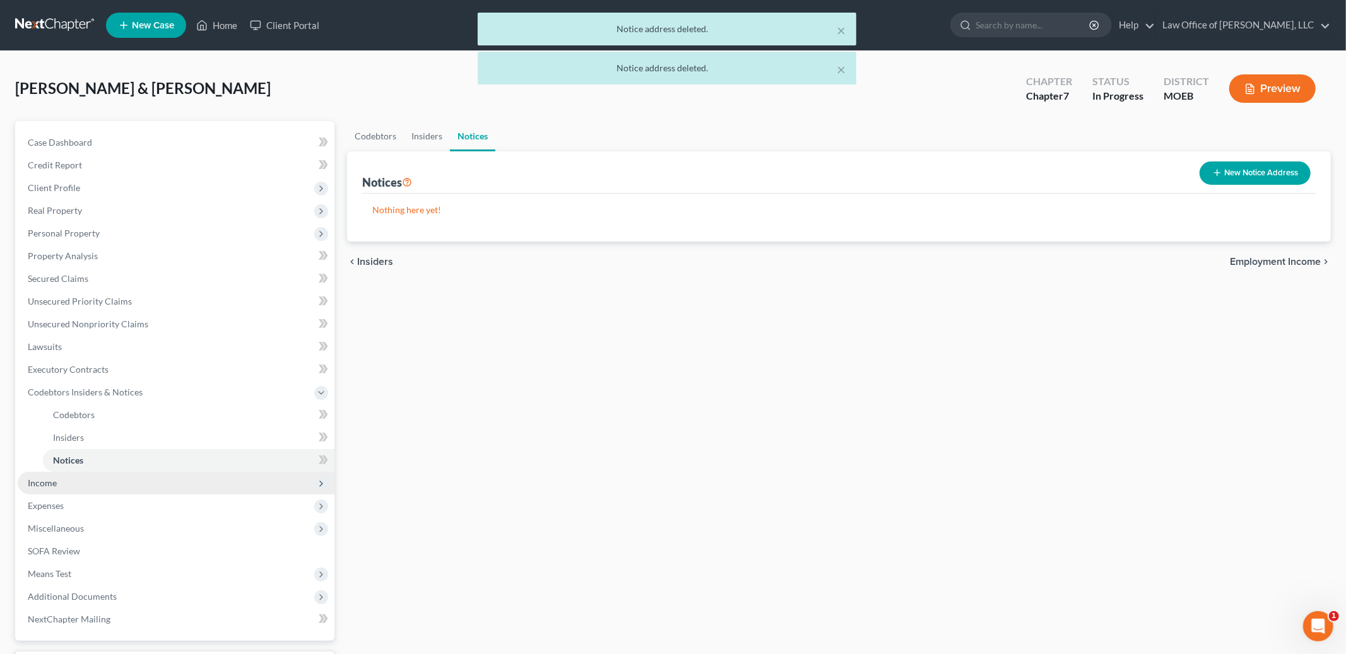
click at [129, 485] on span "Income" at bounding box center [176, 483] width 317 height 23
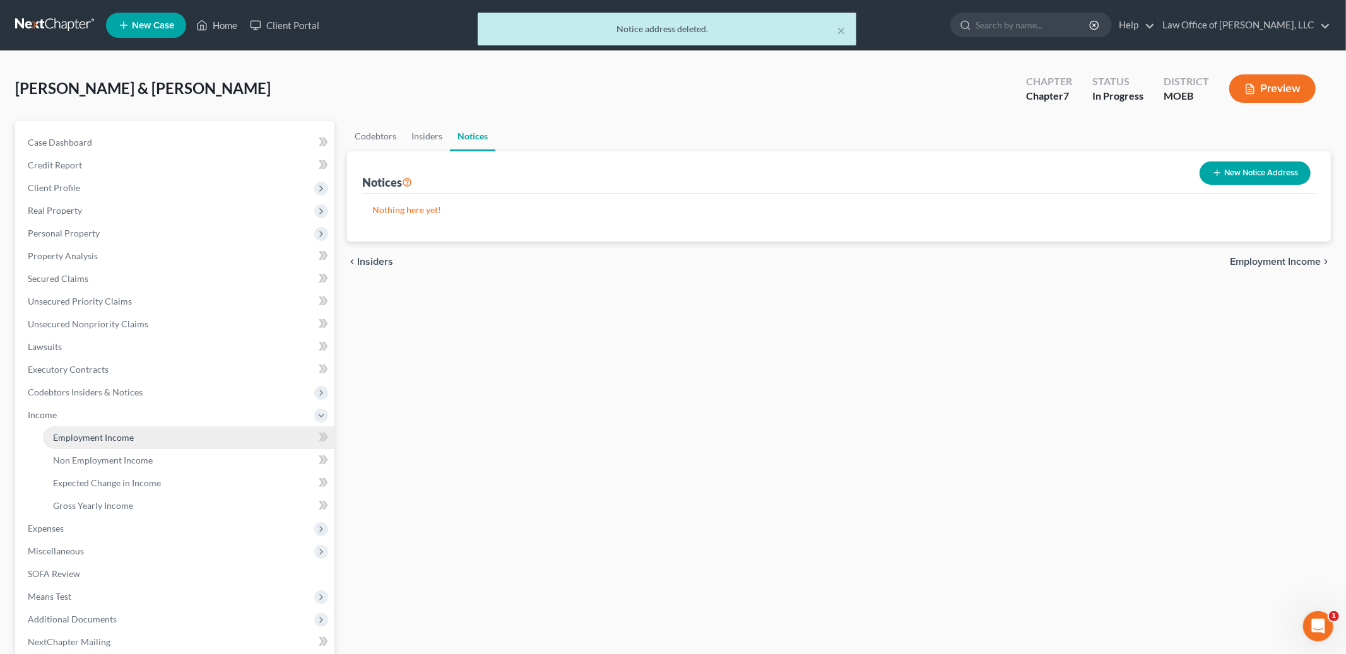
click at [151, 437] on link "Employment Income" at bounding box center [188, 437] width 291 height 23
click at [517, 129] on link "Non Employment Income" at bounding box center [500, 136] width 115 height 30
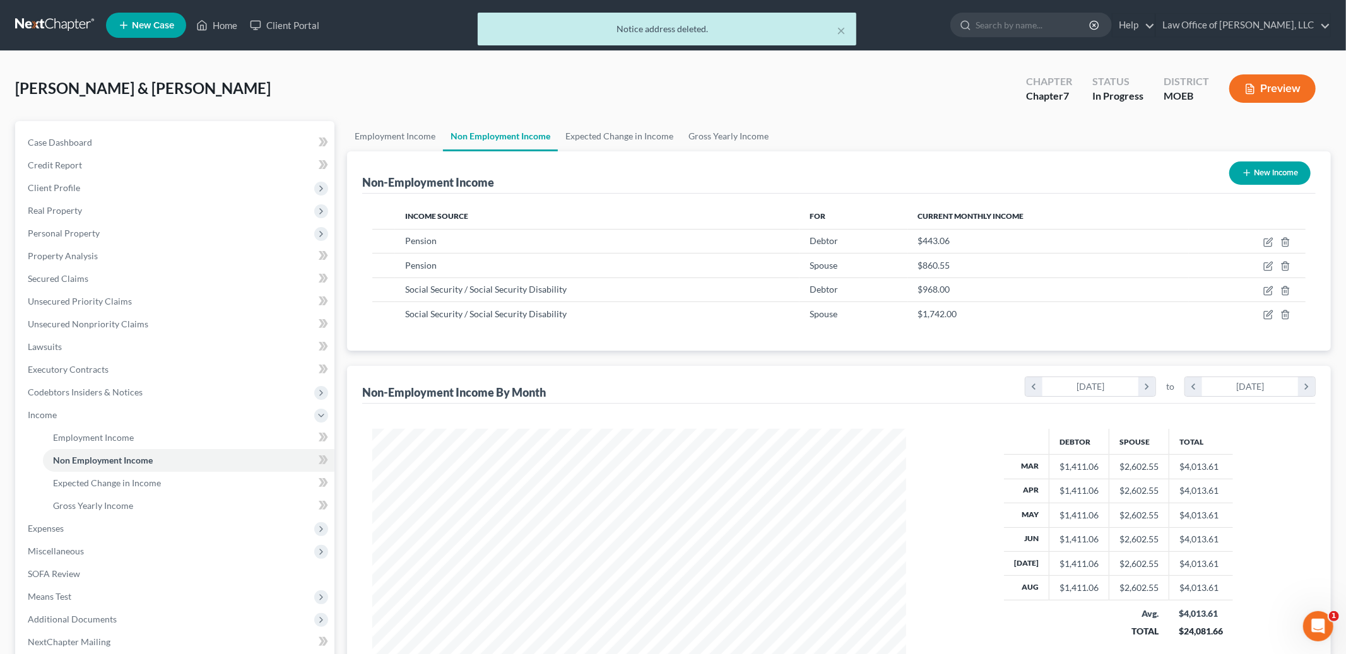
scroll to position [266, 559]
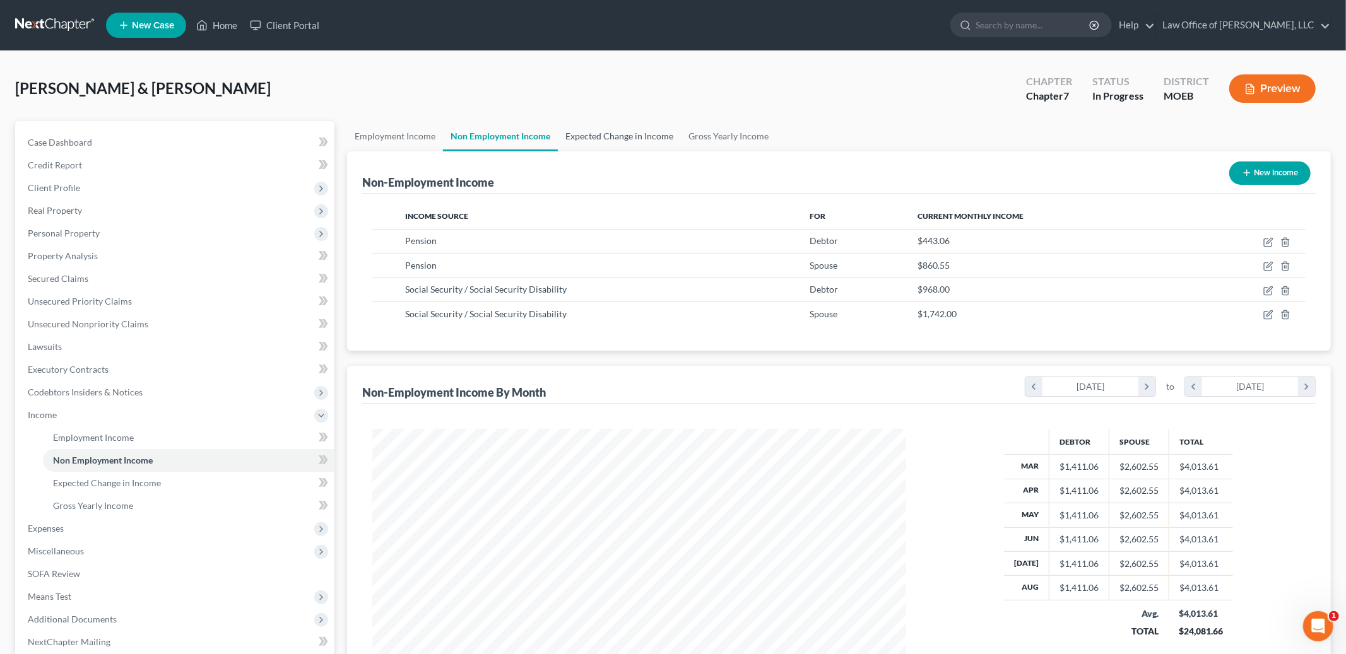
click at [590, 145] on link "Expected Change in Income" at bounding box center [619, 136] width 123 height 30
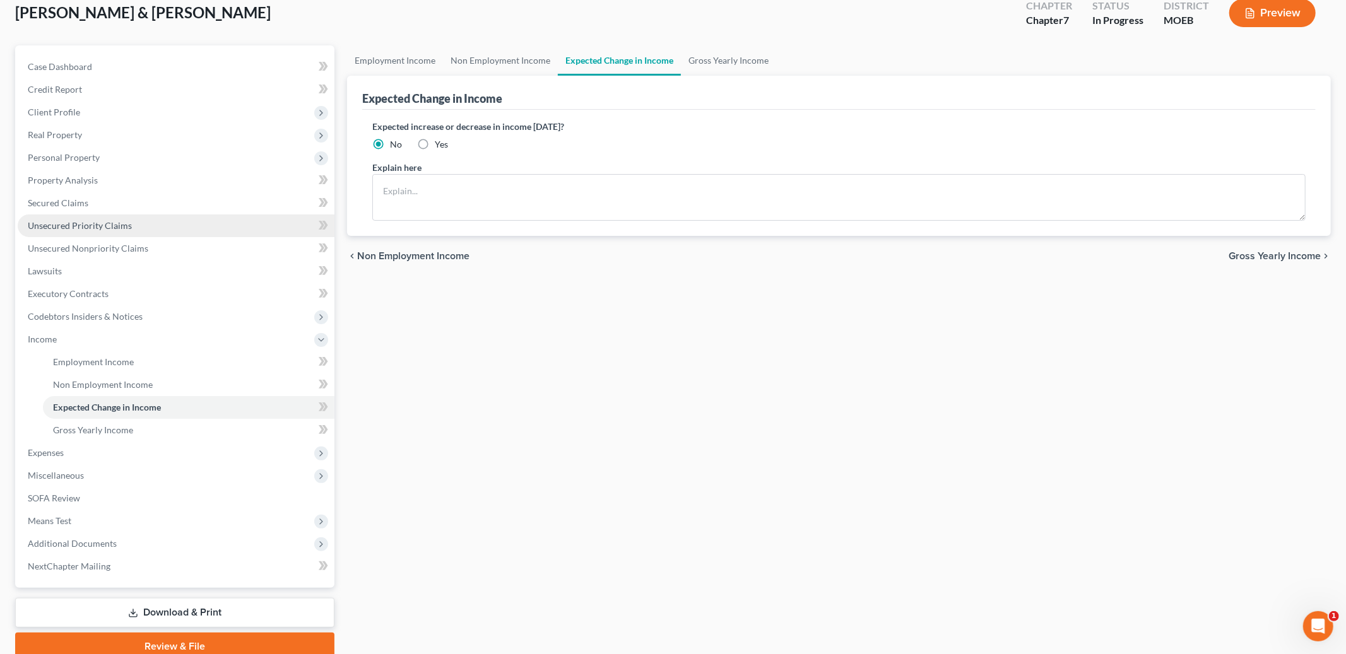
scroll to position [128, 0]
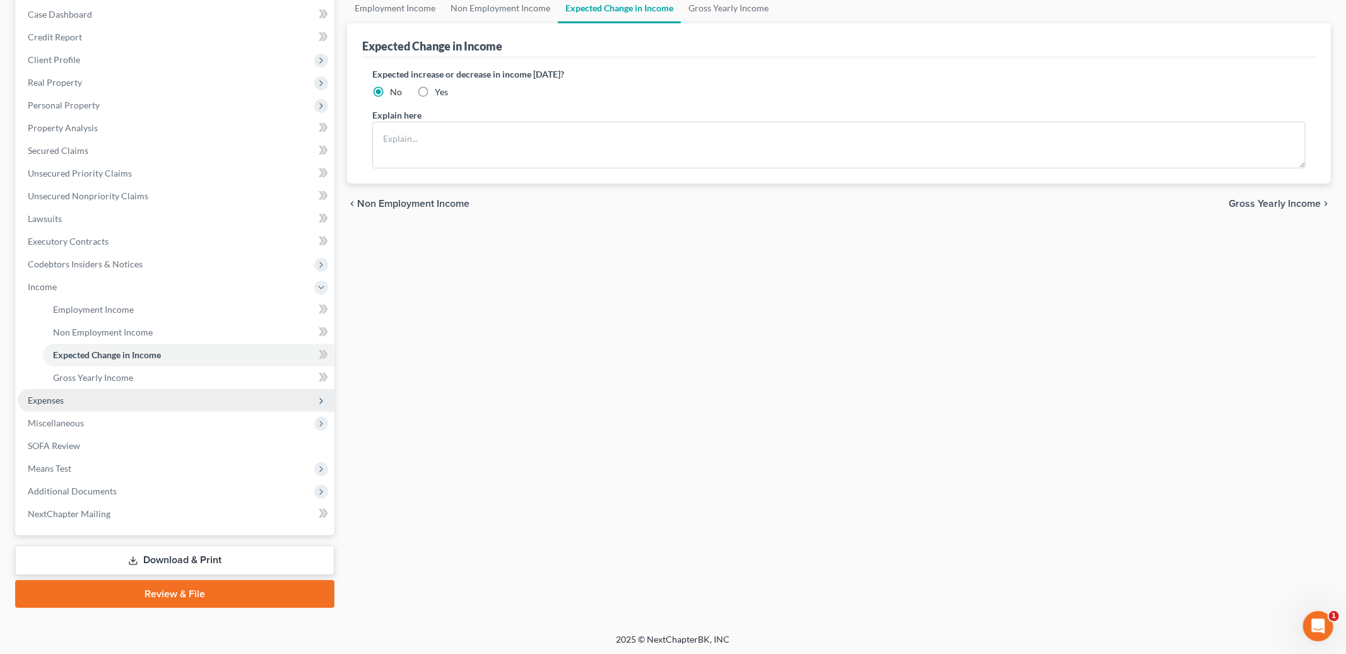
click at [57, 401] on span "Expenses" at bounding box center [46, 400] width 36 height 11
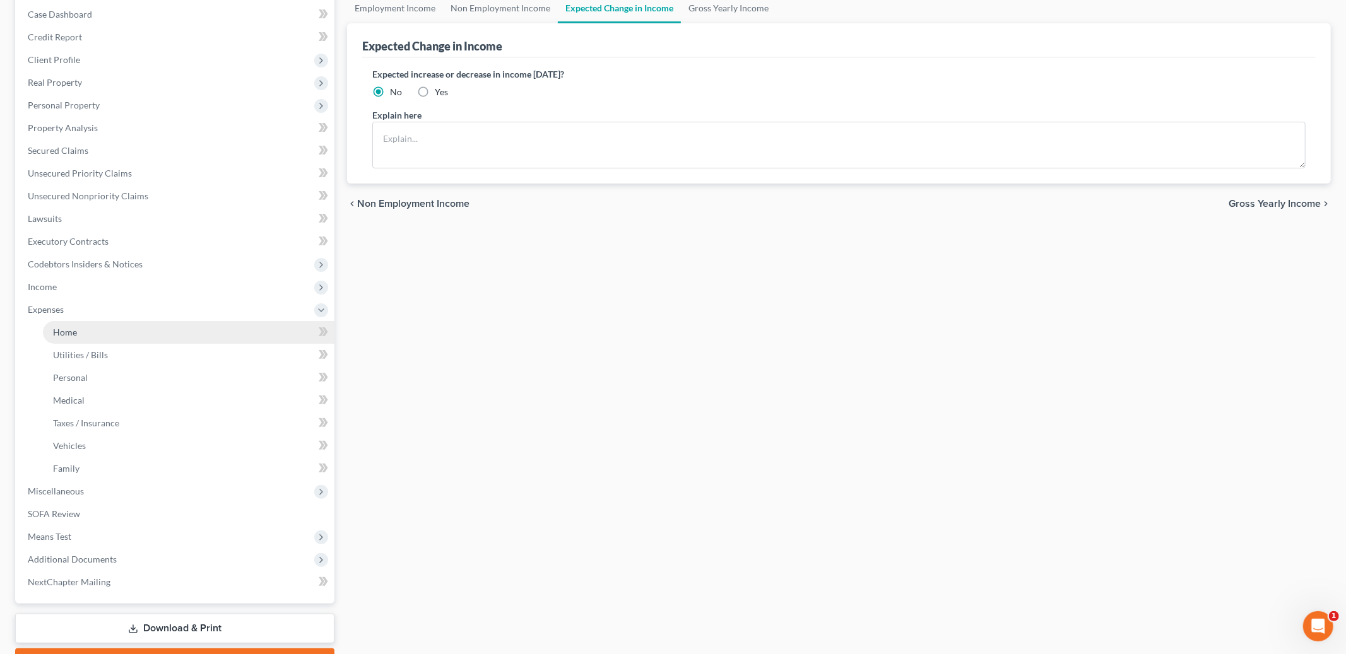
click at [61, 334] on span "Home" at bounding box center [65, 332] width 24 height 11
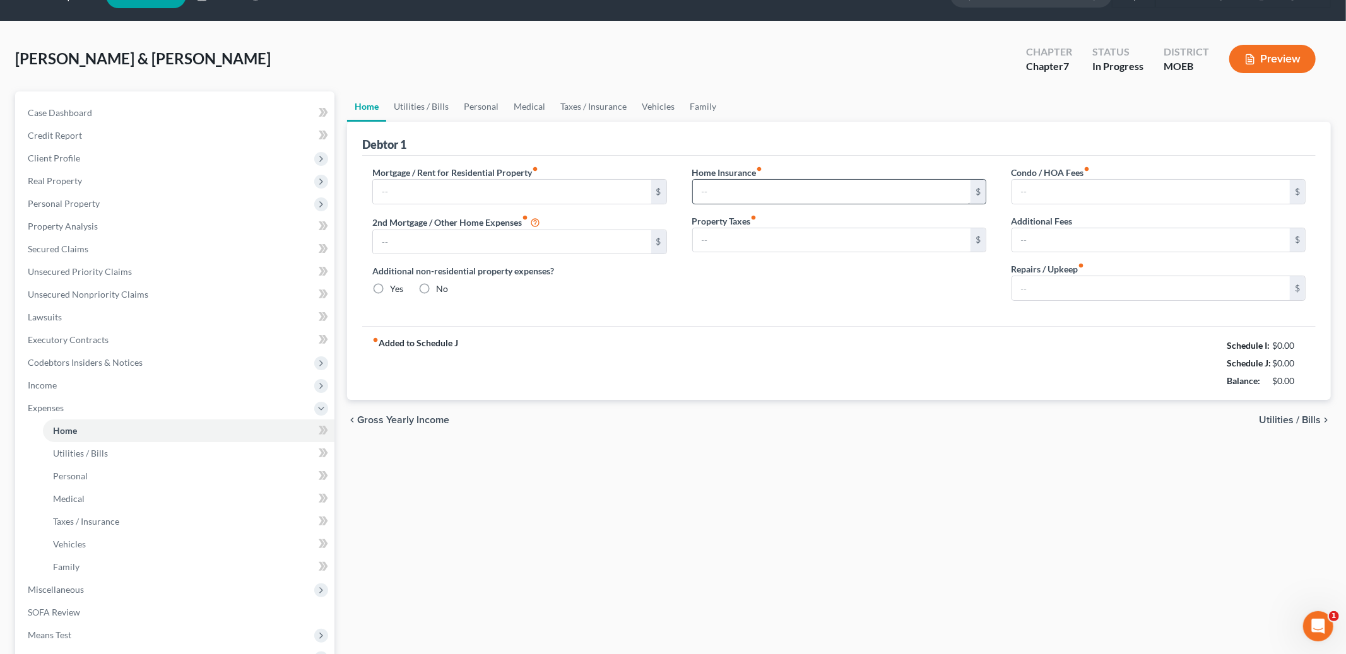
type input "500.00"
type input "0.00"
radio input "true"
type input "104.00"
type input "0.00"
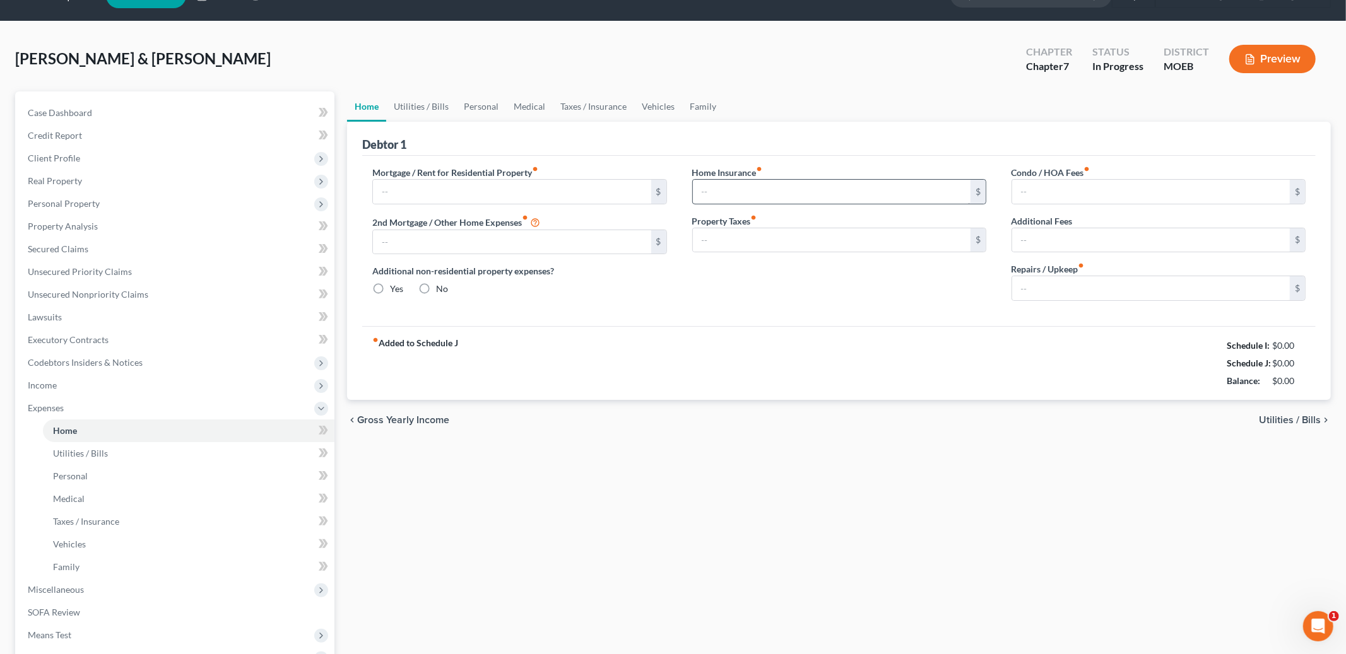
type input "0.00"
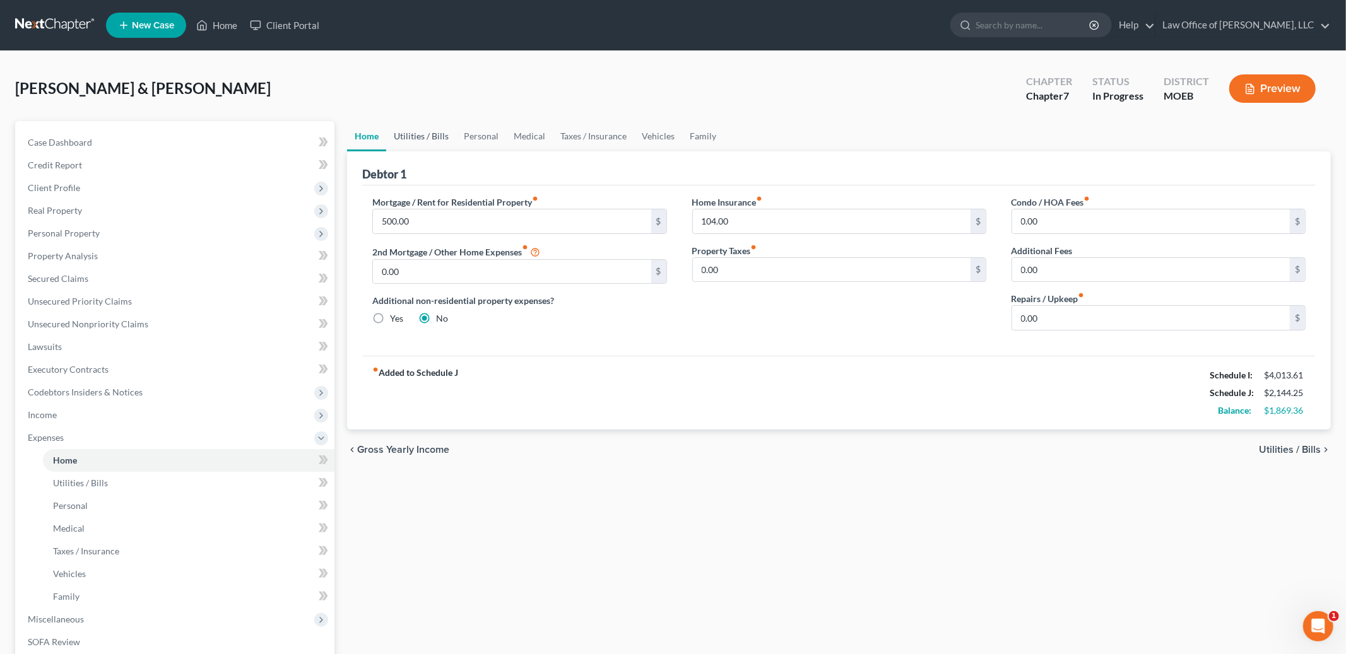
click at [440, 136] on link "Utilities / Bills" at bounding box center [421, 136] width 70 height 30
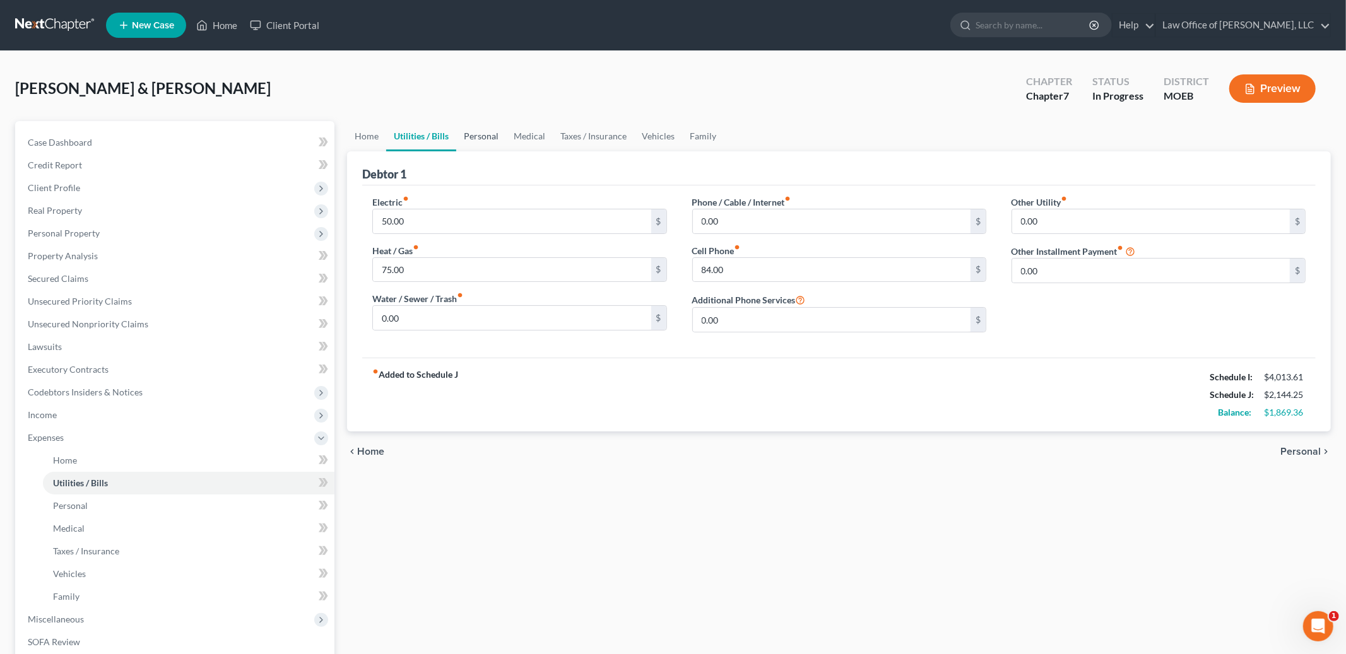
click at [481, 138] on link "Personal" at bounding box center [481, 136] width 50 height 30
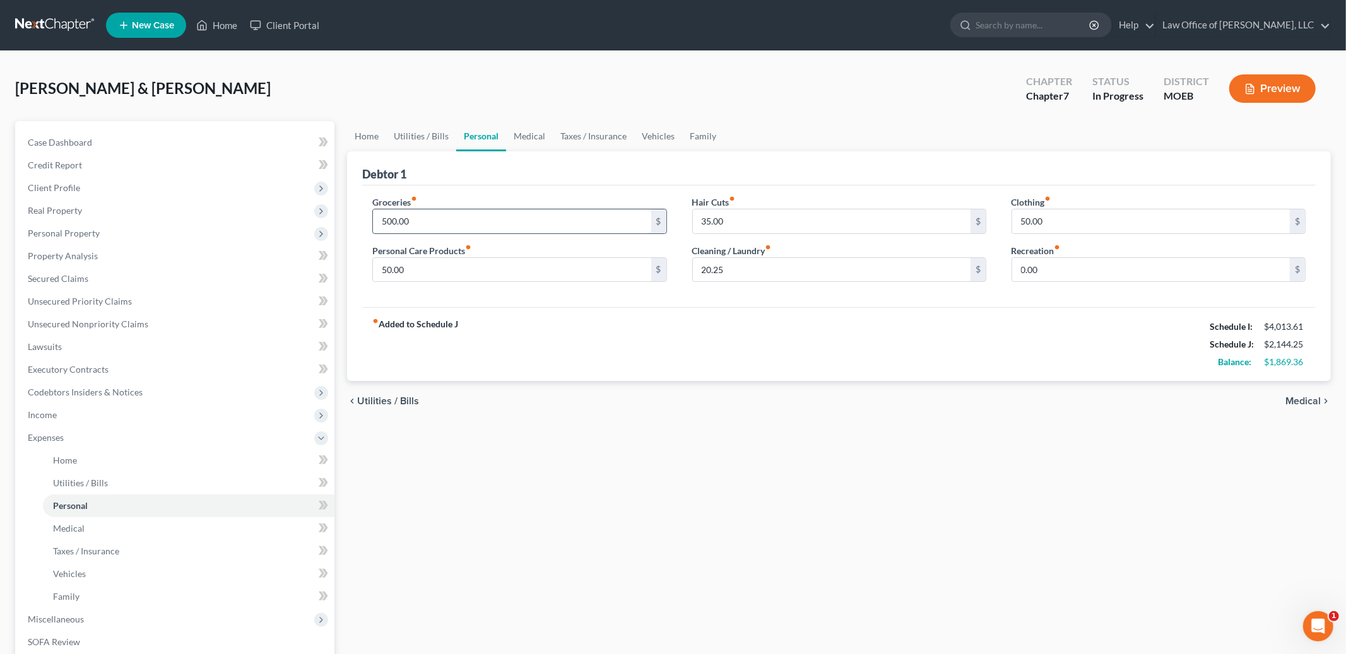
click at [454, 230] on input "500.00" at bounding box center [512, 221] width 278 height 24
type input "700.00"
click at [1061, 221] on input "50.00" at bounding box center [1151, 221] width 278 height 24
type input "150.00"
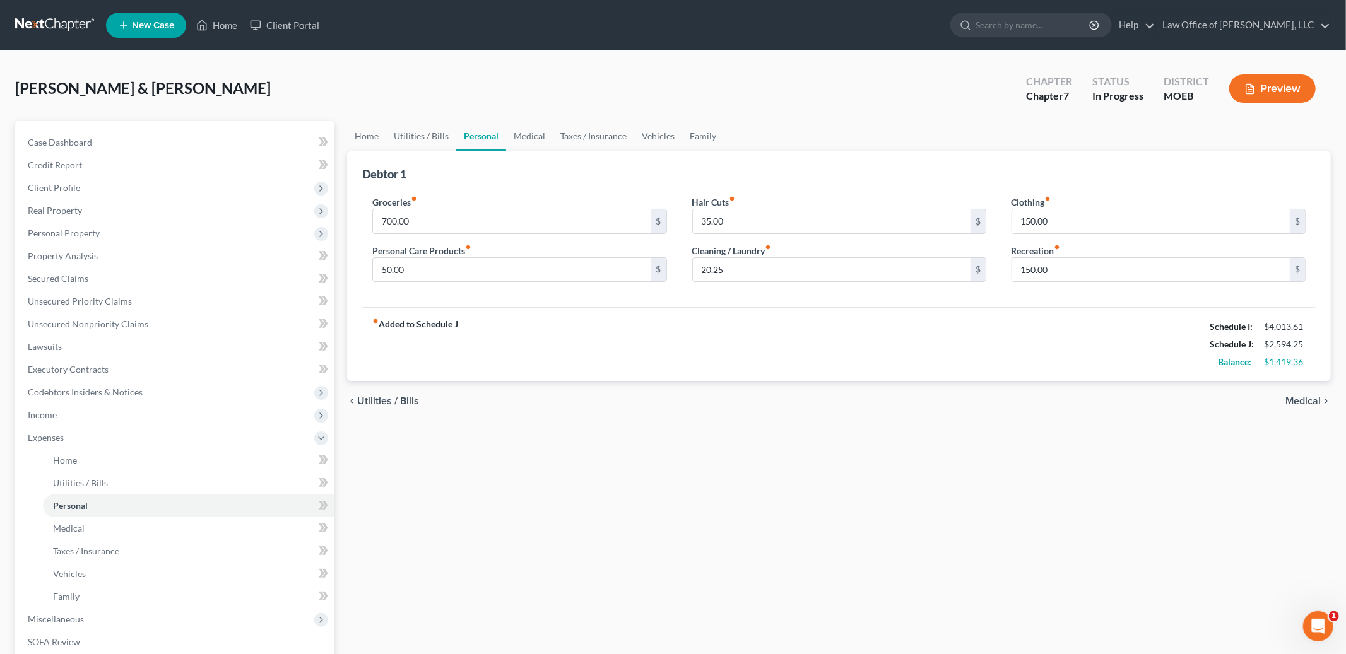
click at [1293, 403] on span "Medical" at bounding box center [1302, 401] width 35 height 10
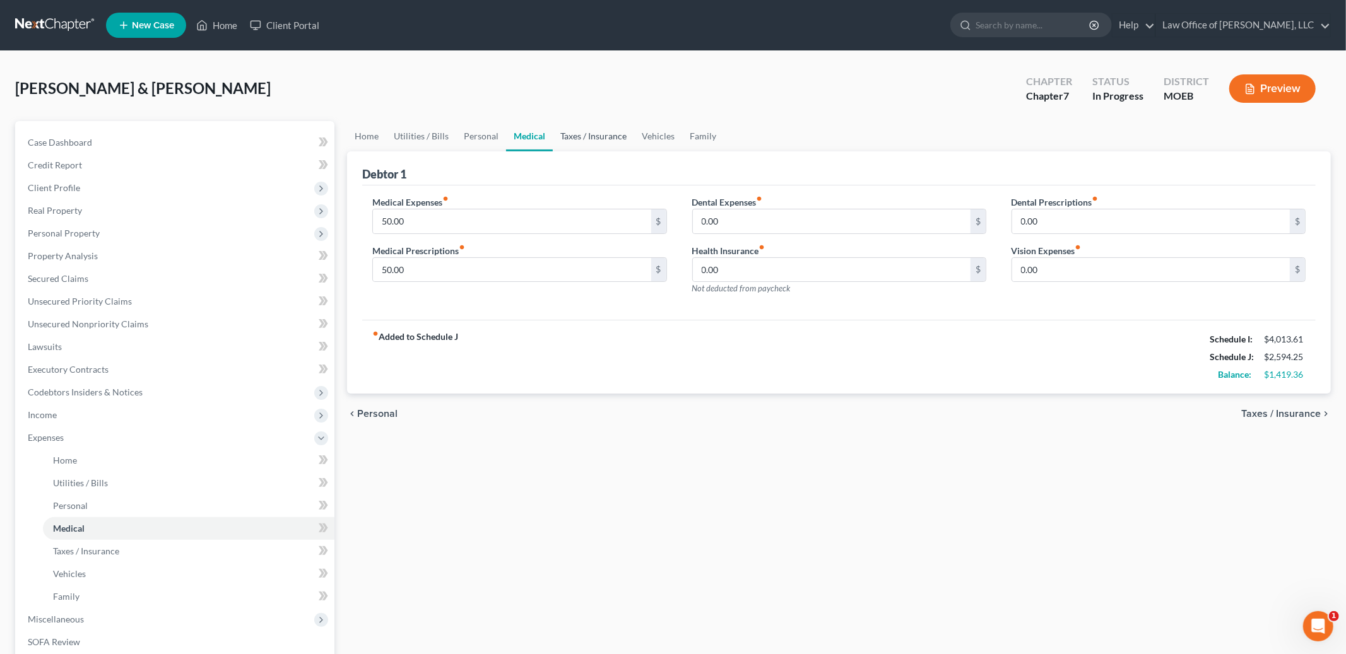
click at [565, 134] on link "Taxes / Insurance" at bounding box center [593, 136] width 81 height 30
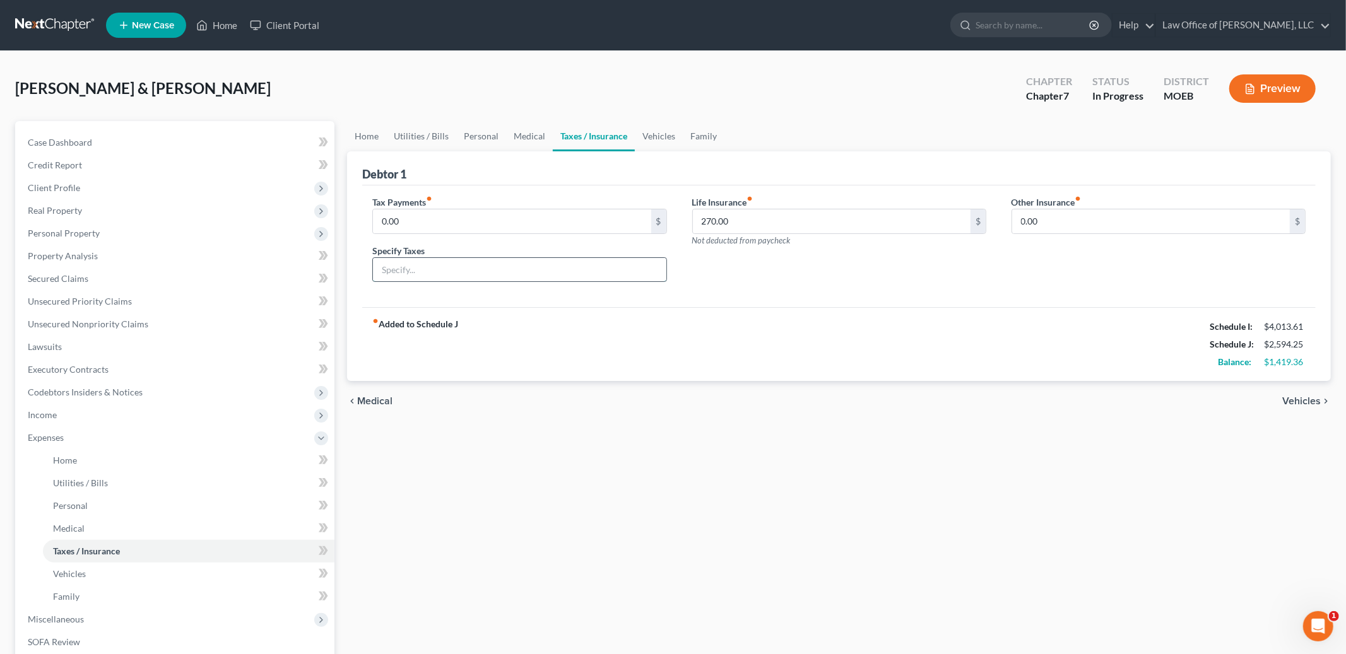
click at [435, 274] on input "text" at bounding box center [519, 270] width 293 height 24
type input "Personal Property Tax"
click at [455, 223] on input "0.00" at bounding box center [512, 221] width 278 height 24
type input "20.00"
click at [658, 134] on link "Vehicles" at bounding box center [659, 136] width 48 height 30
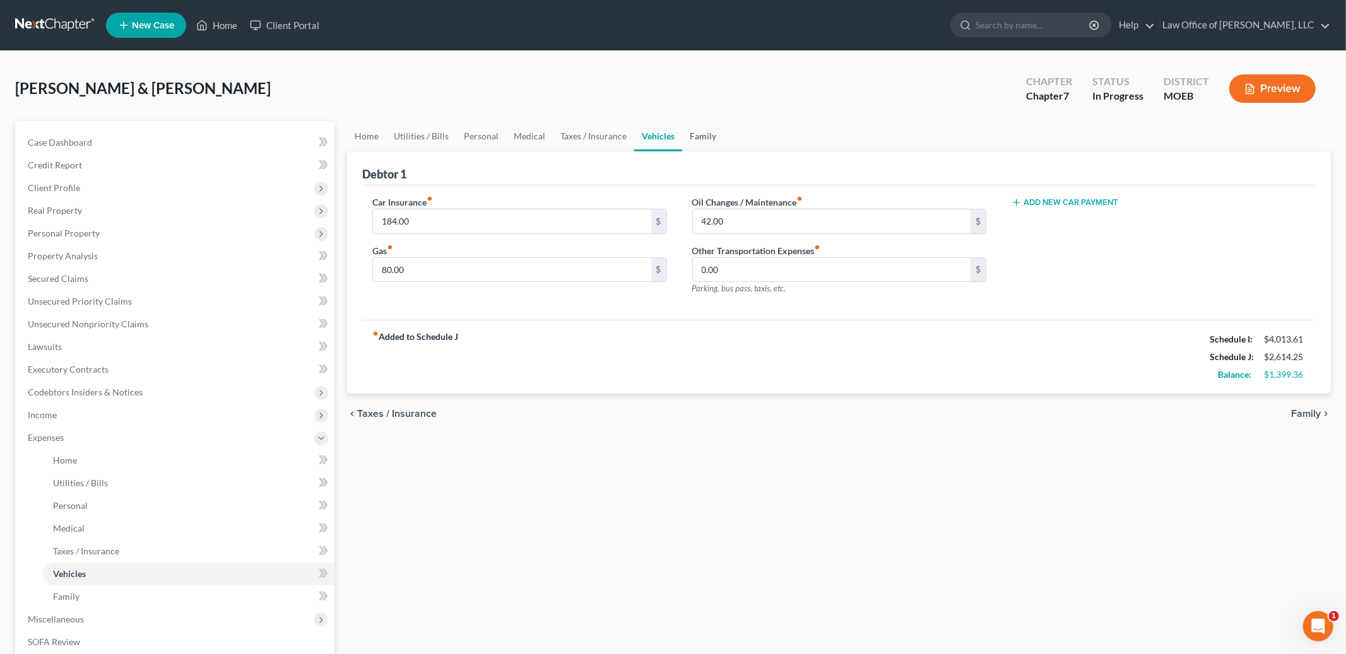
click at [692, 132] on link "Family" at bounding box center [703, 136] width 42 height 30
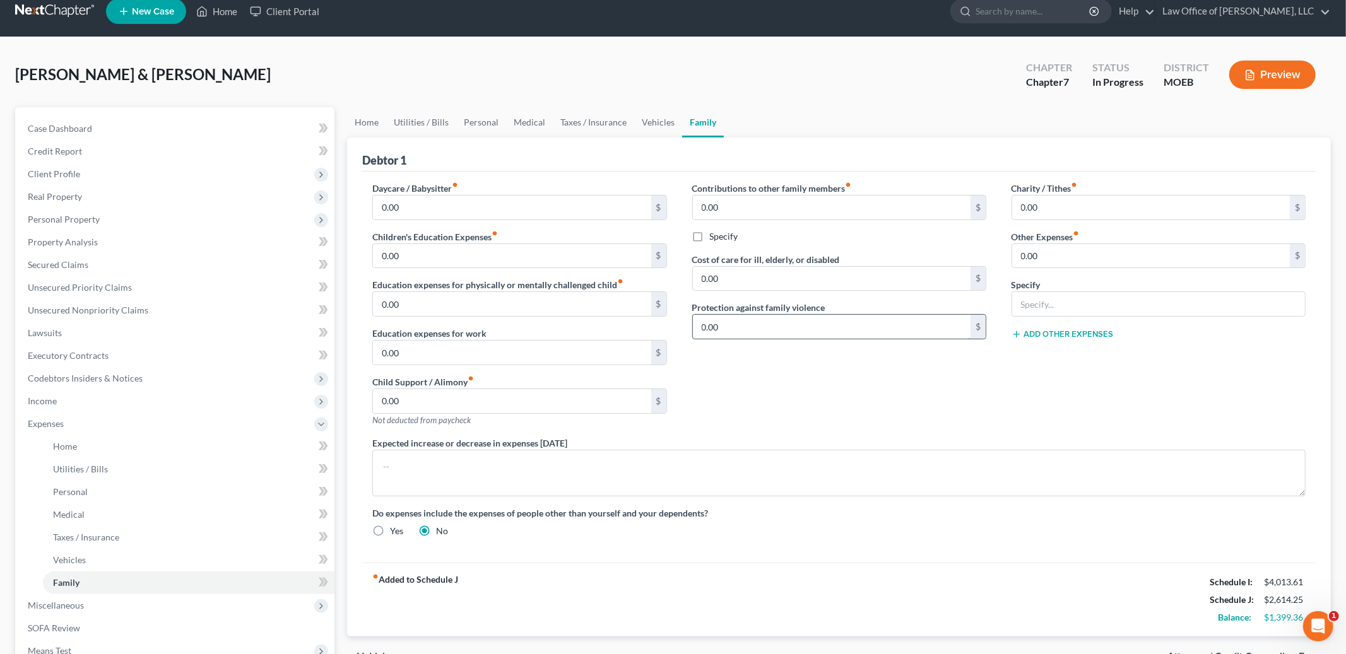
scroll to position [20, 0]
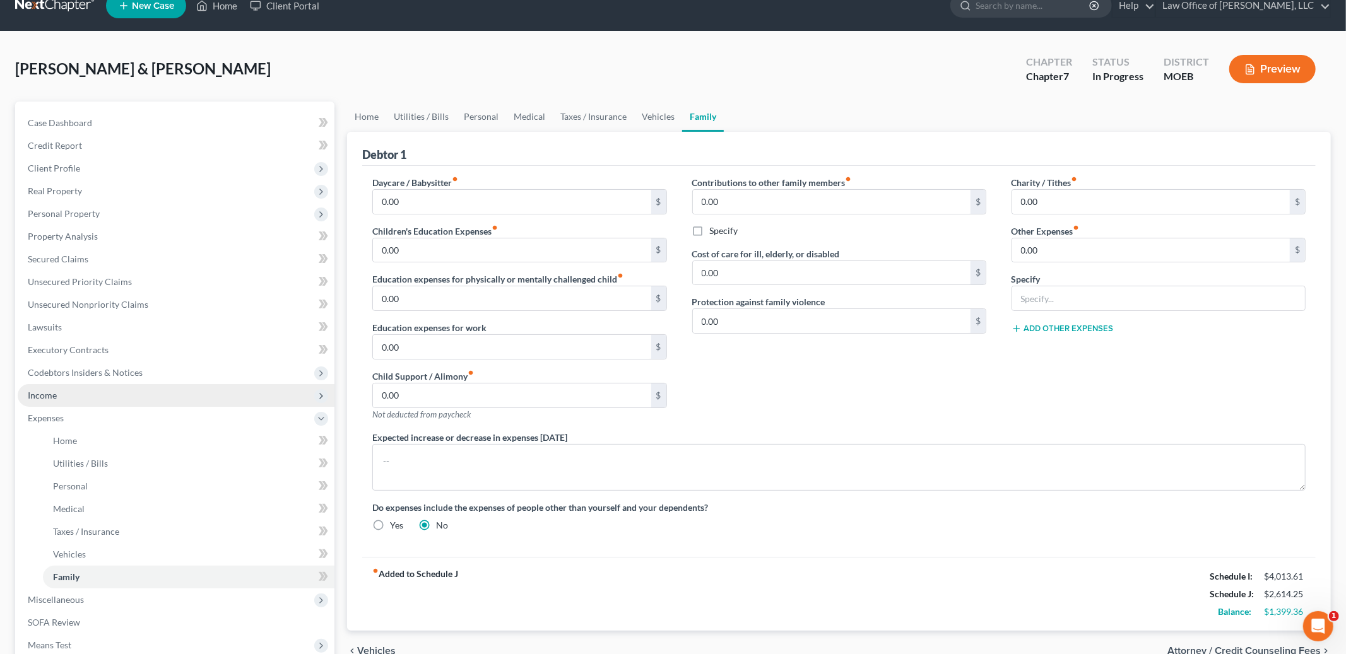
click at [57, 395] on span "Income" at bounding box center [176, 395] width 317 height 23
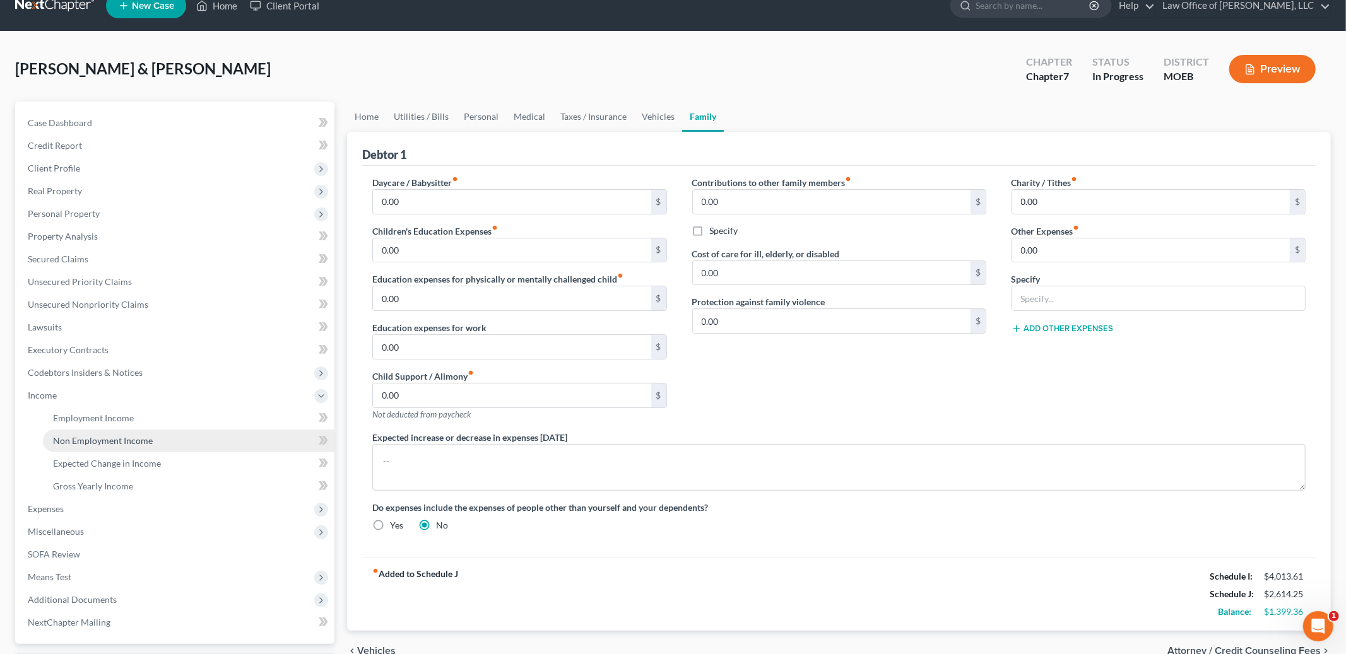
click at [78, 446] on link "Non Employment Income" at bounding box center [188, 441] width 291 height 23
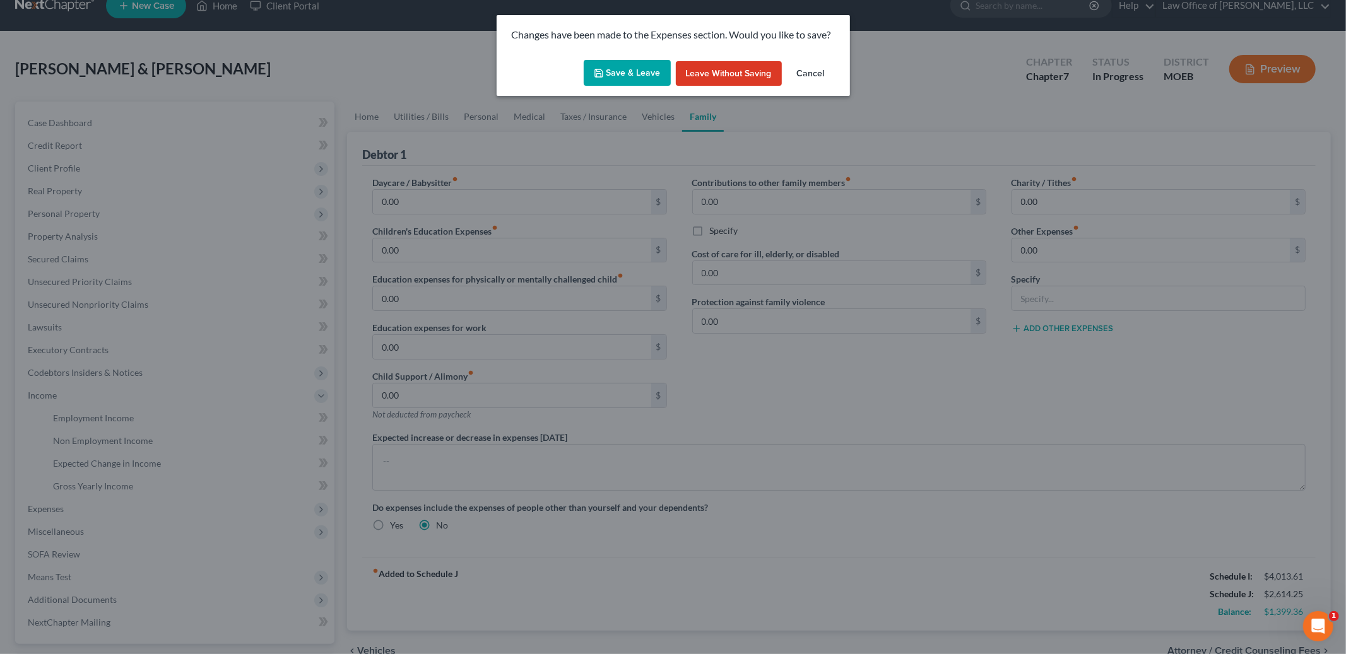
click at [638, 77] on button "Save & Leave" at bounding box center [627, 73] width 87 height 26
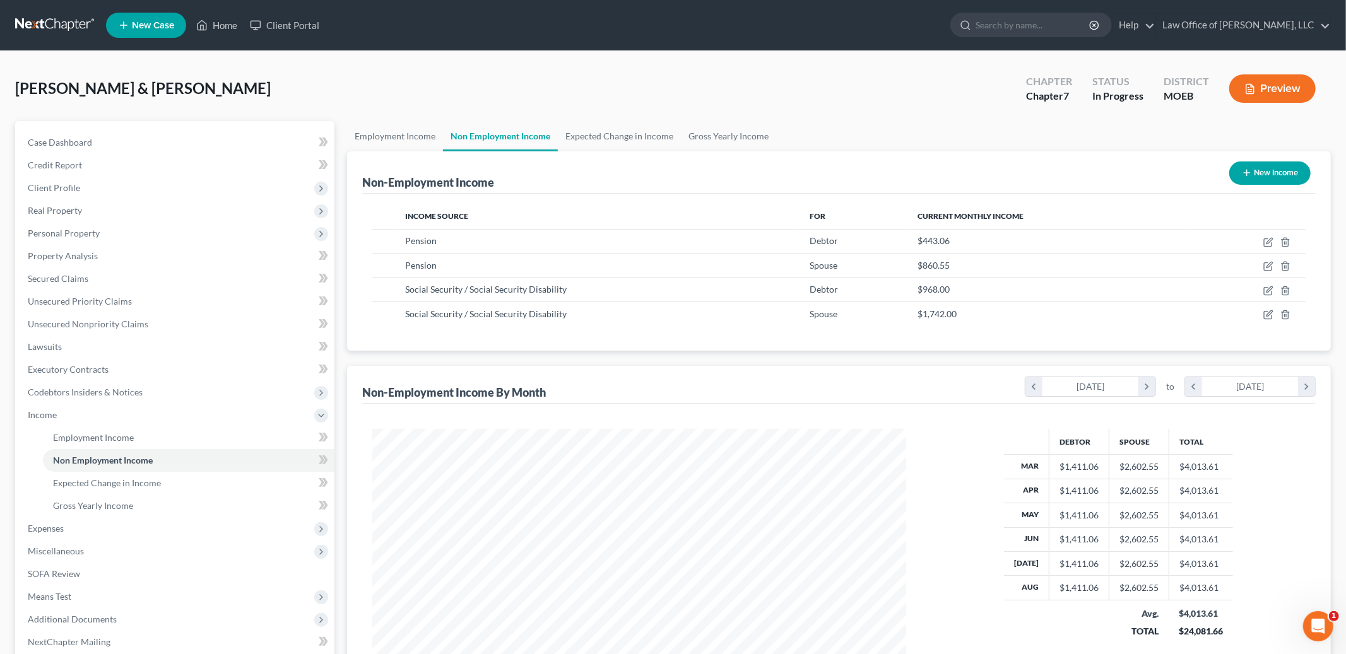
scroll to position [266, 559]
click at [89, 524] on span "Expenses" at bounding box center [176, 528] width 317 height 23
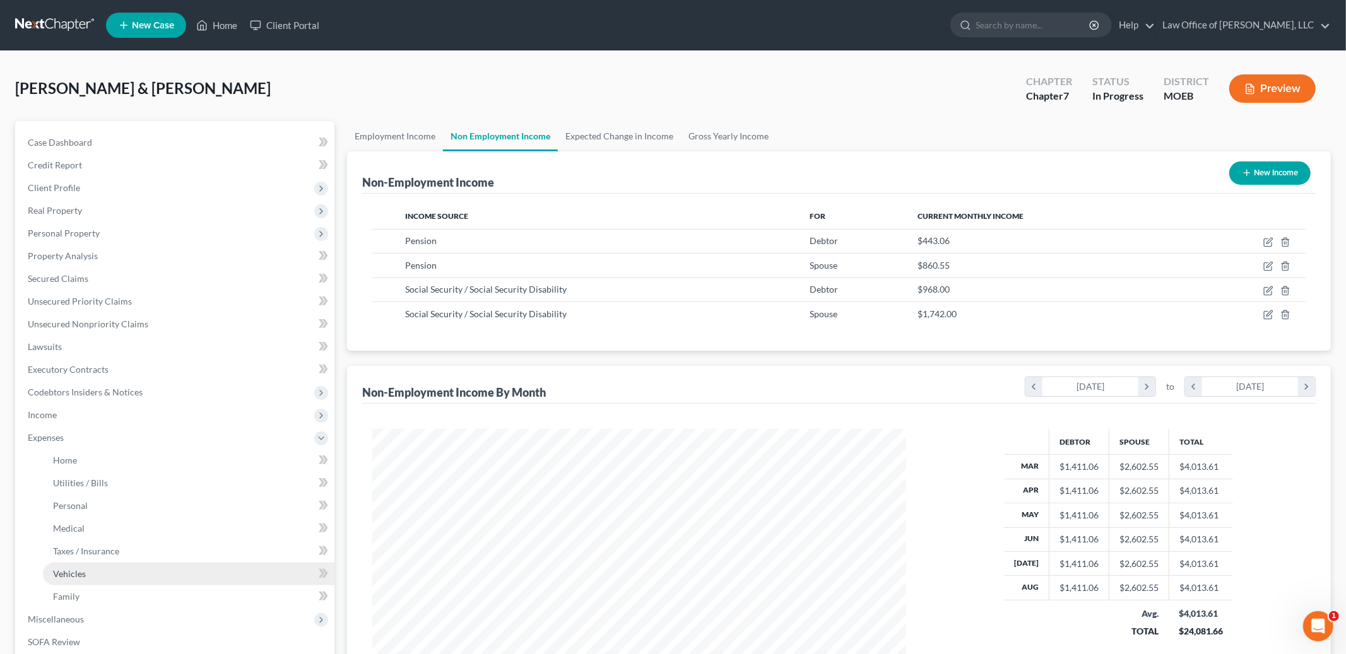
click at [164, 574] on link "Vehicles" at bounding box center [188, 574] width 291 height 23
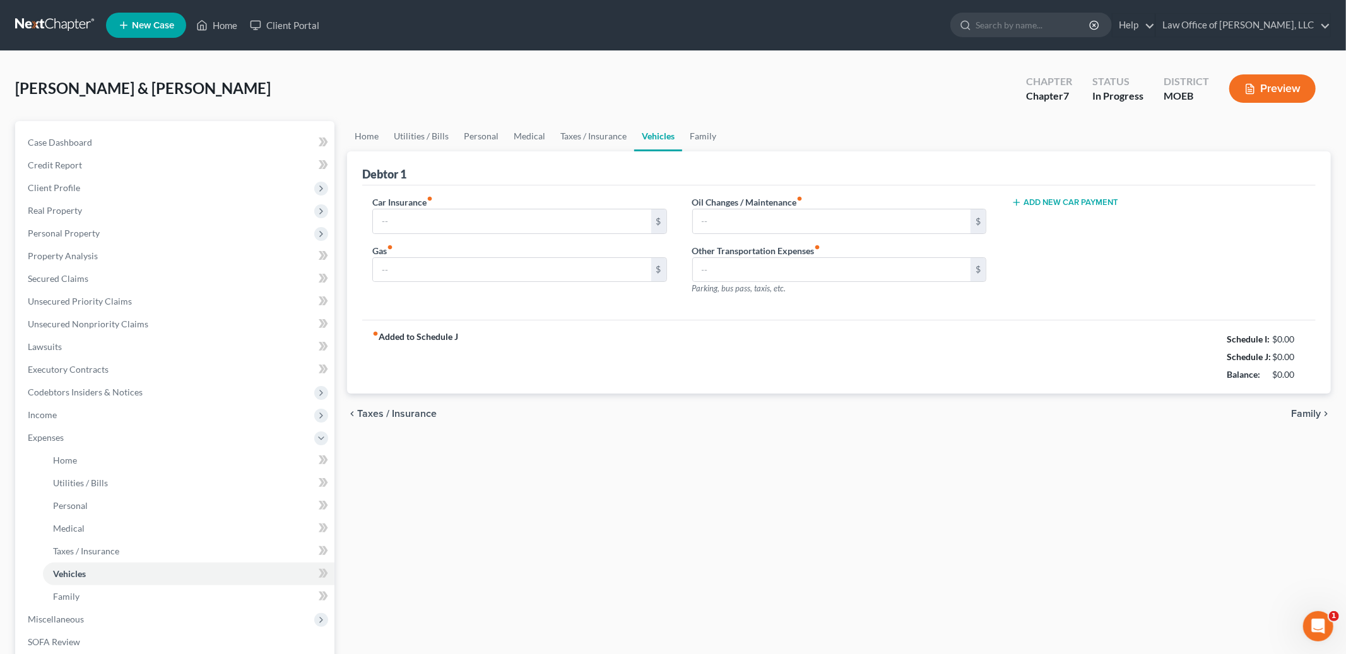
type input "184.00"
type input "80.00"
type input "42.00"
type input "0.00"
click at [695, 136] on link "Family" at bounding box center [703, 136] width 42 height 30
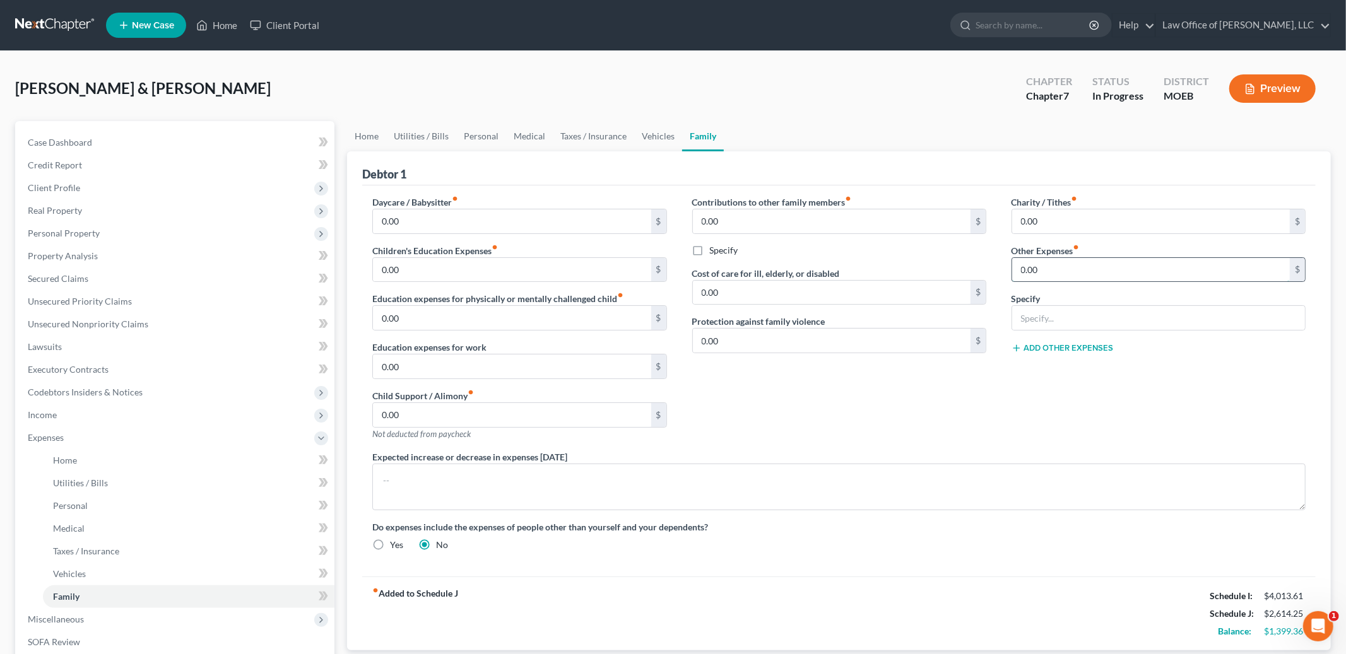
click at [1055, 273] on input "0.00" at bounding box center [1151, 270] width 278 height 24
type input "2,710.00"
type input "Social Security benefits not available to pay creditors"
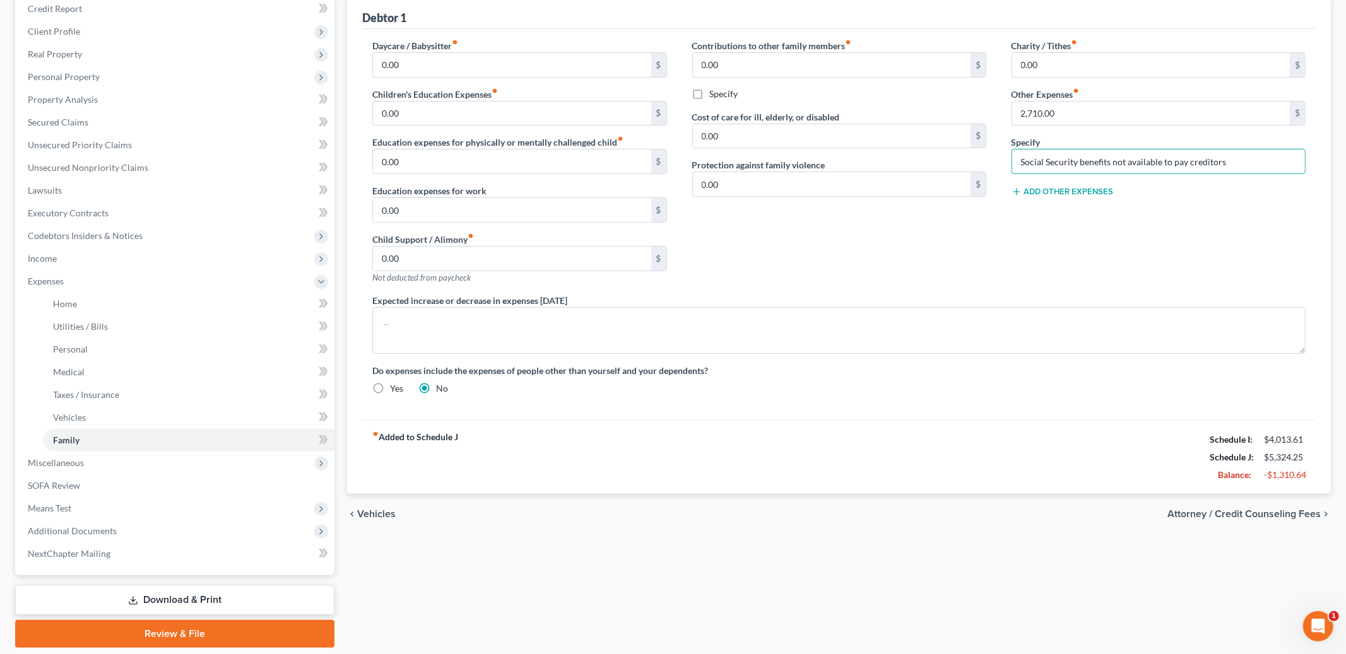
scroll to position [196, 0]
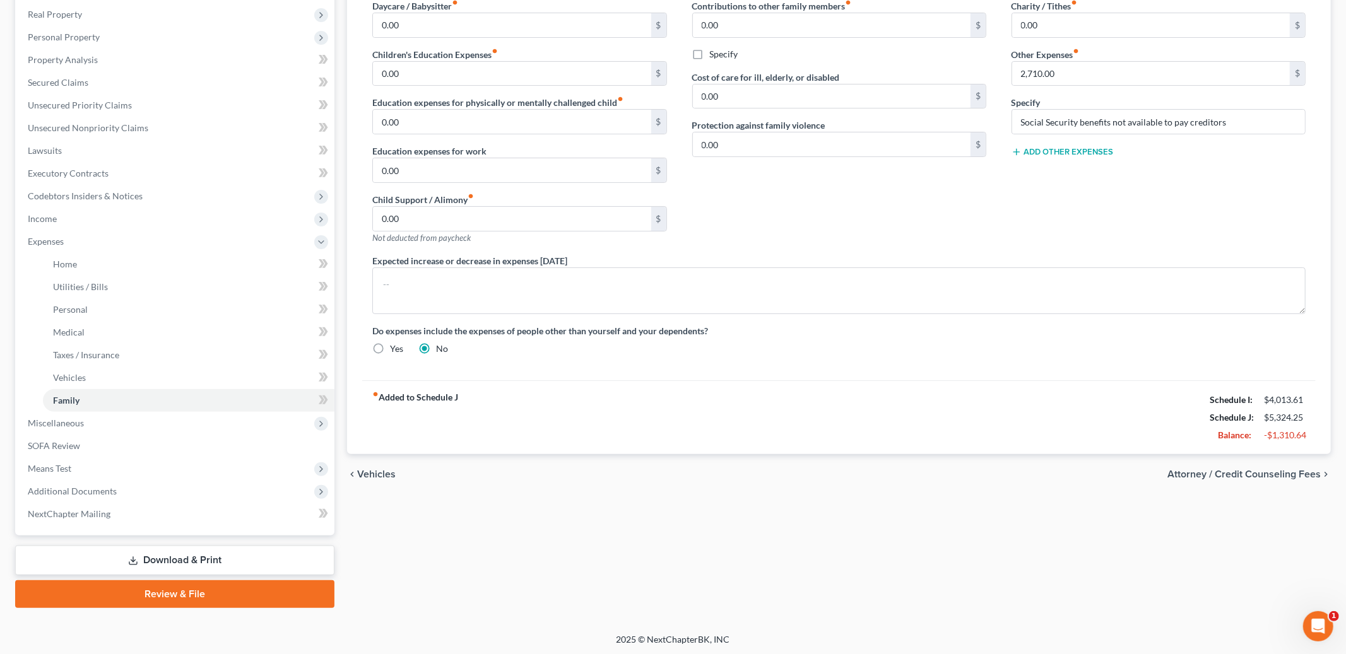
click at [1234, 469] on span "Attorney / Credit Counseling Fees" at bounding box center [1243, 474] width 153 height 10
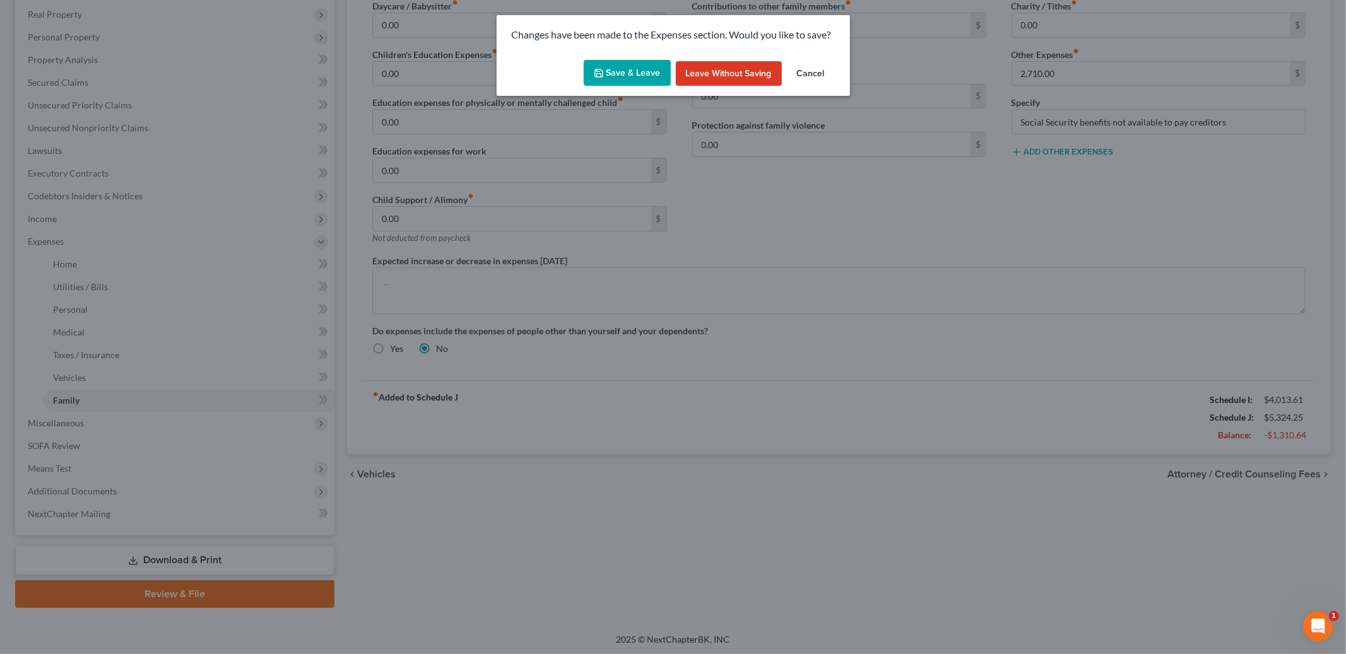
click at [608, 61] on button "Save & Leave" at bounding box center [627, 73] width 87 height 26
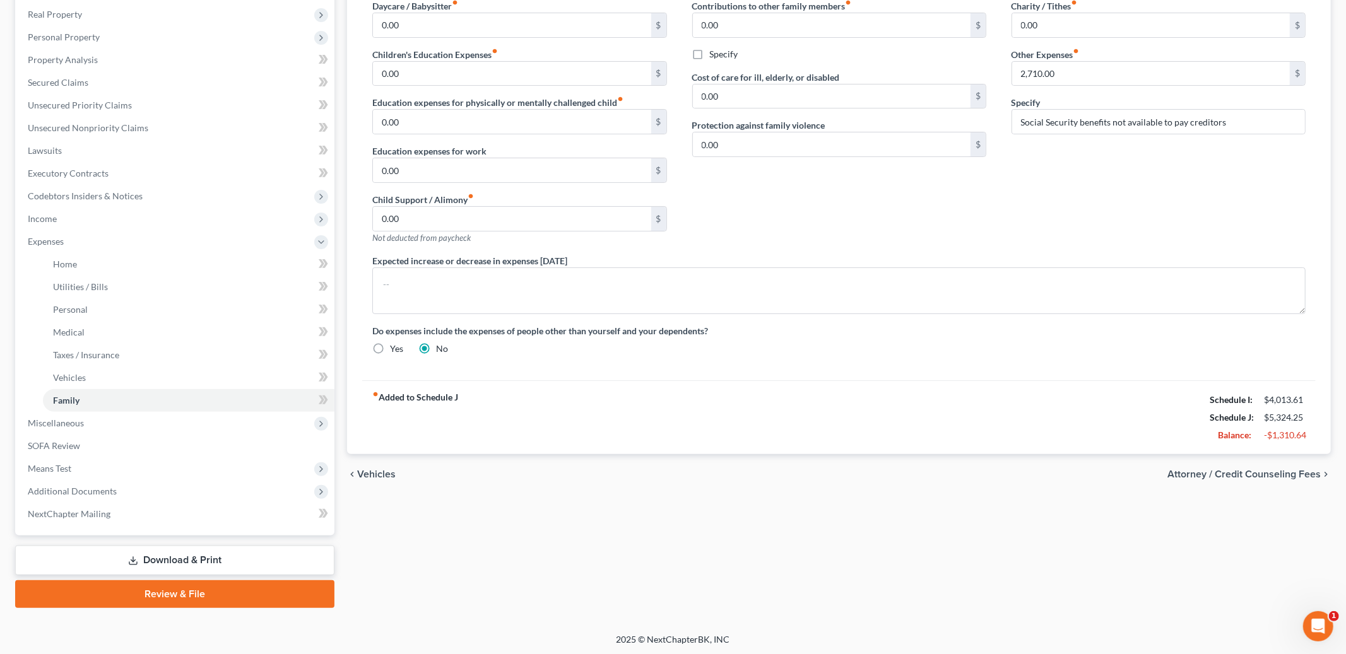
select select "1"
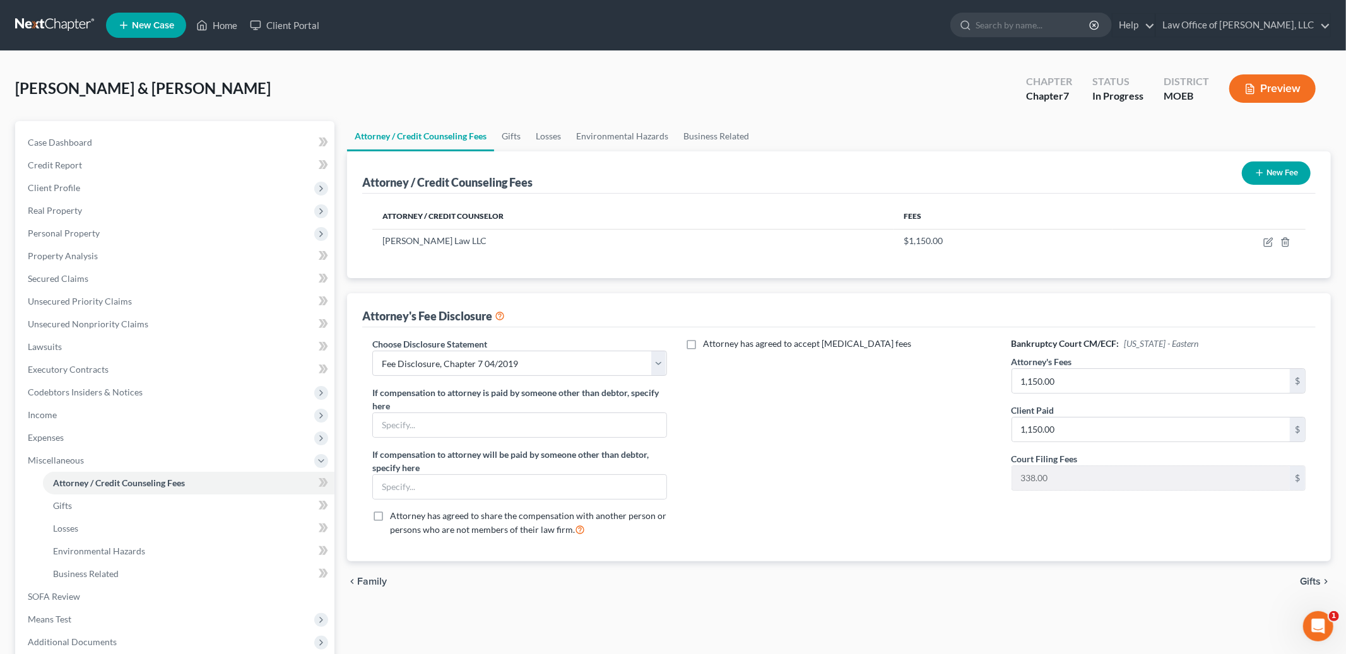
scroll to position [45, 0]
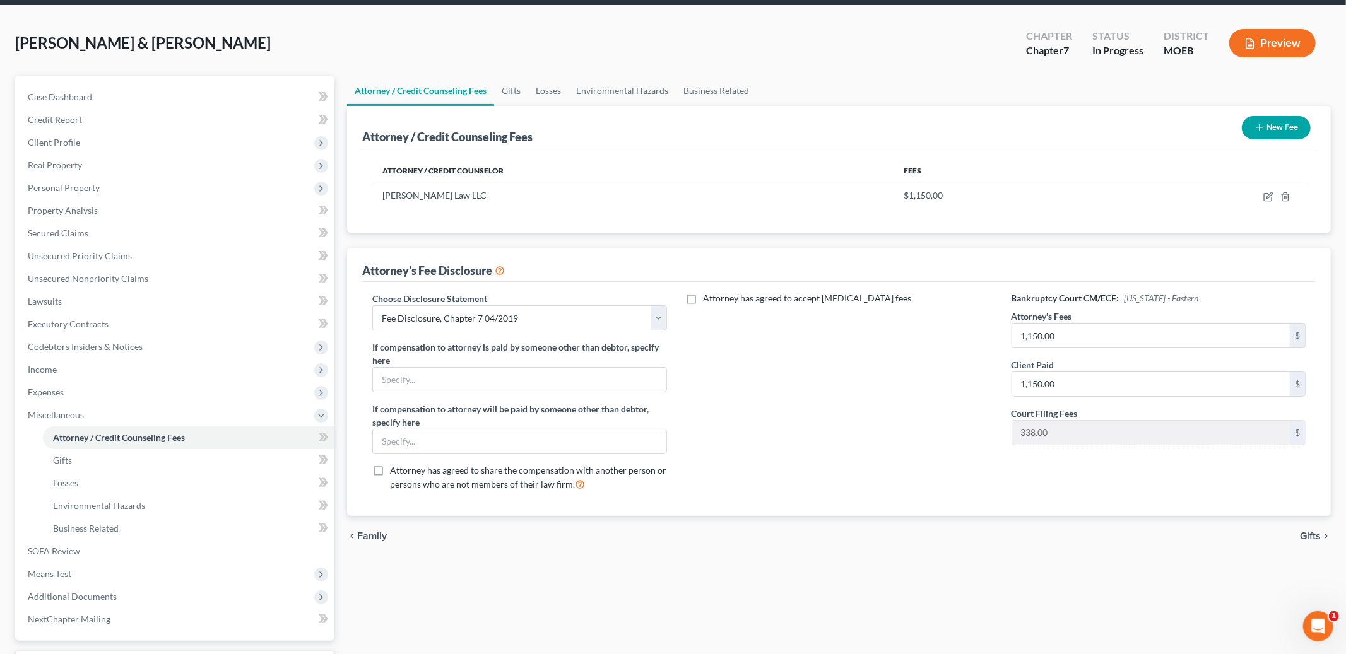
click at [1312, 539] on span "Gifts" at bounding box center [1310, 536] width 21 height 10
